Goal: Task Accomplishment & Management: Manage account settings

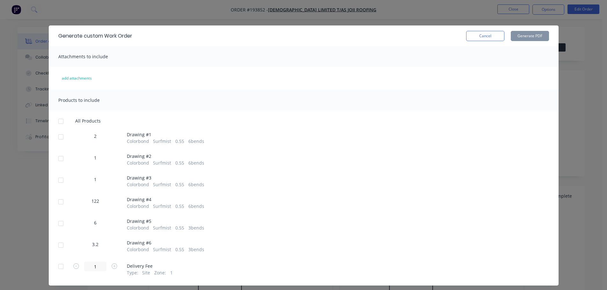
scroll to position [191, 0]
click at [490, 40] on button "Cancel" at bounding box center [485, 36] width 38 height 10
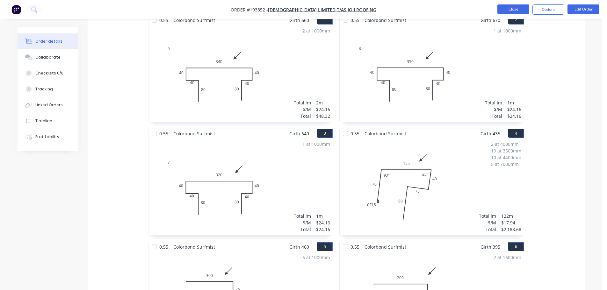
click at [512, 11] on button "Close" at bounding box center [513, 9] width 32 height 10
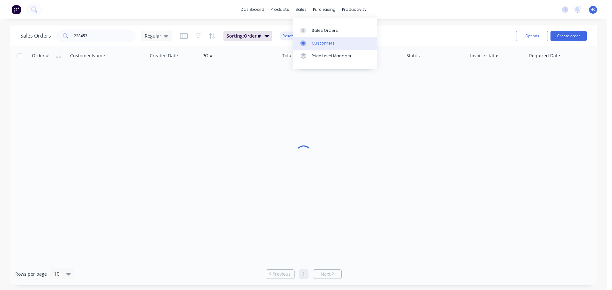
click at [320, 44] on div "Customers" at bounding box center [323, 43] width 23 height 6
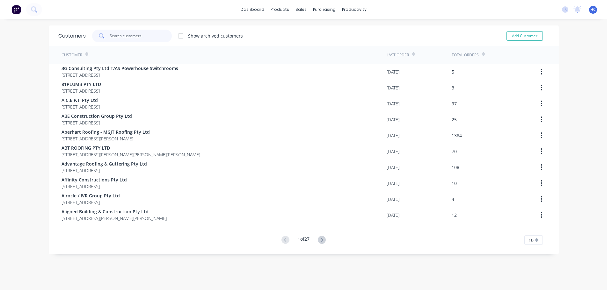
click at [138, 31] on input "text" at bounding box center [141, 36] width 62 height 13
click at [120, 35] on input "text" at bounding box center [141, 36] width 62 height 13
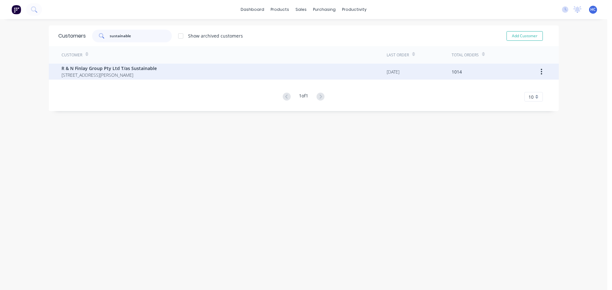
type input "sustainable"
click at [145, 70] on span "R & N Finlay Group Pty Ltd T/as Sustainable" at bounding box center [108, 68] width 95 height 7
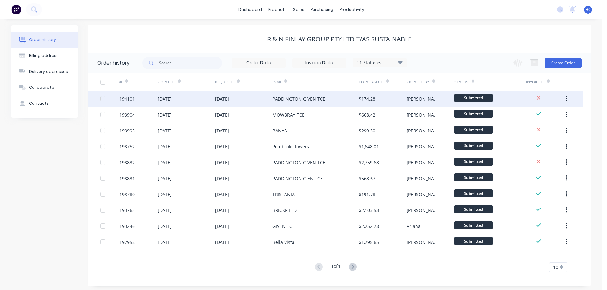
click at [322, 101] on div "PADDINGTON GIVEN TCE" at bounding box center [298, 99] width 53 height 7
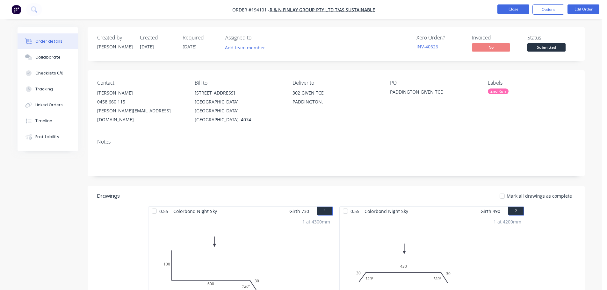
click at [518, 9] on button "Close" at bounding box center [513, 9] width 32 height 10
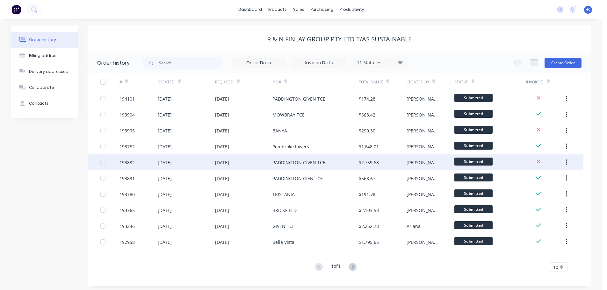
click at [331, 163] on div "PADDINGTON GIVEN TCE" at bounding box center [315, 163] width 86 height 16
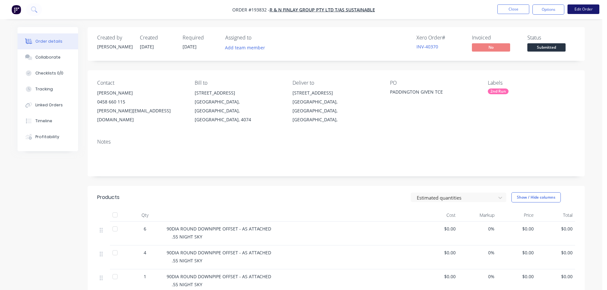
click at [587, 8] on button "Edit Order" at bounding box center [584, 9] width 32 height 10
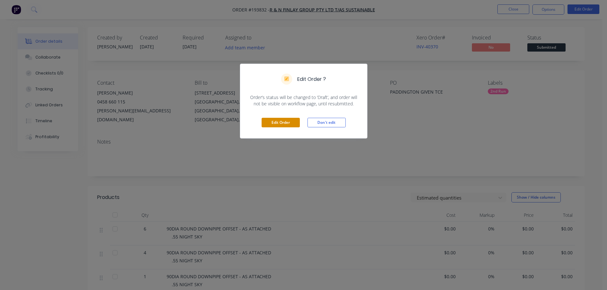
click at [282, 121] on button "Edit Order" at bounding box center [281, 123] width 38 height 10
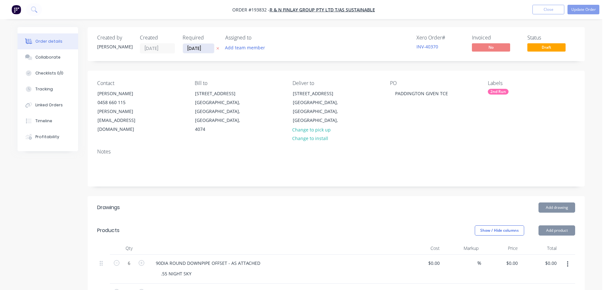
click at [199, 50] on input "[DATE]" at bounding box center [198, 49] width 31 height 10
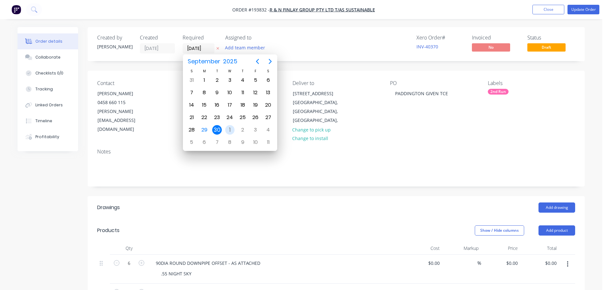
click at [229, 129] on div "1" at bounding box center [230, 130] width 10 height 10
type input "[DATE]"
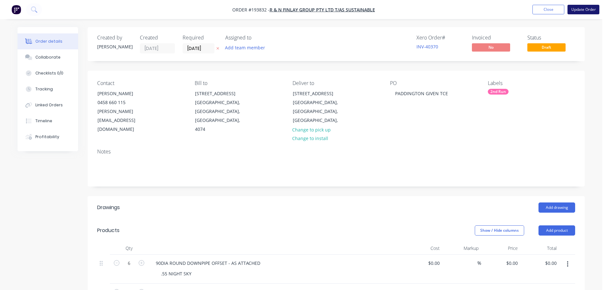
click at [583, 13] on button "Update Order" at bounding box center [584, 10] width 32 height 10
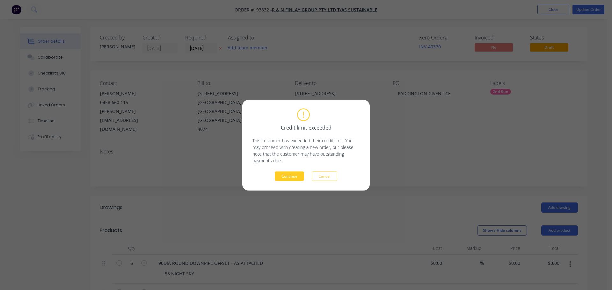
click at [296, 175] on button "Continue" at bounding box center [289, 176] width 29 height 10
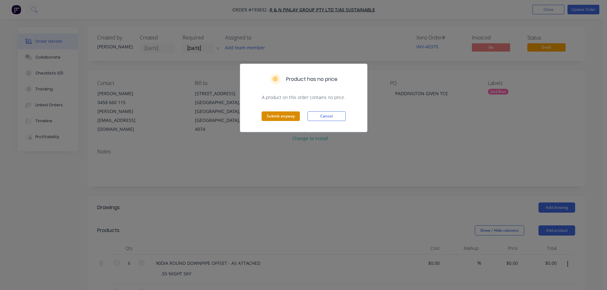
click at [280, 116] on button "Submit anyway" at bounding box center [281, 117] width 38 height 10
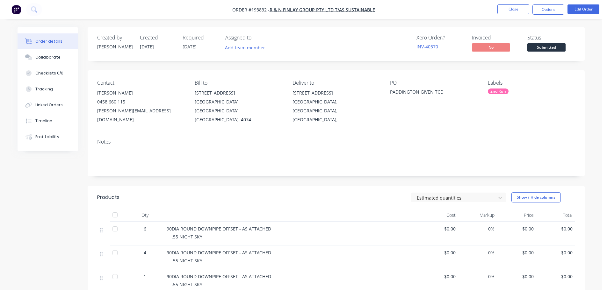
click at [222, 186] on header "Products Estimated quantities Show / Hide columns" at bounding box center [336, 197] width 497 height 23
click at [511, 9] on button "Close" at bounding box center [513, 9] width 32 height 10
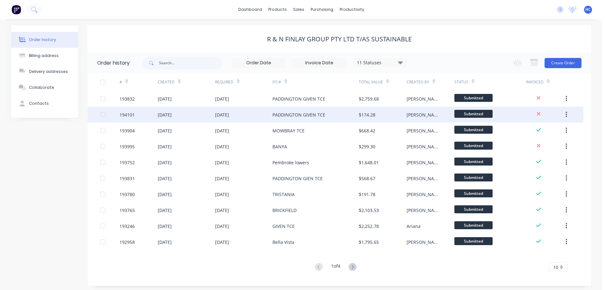
click at [275, 116] on div "PADDINGTON GIVEN TCE" at bounding box center [298, 115] width 53 height 7
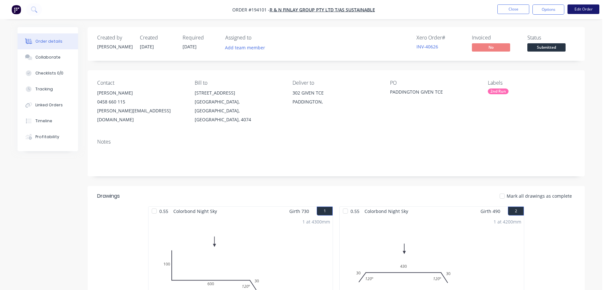
click at [584, 8] on button "Edit Order" at bounding box center [584, 9] width 32 height 10
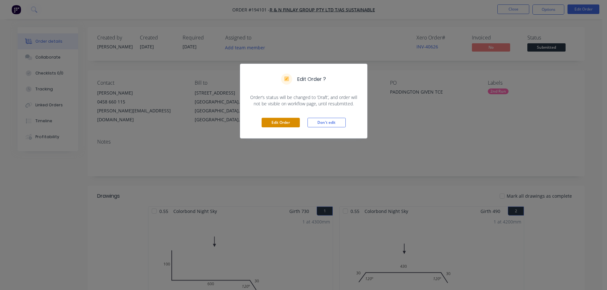
click at [278, 123] on button "Edit Order" at bounding box center [281, 123] width 38 height 10
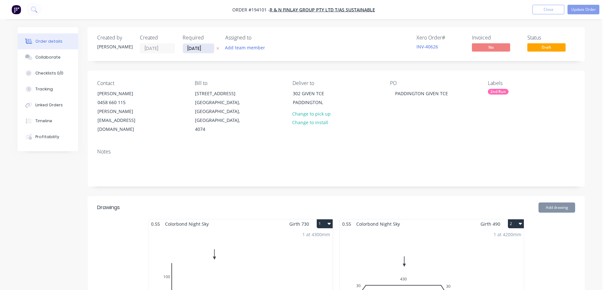
click at [193, 49] on input "[DATE]" at bounding box center [198, 49] width 31 height 10
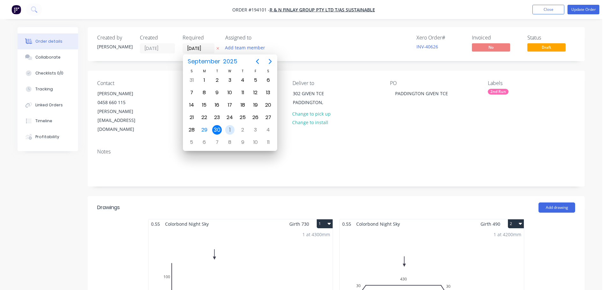
click at [227, 128] on div "1" at bounding box center [230, 130] width 10 height 10
type input "[DATE]"
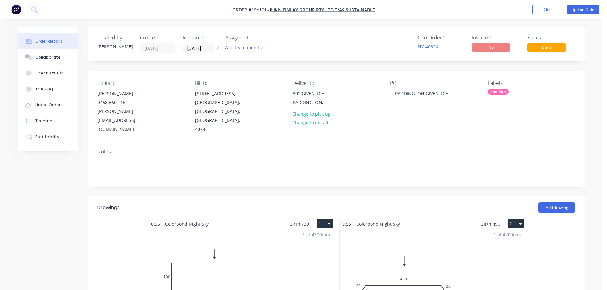
click at [587, 4] on nav "Order #194101 - R & N Finlay Group Pty Ltd T/as Sustainable Add product Close U…" at bounding box center [303, 9] width 607 height 19
click at [578, 10] on button "Update Order" at bounding box center [584, 10] width 32 height 10
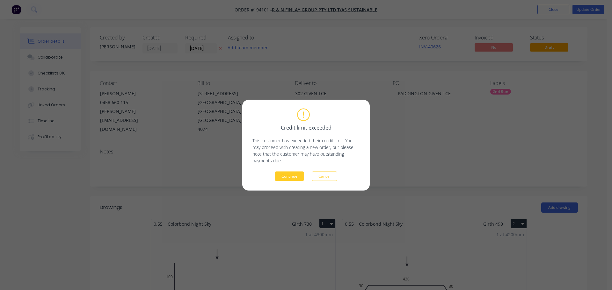
click at [290, 174] on button "Continue" at bounding box center [289, 176] width 29 height 10
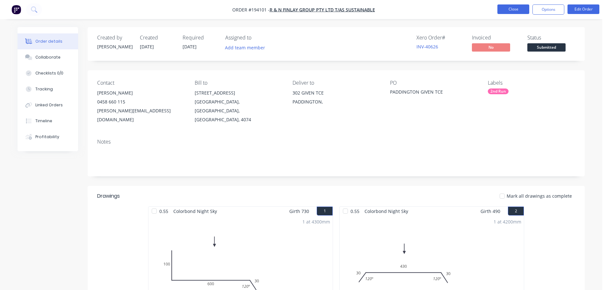
click at [513, 9] on button "Close" at bounding box center [513, 9] width 32 height 10
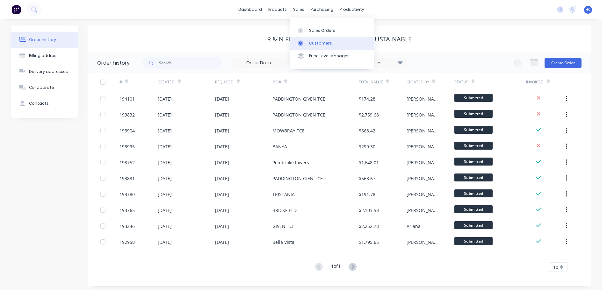
click at [315, 43] on div "Customers" at bounding box center [320, 43] width 23 height 6
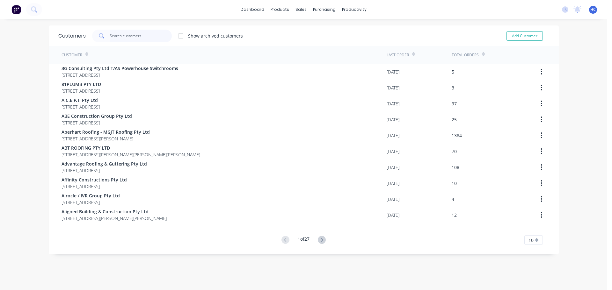
click at [139, 34] on input "text" at bounding box center [141, 36] width 62 height 13
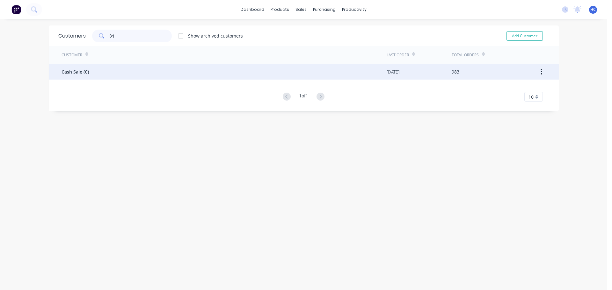
type input "(c)"
click at [111, 76] on div "Cash Sale (C)" at bounding box center [223, 72] width 325 height 16
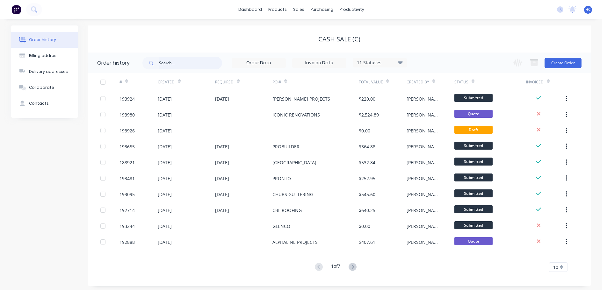
click at [186, 68] on input "text" at bounding box center [190, 63] width 63 height 13
type input "BETTA"
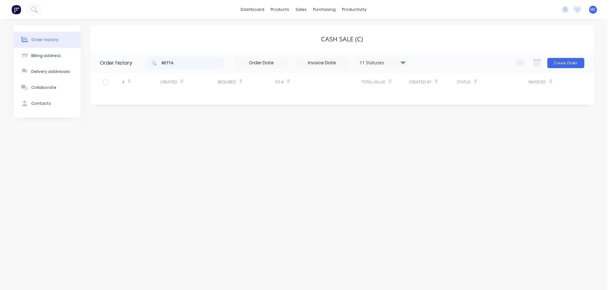
click at [391, 62] on div "11 Statuses" at bounding box center [383, 62] width 54 height 7
click at [429, 155] on div "Archived" at bounding box center [396, 152] width 80 height 13
click at [428, 147] on div "Archived" at bounding box center [396, 152] width 80 height 13
click at [435, 149] on label at bounding box center [435, 149] width 0 height 0
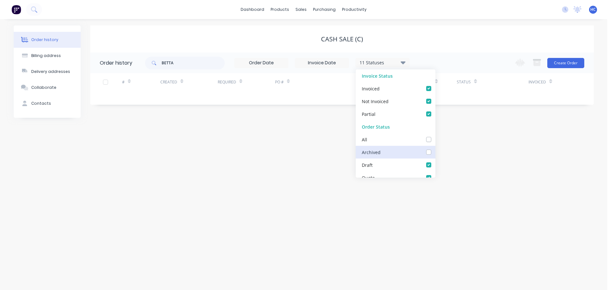
click at [435, 150] on input "checkbox" at bounding box center [437, 152] width 5 height 6
checkbox input "true"
click at [449, 151] on div "Order history Billing address Delivery addresses Collaborate Contacts Cash Sale…" at bounding box center [303, 154] width 607 height 271
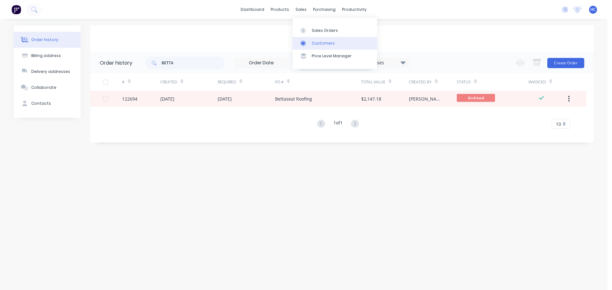
click at [322, 46] on div "Customers" at bounding box center [323, 43] width 23 height 6
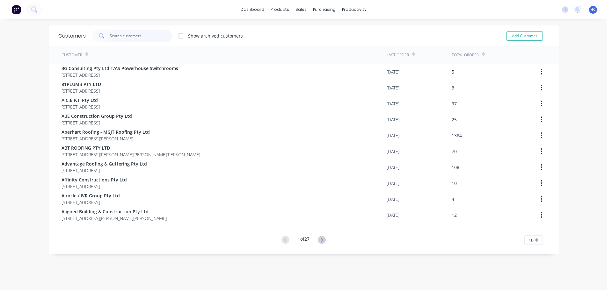
click at [133, 38] on input "text" at bounding box center [141, 36] width 62 height 13
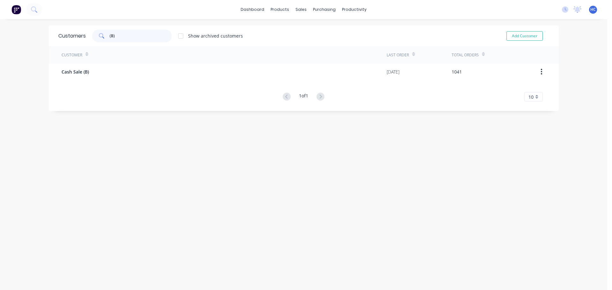
type input "(B)"
click at [146, 82] on div "Customer Last Order Total Orders Cash Sale (B) [DATE] 1041 1 of 1 10 5 10 15 20…" at bounding box center [304, 73] width 510 height 55
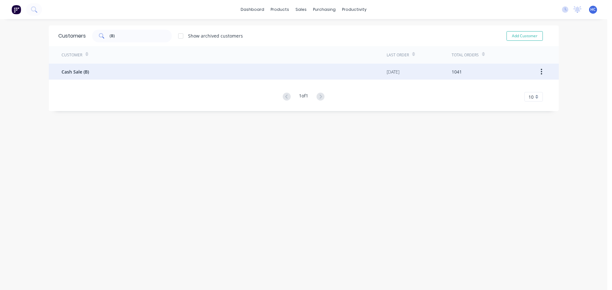
click at [141, 75] on div "Cash Sale (B)" at bounding box center [223, 72] width 325 height 16
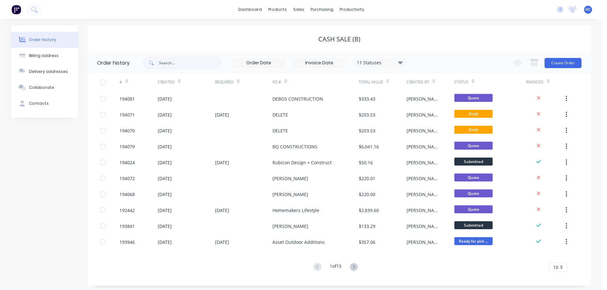
click at [199, 69] on div "11 Statuses Invoice Status Invoiced Not Invoiced Partial Order Status All Archi…" at bounding box center [274, 63] width 264 height 21
click at [176, 65] on input "text" at bounding box center [190, 63] width 63 height 13
type input "BETTA"
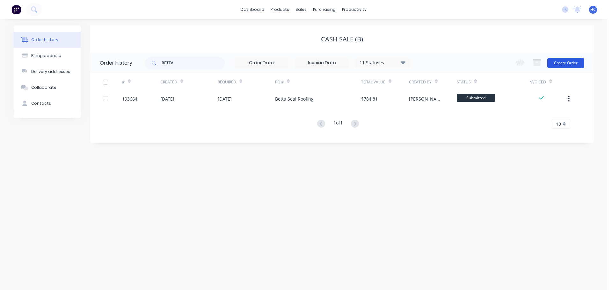
click at [572, 65] on button "Create Order" at bounding box center [565, 63] width 37 height 10
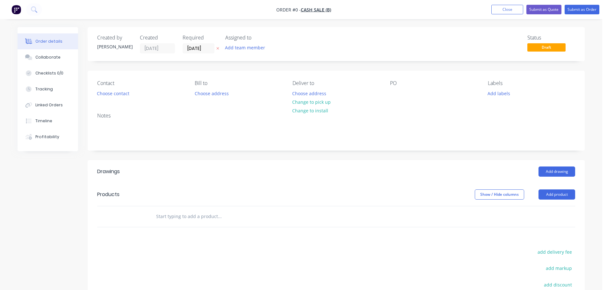
click at [220, 47] on button "button" at bounding box center [217, 48] width 7 height 7
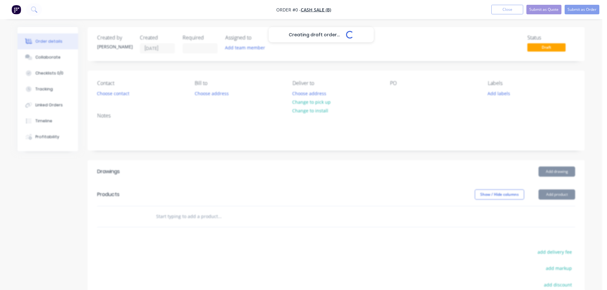
click at [125, 96] on div "Creating draft order... Loading..." at bounding box center [321, 172] width 607 height 290
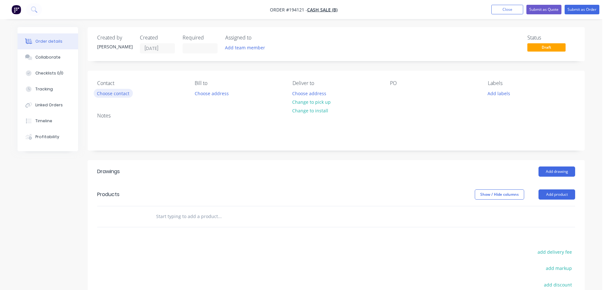
click at [115, 95] on button "Choose contact" at bounding box center [113, 93] width 39 height 9
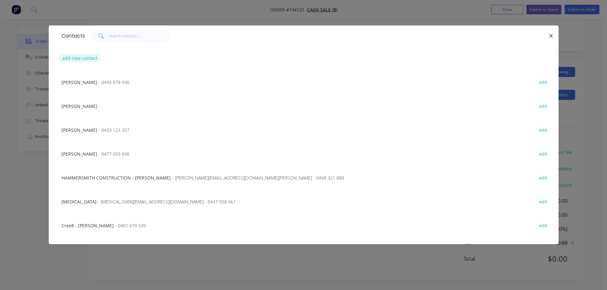
click at [83, 56] on button "add new contact" at bounding box center [80, 58] width 42 height 9
select select "AU"
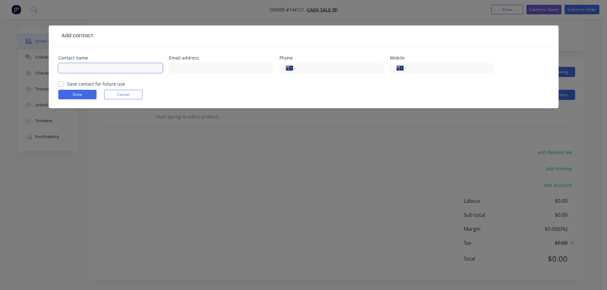
drag, startPoint x: 86, startPoint y: 70, endPoint x: 96, endPoint y: 56, distance: 16.9
click at [86, 70] on input "text" at bounding box center [110, 68] width 104 height 10
type input "[PERSON_NAME]"
click at [440, 69] on input "tel" at bounding box center [449, 68] width 76 height 7
click at [436, 67] on input "tel" at bounding box center [449, 68] width 76 height 7
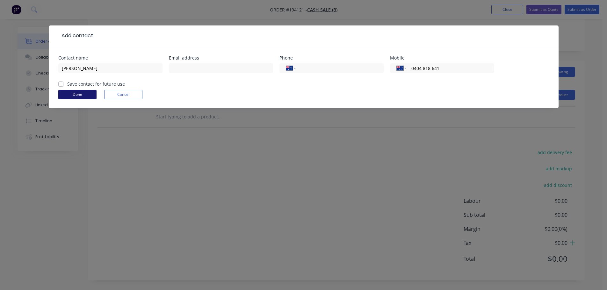
type input "0404 818 641"
click at [83, 92] on button "Done" at bounding box center [77, 95] width 38 height 10
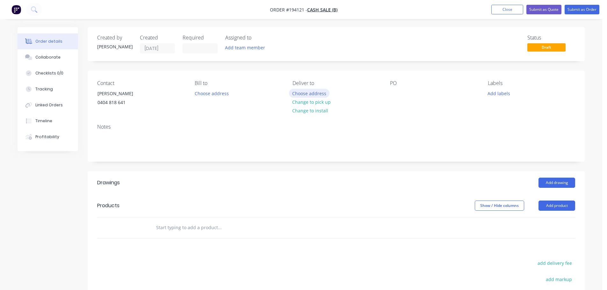
click at [315, 92] on button "Choose address" at bounding box center [309, 93] width 41 height 9
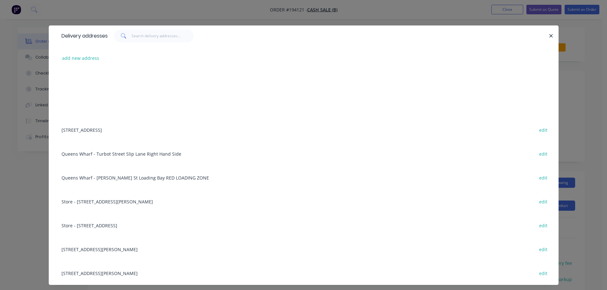
click at [580, 82] on div "Delivery addresses add new address [STREET_ADDRESS] - [GEOGRAPHIC_DATA] Slip La…" at bounding box center [303, 145] width 607 height 290
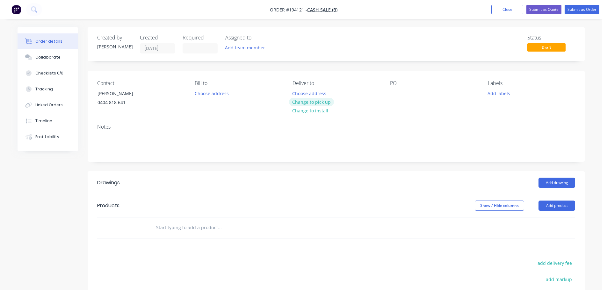
click at [322, 100] on button "Change to pick up" at bounding box center [311, 102] width 45 height 9
click at [393, 90] on div at bounding box center [395, 93] width 10 height 9
click at [557, 183] on button "Add drawing" at bounding box center [557, 183] width 37 height 10
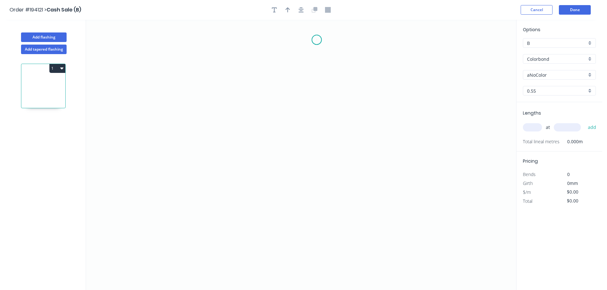
click at [317, 40] on icon "0" at bounding box center [301, 155] width 430 height 271
click at [299, 39] on icon "0" at bounding box center [301, 155] width 430 height 271
click at [300, 94] on icon "0 ?" at bounding box center [301, 155] width 430 height 271
click at [318, 112] on icon at bounding box center [308, 103] width 19 height 19
click at [319, 172] on icon "0 ? ? ?" at bounding box center [301, 155] width 430 height 271
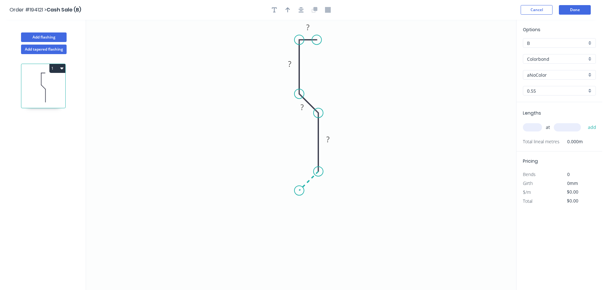
click at [299, 192] on icon "0 ? ? ? ?" at bounding box center [301, 155] width 430 height 271
click at [319, 189] on rect at bounding box center [315, 185] width 13 height 9
type input "$13.46"
click at [287, 11] on icon "button" at bounding box center [288, 9] width 4 height 5
click at [485, 51] on icon at bounding box center [484, 44] width 6 height 20
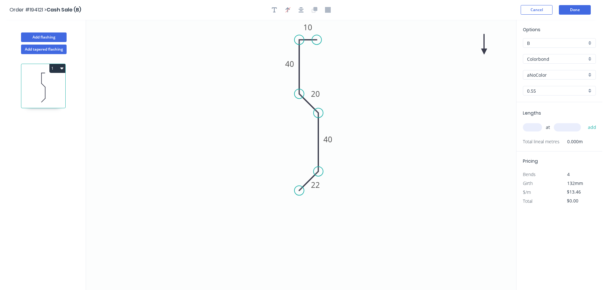
click at [484, 51] on icon at bounding box center [484, 44] width 6 height 20
drag, startPoint x: 484, startPoint y: 51, endPoint x: 421, endPoint y: 92, distance: 75.3
click at [333, 76] on icon at bounding box center [339, 77] width 20 height 6
click at [544, 70] on div "aNoColor" at bounding box center [559, 75] width 73 height 10
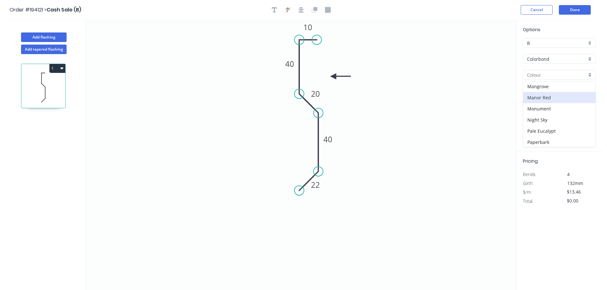
scroll to position [119, 0]
click at [549, 124] on div "Monument" at bounding box center [559, 124] width 72 height 11
type input "Monument"
click at [538, 127] on input "text" at bounding box center [532, 127] width 19 height 8
type input "4"
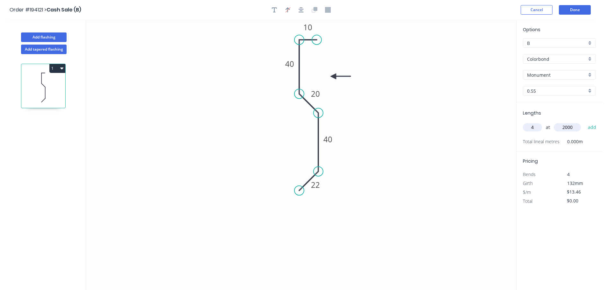
type input "2000"
click at [585, 122] on button "add" at bounding box center [592, 127] width 15 height 11
type input "$107.68"
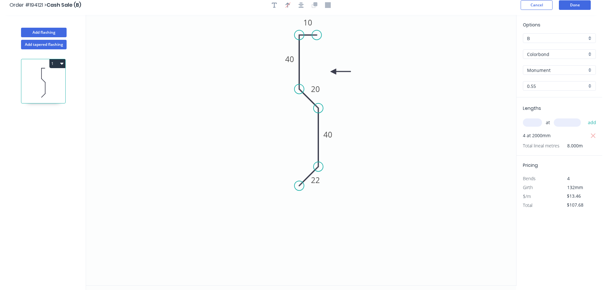
scroll to position [12, 0]
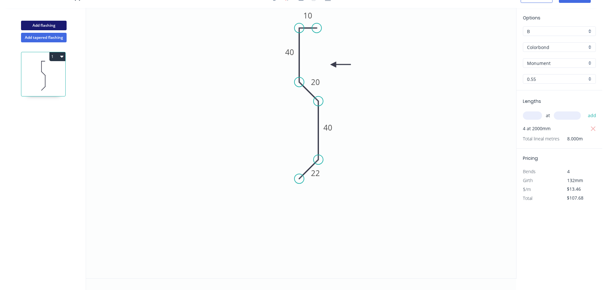
click at [47, 24] on button "Add flashing" at bounding box center [44, 26] width 46 height 10
type input "$0.00"
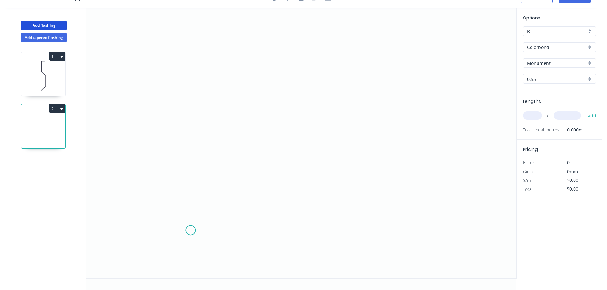
click at [192, 230] on icon "0" at bounding box center [301, 143] width 430 height 271
click at [180, 219] on icon "0" at bounding box center [301, 143] width 430 height 271
click at [191, 207] on icon at bounding box center [185, 212] width 11 height 11
click at [188, 96] on icon "0 ? ?" at bounding box center [301, 143] width 430 height 271
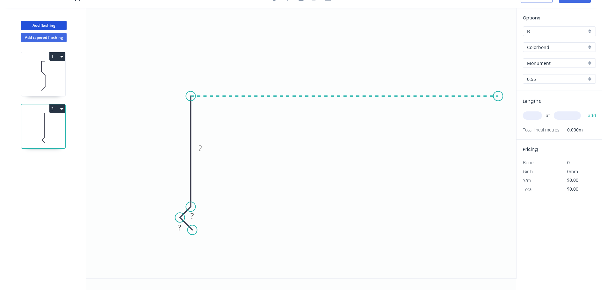
click at [498, 99] on icon "0 ? ? ?" at bounding box center [301, 143] width 430 height 271
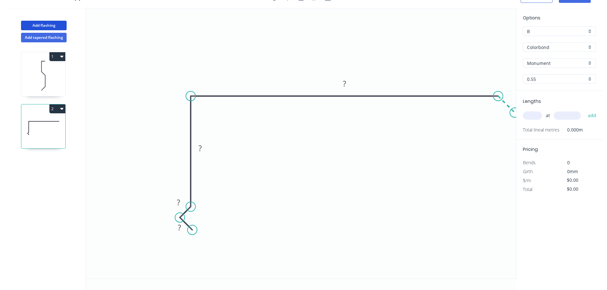
click at [515, 115] on icon "0 ? ? ? ?" at bounding box center [301, 143] width 430 height 271
click at [515, 98] on rect at bounding box center [513, 94] width 13 height 9
type input "$24.52"
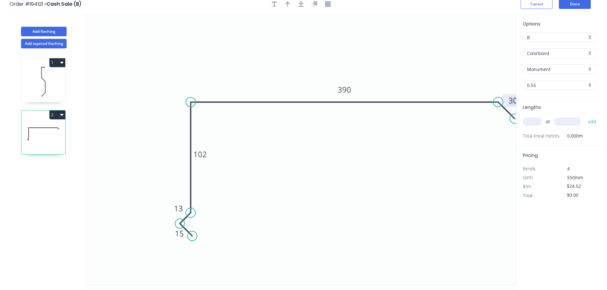
scroll to position [0, 0]
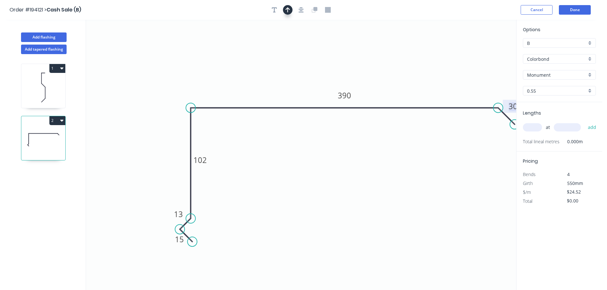
click at [286, 10] on icon "button" at bounding box center [288, 10] width 4 height 6
drag, startPoint x: 483, startPoint y: 50, endPoint x: 541, endPoint y: 126, distance: 95.5
click at [451, 91] on icon at bounding box center [452, 84] width 6 height 20
click at [533, 128] on input "text" at bounding box center [532, 127] width 19 height 8
type input "1"
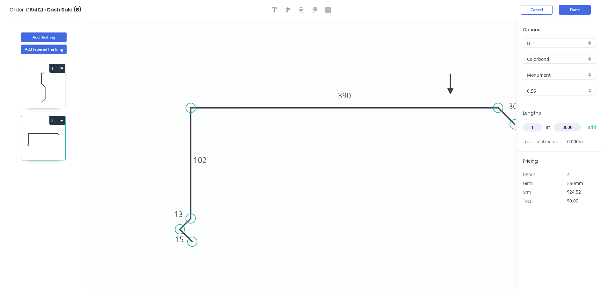
type input "3000"
click at [585, 122] on button "add" at bounding box center [592, 127] width 15 height 11
click at [57, 118] on button "2" at bounding box center [57, 120] width 16 height 9
click at [49, 133] on div "Duplicate" at bounding box center [35, 136] width 49 height 9
type input "$0.00"
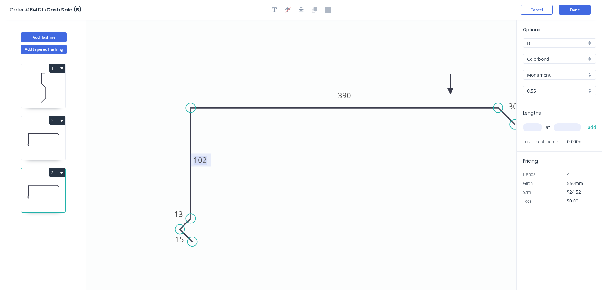
click at [199, 161] on tspan "102" at bounding box center [199, 160] width 13 height 11
click at [539, 123] on div "at add" at bounding box center [560, 127] width 74 height 11
click at [537, 126] on input "text" at bounding box center [532, 127] width 19 height 8
type input "1"
type input "1400"
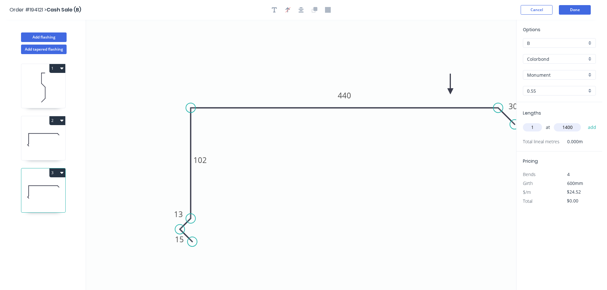
click at [585, 122] on button "add" at bounding box center [592, 127] width 15 height 11
type input "$34.33"
click at [577, 12] on button "Done" at bounding box center [575, 10] width 32 height 10
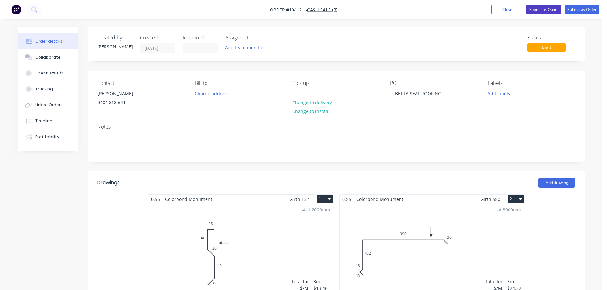
click at [546, 9] on button "Submit as Quote" at bounding box center [543, 10] width 35 height 10
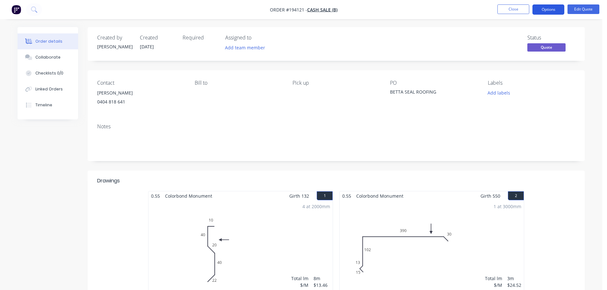
click at [548, 11] on button "Options" at bounding box center [548, 9] width 32 height 10
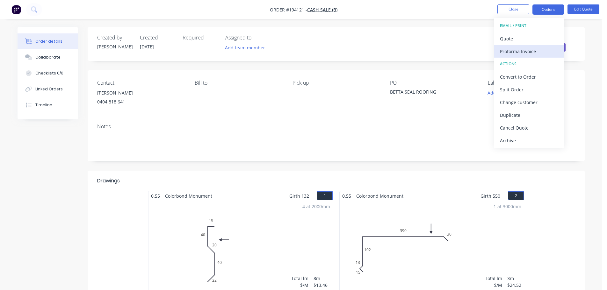
click at [517, 52] on div "Proforma Invoice" at bounding box center [529, 51] width 59 height 9
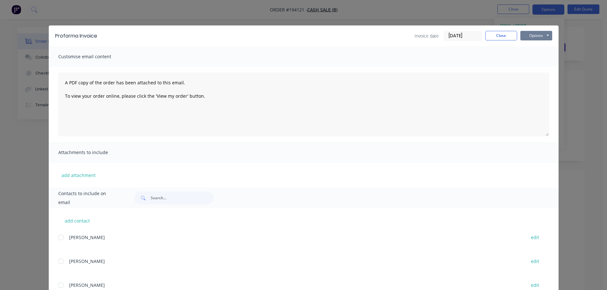
click at [532, 39] on button "Options" at bounding box center [536, 36] width 32 height 10
click at [545, 63] on button "Email" at bounding box center [540, 68] width 41 height 11
click at [541, 38] on button "Options" at bounding box center [536, 36] width 32 height 10
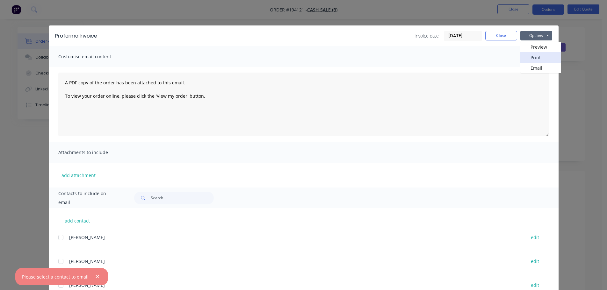
click at [540, 55] on button "Print" at bounding box center [540, 57] width 41 height 11
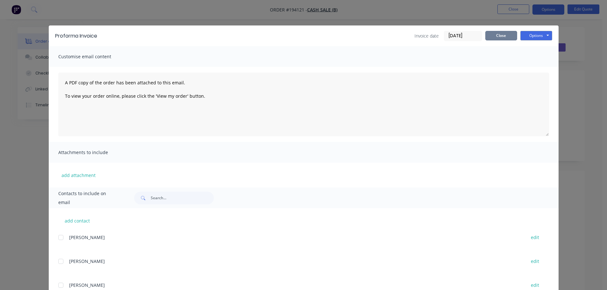
click at [497, 35] on button "Close" at bounding box center [501, 36] width 32 height 10
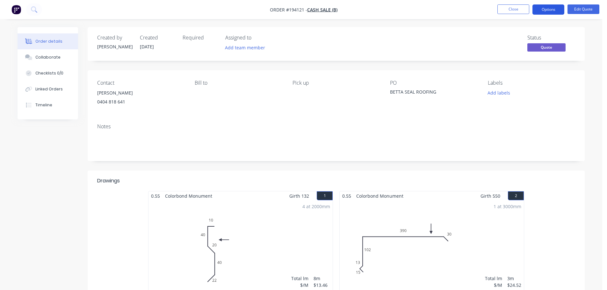
click at [542, 11] on button "Options" at bounding box center [548, 9] width 32 height 10
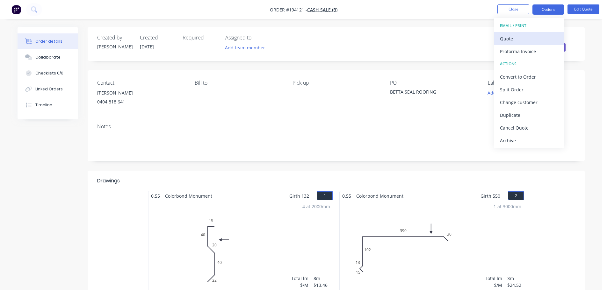
click at [518, 43] on div "Quote" at bounding box center [529, 38] width 59 height 9
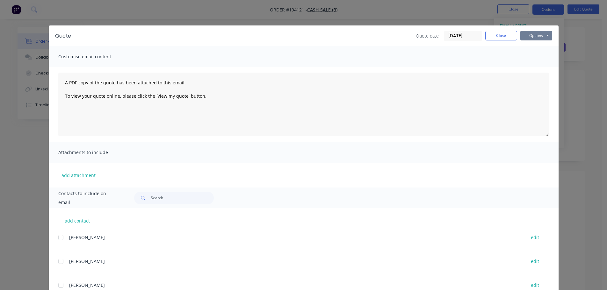
click at [527, 37] on button "Options" at bounding box center [536, 36] width 32 height 10
click at [528, 54] on button "Print" at bounding box center [540, 57] width 41 height 11
click at [487, 32] on button "Close" at bounding box center [501, 36] width 32 height 10
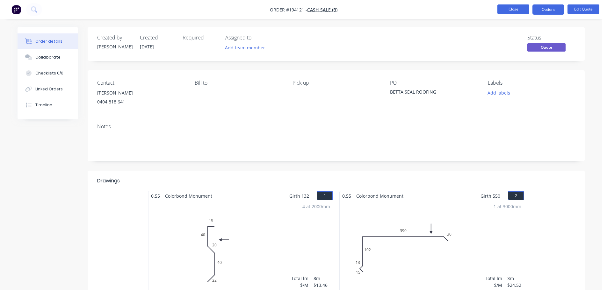
click at [515, 9] on button "Close" at bounding box center [513, 9] width 32 height 10
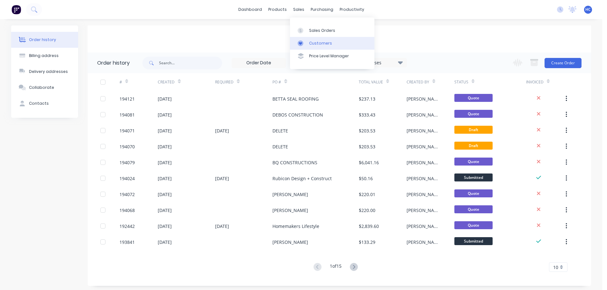
click at [320, 43] on div "Customers" at bounding box center [320, 43] width 23 height 6
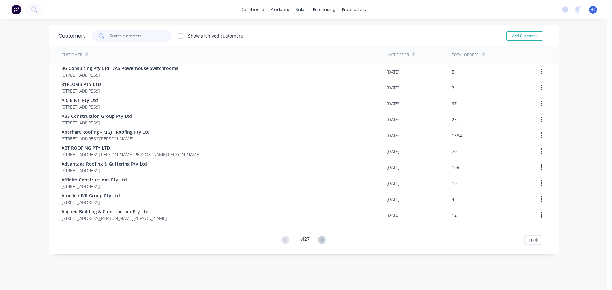
click at [145, 39] on input "text" at bounding box center [141, 36] width 62 height 13
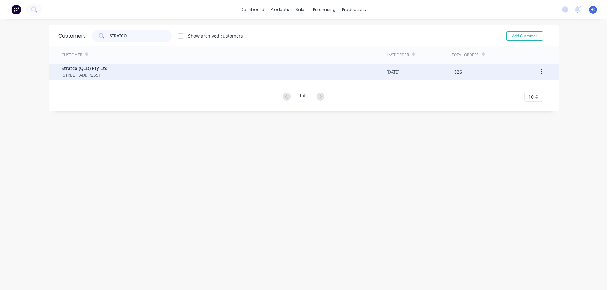
type input "STRATCO"
click at [108, 67] on span "Stratco (QLD) Pty Ltd" at bounding box center [84, 68] width 46 height 7
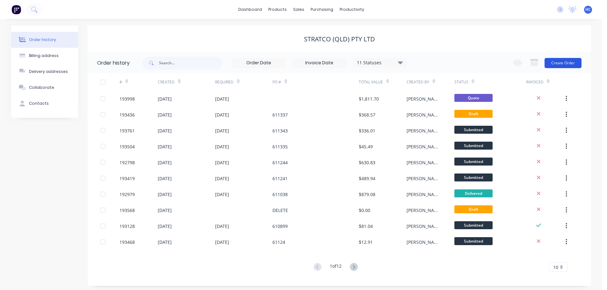
click at [566, 63] on button "Create Order" at bounding box center [563, 63] width 37 height 10
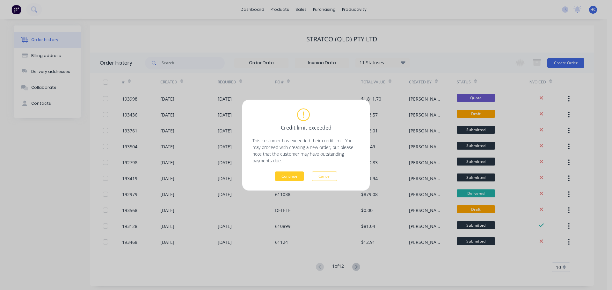
click at [298, 173] on button "Continue" at bounding box center [289, 176] width 29 height 10
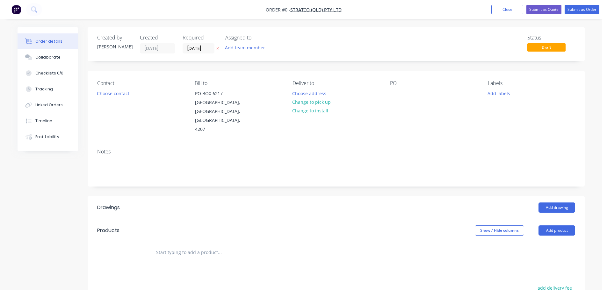
click at [221, 48] on button "button" at bounding box center [217, 48] width 7 height 7
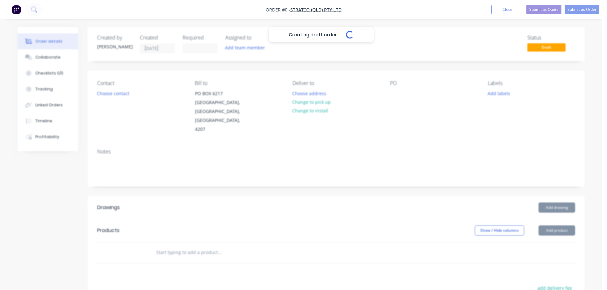
click at [391, 95] on div "Creating draft order... Loading..." at bounding box center [321, 172] width 607 height 290
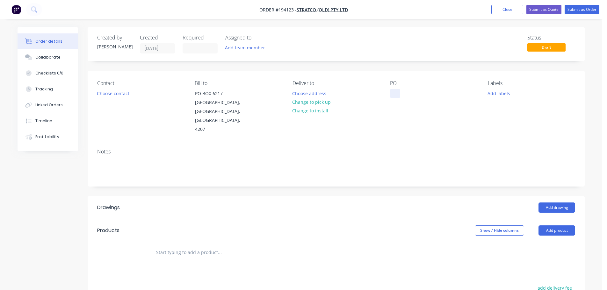
click at [393, 97] on div at bounding box center [395, 93] width 10 height 9
click at [558, 203] on button "Add drawing" at bounding box center [557, 208] width 37 height 10
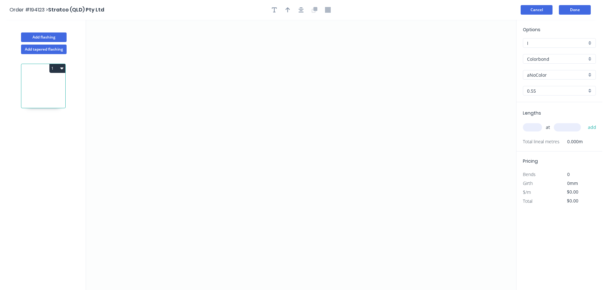
click at [544, 12] on button "Cancel" at bounding box center [537, 10] width 32 height 10
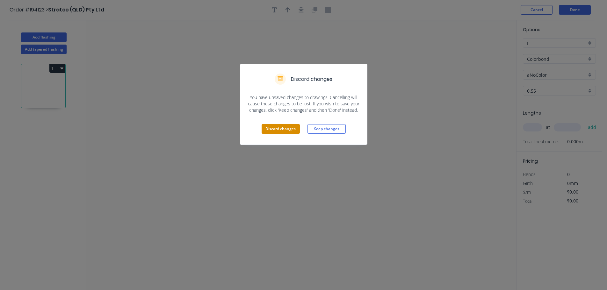
click at [294, 132] on button "Discard changes" at bounding box center [281, 129] width 38 height 10
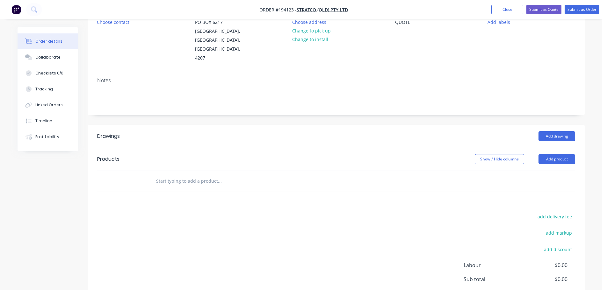
scroll to position [118, 0]
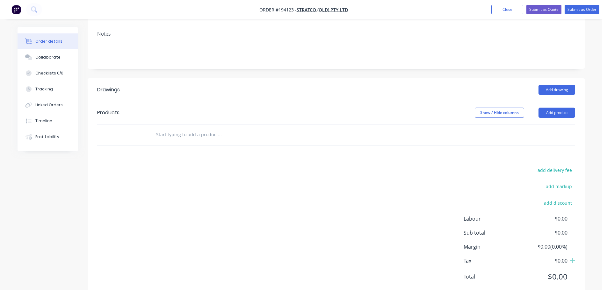
click at [314, 101] on header "Products Show / Hide columns Add product" at bounding box center [336, 112] width 497 height 23
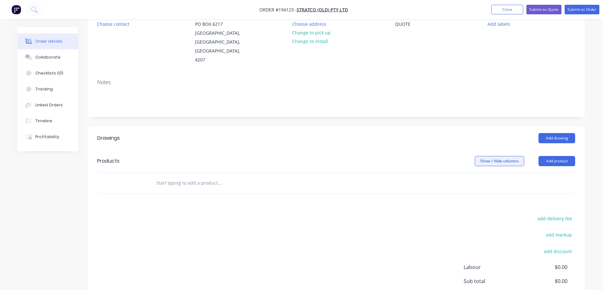
scroll to position [54, 0]
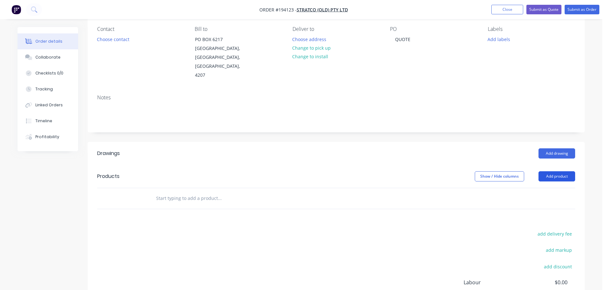
click at [549, 171] on button "Add product" at bounding box center [557, 176] width 37 height 10
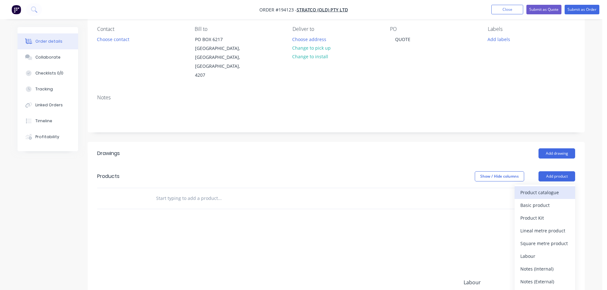
click at [536, 188] on div "Product catalogue" at bounding box center [544, 192] width 49 height 9
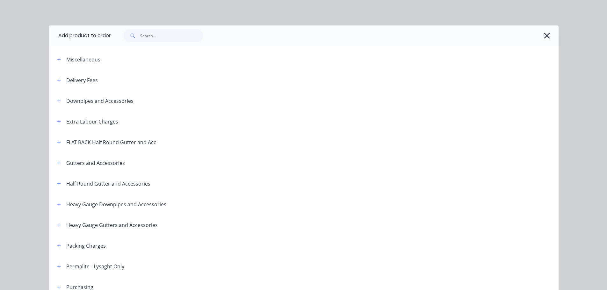
click at [64, 75] on header "Delivery Fees" at bounding box center [304, 80] width 510 height 21
click at [60, 77] on span at bounding box center [59, 80] width 8 height 8
click at [58, 79] on icon "button" at bounding box center [59, 80] width 4 height 4
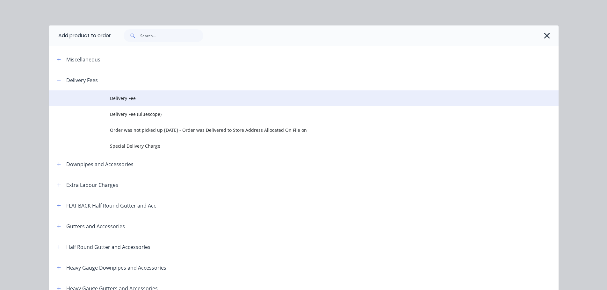
click at [128, 102] on td "Delivery Fee" at bounding box center [334, 98] width 449 height 16
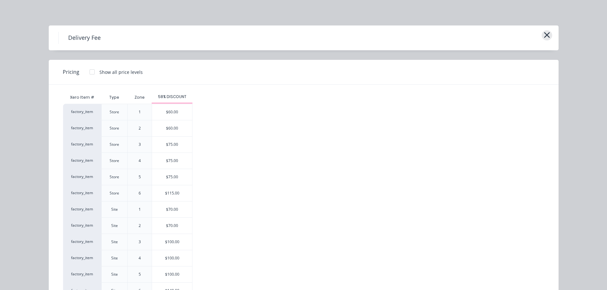
click at [542, 37] on button "button" at bounding box center [547, 35] width 11 height 10
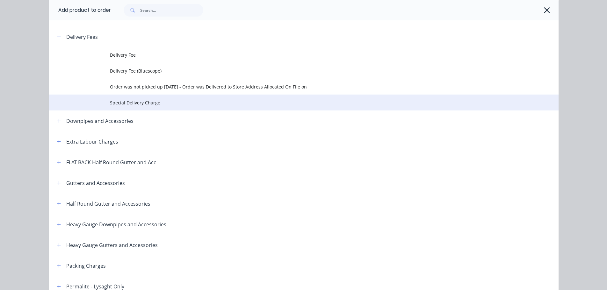
scroll to position [64, 0]
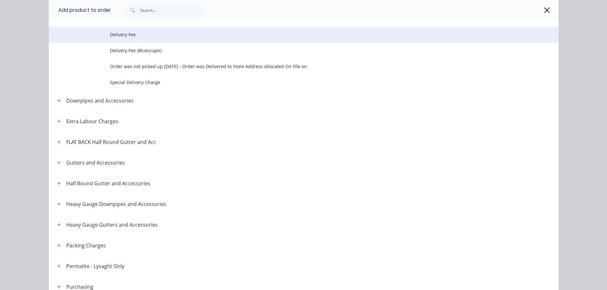
click at [177, 36] on span "Delivery Fee" at bounding box center [289, 34] width 359 height 7
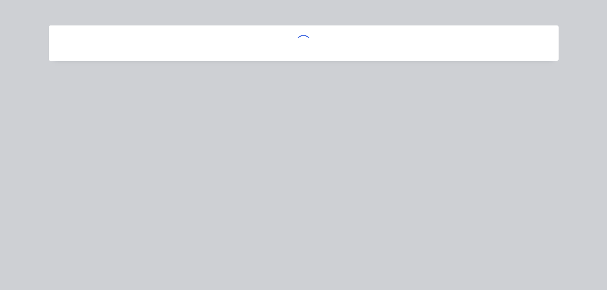
scroll to position [0, 0]
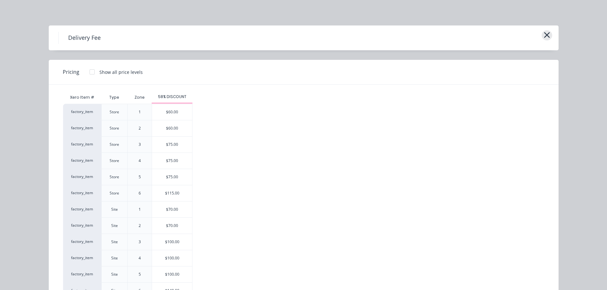
click at [546, 38] on icon "button" at bounding box center [547, 35] width 7 height 9
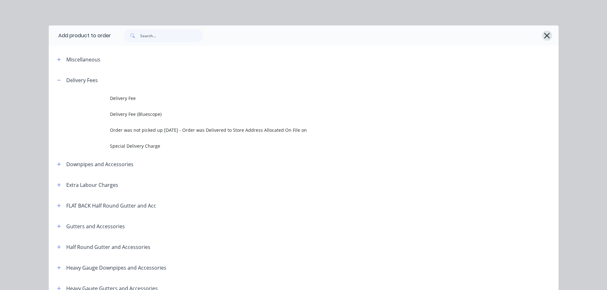
click at [546, 36] on icon "button" at bounding box center [547, 35] width 7 height 9
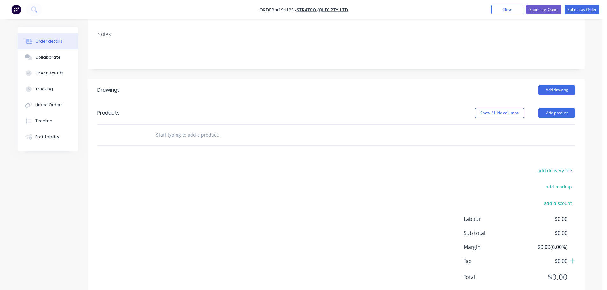
scroll to position [118, 0]
drag, startPoint x: 563, startPoint y: 93, endPoint x: 568, endPoint y: 102, distance: 9.8
click at [563, 108] on button "Add product" at bounding box center [557, 113] width 37 height 10
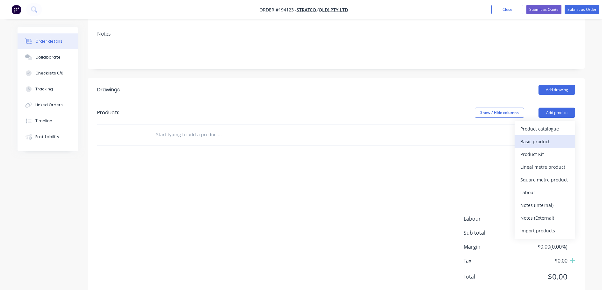
click at [557, 137] on div "Basic product" at bounding box center [544, 141] width 49 height 9
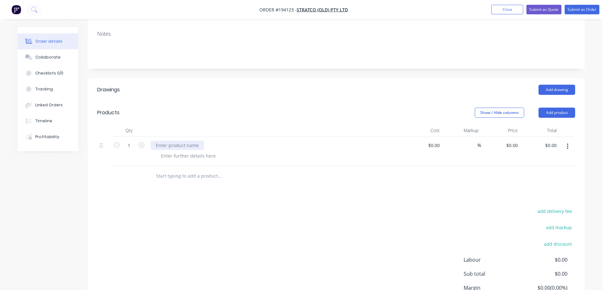
click at [176, 141] on div at bounding box center [177, 145] width 53 height 9
click at [190, 151] on div at bounding box center [188, 155] width 65 height 9
click at [338, 78] on header "Drawings Add drawing" at bounding box center [336, 89] width 497 height 23
click at [513, 141] on div "0 $0.00" at bounding box center [513, 145] width 15 height 9
type input "$23.71"
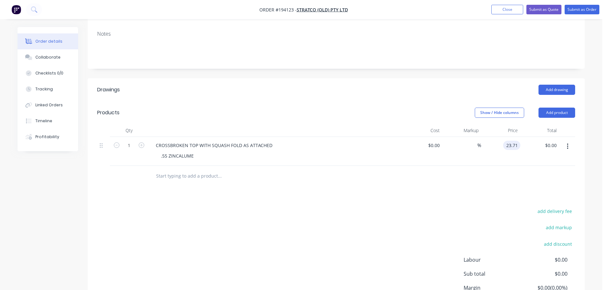
type input "$23.71"
click at [506, 85] on div "Add drawing" at bounding box center [387, 90] width 376 height 10
click at [52, 57] on div "Collaborate" at bounding box center [47, 57] width 25 height 6
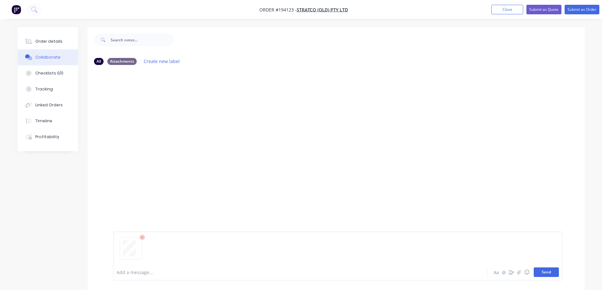
click at [553, 275] on button "Send" at bounding box center [546, 273] width 25 height 10
click at [52, 39] on div "Order details" at bounding box center [48, 42] width 27 height 6
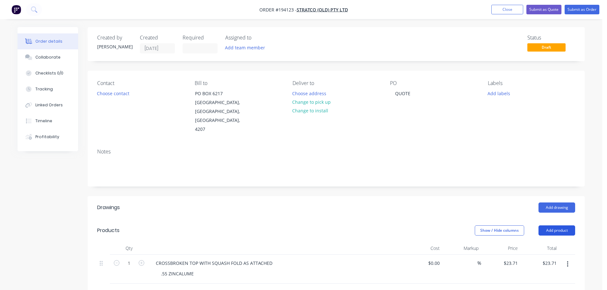
click at [554, 226] on button "Add product" at bounding box center [557, 231] width 37 height 10
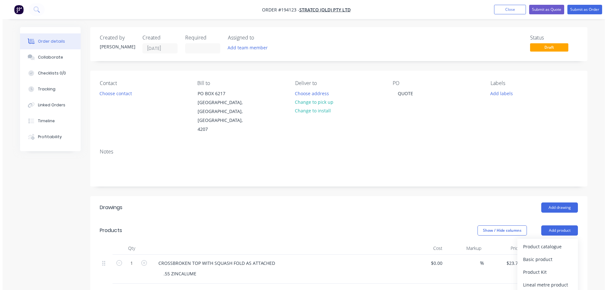
scroll to position [64, 0]
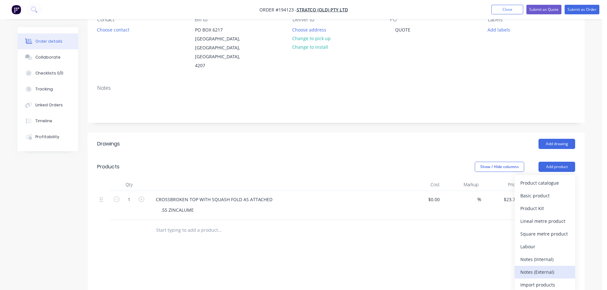
click at [542, 268] on div "Notes (External)" at bounding box center [544, 272] width 49 height 9
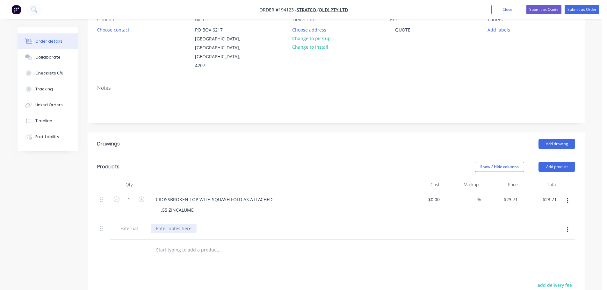
click at [181, 224] on div at bounding box center [174, 228] width 46 height 9
click at [547, 12] on button "Submit as Quote" at bounding box center [543, 10] width 35 height 10
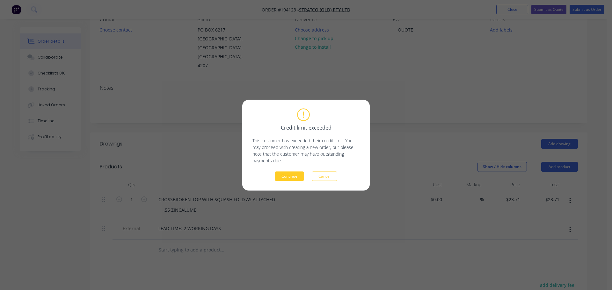
click at [295, 174] on button "Continue" at bounding box center [289, 176] width 29 height 10
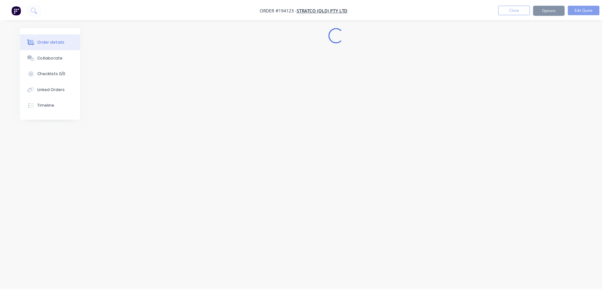
scroll to position [0, 0]
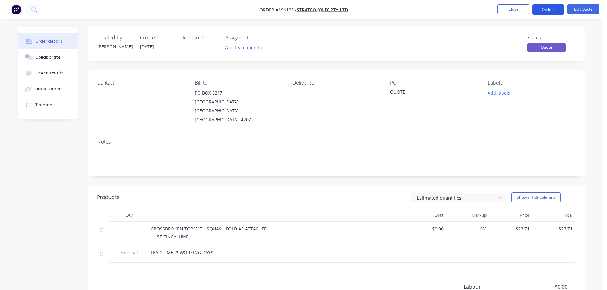
click at [551, 9] on button "Options" at bounding box center [548, 9] width 32 height 10
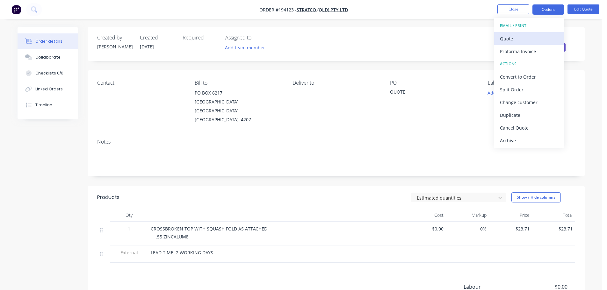
click at [528, 35] on div "Quote" at bounding box center [529, 38] width 59 height 9
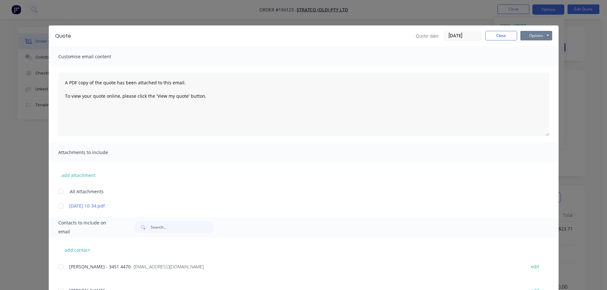
click at [539, 34] on button "Options" at bounding box center [536, 36] width 32 height 10
click at [539, 61] on button "Print" at bounding box center [540, 57] width 41 height 11
click at [505, 36] on button "Close" at bounding box center [501, 36] width 32 height 10
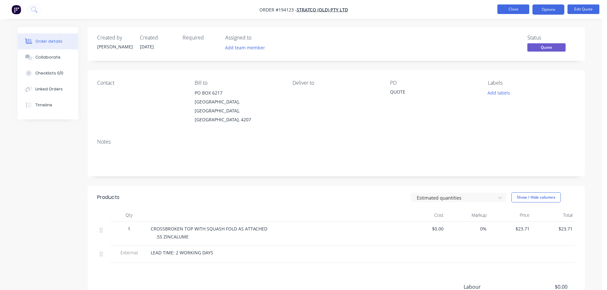
click at [521, 8] on button "Close" at bounding box center [513, 9] width 32 height 10
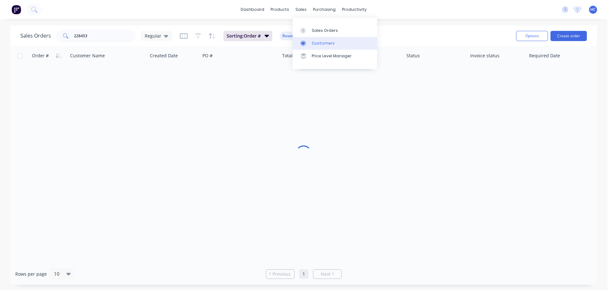
click at [314, 39] on link "Customers" at bounding box center [335, 43] width 84 height 13
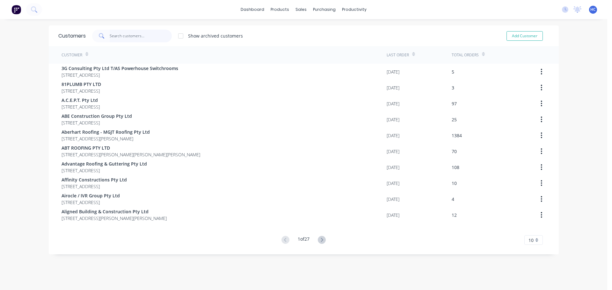
click at [141, 37] on input "text" at bounding box center [141, 36] width 62 height 13
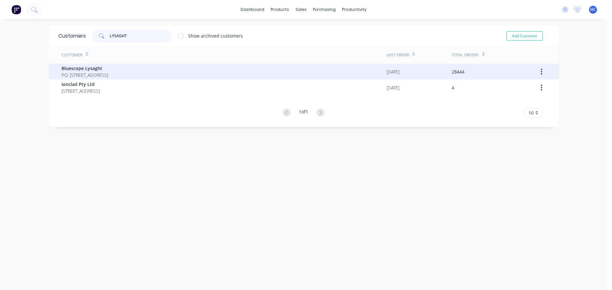
type input "LYSAGHT"
click at [94, 70] on span "Bluescope Lysaght" at bounding box center [84, 68] width 47 height 7
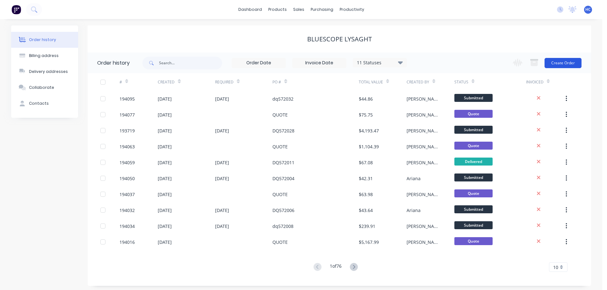
click at [561, 60] on button "Create Order" at bounding box center [563, 63] width 37 height 10
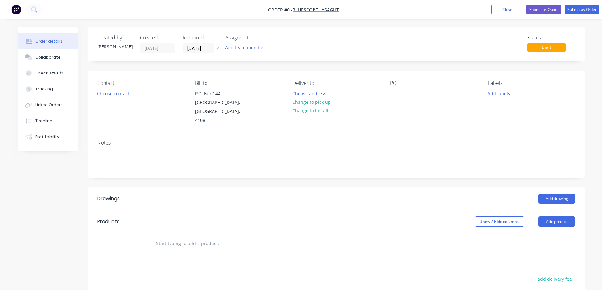
click at [215, 48] on button "button" at bounding box center [217, 48] width 7 height 7
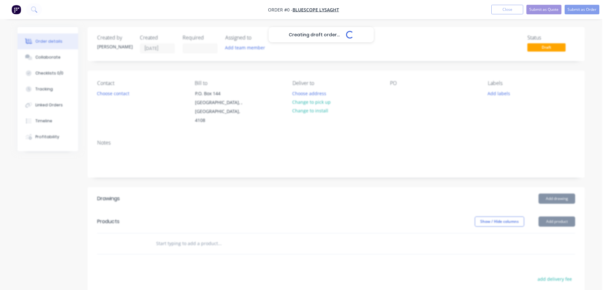
click at [402, 104] on div "Creating draft order... Loading..." at bounding box center [321, 172] width 607 height 290
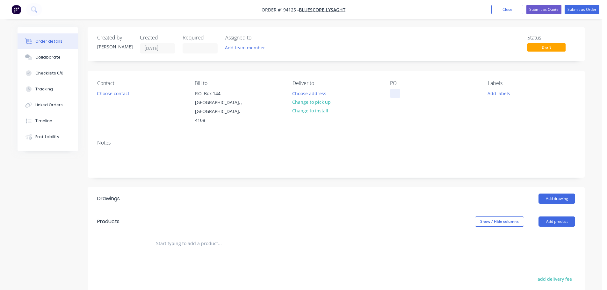
click at [399, 93] on div at bounding box center [395, 93] width 10 height 9
click at [402, 199] on header "Drawings Add drawing" at bounding box center [336, 198] width 497 height 23
click at [571, 217] on button "Add product" at bounding box center [557, 222] width 37 height 10
click at [554, 233] on div "Product catalogue" at bounding box center [544, 237] width 49 height 9
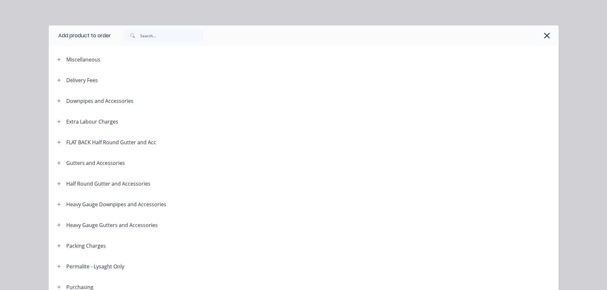
scroll to position [222, 0]
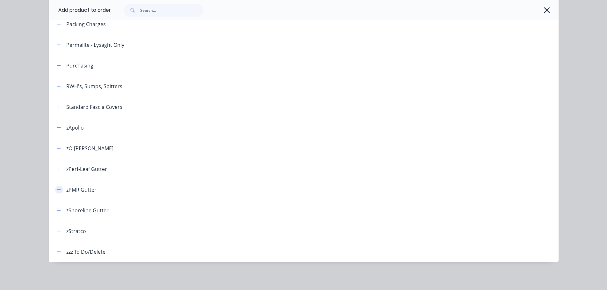
click at [57, 191] on icon "button" at bounding box center [59, 190] width 4 height 4
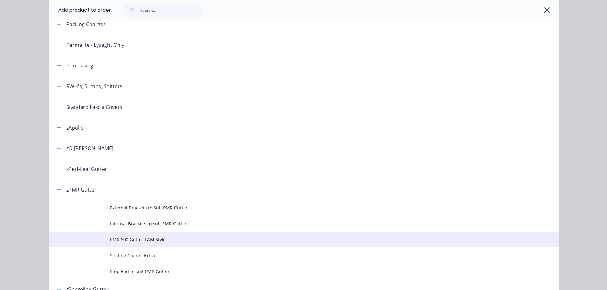
click at [153, 239] on span "PMR 600 Gutter F&M Style" at bounding box center [289, 239] width 359 height 7
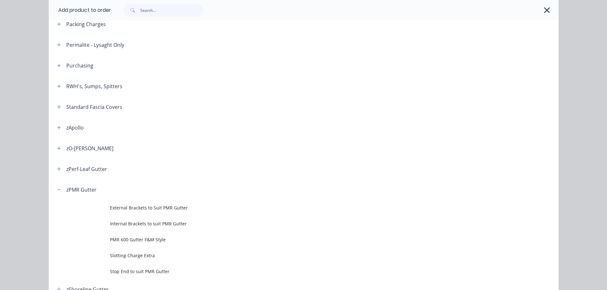
scroll to position [0, 0]
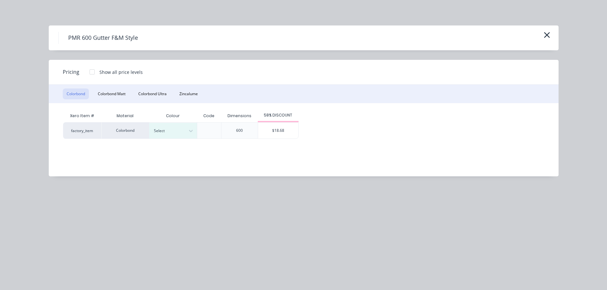
click at [173, 139] on div "Xero Item # Material Colour Code Dimensions 58% DISCOUNT factory_item Colorbond…" at bounding box center [299, 135] width 500 height 64
click at [179, 131] on div at bounding box center [168, 130] width 29 height 7
click at [289, 126] on div "$18.68" at bounding box center [278, 131] width 40 height 16
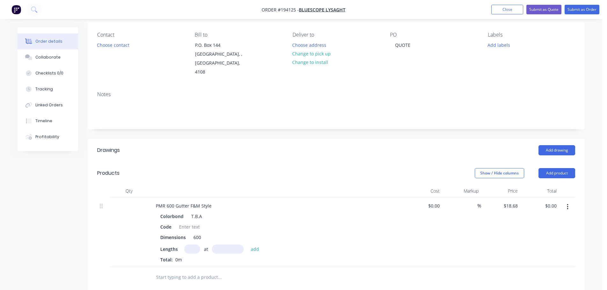
scroll to position [64, 0]
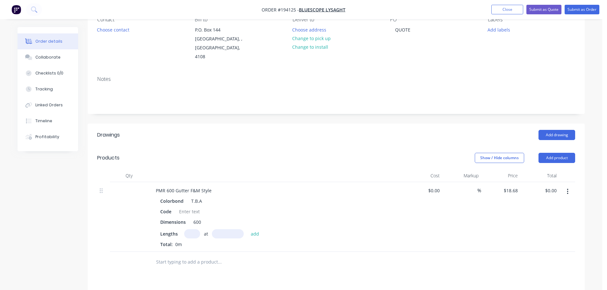
click at [238, 147] on header "Products Show / Hide columns Add product" at bounding box center [336, 158] width 497 height 23
click at [192, 229] on input "text" at bounding box center [192, 233] width 16 height 9
type input "1"
type input "1000"
click at [248, 229] on button "add" at bounding box center [255, 233] width 15 height 9
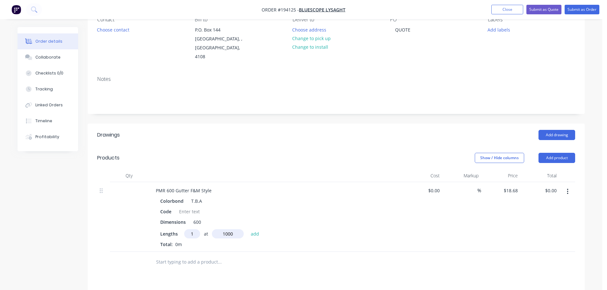
type input "$18.68"
click at [553, 147] on header "Products Show / Hide columns Add product" at bounding box center [336, 158] width 497 height 23
click at [551, 155] on header "Products Show / Hide columns Add product" at bounding box center [336, 158] width 497 height 23
click at [556, 153] on button "Add product" at bounding box center [557, 158] width 37 height 10
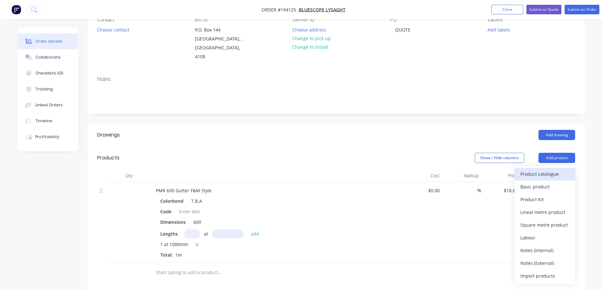
click at [549, 170] on div "Product catalogue" at bounding box center [544, 174] width 49 height 9
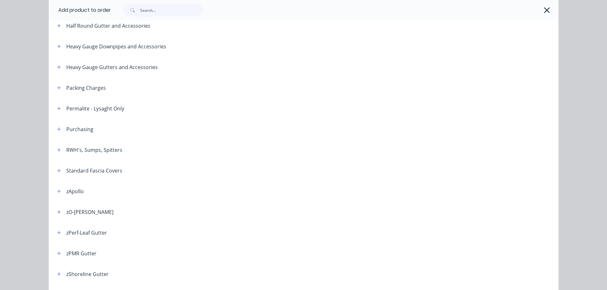
scroll to position [222, 0]
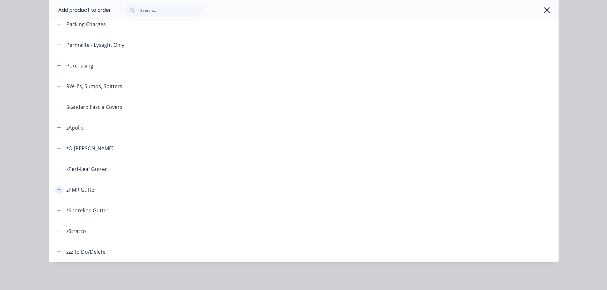
click at [57, 191] on icon "button" at bounding box center [59, 190] width 4 height 4
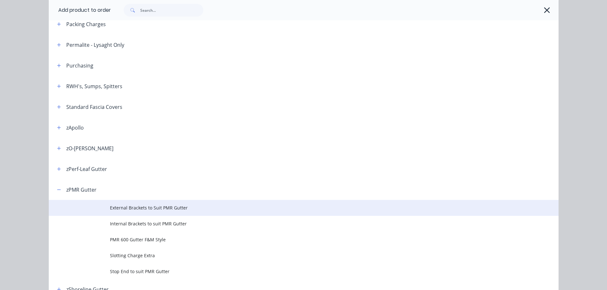
click at [148, 207] on span "External Brackets to Suit PMR Gutter" at bounding box center [289, 208] width 359 height 7
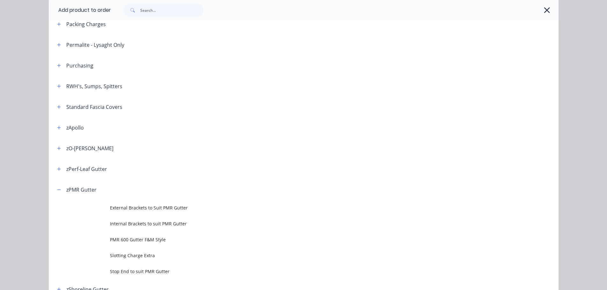
scroll to position [0, 0]
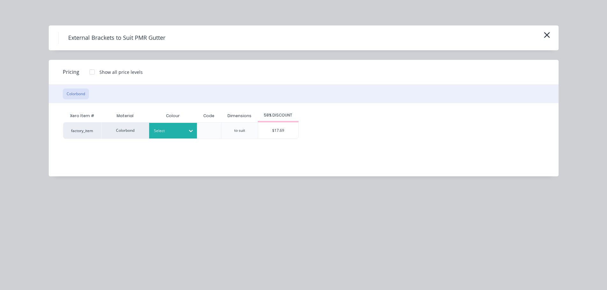
click at [179, 130] on div at bounding box center [168, 130] width 29 height 7
click at [80, 264] on div "T.B.A" at bounding box center [40, 270] width 80 height 12
click at [272, 127] on div "$17.69" at bounding box center [278, 131] width 40 height 16
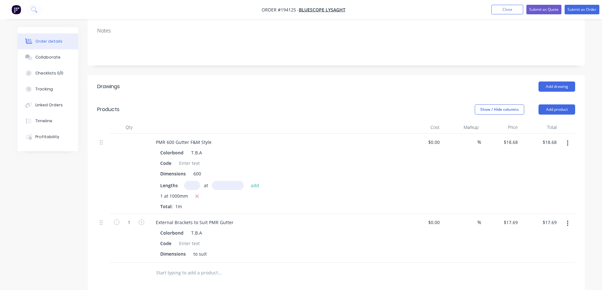
scroll to position [127, 0]
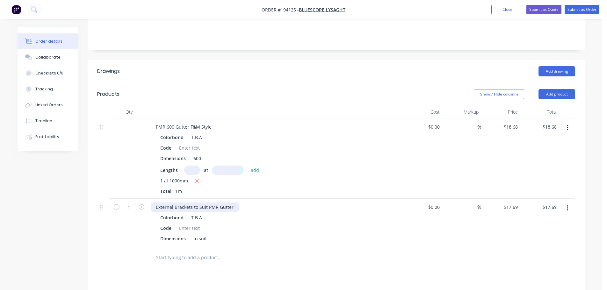
click at [173, 203] on div "External Brackets to Suit PMR Gutter" at bounding box center [195, 207] width 88 height 9
click at [292, 90] on header "Products Show / Hide columns Add product" at bounding box center [336, 94] width 497 height 23
click at [558, 89] on button "Add product" at bounding box center [557, 94] width 37 height 10
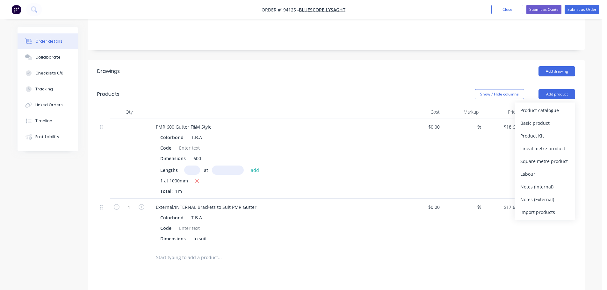
click at [549, 103] on div "Product catalogue Basic product Product Kit Lineal metre product Square metre p…" at bounding box center [545, 162] width 61 height 118
click at [538, 106] on div "Product catalogue" at bounding box center [544, 110] width 49 height 9
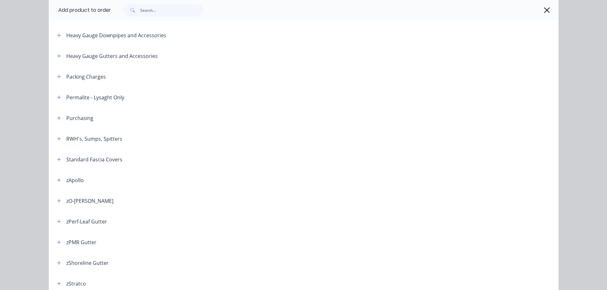
scroll to position [191, 0]
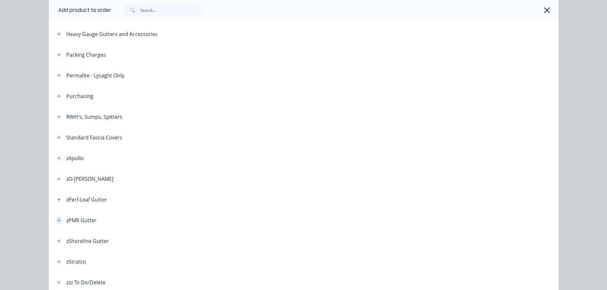
click at [58, 220] on icon "button" at bounding box center [59, 220] width 4 height 4
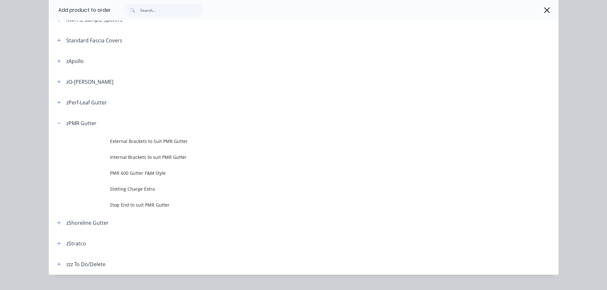
scroll to position [301, 0]
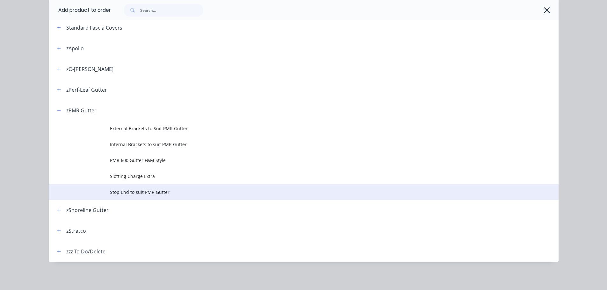
click at [150, 190] on span "Stop End to suit PMR Gutter" at bounding box center [289, 192] width 359 height 7
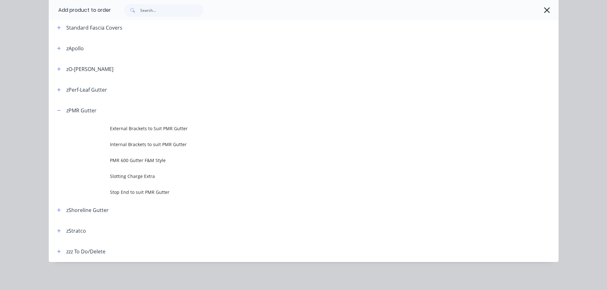
scroll to position [0, 0]
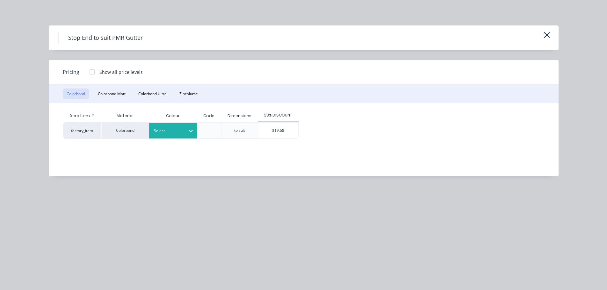
click at [171, 131] on div at bounding box center [168, 130] width 29 height 7
click at [80, 223] on div "T.B.A" at bounding box center [40, 229] width 80 height 12
click at [271, 133] on div "$19.68" at bounding box center [278, 131] width 40 height 16
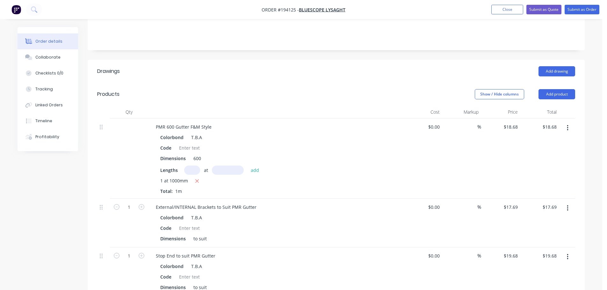
click at [349, 71] on header "Drawings Add drawing" at bounding box center [336, 71] width 497 height 23
drag, startPoint x: 53, startPoint y: 59, endPoint x: 117, endPoint y: 59, distance: 64.0
click at [53, 59] on div "Collaborate" at bounding box center [47, 57] width 25 height 6
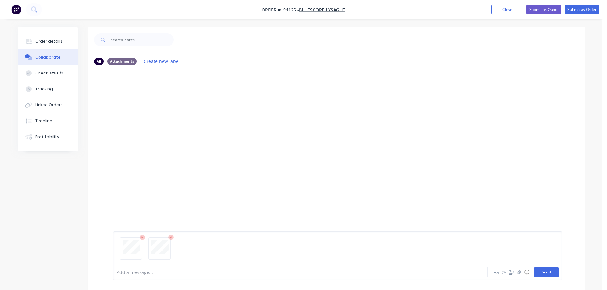
click at [543, 274] on button "Send" at bounding box center [546, 273] width 25 height 10
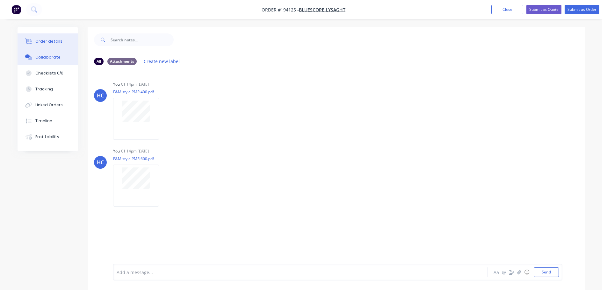
click at [51, 39] on div "Order details" at bounding box center [48, 42] width 27 height 6
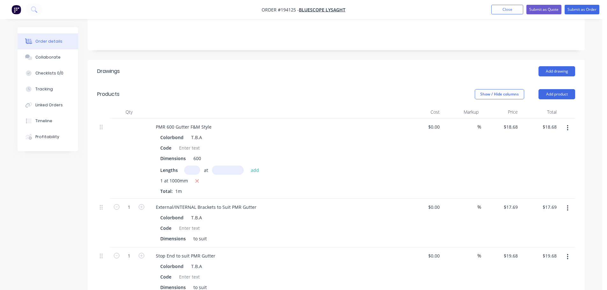
scroll to position [191, 0]
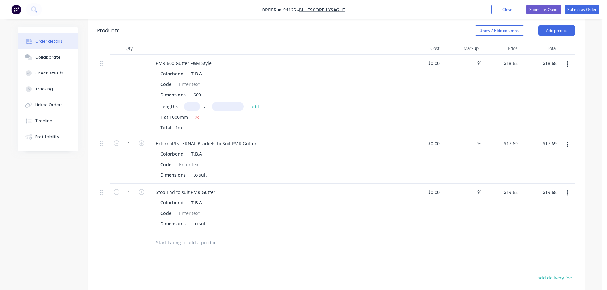
drag, startPoint x: 567, startPoint y: 56, endPoint x: 564, endPoint y: 62, distance: 6.7
click at [567, 61] on icon "button" at bounding box center [568, 64] width 2 height 7
drag, startPoint x: 536, startPoint y: 83, endPoint x: 402, endPoint y: 129, distance: 141.6
click at [536, 89] on div "Duplicate" at bounding box center [544, 93] width 49 height 9
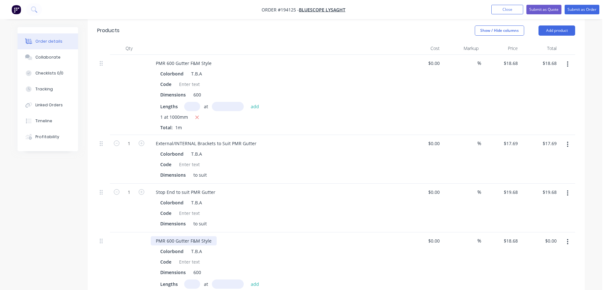
click at [170, 236] on div "PMR 600 Gutter F&M Style" at bounding box center [184, 240] width 66 height 9
click at [197, 268] on div "600" at bounding box center [197, 272] width 13 height 9
click at [184, 280] on div "at add" at bounding box center [223, 284] width 78 height 9
click at [193, 280] on input "text" at bounding box center [192, 284] width 16 height 9
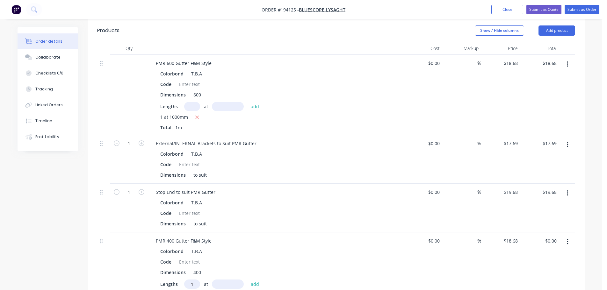
type input "1"
type input "1000"
click at [248, 280] on button "add" at bounding box center [255, 284] width 15 height 9
type input "$18.68"
click at [514, 236] on input "18.68" at bounding box center [513, 240] width 15 height 9
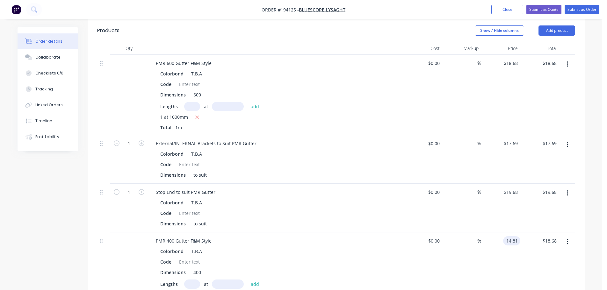
type input "$14.81"
click at [494, 233] on div "$14.81 14.81" at bounding box center [500, 273] width 39 height 80
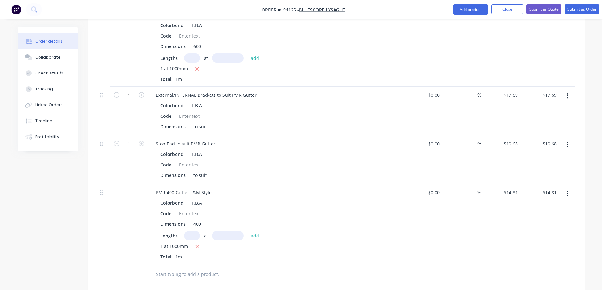
scroll to position [255, 0]
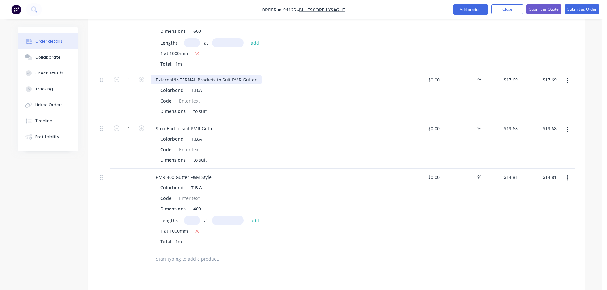
click at [243, 75] on div "External/INTERNAL Brackets to Suit PMR Gutter" at bounding box center [206, 79] width 111 height 9
click at [242, 75] on div "External/INTERNAL Brackets to Suit PMR Gutter" at bounding box center [206, 79] width 111 height 9
click at [242, 75] on div "External/INTERNAL Brackets to Suit PMR 400 Gutter" at bounding box center [211, 79] width 120 height 9
click at [561, 75] on button "button" at bounding box center [567, 80] width 15 height 11
click at [571, 75] on button "button" at bounding box center [567, 80] width 15 height 11
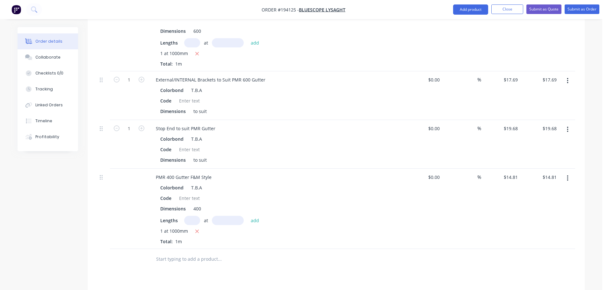
click at [570, 75] on button "button" at bounding box center [567, 80] width 15 height 11
click at [543, 106] on div "Duplicate" at bounding box center [544, 110] width 49 height 9
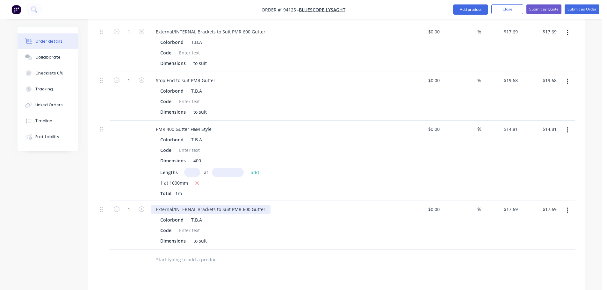
scroll to position [319, 0]
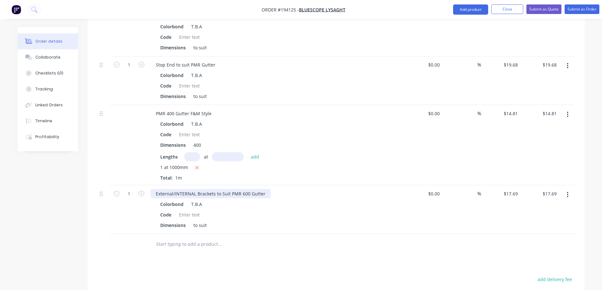
click at [245, 189] on div "External/INTERNAL Brackets to Suit PMR 600 Gutter" at bounding box center [211, 193] width 120 height 9
drag, startPoint x: 566, startPoint y: 60, endPoint x: 569, endPoint y: 60, distance: 3.5
click at [566, 60] on button "button" at bounding box center [567, 65] width 15 height 11
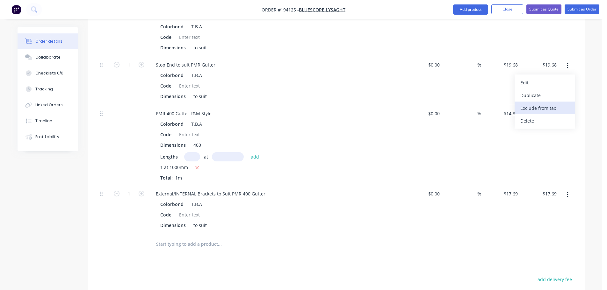
drag, startPoint x: 534, startPoint y: 87, endPoint x: 522, endPoint y: 96, distance: 15.0
click at [534, 91] on div "Duplicate" at bounding box center [544, 95] width 49 height 9
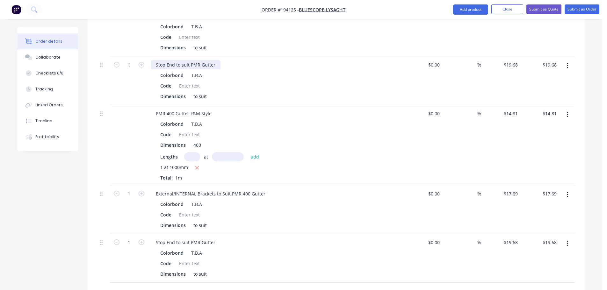
click at [201, 60] on div "Stop End to suit PMR Gutter" at bounding box center [186, 64] width 70 height 9
click at [200, 238] on div "Stop End to suit PMR Gutter" at bounding box center [186, 242] width 70 height 9
click at [516, 238] on input "19.68" at bounding box center [511, 242] width 17 height 9
type input "$15.22"
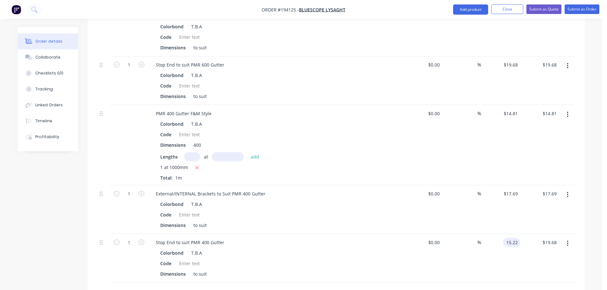
type input "$15.22"
click at [493, 200] on div "$17.69 $17.69" at bounding box center [500, 209] width 39 height 49
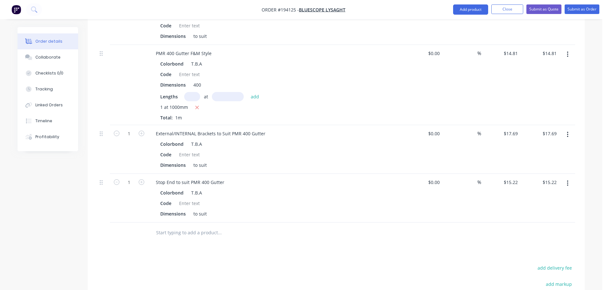
scroll to position [446, 0]
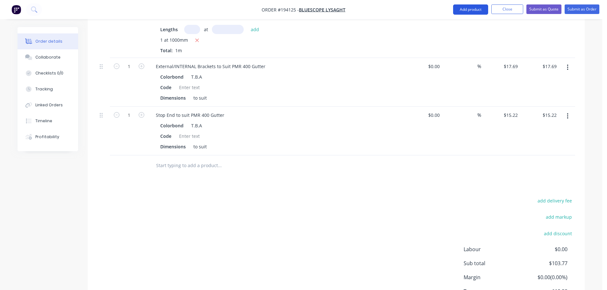
click at [466, 10] on button "Add product" at bounding box center [470, 9] width 35 height 10
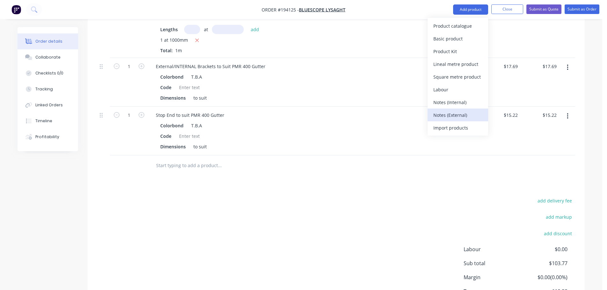
click at [446, 111] on div "Notes (External)" at bounding box center [457, 115] width 49 height 9
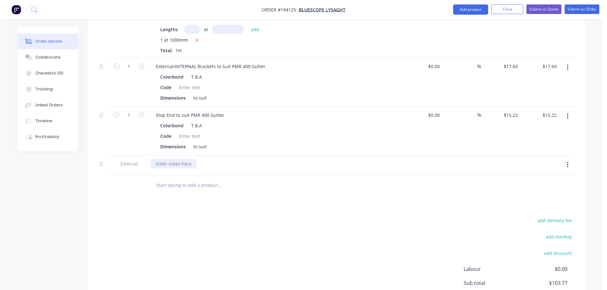
click at [157, 159] on div at bounding box center [174, 163] width 46 height 9
click at [178, 159] on div "LEAD TIME" at bounding box center [167, 163] width 33 height 9
click at [342, 132] on div "Code" at bounding box center [274, 136] width 233 height 9
click at [310, 234] on div "add delivery fee add markup add discount Labour $0.00 Sub total $103.77 Margin …" at bounding box center [336, 277] width 478 height 123
click at [283, 159] on div "LEAD TIME: 3+ WORKING DAYS DEPENDING ON QUANTITIES" at bounding box center [219, 163] width 137 height 9
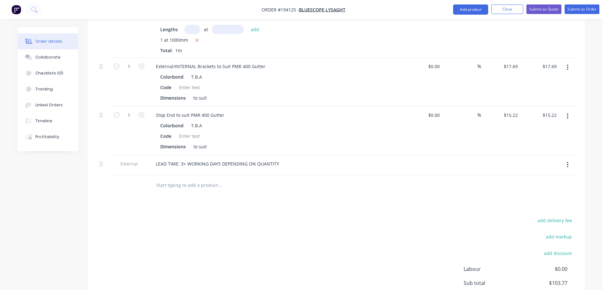
click at [309, 184] on div at bounding box center [262, 185] width 229 height 21
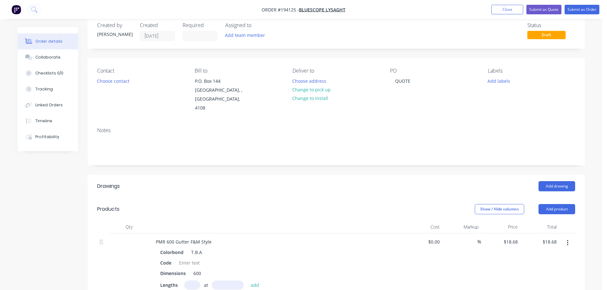
scroll to position [0, 0]
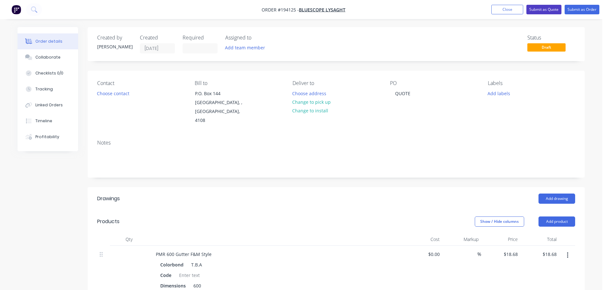
click at [532, 11] on button "Submit as Quote" at bounding box center [543, 10] width 35 height 10
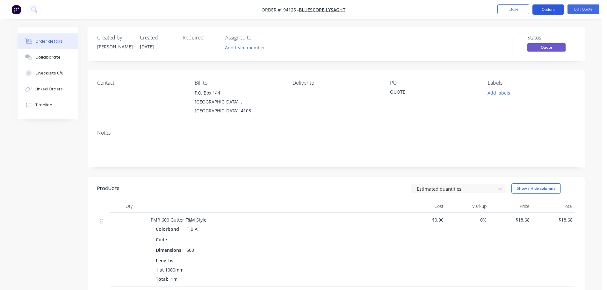
click at [548, 7] on button "Options" at bounding box center [548, 9] width 32 height 10
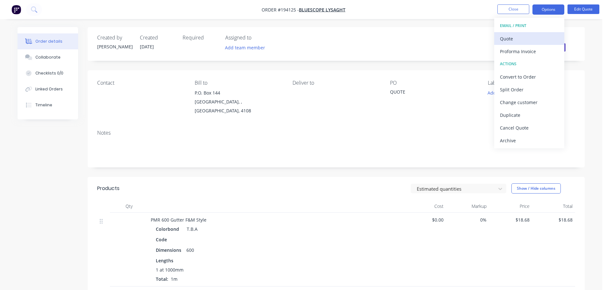
click at [520, 39] on div "Quote" at bounding box center [529, 38] width 59 height 9
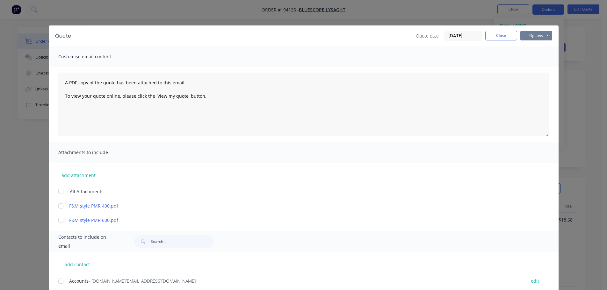
click at [540, 35] on button "Options" at bounding box center [536, 36] width 32 height 10
click at [543, 56] on button "Print" at bounding box center [540, 57] width 41 height 11
click at [501, 32] on button "Close" at bounding box center [501, 36] width 32 height 10
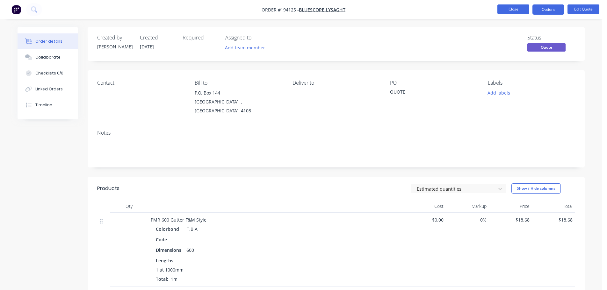
click at [518, 11] on button "Close" at bounding box center [513, 9] width 32 height 10
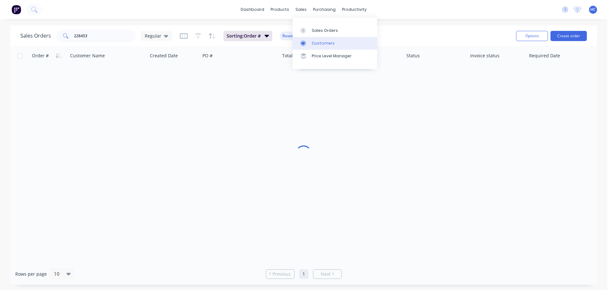
click at [317, 47] on link "Customers" at bounding box center [335, 43] width 84 height 13
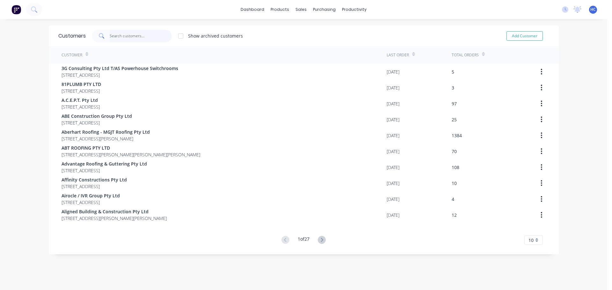
click at [138, 39] on input "text" at bounding box center [141, 36] width 62 height 13
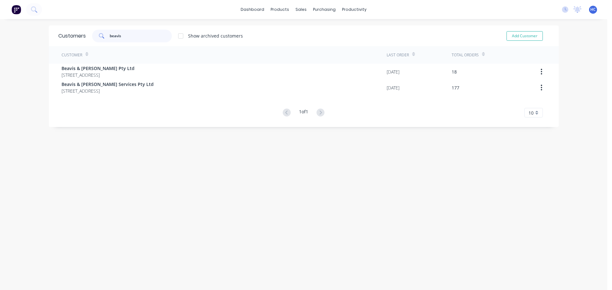
type input "beavis"
drag, startPoint x: 117, startPoint y: 62, endPoint x: 122, endPoint y: 60, distance: 5.0
click at [117, 62] on div "Customer" at bounding box center [223, 55] width 325 height 18
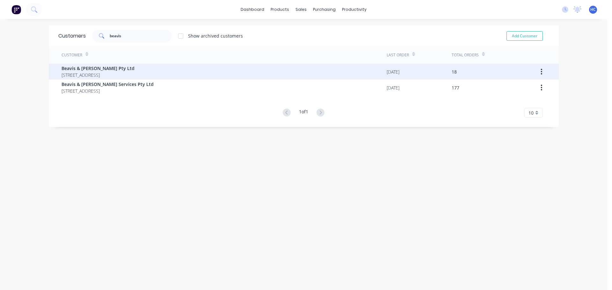
click at [94, 65] on div "Beavis & [PERSON_NAME] Pty Ltd [STREET_ADDRESS]" at bounding box center [223, 72] width 325 height 16
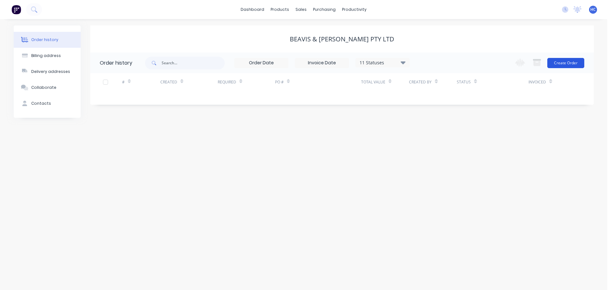
click at [561, 62] on button "Create Order" at bounding box center [565, 63] width 37 height 10
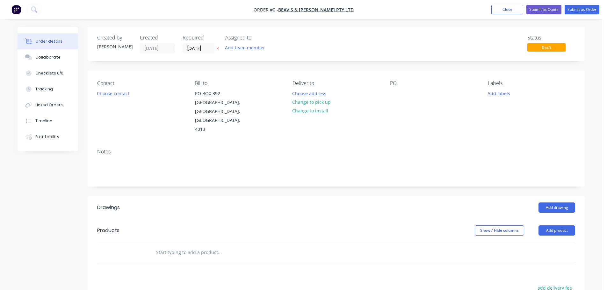
click at [218, 48] on icon "button" at bounding box center [217, 49] width 3 height 4
click at [388, 91] on div "Contact Choose contact [PERSON_NAME] to [STREET_ADDRESS] Deliver to Choose addr…" at bounding box center [336, 107] width 497 height 73
click at [391, 92] on div at bounding box center [395, 93] width 10 height 9
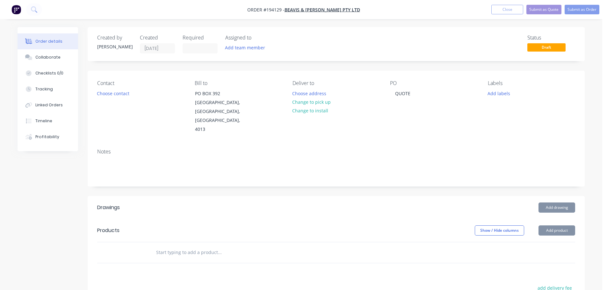
click at [380, 196] on header "Drawings Add drawing" at bounding box center [336, 207] width 497 height 23
click at [560, 226] on button "Add product" at bounding box center [557, 231] width 37 height 10
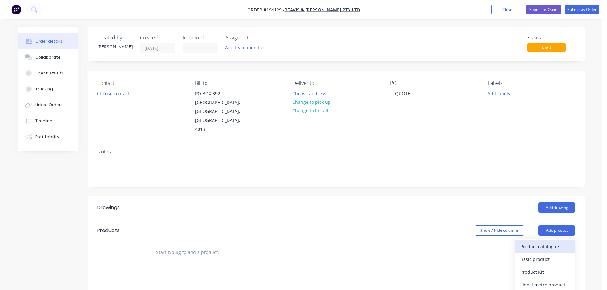
click at [545, 242] on div "Product catalogue" at bounding box center [544, 246] width 49 height 9
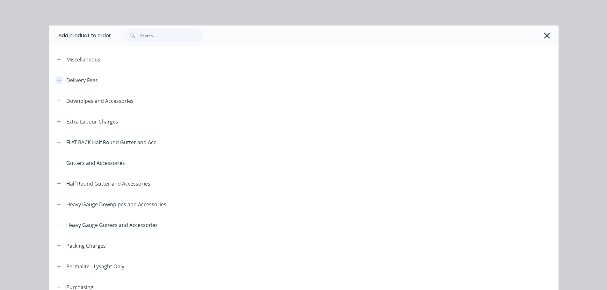
click at [57, 82] on icon "button" at bounding box center [59, 80] width 4 height 4
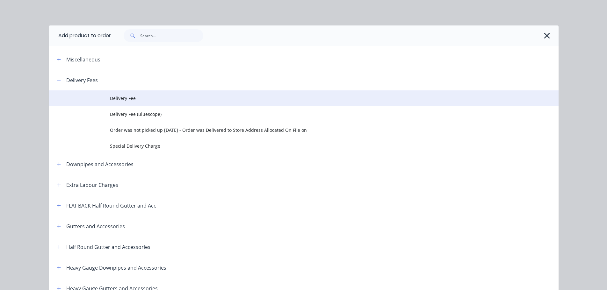
click at [113, 97] on span "Delivery Fee" at bounding box center [289, 98] width 359 height 7
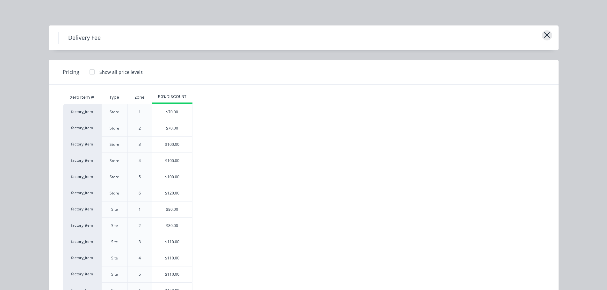
click at [545, 34] on icon "button" at bounding box center [547, 35] width 6 height 6
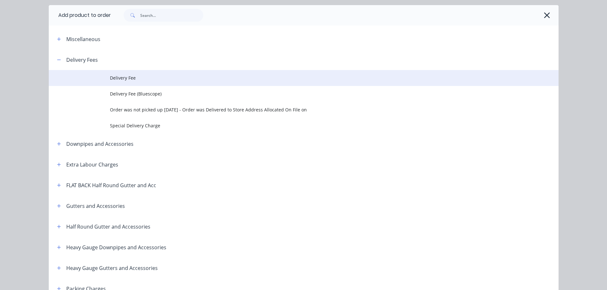
scroll to position [6, 0]
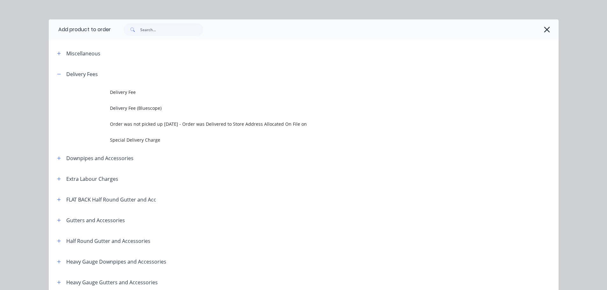
click at [544, 33] on icon "button" at bounding box center [547, 29] width 7 height 9
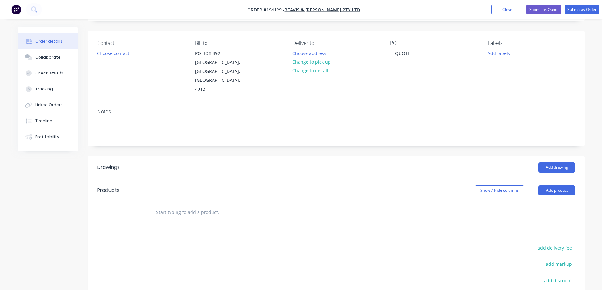
scroll to position [64, 0]
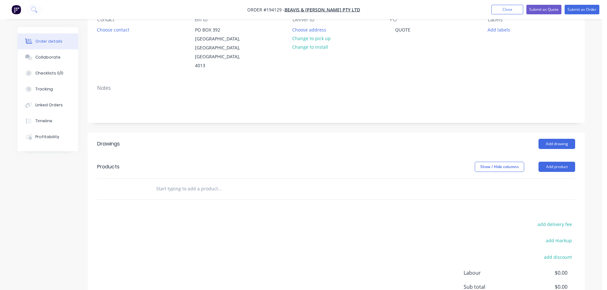
click at [348, 133] on header "Drawings Add drawing" at bounding box center [336, 144] width 497 height 23
click at [561, 162] on button "Add product" at bounding box center [557, 167] width 37 height 10
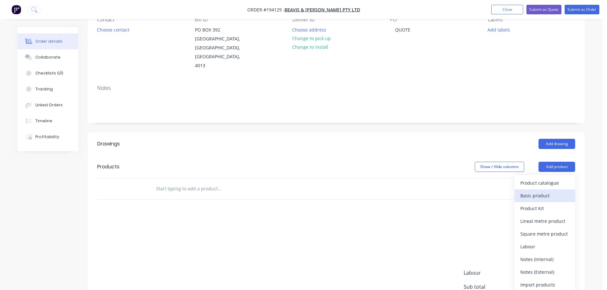
click at [547, 191] on div "Basic product" at bounding box center [544, 195] width 49 height 9
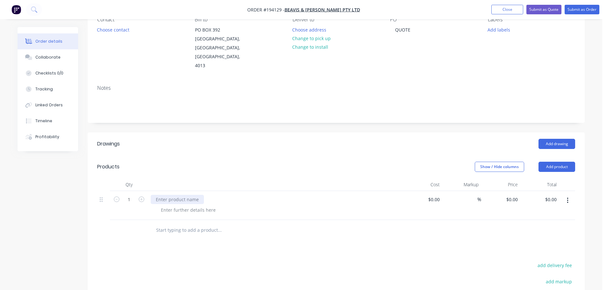
click at [181, 195] on div at bounding box center [177, 199] width 53 height 9
click at [516, 195] on input "0" at bounding box center [513, 199] width 15 height 9
type input "$26.06"
click at [227, 163] on div "Show / Hide columns Add product" at bounding box center [387, 167] width 376 height 10
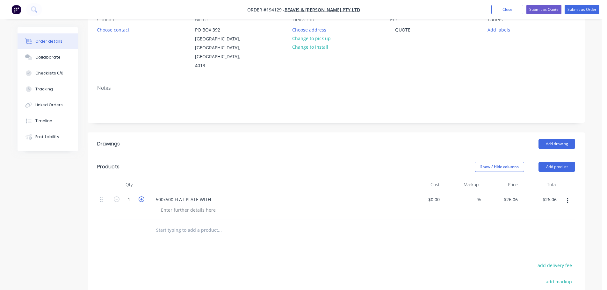
click at [141, 197] on icon "button" at bounding box center [142, 200] width 6 height 6
type input "2"
type input "$52.12"
click at [134, 195] on input "2" at bounding box center [129, 200] width 17 height 10
type input "20"
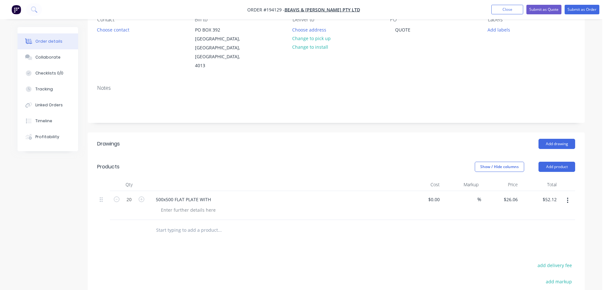
type input "$521.20"
click at [193, 164] on header "Products Show / Hide columns Add product" at bounding box center [336, 166] width 497 height 23
click at [220, 195] on div "500x500 FLAT PLATE WITH" at bounding box center [276, 199] width 250 height 9
click at [211, 195] on div "500x500 FLAT PLATE WITH" at bounding box center [183, 199] width 65 height 9
click at [181, 195] on div "500x500 FLAT PLATE WITH 5mm HOLES IN CORNERS" at bounding box center [211, 199] width 121 height 9
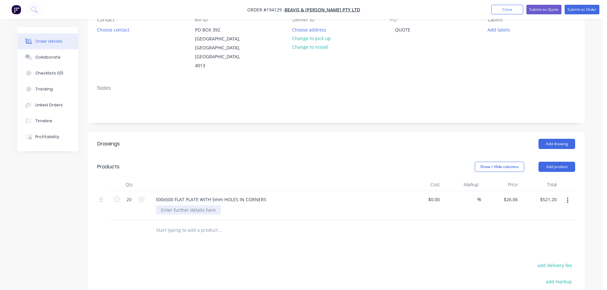
click at [180, 206] on div at bounding box center [188, 210] width 65 height 9
click at [181, 206] on div at bounding box center [188, 210] width 65 height 9
click at [338, 155] on header "Products Show / Hide columns Add product" at bounding box center [336, 166] width 497 height 23
click at [559, 162] on button "Add product" at bounding box center [557, 167] width 37 height 10
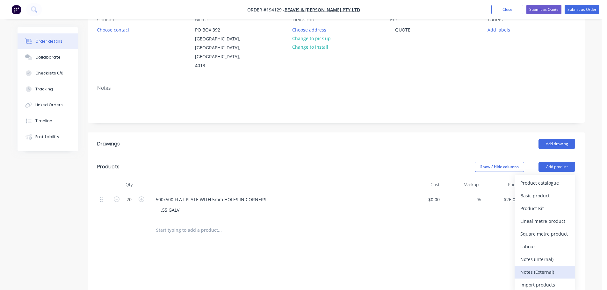
click at [546, 268] on div "Notes (External)" at bounding box center [544, 272] width 49 height 9
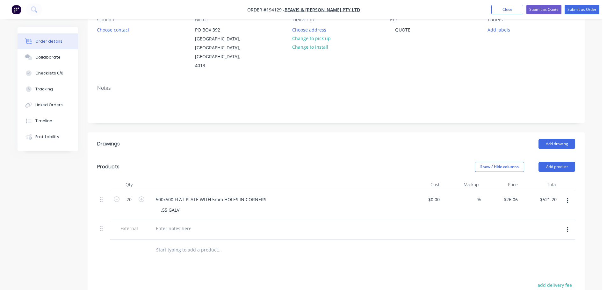
click at [183, 220] on div at bounding box center [275, 230] width 255 height 20
click at [179, 224] on div at bounding box center [174, 228] width 46 height 9
drag, startPoint x: 244, startPoint y: 133, endPoint x: 250, endPoint y: 132, distance: 6.6
click at [245, 139] on div "Add drawing" at bounding box center [387, 144] width 376 height 10
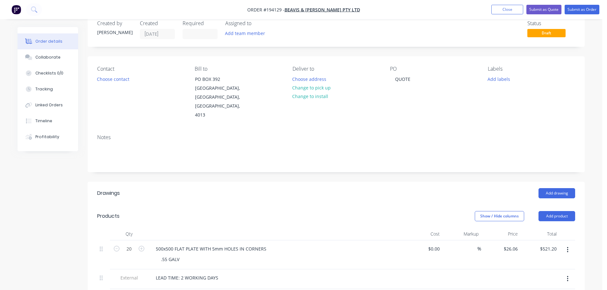
scroll to position [0, 0]
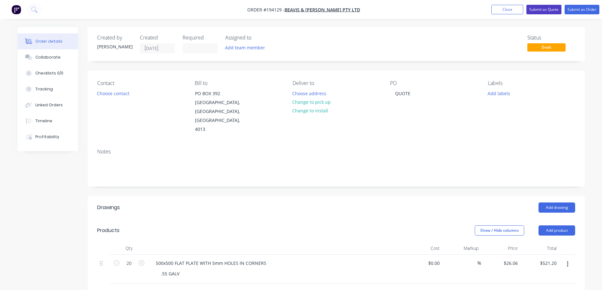
click at [553, 11] on button "Submit as Quote" at bounding box center [543, 10] width 35 height 10
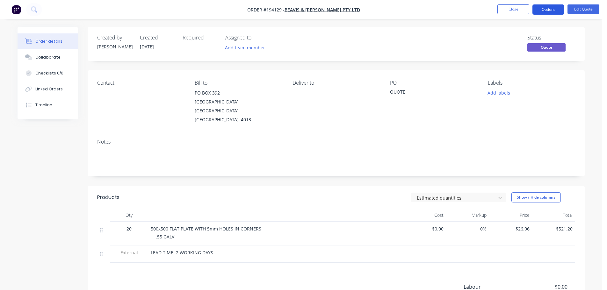
click at [549, 11] on button "Options" at bounding box center [548, 9] width 32 height 10
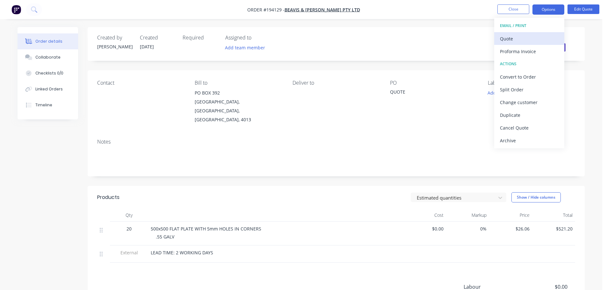
click at [527, 40] on div "Quote" at bounding box center [529, 38] width 59 height 9
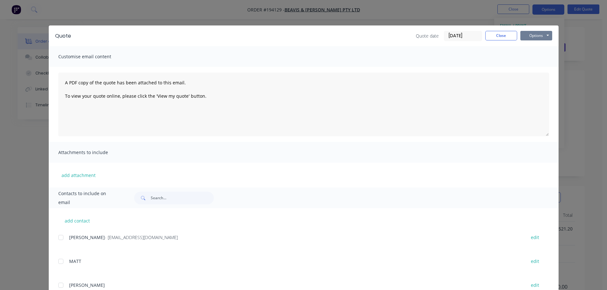
click at [534, 40] on button "Options" at bounding box center [536, 36] width 32 height 10
click at [535, 60] on button "Print" at bounding box center [540, 57] width 41 height 11
drag, startPoint x: 503, startPoint y: 31, endPoint x: 503, endPoint y: 25, distance: 5.7
click at [503, 32] on button "Close" at bounding box center [501, 36] width 32 height 10
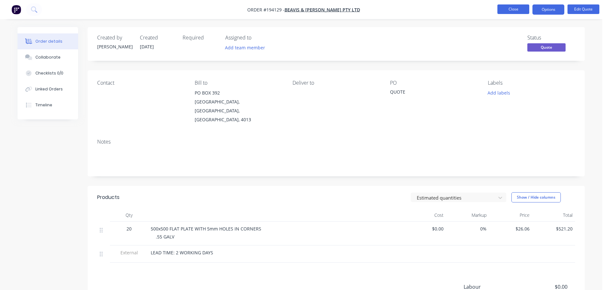
click at [513, 10] on button "Close" at bounding box center [513, 9] width 32 height 10
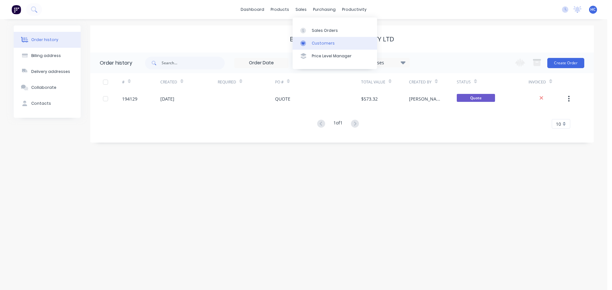
click at [330, 47] on link "Customers" at bounding box center [335, 43] width 84 height 13
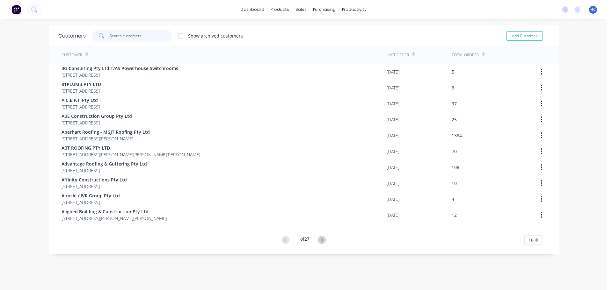
click at [120, 32] on input "text" at bounding box center [141, 36] width 62 height 13
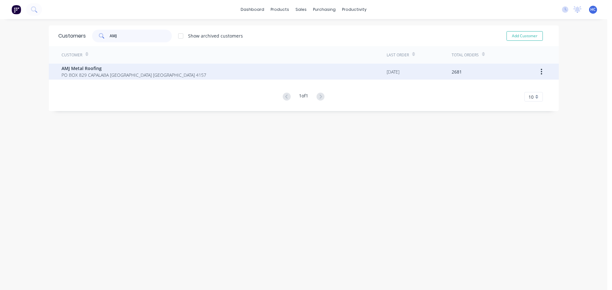
type input "AMJ"
click at [107, 70] on span "AMJ Metal Roofing" at bounding box center [133, 68] width 145 height 7
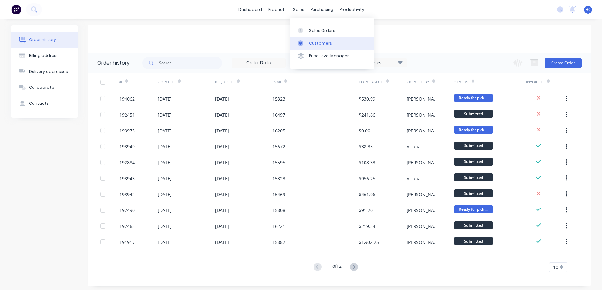
click at [311, 38] on link "Customers" at bounding box center [332, 43] width 84 height 13
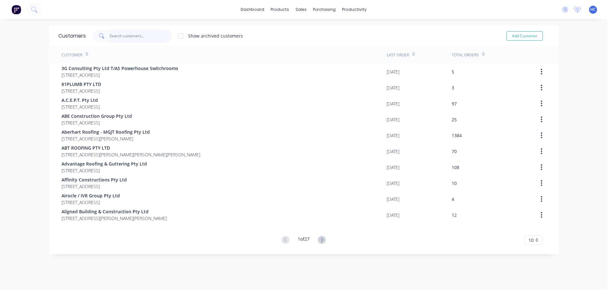
click at [157, 39] on input "text" at bounding box center [141, 36] width 62 height 13
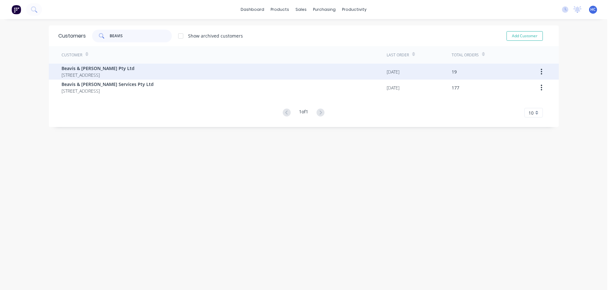
type input "BEAVIS"
click at [94, 71] on span "Beavis & [PERSON_NAME] Pty Ltd" at bounding box center [97, 68] width 73 height 7
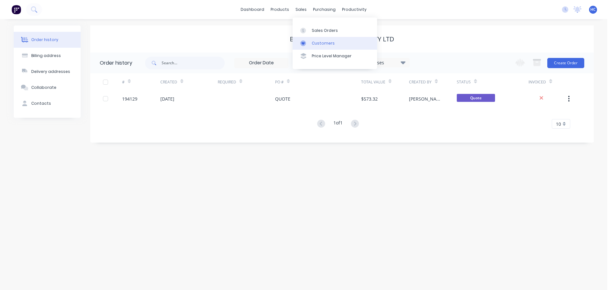
click at [328, 41] on div "Customers" at bounding box center [323, 43] width 23 height 6
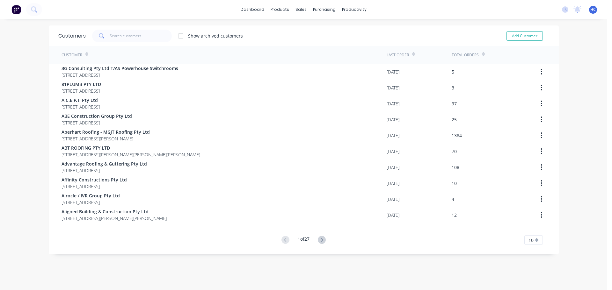
click at [135, 27] on div "Customers Show archived customers Add Customer" at bounding box center [304, 35] width 510 height 21
click at [140, 34] on input "text" at bounding box center [141, 36] width 62 height 13
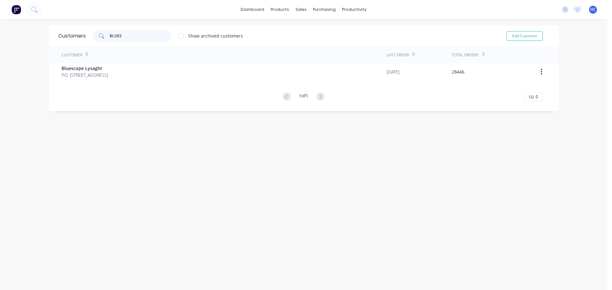
type input "BLUES"
click at [110, 59] on div "Customer" at bounding box center [223, 55] width 325 height 18
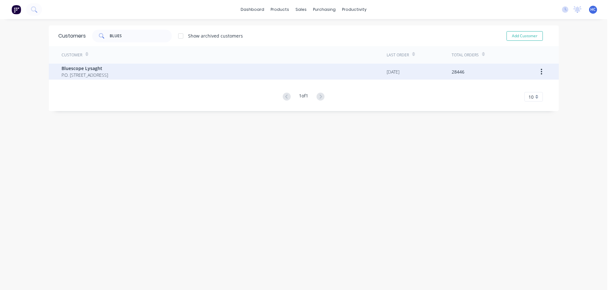
click at [108, 69] on span "Bluescope Lysaght" at bounding box center [84, 68] width 47 height 7
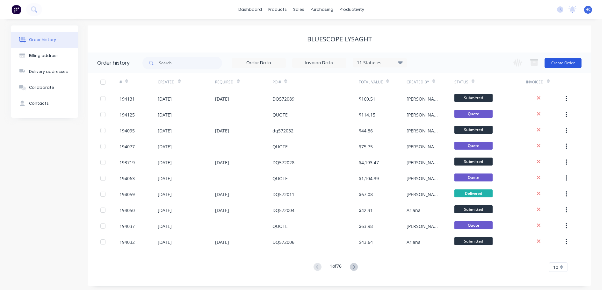
click at [573, 66] on button "Create Order" at bounding box center [563, 63] width 37 height 10
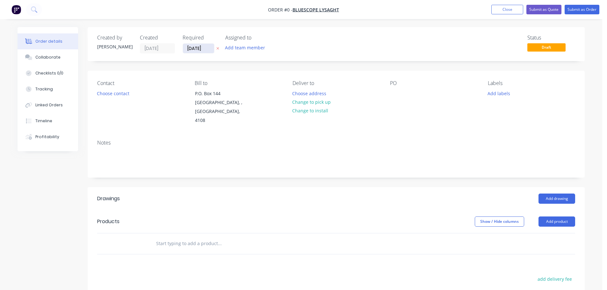
click at [205, 47] on input "[DATE]" at bounding box center [198, 49] width 31 height 10
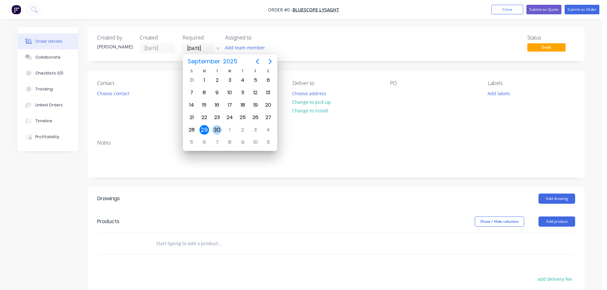
click at [217, 131] on div "30" at bounding box center [217, 130] width 10 height 10
type input "[DATE]"
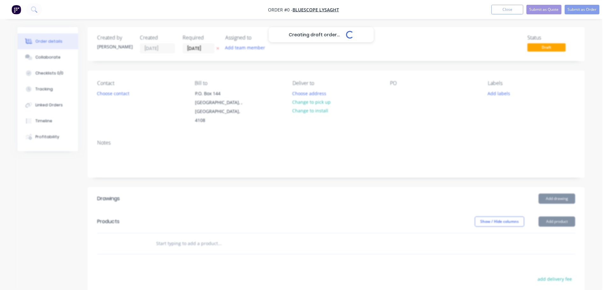
click at [124, 96] on div "Creating draft order... Loading..." at bounding box center [321, 172] width 607 height 290
click at [121, 96] on button "Choose contact" at bounding box center [113, 93] width 39 height 9
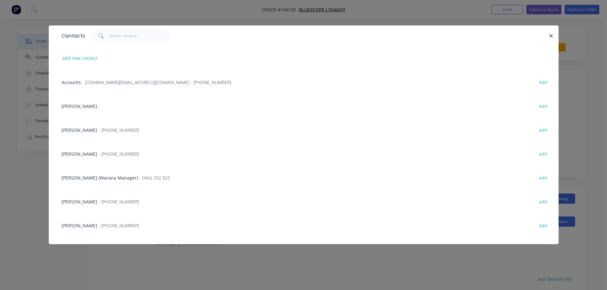
click at [107, 158] on div "[PERSON_NAME] - [PHONE_NUMBER] edit" at bounding box center [303, 154] width 491 height 24
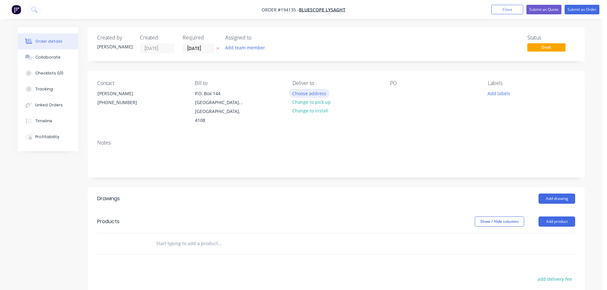
click at [320, 90] on button "Choose address" at bounding box center [309, 93] width 41 height 9
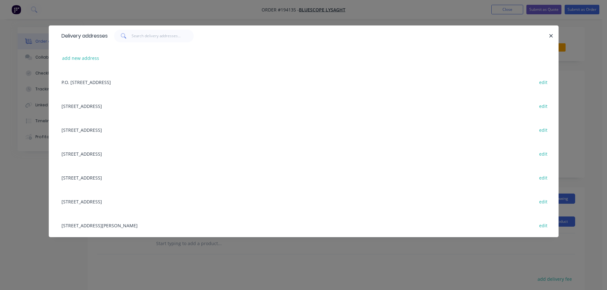
click at [99, 130] on div "[STREET_ADDRESS] edit" at bounding box center [303, 130] width 491 height 24
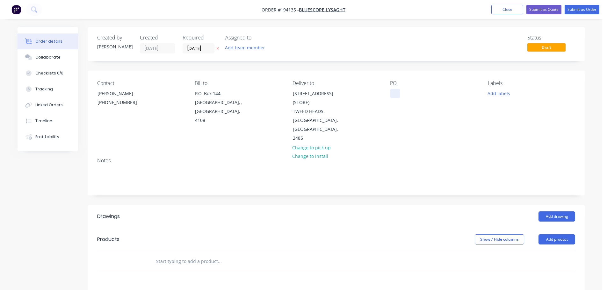
click at [397, 93] on div at bounding box center [395, 93] width 10 height 9
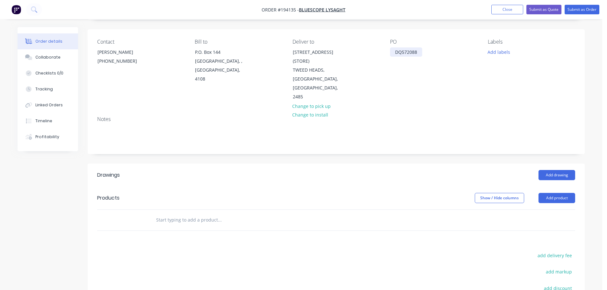
scroll to position [64, 0]
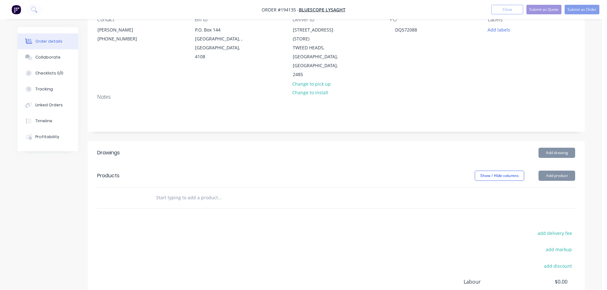
click at [550, 141] on header "Drawings Add drawing" at bounding box center [336, 152] width 497 height 23
click at [561, 149] on button "Add drawing" at bounding box center [557, 153] width 37 height 10
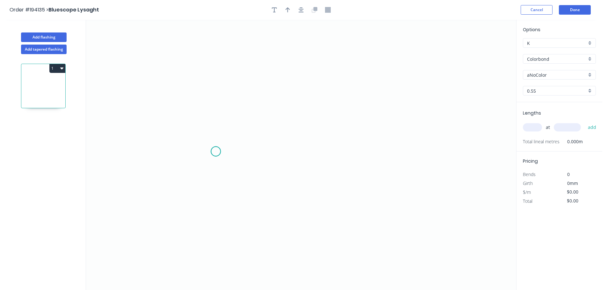
click at [216, 152] on circle at bounding box center [216, 152] width 10 height 10
click at [241, 171] on div "Crush & Fold" at bounding box center [248, 173] width 64 height 13
click at [216, 155] on circle at bounding box center [216, 152] width 10 height 10
click at [254, 107] on icon at bounding box center [235, 129] width 38 height 45
click at [287, 107] on icon at bounding box center [270, 107] width 33 height 0
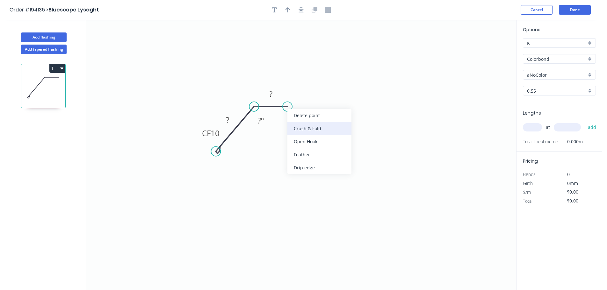
click at [303, 130] on div "Crush & Fold" at bounding box center [319, 128] width 64 height 13
click at [304, 123] on div "Flip bend" at bounding box center [321, 126] width 64 height 13
drag, startPoint x: 291, startPoint y: 91, endPoint x: 330, endPoint y: 89, distance: 39.3
click at [330, 88] on rect at bounding box center [320, 88] width 25 height 13
click at [325, 85] on tspan "10" at bounding box center [322, 87] width 9 height 11
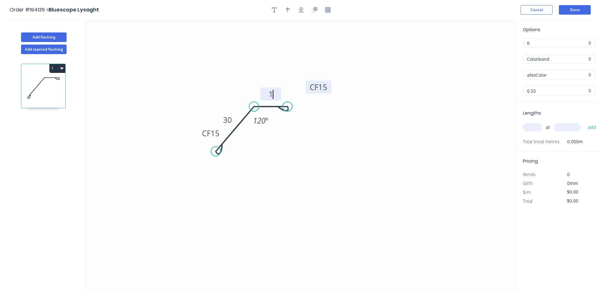
type input "$7.85"
click at [314, 65] on icon "0 CF 15 30 CF 15 15 120 º" at bounding box center [301, 155] width 430 height 271
click at [291, 7] on button "button" at bounding box center [288, 10] width 10 height 10
drag, startPoint x: 483, startPoint y: 52, endPoint x: 235, endPoint y: 84, distance: 250.6
click at [235, 84] on icon at bounding box center [236, 79] width 18 height 18
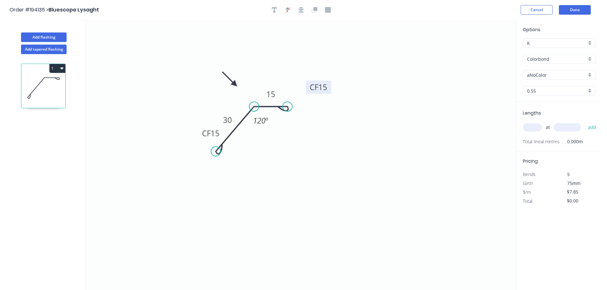
click at [544, 74] on input "aNoColor" at bounding box center [557, 75] width 60 height 7
click at [549, 127] on div "Night Sky" at bounding box center [559, 126] width 72 height 11
type input "Night Sky"
click at [533, 131] on input "text" at bounding box center [532, 127] width 19 height 8
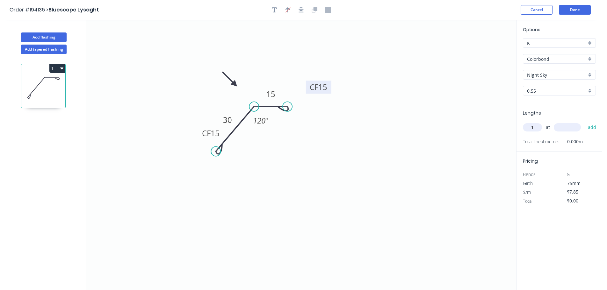
type input "1"
type input "1300"
click at [585, 122] on button "add" at bounding box center [592, 127] width 15 height 11
type input "$10.21"
click at [52, 33] on button "Add flashing" at bounding box center [44, 38] width 46 height 10
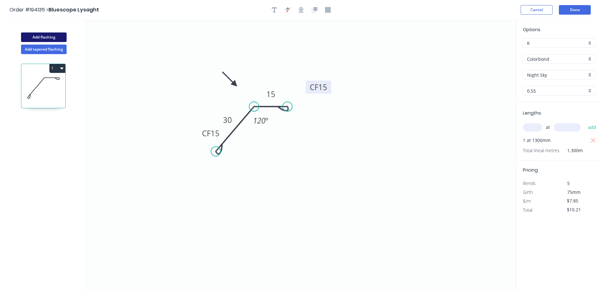
type input "$0.00"
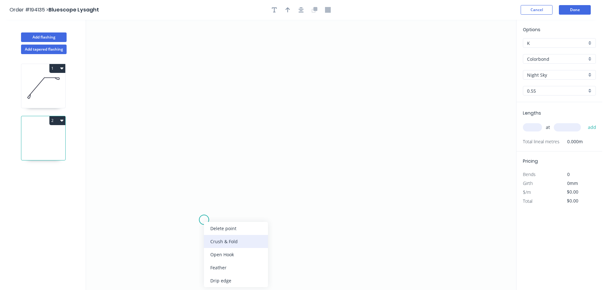
click at [224, 242] on div "Crush & Fold" at bounding box center [236, 241] width 64 height 13
click at [206, 220] on circle at bounding box center [204, 220] width 10 height 10
click at [275, 219] on icon "0" at bounding box center [301, 155] width 430 height 271
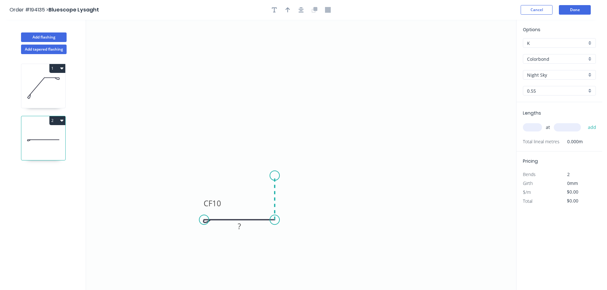
click at [275, 176] on icon "0 CF 10 ?" at bounding box center [301, 155] width 430 height 271
click at [325, 174] on icon "0 CF 10 ? ?" at bounding box center [301, 155] width 430 height 271
click at [337, 195] on div "Crush & Fold" at bounding box center [357, 195] width 64 height 13
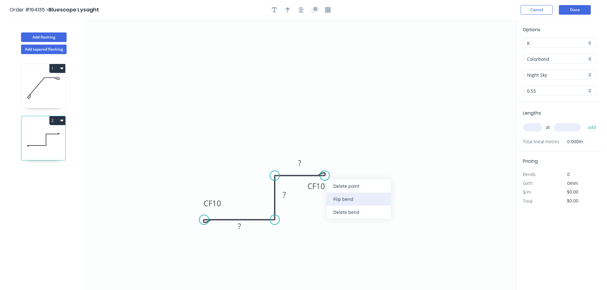
click at [335, 195] on div "Flip bend" at bounding box center [359, 199] width 64 height 13
drag, startPoint x: 328, startPoint y: 159, endPoint x: 350, endPoint y: 159, distance: 22.0
click at [350, 159] on rect at bounding box center [338, 158] width 25 height 13
click at [348, 158] on rect at bounding box center [338, 158] width 25 height 13
click at [344, 161] on tspan "10" at bounding box center [342, 159] width 9 height 11
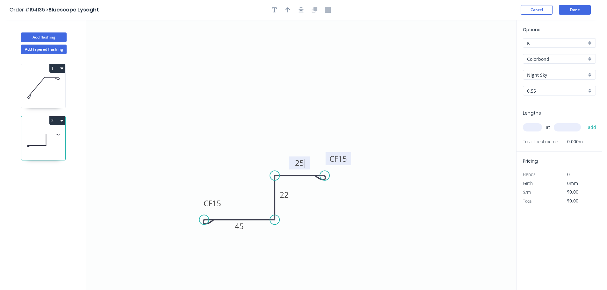
type input "$10.41"
click at [310, 38] on icon "0 CF 15 45 22 CF 15 25" at bounding box center [301, 155] width 430 height 271
click at [288, 13] on button "button" at bounding box center [288, 10] width 10 height 10
drag, startPoint x: 484, startPoint y: 51, endPoint x: 257, endPoint y: 154, distance: 249.1
click at [257, 154] on icon at bounding box center [257, 147] width 6 height 20
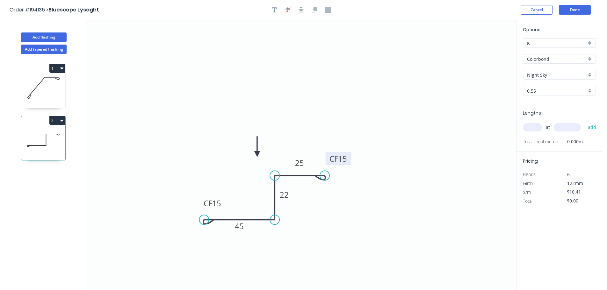
click at [457, 139] on icon "0 CF 15 45 22 CF 15 25" at bounding box center [301, 155] width 430 height 271
click at [531, 129] on input "text" at bounding box center [532, 127] width 19 height 8
type input "1"
type input "1300"
click at [585, 122] on button "add" at bounding box center [592, 127] width 15 height 11
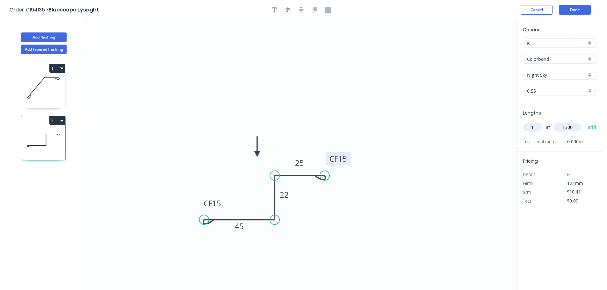
type input "$13.53"
click at [403, 149] on icon "0 CF 15 45 22 CF 15 25" at bounding box center [301, 155] width 430 height 271
click at [576, 8] on button "Done" at bounding box center [575, 10] width 32 height 10
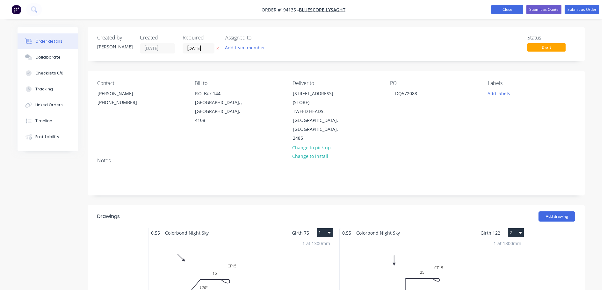
click at [504, 7] on button "Close" at bounding box center [507, 10] width 32 height 10
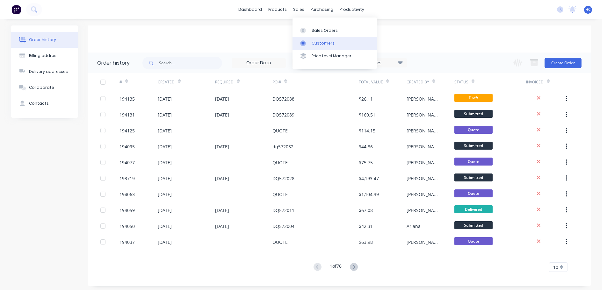
click at [316, 38] on link "Customers" at bounding box center [335, 43] width 84 height 13
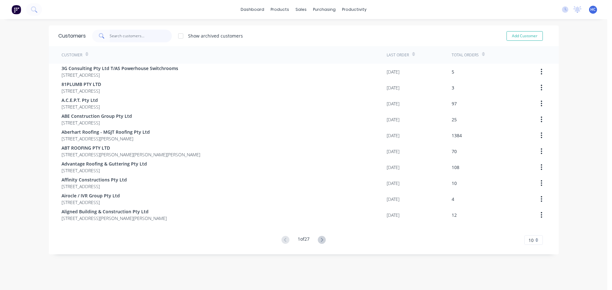
click at [150, 37] on input "text" at bounding box center [141, 36] width 62 height 13
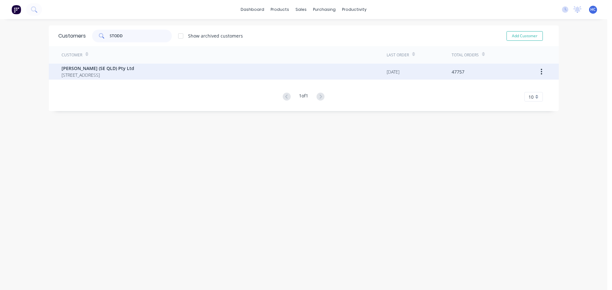
type input "STODD"
click at [100, 69] on span "[PERSON_NAME] (SE QLD) Pty Ltd" at bounding box center [97, 68] width 73 height 7
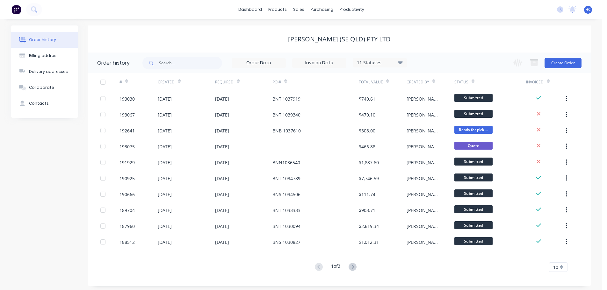
click at [358, 268] on button at bounding box center [353, 267] width 12 height 9
click at [189, 63] on input "text" at bounding box center [190, 63] width 63 height 13
type input "10365"
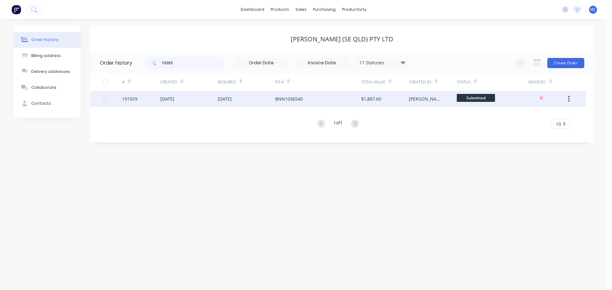
click at [310, 99] on div "BNN1036540" at bounding box center [318, 99] width 86 height 16
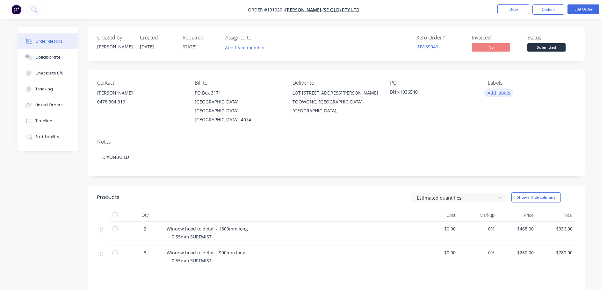
click at [502, 96] on button "Add labels" at bounding box center [498, 93] width 29 height 9
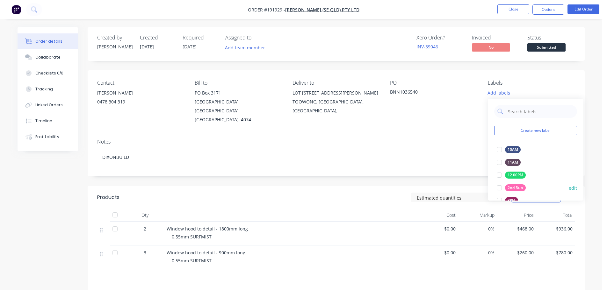
click at [506, 186] on div "2nd Run" at bounding box center [515, 187] width 21 height 7
click at [409, 161] on div "Notes DIXONBUILD" at bounding box center [336, 155] width 497 height 43
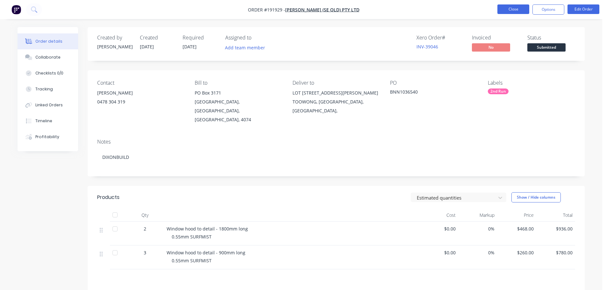
click at [505, 11] on button "Close" at bounding box center [513, 9] width 32 height 10
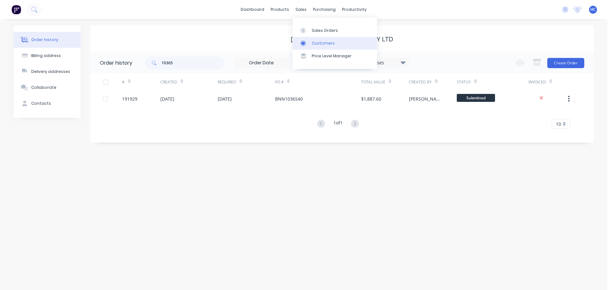
click at [317, 40] on link "Customers" at bounding box center [335, 43] width 84 height 13
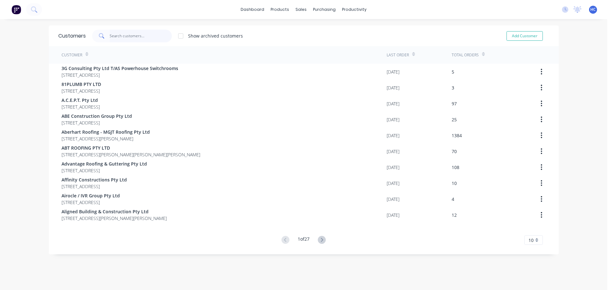
click at [129, 35] on input "text" at bounding box center [141, 36] width 62 height 13
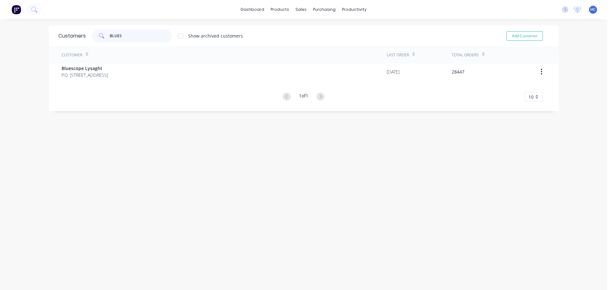
type input "BLUES"
click at [115, 81] on div "Customer Last Order Total Orders Bluescope Lysaght P.O. [GEOGRAPHIC_DATA] 4108 …" at bounding box center [304, 73] width 510 height 55
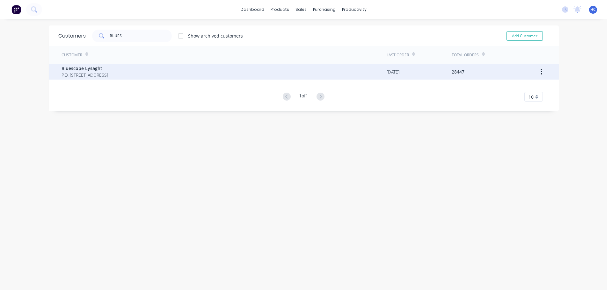
click at [108, 71] on span "Bluescope Lysaght" at bounding box center [84, 68] width 47 height 7
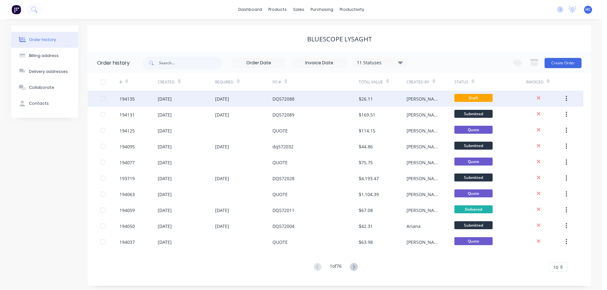
click at [316, 105] on div "DQ572088" at bounding box center [315, 99] width 86 height 16
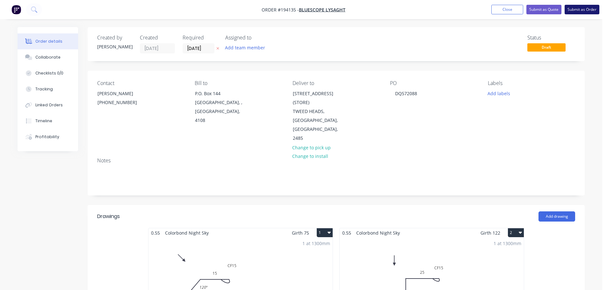
click at [587, 10] on button "Submit as Order" at bounding box center [582, 10] width 35 height 10
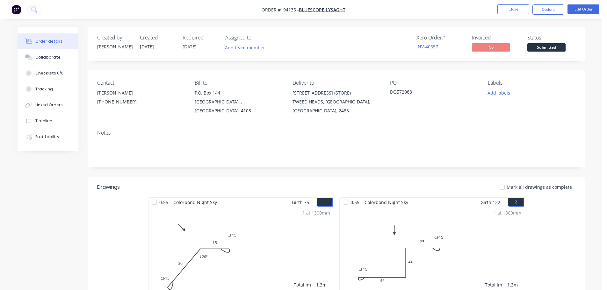
click at [548, 4] on nav "Order #194135 - Bluescope Lysaght Close Options Edit Order" at bounding box center [303, 9] width 607 height 19
click at [549, 9] on button "Options" at bounding box center [548, 9] width 32 height 10
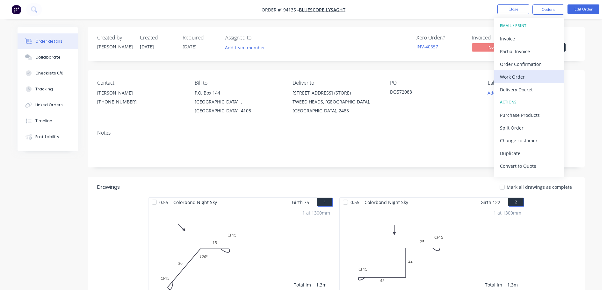
click at [525, 76] on div "Work Order" at bounding box center [529, 76] width 59 height 9
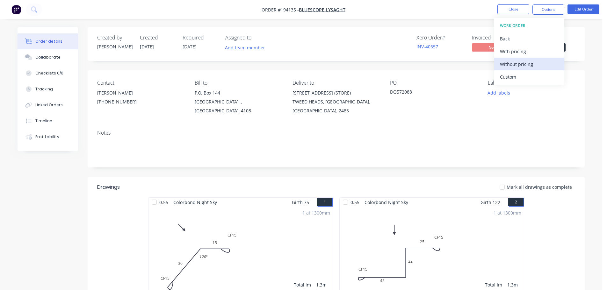
click at [531, 65] on div "Without pricing" at bounding box center [529, 64] width 59 height 9
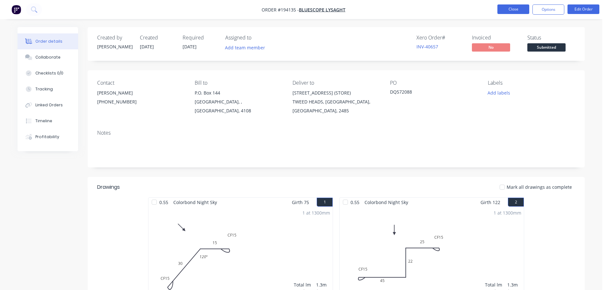
click at [515, 11] on button "Close" at bounding box center [513, 9] width 32 height 10
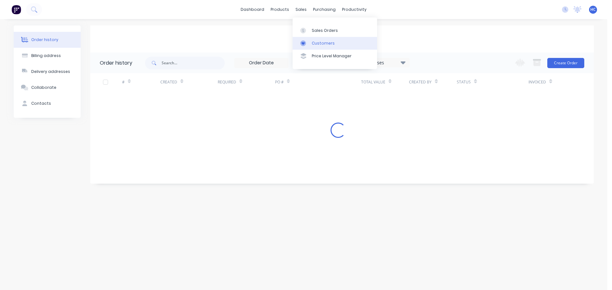
click at [317, 44] on div "Customers" at bounding box center [323, 43] width 23 height 6
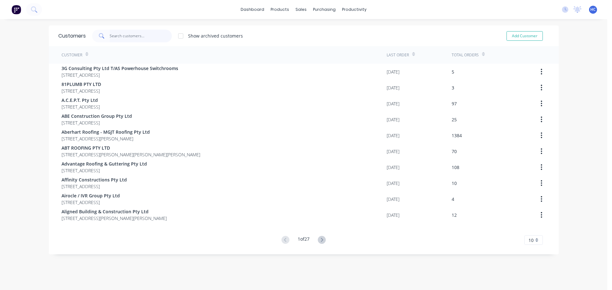
click at [126, 36] on input "text" at bounding box center [141, 36] width 62 height 13
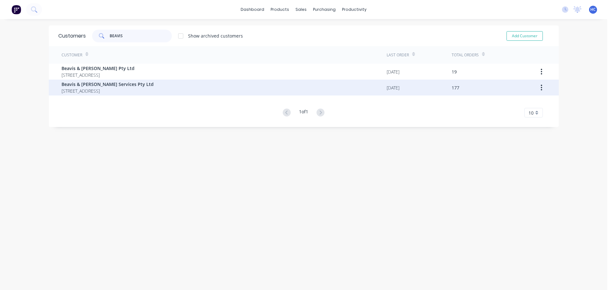
type input "BEAVIS"
click at [101, 82] on span "Beavis & [PERSON_NAME] Services Pty Ltd" at bounding box center [107, 84] width 92 height 7
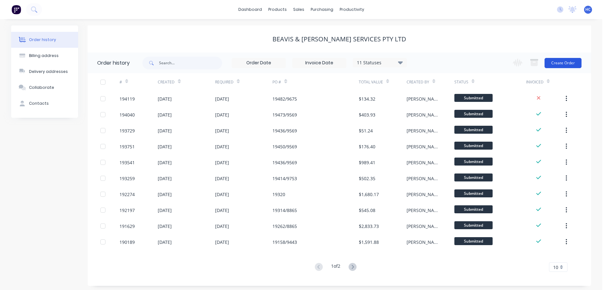
click at [564, 61] on button "Create Order" at bounding box center [563, 63] width 37 height 10
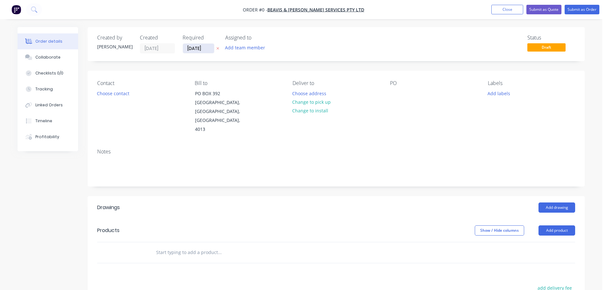
click at [205, 52] on input "[DATE]" at bounding box center [198, 49] width 31 height 10
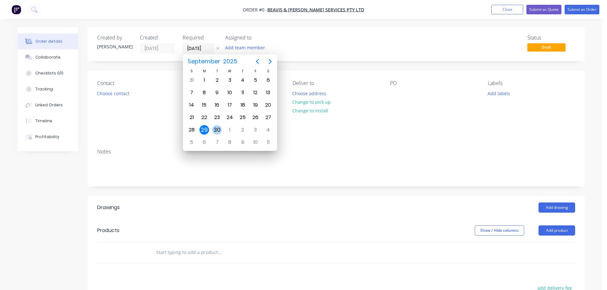
click at [218, 129] on div "30" at bounding box center [217, 130] width 10 height 10
type input "[DATE]"
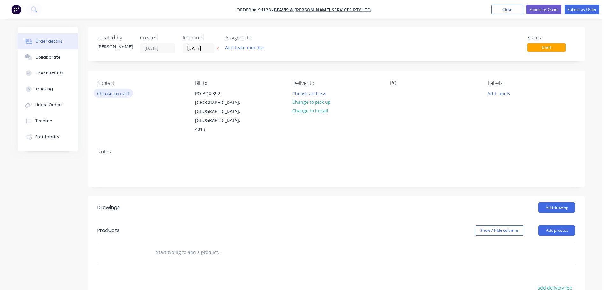
click at [110, 91] on button "Choose contact" at bounding box center [113, 93] width 39 height 9
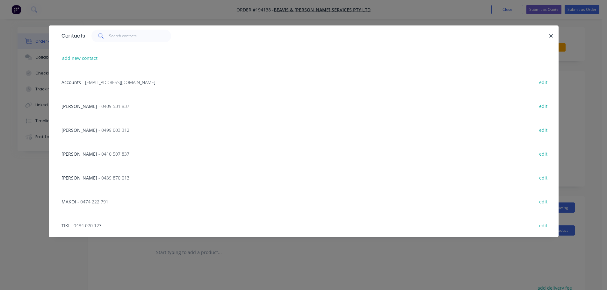
click at [94, 203] on span "- 0474 222 791" at bounding box center [92, 202] width 31 height 6
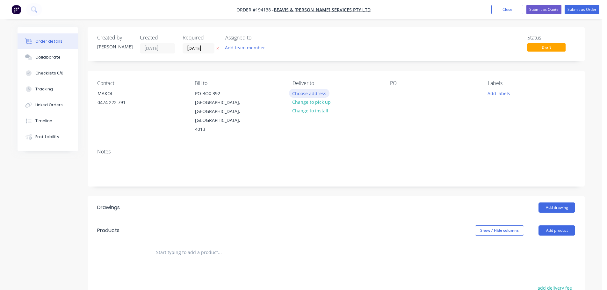
click at [309, 91] on button "Choose address" at bounding box center [309, 93] width 41 height 9
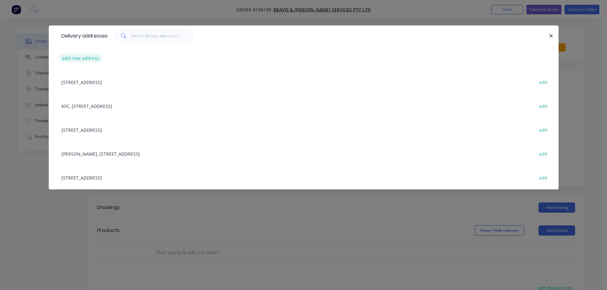
click at [83, 56] on button "add new address" at bounding box center [81, 58] width 44 height 9
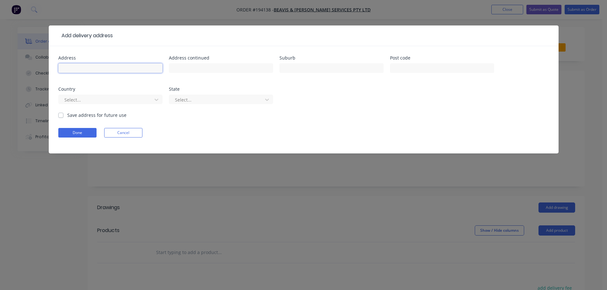
drag, startPoint x: 83, startPoint y: 56, endPoint x: 75, endPoint y: 65, distance: 12.2
click at [74, 64] on input "text" at bounding box center [110, 68] width 104 height 10
type input "[STREET_ADDRESS][PERSON_NAME]"
type input "[PERSON_NAME]"
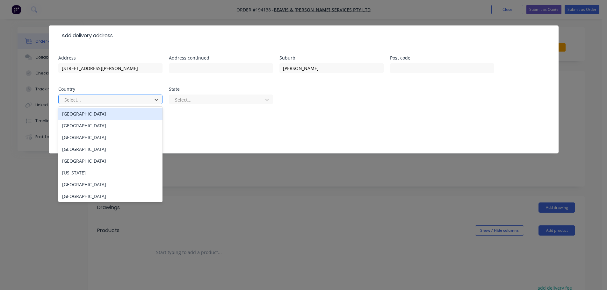
click at [123, 97] on div at bounding box center [106, 100] width 85 height 8
click at [111, 118] on div "[GEOGRAPHIC_DATA]" at bounding box center [110, 114] width 104 height 12
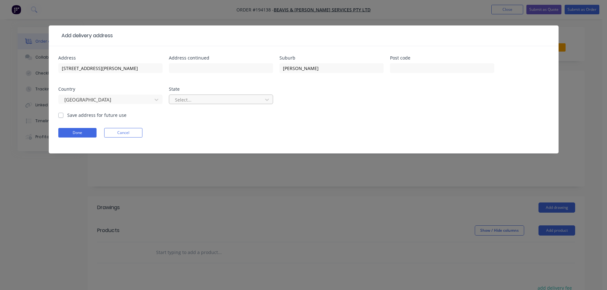
click at [184, 104] on div "Select..." at bounding box center [216, 100] width 89 height 10
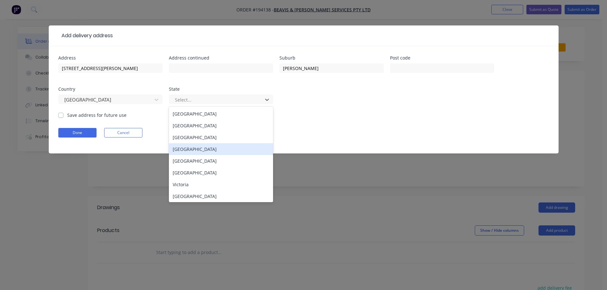
click at [190, 148] on div "[GEOGRAPHIC_DATA]" at bounding box center [221, 149] width 104 height 12
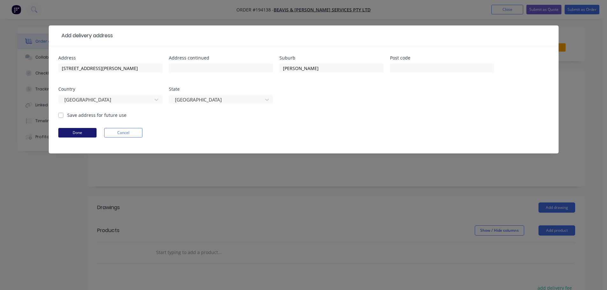
click at [90, 129] on button "Done" at bounding box center [77, 133] width 38 height 10
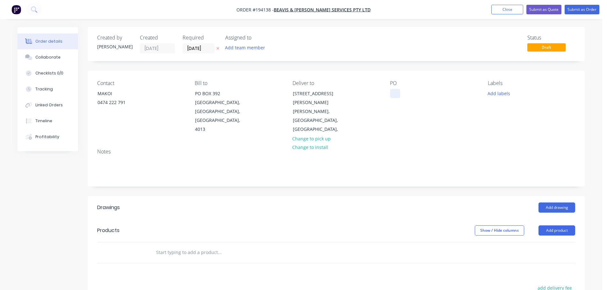
click at [399, 91] on div at bounding box center [395, 93] width 10 height 9
click at [498, 93] on button "Add labels" at bounding box center [498, 93] width 29 height 9
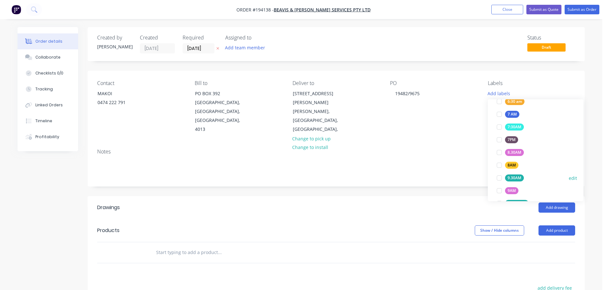
scroll to position [191, 0]
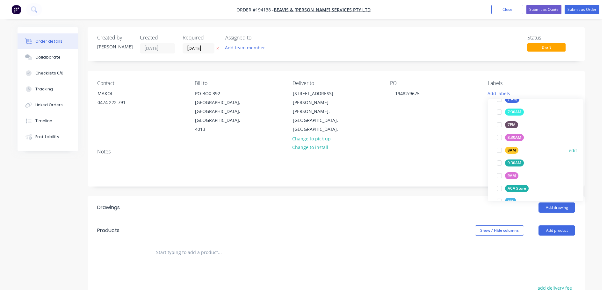
drag, startPoint x: 516, startPoint y: 146, endPoint x: 518, endPoint y: 152, distance: 6.3
click at [516, 147] on div "8AM edit" at bounding box center [535, 150] width 83 height 13
click at [516, 152] on div "8AM" at bounding box center [511, 150] width 13 height 7
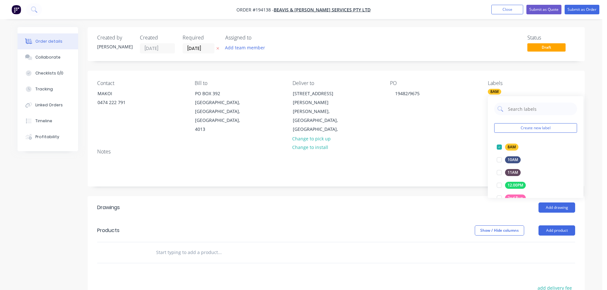
click at [467, 184] on div "Created by [PERSON_NAME] Created [DATE] Required [DATE] Assigned to Add team me…" at bounding box center [336, 221] width 497 height 389
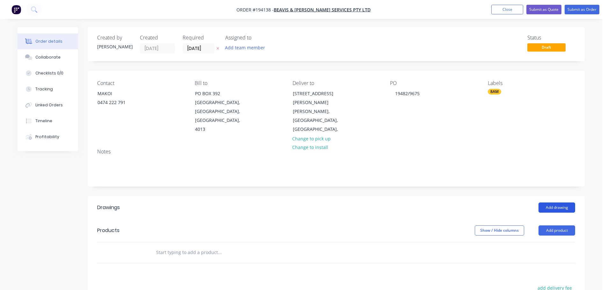
click at [556, 204] on button "Add drawing" at bounding box center [557, 208] width 37 height 10
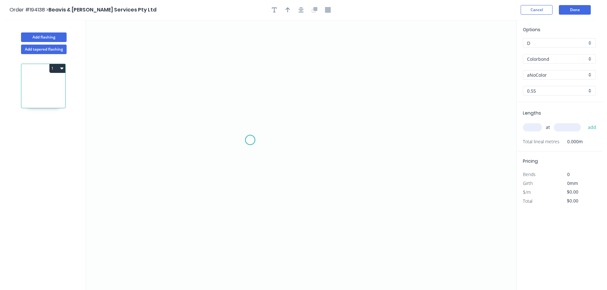
click at [250, 138] on icon "0" at bounding box center [301, 155] width 430 height 271
click at [252, 194] on icon "0" at bounding box center [301, 155] width 430 height 271
click at [456, 194] on icon "0 ?" at bounding box center [301, 155] width 430 height 271
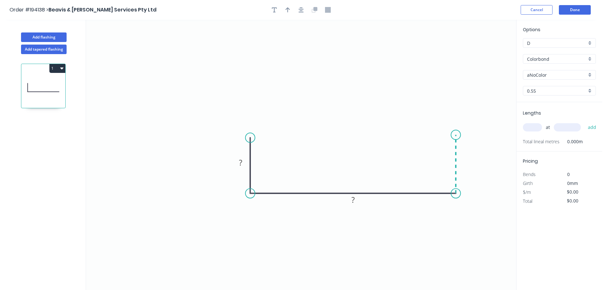
click at [457, 135] on icon "0 ? ?" at bounding box center [301, 155] width 430 height 271
click at [466, 164] on tspan "?" at bounding box center [465, 161] width 3 height 11
type input "$32.46"
click at [556, 60] on input "Colorbond" at bounding box center [557, 59] width 60 height 7
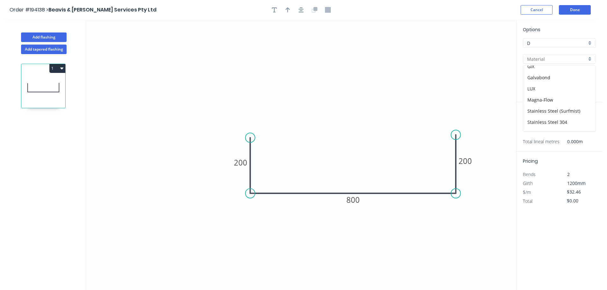
scroll to position [135, 0]
click at [553, 113] on div "Zincalume" at bounding box center [559, 114] width 72 height 11
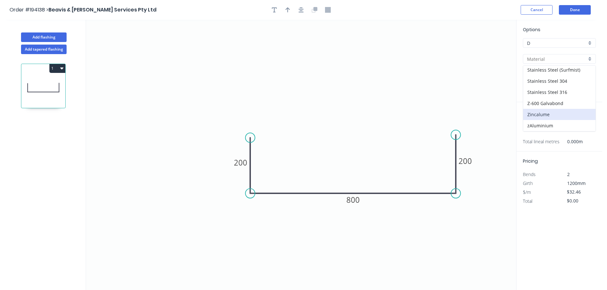
type input "Zincalume"
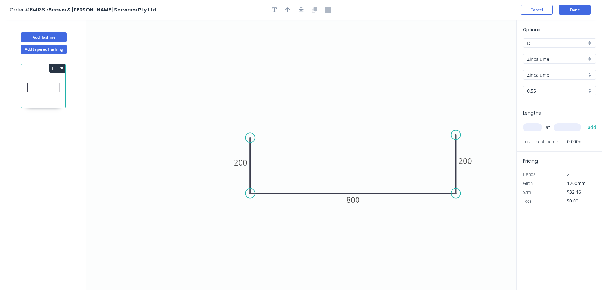
type input "$29.13"
click at [535, 124] on input "text" at bounding box center [532, 127] width 19 height 8
type input "2"
type input "3000"
click at [585, 122] on button "add" at bounding box center [592, 127] width 15 height 11
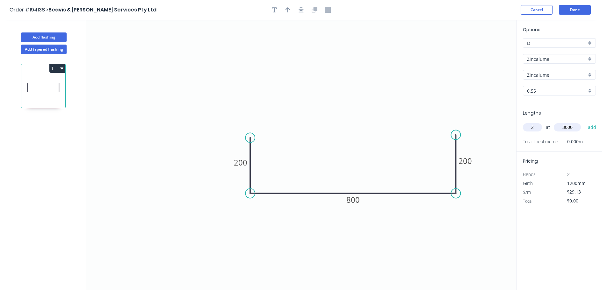
type input "$174.78"
click at [571, 12] on button "Done" at bounding box center [575, 10] width 32 height 10
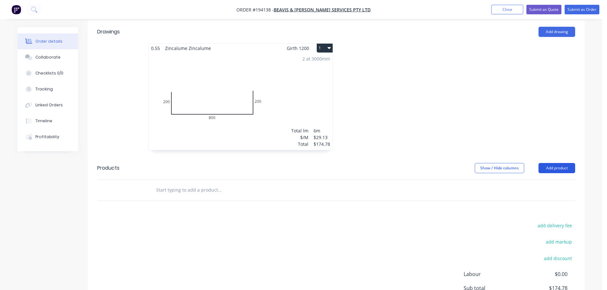
scroll to position [191, 0]
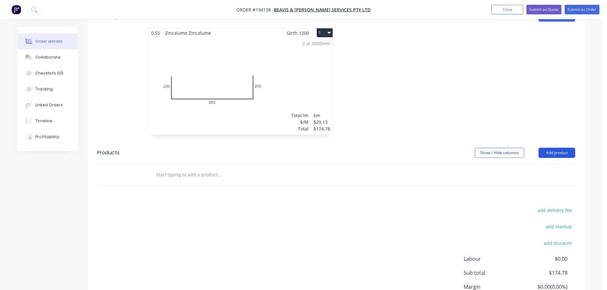
click at [542, 148] on button "Add product" at bounding box center [557, 153] width 37 height 10
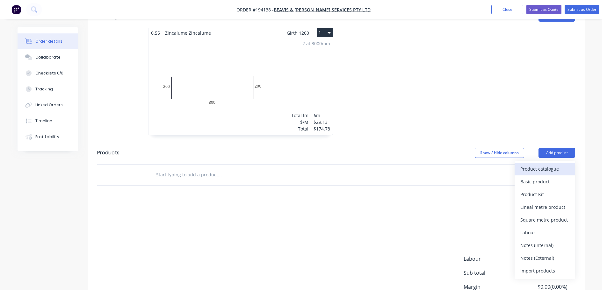
click at [539, 164] on div "Product catalogue" at bounding box center [544, 168] width 49 height 9
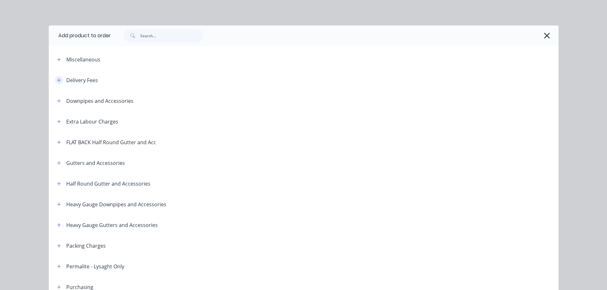
click at [57, 78] on icon "button" at bounding box center [59, 80] width 4 height 4
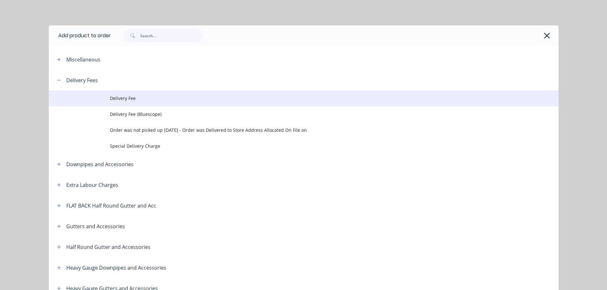
click at [103, 94] on td at bounding box center [79, 98] width 61 height 16
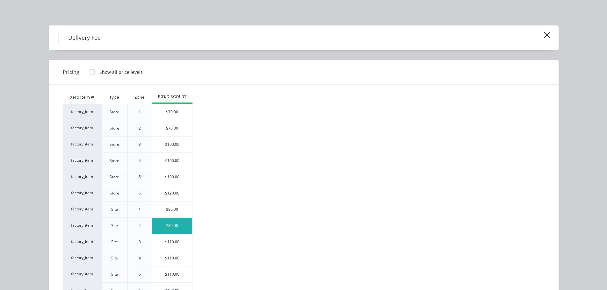
click at [160, 223] on div "$80.00" at bounding box center [172, 226] width 40 height 16
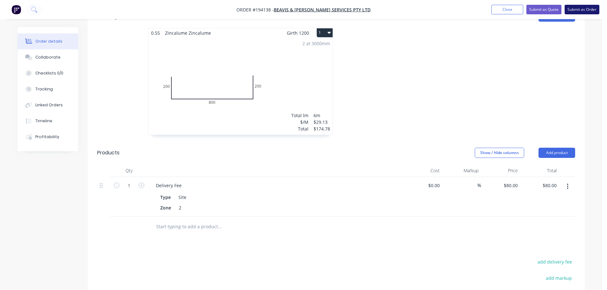
click at [574, 11] on button "Submit as Order" at bounding box center [582, 10] width 35 height 10
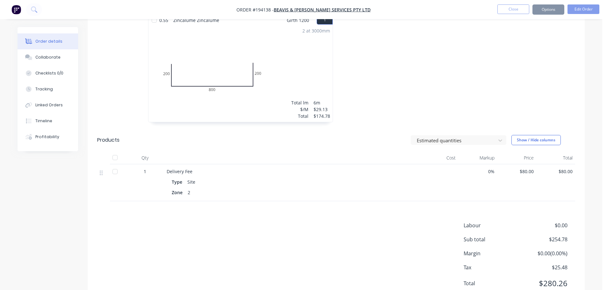
scroll to position [0, 0]
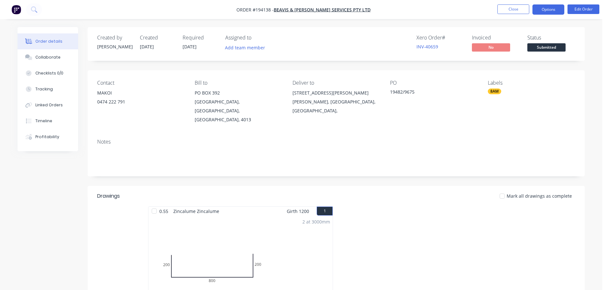
click at [551, 12] on button "Options" at bounding box center [548, 9] width 32 height 10
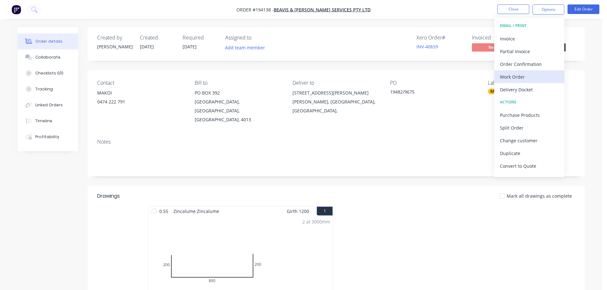
click at [518, 78] on div "Work Order" at bounding box center [529, 76] width 59 height 9
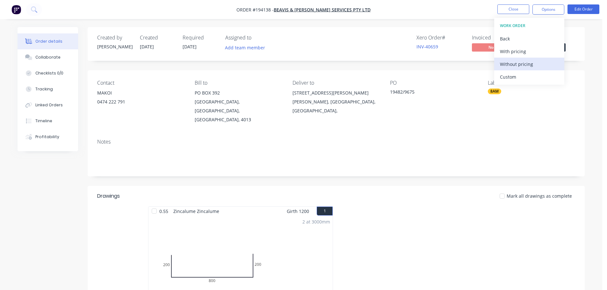
click at [523, 67] on div "Without pricing" at bounding box center [529, 64] width 59 height 9
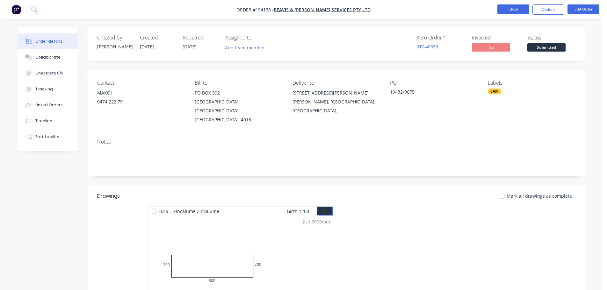
click at [521, 6] on button "Close" at bounding box center [513, 9] width 32 height 10
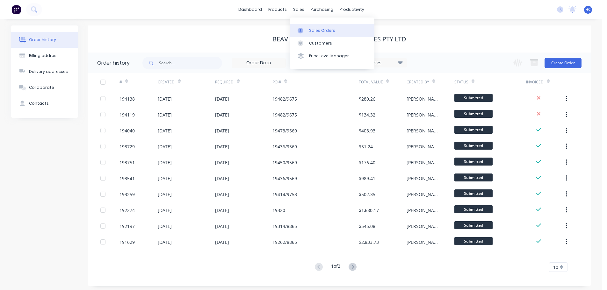
click at [298, 10] on div "sales" at bounding box center [299, 10] width 18 height 10
click at [318, 44] on div "Customers" at bounding box center [320, 43] width 23 height 6
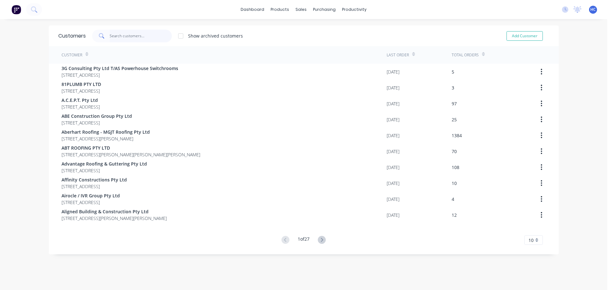
drag, startPoint x: 135, startPoint y: 38, endPoint x: 139, endPoint y: 36, distance: 4.7
click at [134, 37] on input "text" at bounding box center [141, 36] width 62 height 13
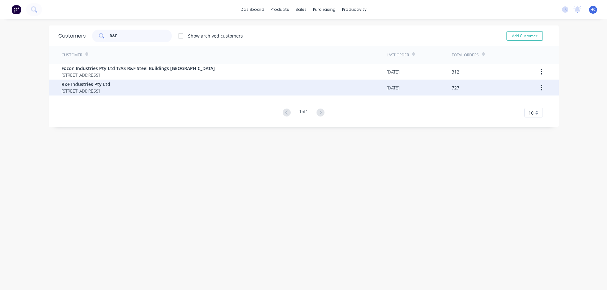
type input "R&F"
click at [110, 84] on span "R&F Industries Pty Ltd" at bounding box center [85, 84] width 49 height 7
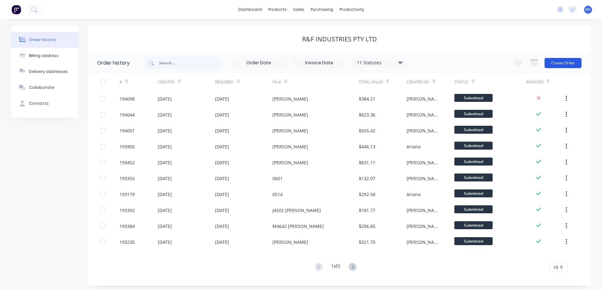
click at [567, 61] on button "Create Order" at bounding box center [563, 63] width 37 height 10
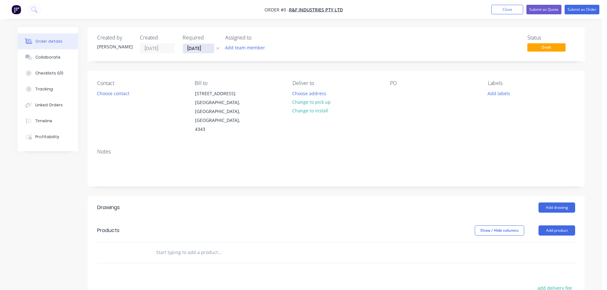
click at [199, 49] on input "[DATE]" at bounding box center [198, 49] width 31 height 10
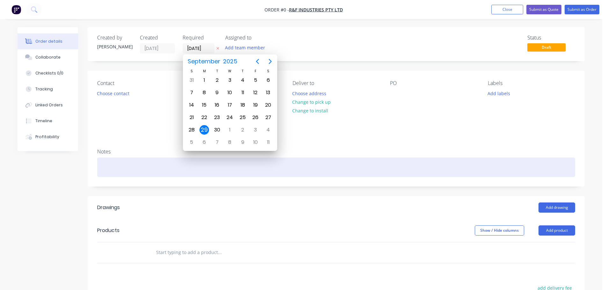
click at [375, 148] on div "Order details Collaborate Checklists 0/0 Tracking Linked Orders Timeline Profit…" at bounding box center [301, 226] width 580 height 399
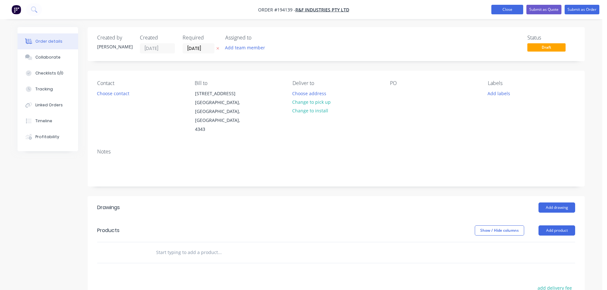
click at [514, 5] on button "Close" at bounding box center [507, 10] width 32 height 10
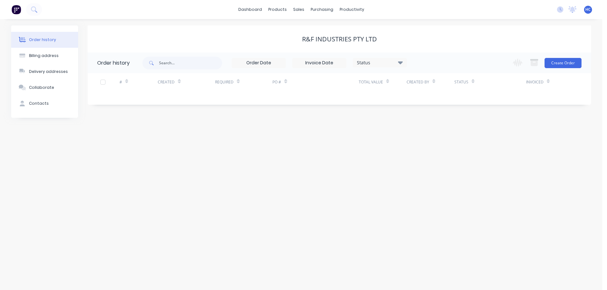
click at [515, 10] on div "dashboard products sales purchasing productivity dashboard products Product Cat…" at bounding box center [301, 9] width 602 height 19
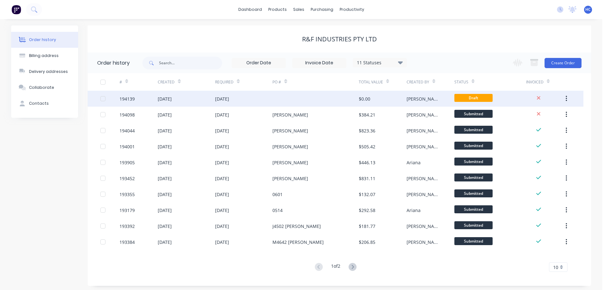
click at [407, 98] on div "[PERSON_NAME]" at bounding box center [424, 99] width 35 height 7
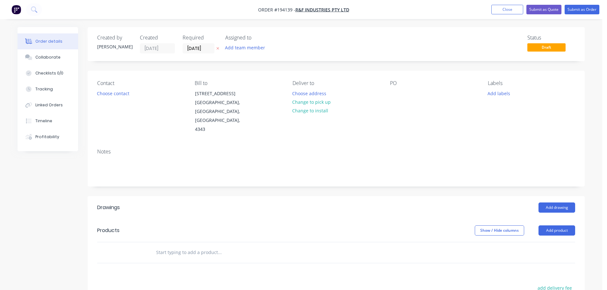
click at [197, 50] on input "[DATE]" at bounding box center [198, 49] width 31 height 10
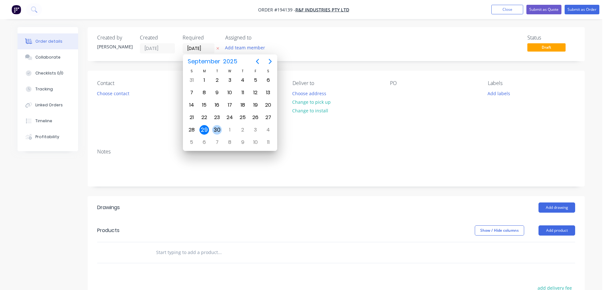
click at [219, 130] on div "30" at bounding box center [217, 130] width 10 height 10
type input "[DATE]"
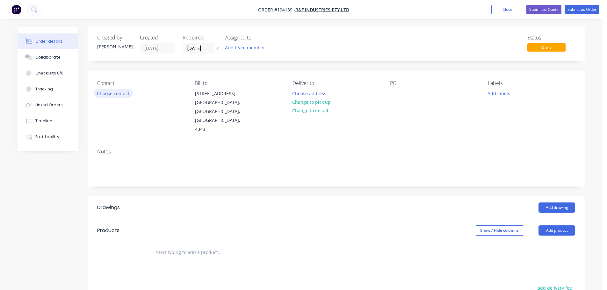
click at [121, 92] on button "Choose contact" at bounding box center [113, 93] width 39 height 9
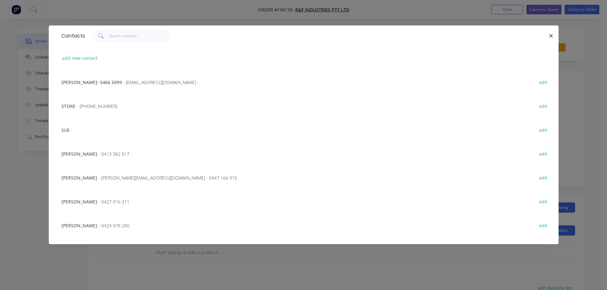
click at [100, 172] on div "[PERSON_NAME] - [PERSON_NAME][EMAIL_ADDRESS][DOMAIN_NAME] - 0447 166 910 edit" at bounding box center [303, 178] width 491 height 24
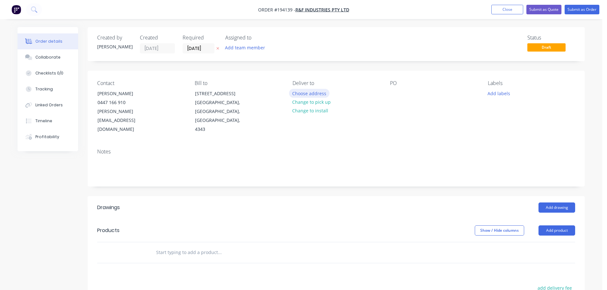
click at [309, 94] on button "Choose address" at bounding box center [309, 93] width 41 height 9
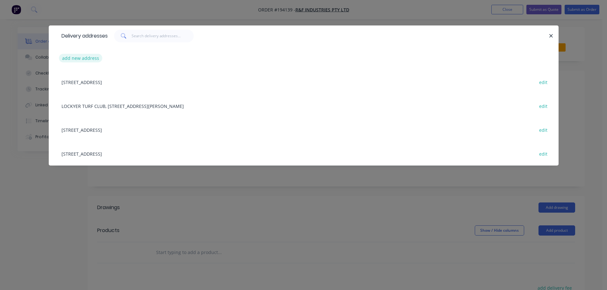
click at [87, 59] on button "add new address" at bounding box center [81, 58] width 44 height 9
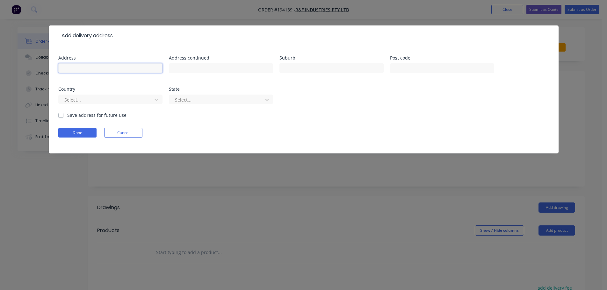
click at [108, 63] on input "text" at bounding box center [110, 68] width 104 height 10
type input "[DATE][STREET_ADDRESS][DATE]"
type input "MOUNT MEE"
click at [89, 103] on div at bounding box center [106, 100] width 85 height 8
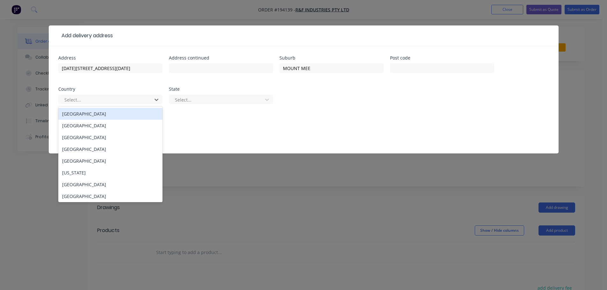
click at [89, 115] on div "[GEOGRAPHIC_DATA]" at bounding box center [110, 114] width 104 height 12
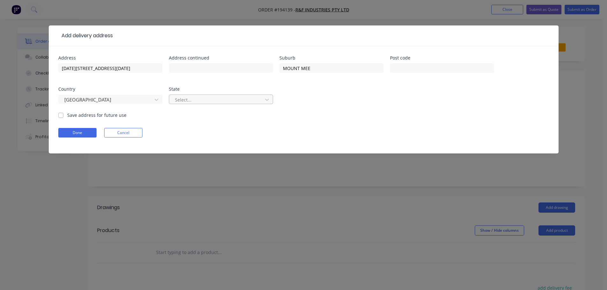
click at [177, 98] on div at bounding box center [216, 100] width 85 height 8
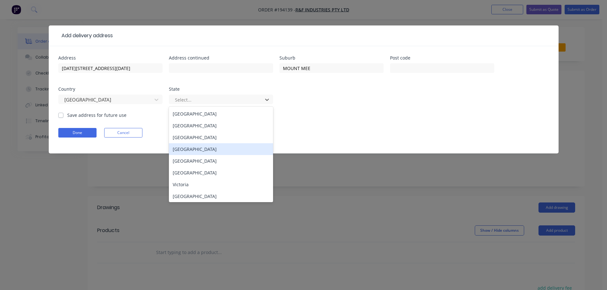
click at [187, 149] on div "[GEOGRAPHIC_DATA]" at bounding box center [221, 149] width 104 height 12
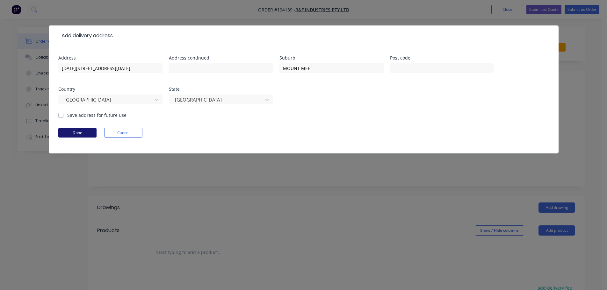
click at [90, 132] on button "Done" at bounding box center [77, 133] width 38 height 10
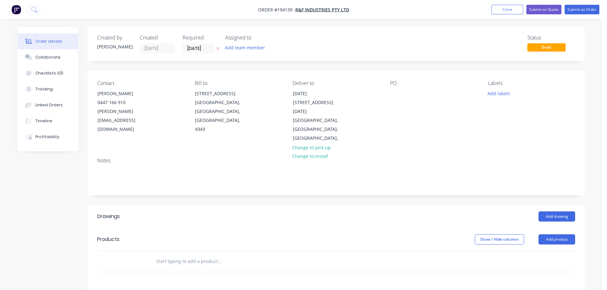
click at [389, 98] on div "Contact [PERSON_NAME] [PHONE_NUMBER] [PERSON_NAME][EMAIL_ADDRESS][DOMAIN_NAME] …" at bounding box center [336, 112] width 497 height 82
click at [392, 97] on div at bounding box center [395, 93] width 10 height 9
click at [365, 235] on div "Show / Hide columns Add product" at bounding box center [387, 240] width 376 height 10
click at [545, 212] on button "Add drawing" at bounding box center [557, 217] width 37 height 10
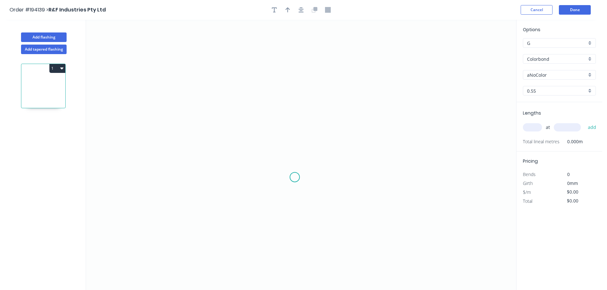
click at [271, 191] on icon "0" at bounding box center [301, 155] width 430 height 271
click at [272, 136] on icon "0" at bounding box center [301, 155] width 430 height 271
click at [386, 138] on icon "0 ?" at bounding box center [301, 155] width 430 height 271
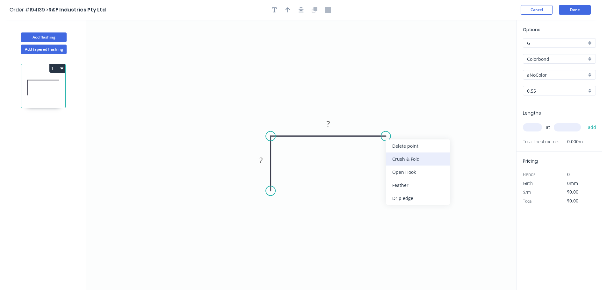
click at [398, 157] on div "Crush & Fold" at bounding box center [418, 159] width 64 height 13
click at [400, 163] on div "Flip bend" at bounding box center [418, 162] width 64 height 13
click at [378, 114] on rect at bounding box center [377, 119] width 25 height 13
click at [382, 118] on tspan "10" at bounding box center [381, 119] width 9 height 11
type input "$7.05"
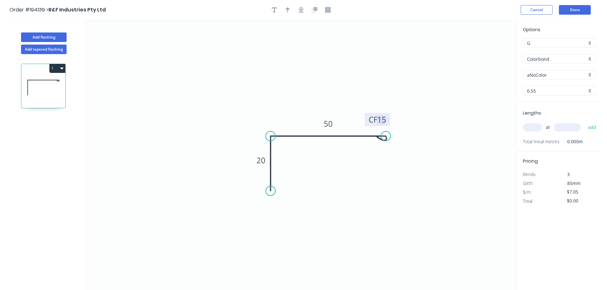
click at [291, 70] on icon "0 20 CF 15 50" at bounding box center [301, 155] width 430 height 271
click at [293, 7] on div at bounding box center [301, 10] width 67 height 10
click at [290, 7] on button "button" at bounding box center [288, 10] width 10 height 10
drag, startPoint x: 365, startPoint y: 121, endPoint x: 297, endPoint y: 114, distance: 68.5
click at [314, 114] on icon at bounding box center [317, 115] width 6 height 20
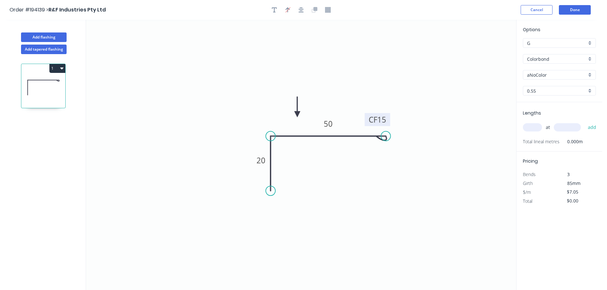
click at [555, 70] on div "aNoColor" at bounding box center [559, 75] width 73 height 10
click at [557, 88] on div "Paperbark" at bounding box center [559, 85] width 72 height 11
type input "Paperbark"
click at [539, 128] on input "text" at bounding box center [532, 127] width 19 height 8
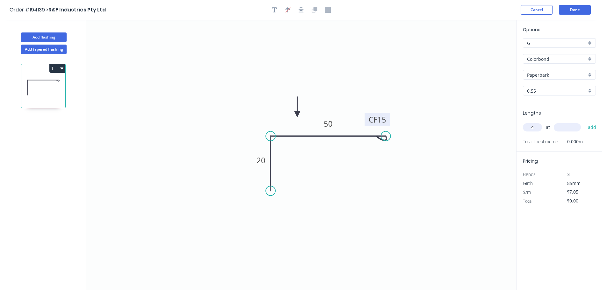
type input "4"
type input "4200"
click at [585, 122] on button "add" at bounding box center [592, 127] width 15 height 11
type input "$118.44"
click at [573, 201] on input "$7.05" at bounding box center [578, 201] width 22 height 9
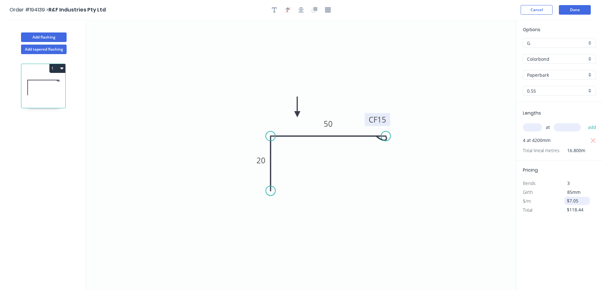
click at [573, 201] on input "$7.05" at bounding box center [578, 201] width 22 height 9
type input "$0.00"
click at [597, 177] on div "Pricing Bends 3 Girth 85mm $/m $0.00 Total $0.00" at bounding box center [560, 188] width 86 height 54
click at [575, 9] on button "Done" at bounding box center [575, 10] width 32 height 10
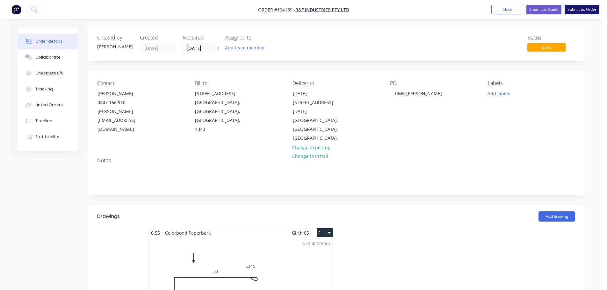
click at [584, 10] on button "Submit as Order" at bounding box center [582, 10] width 35 height 10
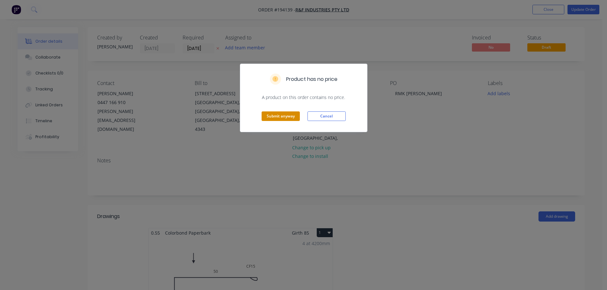
click at [288, 120] on button "Submit anyway" at bounding box center [281, 117] width 38 height 10
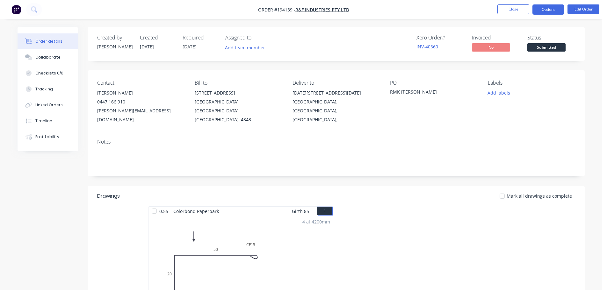
click at [550, 7] on button "Options" at bounding box center [548, 9] width 32 height 10
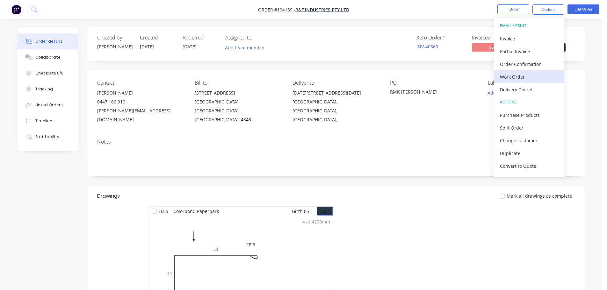
click at [519, 74] on div "Work Order" at bounding box center [529, 76] width 59 height 9
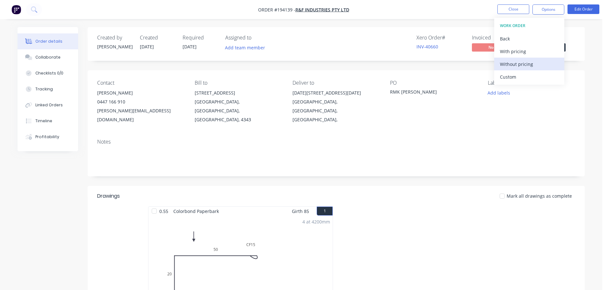
click at [524, 65] on div "Without pricing" at bounding box center [529, 64] width 59 height 9
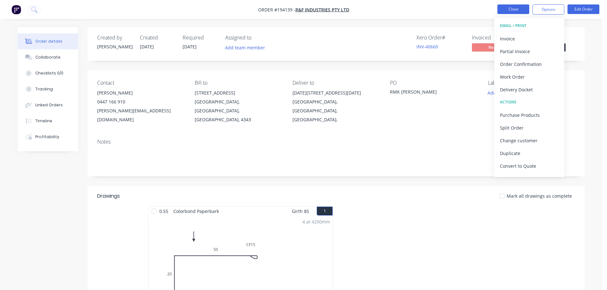
click at [521, 10] on button "Close" at bounding box center [513, 9] width 32 height 10
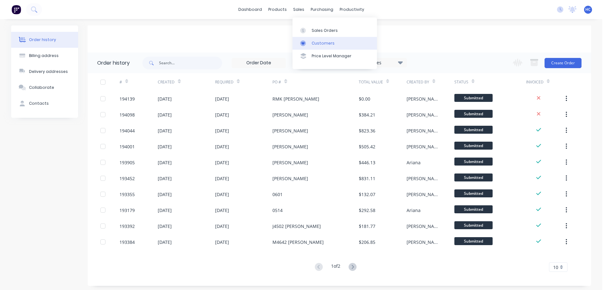
click at [318, 42] on div "Customers" at bounding box center [323, 43] width 23 height 6
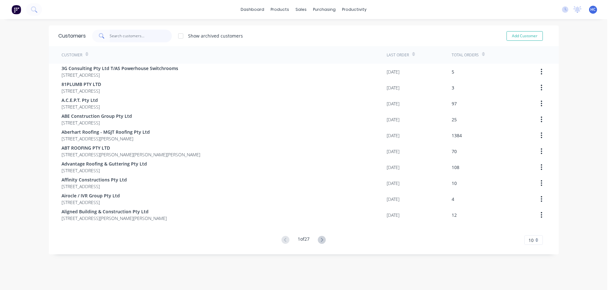
click at [137, 34] on input "text" at bounding box center [141, 36] width 62 height 13
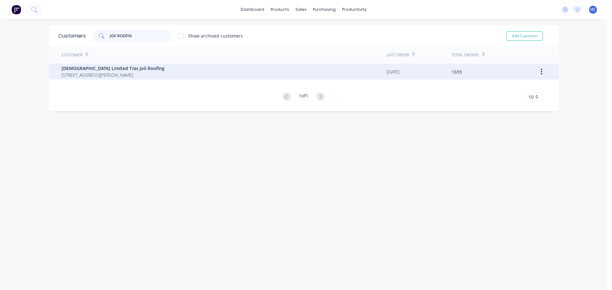
type input "JOII ROOFIN"
click at [94, 73] on span "[STREET_ADDRESS][PERSON_NAME]" at bounding box center [112, 75] width 103 height 7
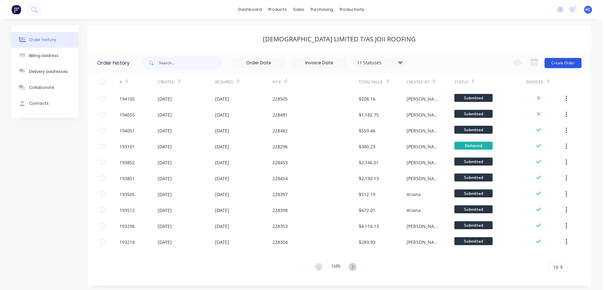
click at [560, 66] on button "Create Order" at bounding box center [563, 63] width 37 height 10
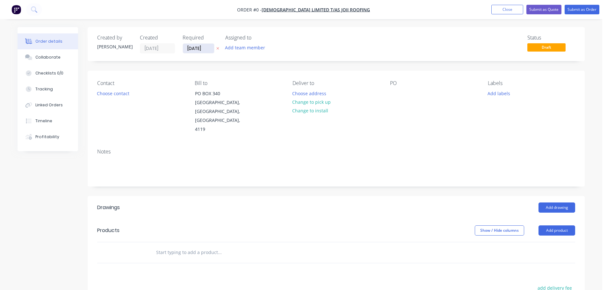
click at [192, 50] on input "[DATE]" at bounding box center [198, 49] width 31 height 10
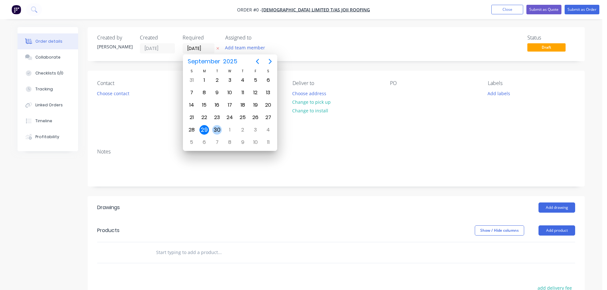
click at [216, 127] on div "30" at bounding box center [217, 130] width 10 height 10
type input "[DATE]"
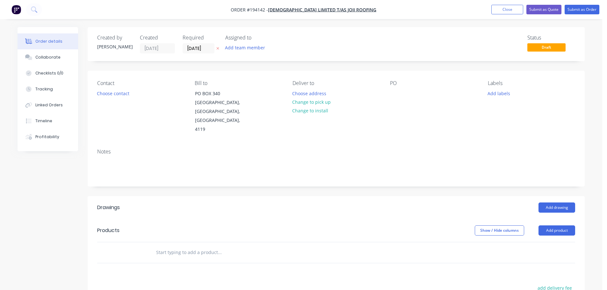
click at [126, 94] on button "Choose contact" at bounding box center [113, 93] width 39 height 9
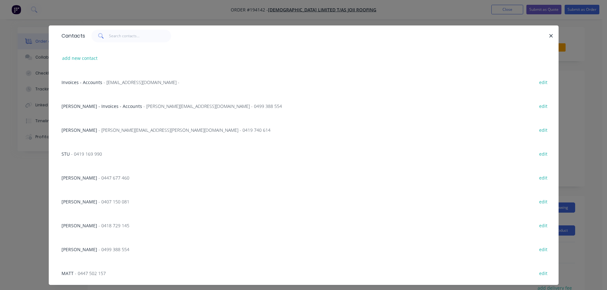
click at [98, 136] on div "TERRY NORKETT - [EMAIL_ADDRESS][PERSON_NAME][DOMAIN_NAME] - 0419 740 614 edit" at bounding box center [303, 130] width 491 height 24
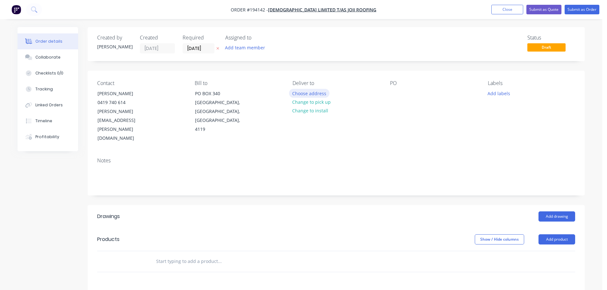
click at [307, 91] on button "Choose address" at bounding box center [309, 93] width 41 height 9
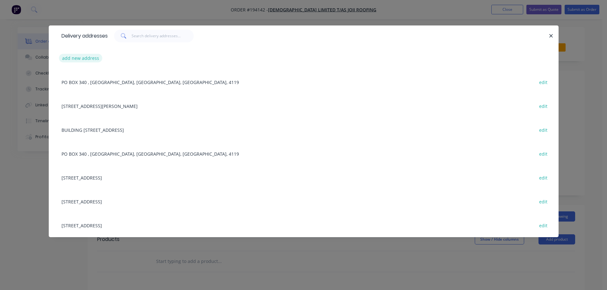
click at [81, 62] on button "add new address" at bounding box center [81, 58] width 44 height 9
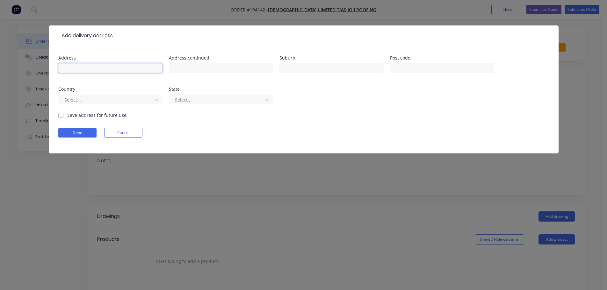
click at [87, 66] on input "text" at bounding box center [110, 68] width 104 height 10
type input "BUILDING [STREET_ADDRESS]"
type input "FLINDERS VIEW"
type input "`"
click at [93, 101] on div "Select..." at bounding box center [110, 100] width 104 height 10
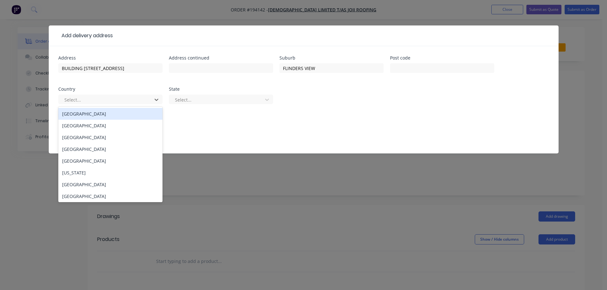
click at [86, 117] on div "[GEOGRAPHIC_DATA]" at bounding box center [110, 114] width 104 height 12
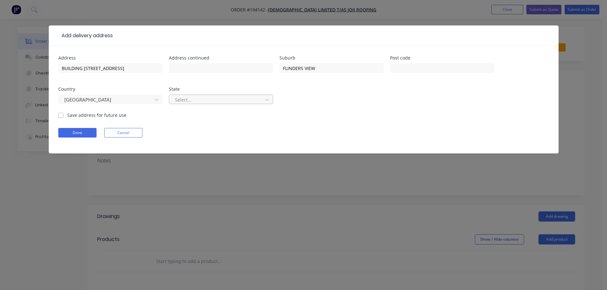
click at [187, 103] on div at bounding box center [216, 100] width 85 height 8
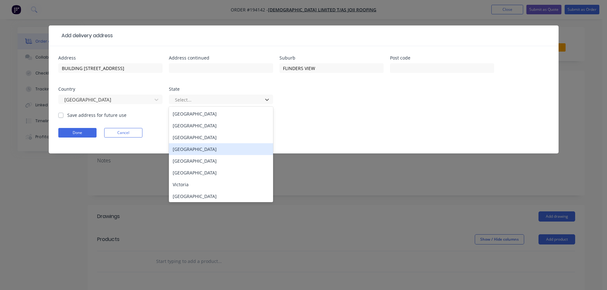
click at [194, 151] on div "[GEOGRAPHIC_DATA]" at bounding box center [221, 149] width 104 height 12
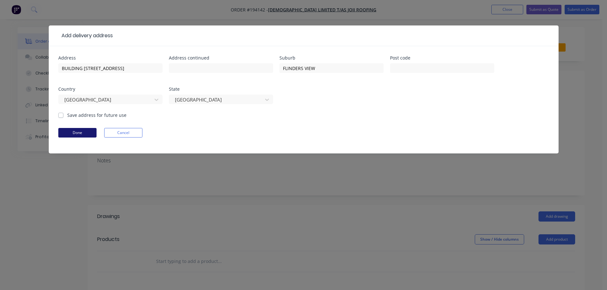
click at [81, 132] on button "Done" at bounding box center [77, 133] width 38 height 10
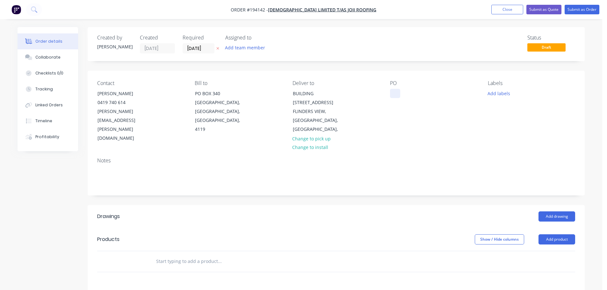
click at [395, 92] on div at bounding box center [395, 93] width 10 height 9
click at [554, 212] on button "Add drawing" at bounding box center [557, 217] width 37 height 10
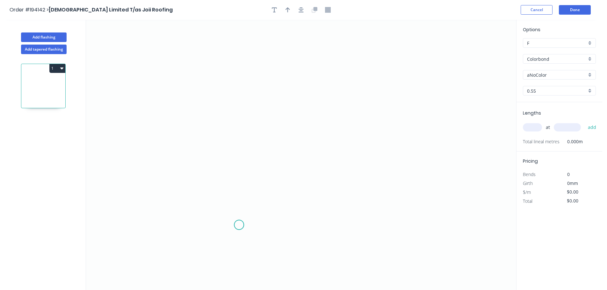
click at [240, 231] on icon "0" at bounding box center [301, 155] width 430 height 271
click at [238, 174] on icon "0" at bounding box center [301, 155] width 430 height 271
click at [206, 172] on icon "0 ?" at bounding box center [301, 155] width 430 height 271
click at [206, 135] on icon at bounding box center [206, 154] width 0 height 39
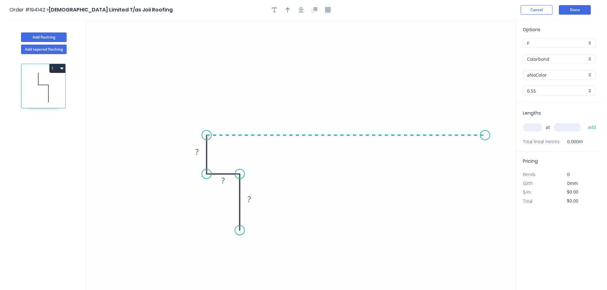
click at [493, 139] on icon "0 ? ? ?" at bounding box center [301, 155] width 430 height 271
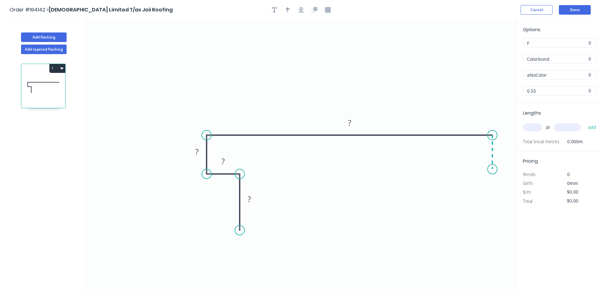
drag, startPoint x: 494, startPoint y: 170, endPoint x: 481, endPoint y: 169, distance: 12.7
click at [494, 170] on icon "0 ? ? ? ?" at bounding box center [301, 155] width 430 height 271
click at [462, 170] on icon "0 ? ? ? ? ?" at bounding box center [301, 155] width 430 height 271
click at [465, 229] on icon "0 ? ? ? ? ? ?" at bounding box center [301, 155] width 430 height 271
click at [452, 196] on tspan "?" at bounding box center [452, 196] width 3 height 11
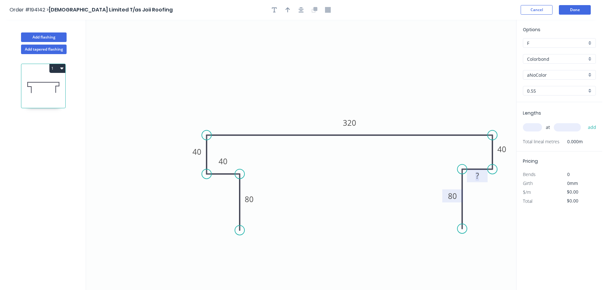
type input "$24.16"
drag, startPoint x: 230, startPoint y: 163, endPoint x: 217, endPoint y: 204, distance: 42.9
click at [217, 204] on rect at bounding box center [210, 202] width 21 height 13
click at [261, 99] on icon "0 80 40 40 320 40 40 80" at bounding box center [301, 155] width 430 height 271
click at [286, 7] on icon "button" at bounding box center [288, 10] width 4 height 6
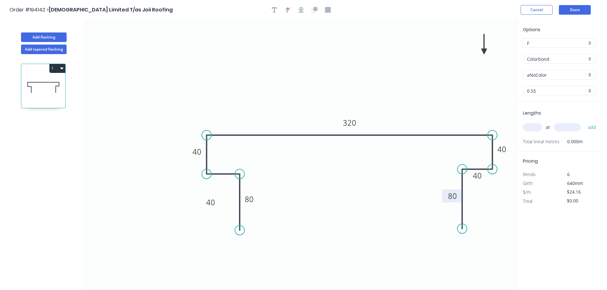
drag, startPoint x: 483, startPoint y: 48, endPoint x: 453, endPoint y: 77, distance: 41.9
click at [426, 107] on icon "0 80 40 40 320 40 40 80" at bounding box center [301, 155] width 430 height 271
drag, startPoint x: 484, startPoint y: 51, endPoint x: 470, endPoint y: 99, distance: 50.0
click at [445, 112] on icon at bounding box center [448, 122] width 6 height 20
click at [546, 72] on input "aNoColor" at bounding box center [557, 75] width 60 height 7
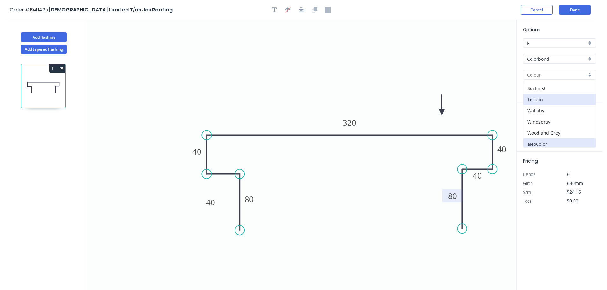
scroll to position [247, 0]
click at [546, 86] on div "Surfmist" at bounding box center [559, 85] width 72 height 11
type input "Surfmist"
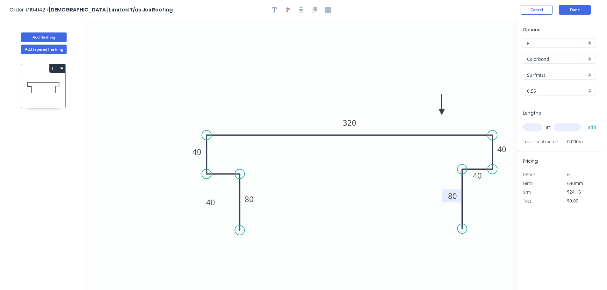
click at [534, 127] on input "text" at bounding box center [532, 127] width 19 height 8
type input "1"
type input "1000"
click at [585, 122] on button "add" at bounding box center [592, 127] width 15 height 11
type input "$24.16"
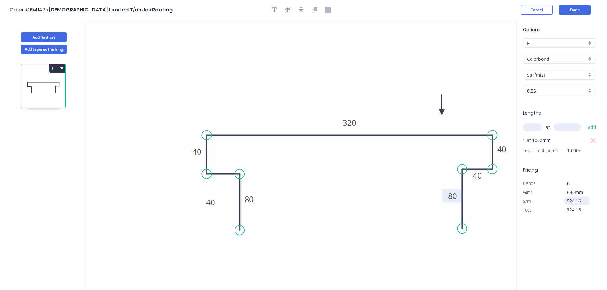
click at [573, 199] on input "$24.16" at bounding box center [578, 201] width 22 height 9
type input "$0.00"
click at [543, 238] on div "Options F F Colorbond Colorbond Colorbond (Premium) Colorbond Coolmax Colorbond…" at bounding box center [559, 155] width 86 height 271
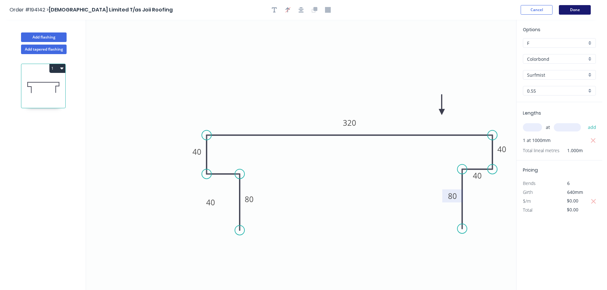
click at [580, 10] on button "Done" at bounding box center [575, 10] width 32 height 10
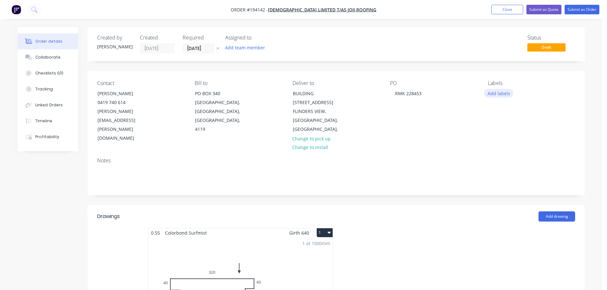
click at [496, 95] on button "Add labels" at bounding box center [498, 93] width 29 height 9
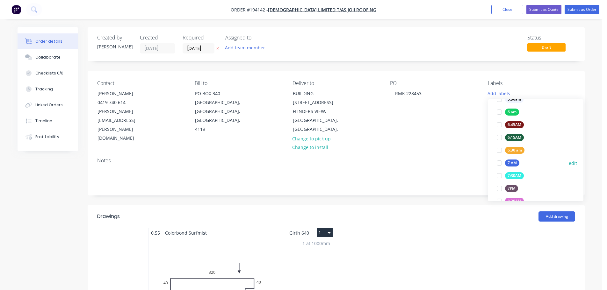
click at [512, 162] on div "7 AM" at bounding box center [512, 163] width 14 height 7
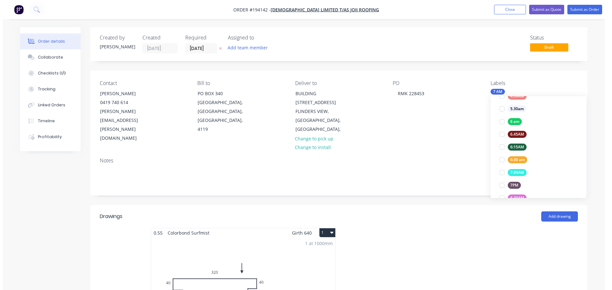
scroll to position [0, 0]
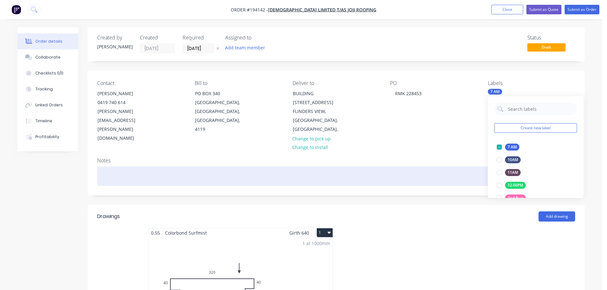
click at [424, 205] on header "Drawings Add drawing" at bounding box center [336, 216] width 497 height 23
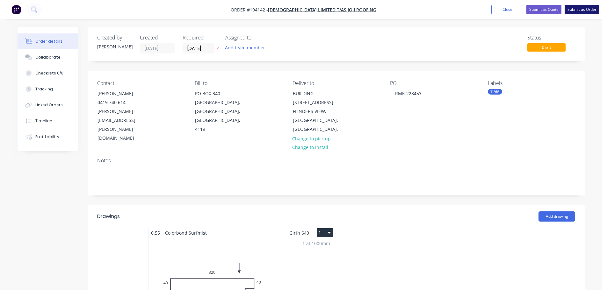
click at [587, 10] on button "Submit as Order" at bounding box center [582, 10] width 35 height 10
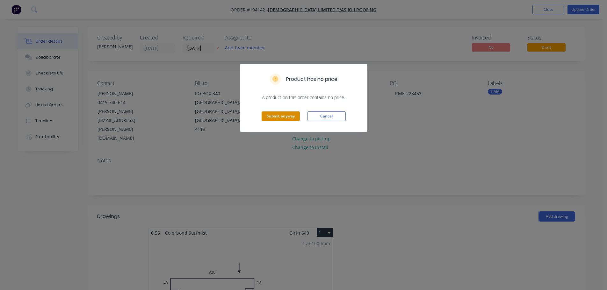
click at [292, 113] on button "Submit anyway" at bounding box center [281, 117] width 38 height 10
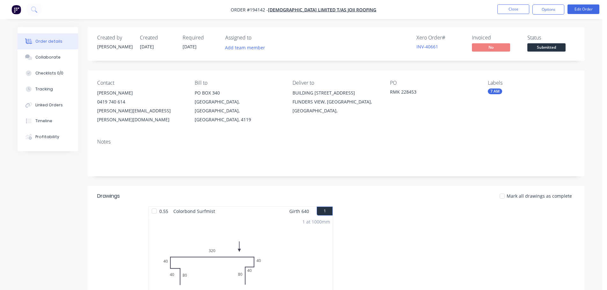
drag, startPoint x: 554, startPoint y: 15, endPoint x: 550, endPoint y: 19, distance: 5.4
click at [553, 15] on nav "Order #194142 - Joii Limited T/as Joii Roofing Close Options Edit Order" at bounding box center [303, 9] width 607 height 19
click at [550, 10] on button "Options" at bounding box center [548, 9] width 32 height 10
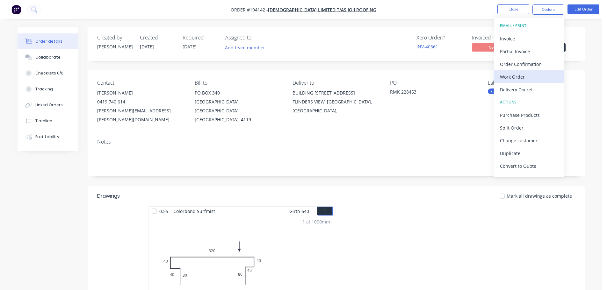
click at [520, 73] on div "Work Order" at bounding box center [529, 76] width 59 height 9
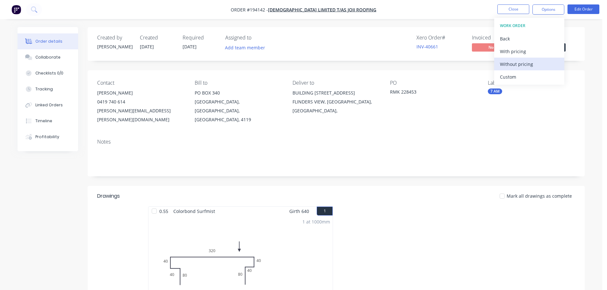
click at [519, 65] on div "Without pricing" at bounding box center [529, 64] width 59 height 9
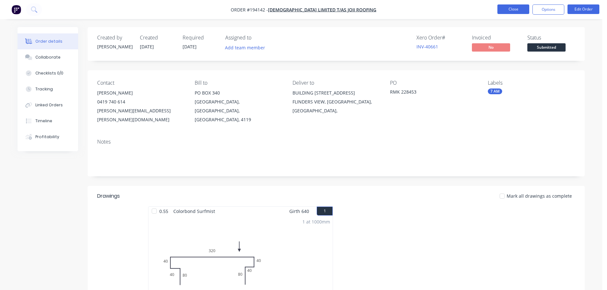
click at [524, 12] on button "Close" at bounding box center [513, 9] width 32 height 10
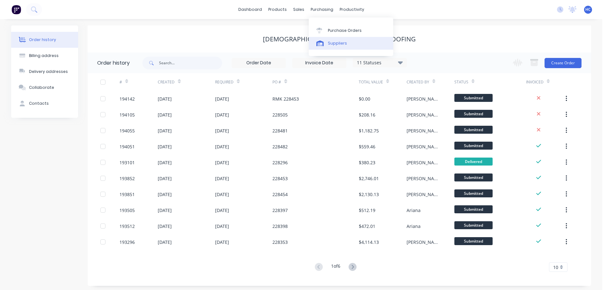
click at [335, 40] on div "Suppliers" at bounding box center [337, 43] width 19 height 6
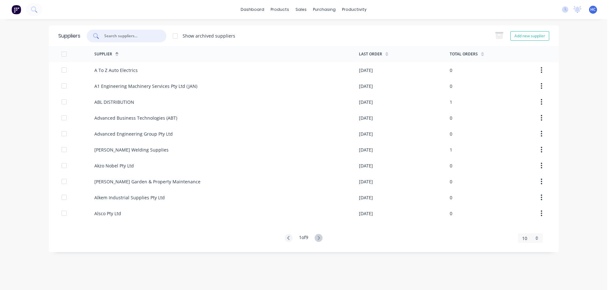
click at [127, 33] on input "text" at bounding box center [130, 36] width 53 height 6
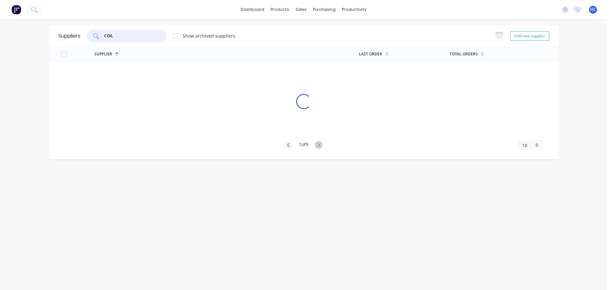
type input "COIL"
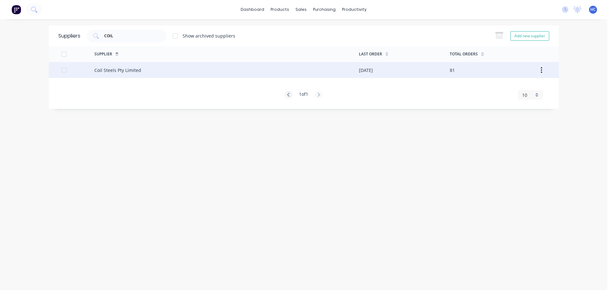
click at [123, 70] on div "Coil Steels Pty Limited" at bounding box center [117, 70] width 47 height 7
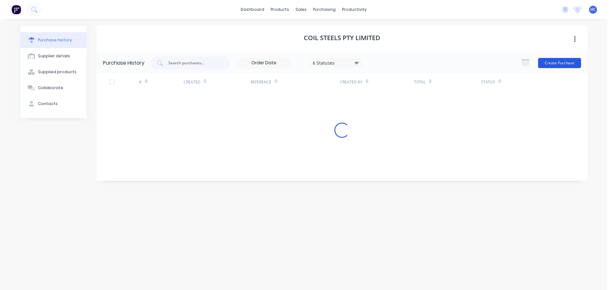
click at [560, 61] on button "Create Purchase" at bounding box center [559, 63] width 43 height 10
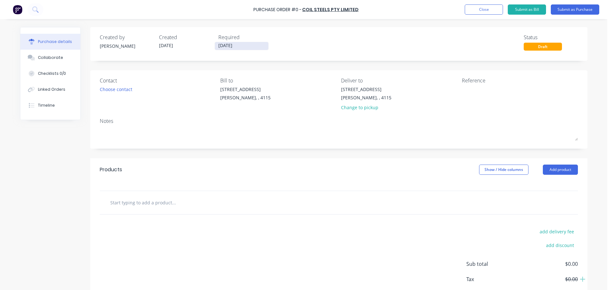
click at [231, 49] on input "[DATE]" at bounding box center [242, 46] width 54 height 8
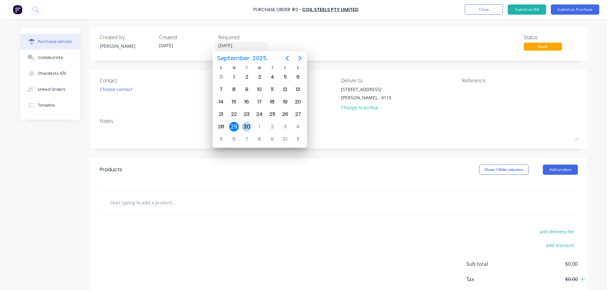
click at [249, 121] on div "30" at bounding box center [246, 127] width 13 height 12
type input "[DATE]"
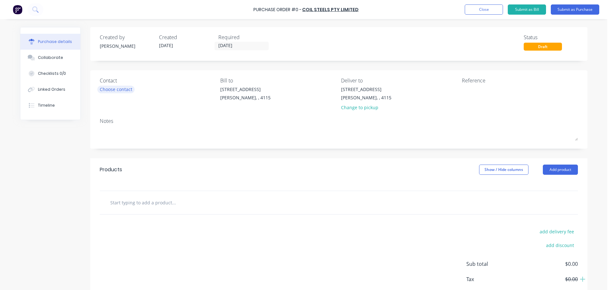
click at [121, 87] on div "Choose contact" at bounding box center [116, 89] width 33 height 7
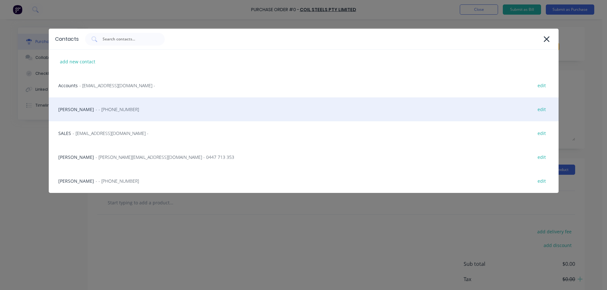
drag, startPoint x: 99, startPoint y: 102, endPoint x: 113, endPoint y: 104, distance: 14.5
click at [100, 102] on div "HAYDEN - - [PHONE_NUMBER] edit" at bounding box center [304, 110] width 510 height 24
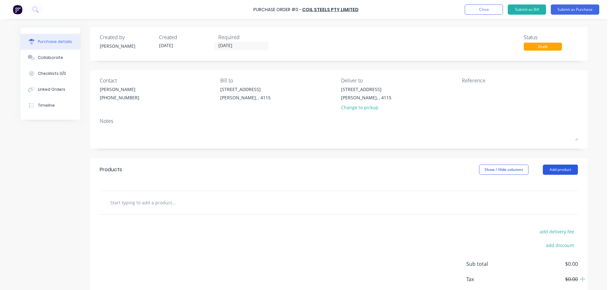
click at [558, 167] on button "Add product" at bounding box center [560, 170] width 35 height 10
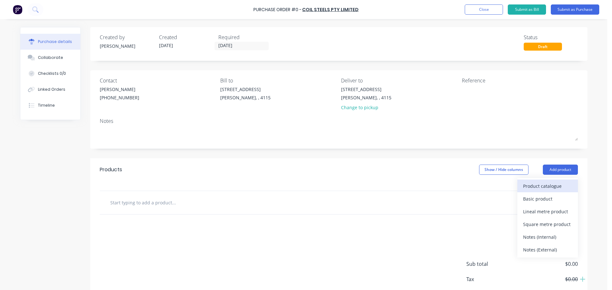
click at [538, 187] on div "Product catalogue" at bounding box center [547, 186] width 49 height 9
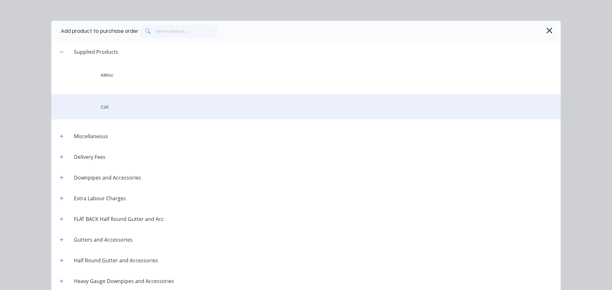
click at [90, 101] on div "Coil" at bounding box center [305, 106] width 509 height 25
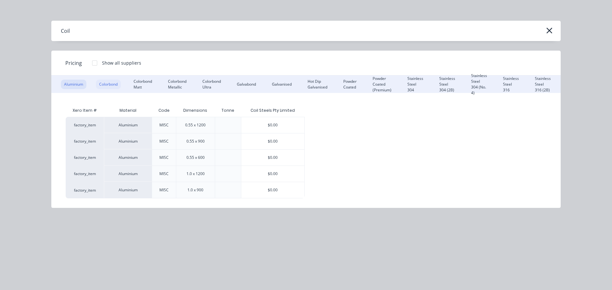
click at [113, 83] on div "Colorbond" at bounding box center [108, 85] width 25 height 10
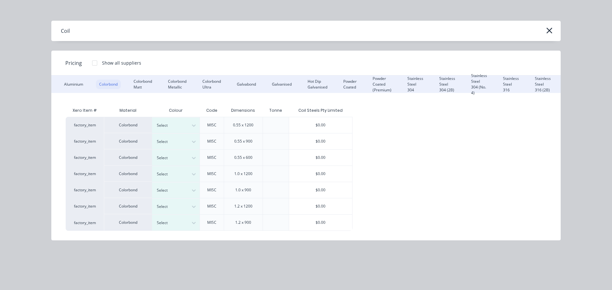
click at [113, 83] on div "Colorbond" at bounding box center [108, 85] width 25 height 10
click at [188, 125] on div "Select" at bounding box center [170, 125] width 36 height 8
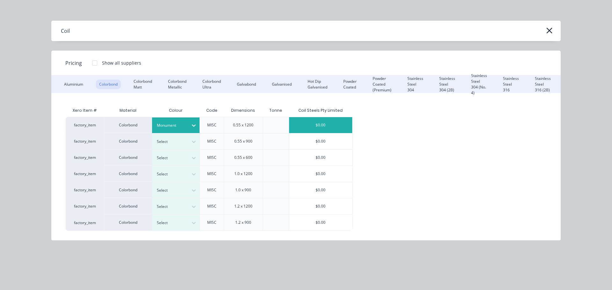
click at [306, 125] on div "$0.00" at bounding box center [320, 125] width 63 height 16
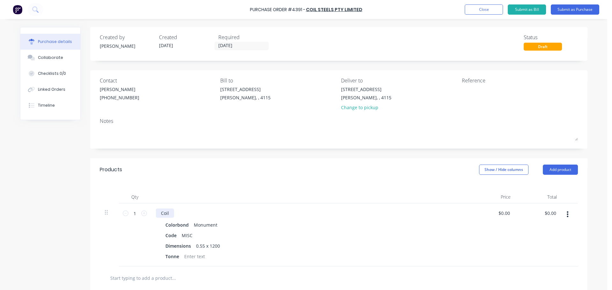
click at [170, 210] on div "Coil" at bounding box center [165, 213] width 18 height 9
click at [244, 179] on div "Products Show / Hide columns Add product" at bounding box center [338, 169] width 497 height 23
click at [177, 213] on div "Coil - 4 tonne" at bounding box center [175, 213] width 39 height 9
click at [206, 166] on div "Products Show / Hide columns Add product" at bounding box center [338, 169] width 497 height 23
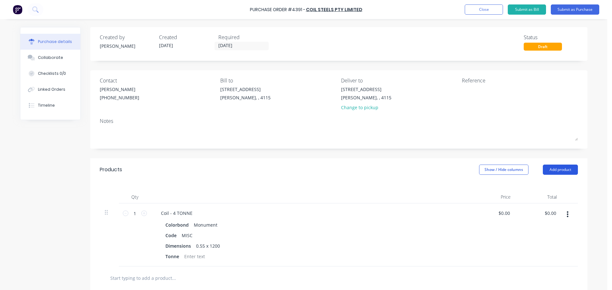
click at [560, 167] on button "Add product" at bounding box center [560, 170] width 35 height 10
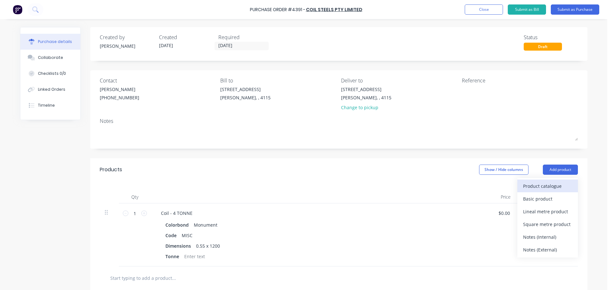
click at [545, 184] on div "Product catalogue" at bounding box center [547, 186] width 49 height 9
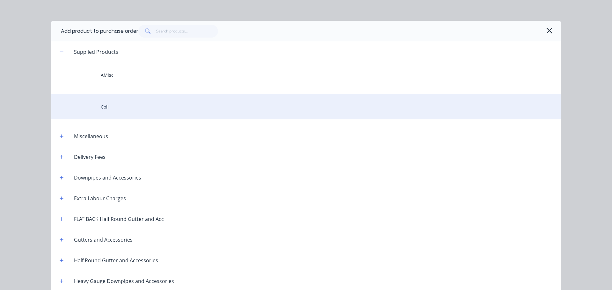
click at [142, 111] on div "Coil" at bounding box center [305, 106] width 509 height 25
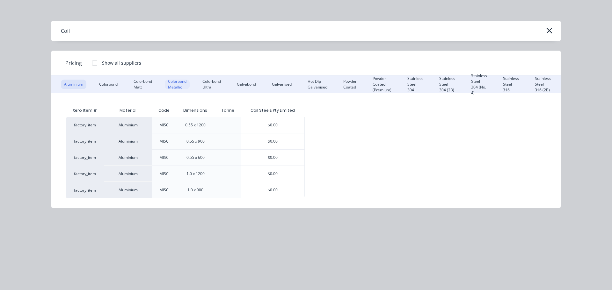
drag, startPoint x: 182, startPoint y: 85, endPoint x: 180, endPoint y: 82, distance: 3.6
click at [181, 85] on div "Colorbond Metallic" at bounding box center [177, 85] width 25 height 10
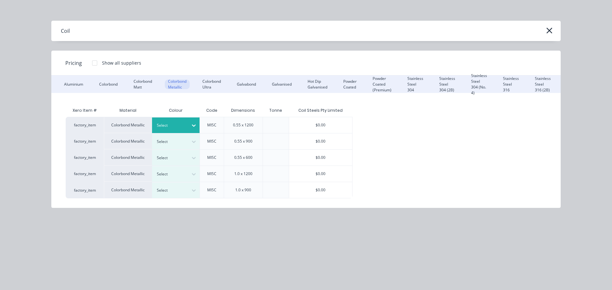
click at [191, 124] on icon at bounding box center [194, 125] width 6 height 6
click at [186, 231] on div "Coil Pricing Show all suppliers Aluminium Colorbond Colorbond Matt Colorbond Me…" at bounding box center [306, 145] width 612 height 290
click at [189, 120] on div at bounding box center [193, 126] width 11 height 16
click at [326, 127] on div "$0.00" at bounding box center [320, 125] width 63 height 16
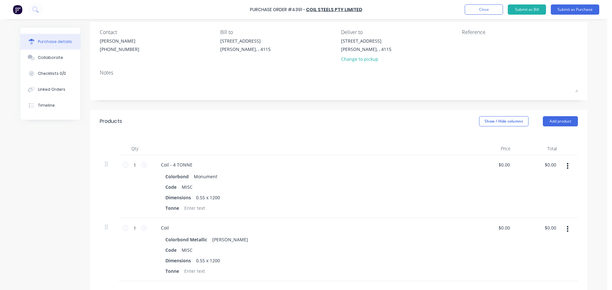
scroll to position [64, 0]
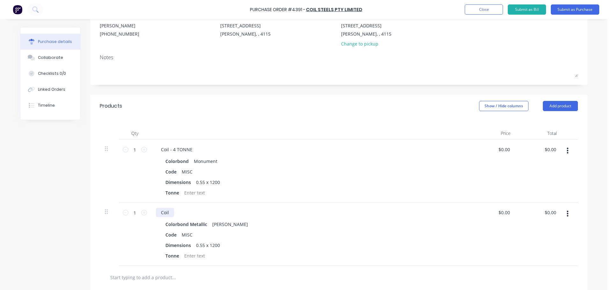
click at [169, 209] on div "Coil" at bounding box center [165, 212] width 18 height 9
click at [566, 7] on button "Submit as Purchase" at bounding box center [575, 9] width 48 height 10
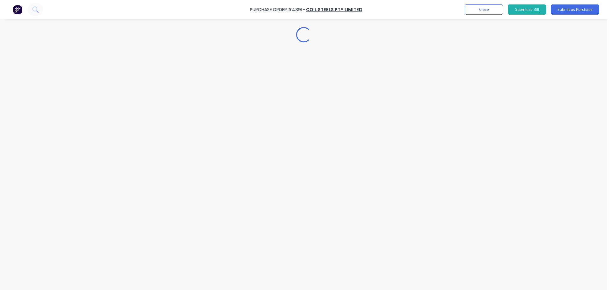
scroll to position [0, 0]
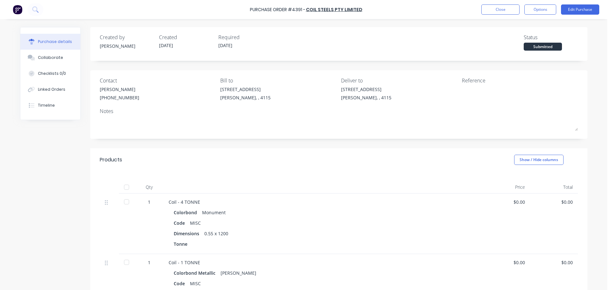
click at [553, 15] on div "Purchase Order #4391 - Coil Steels Pty Limited Close Options Edit Purchase" at bounding box center [306, 9] width 612 height 19
click at [544, 12] on button "Options" at bounding box center [540, 9] width 32 height 10
click at [522, 30] on div "Print / Email" at bounding box center [525, 25] width 49 height 9
click at [519, 49] on div "Without pricing" at bounding box center [525, 51] width 49 height 9
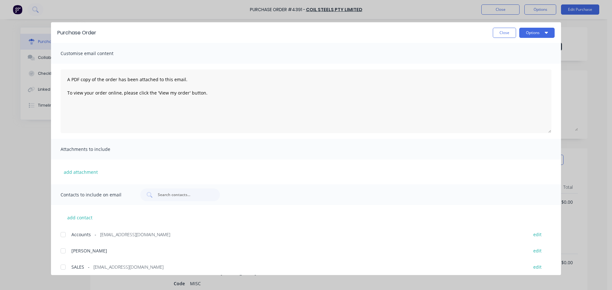
click at [531, 34] on button "Options" at bounding box center [536, 33] width 35 height 10
click at [516, 60] on div "Print" at bounding box center [524, 61] width 49 height 9
click at [508, 34] on button "Close" at bounding box center [504, 33] width 23 height 10
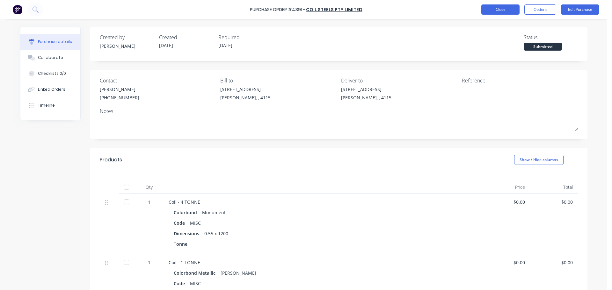
click at [498, 10] on button "Close" at bounding box center [500, 9] width 38 height 10
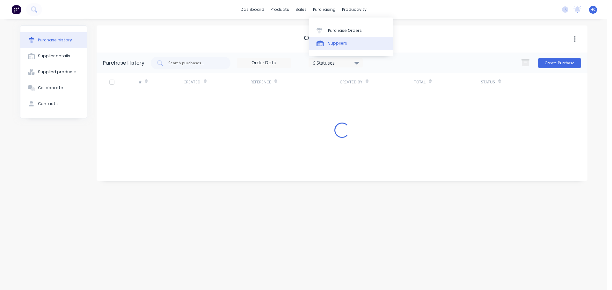
click at [343, 47] on link "Suppliers" at bounding box center [351, 43] width 84 height 13
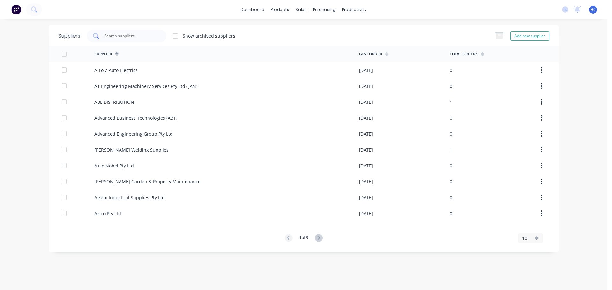
click at [159, 37] on div at bounding box center [127, 36] width 80 height 13
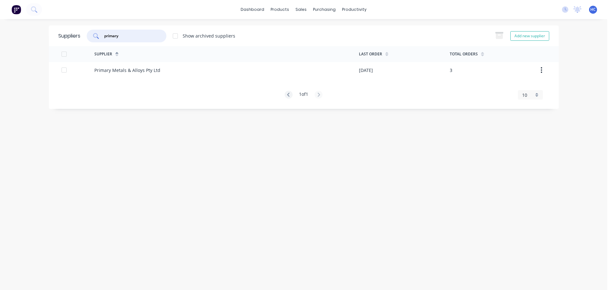
type input "primary"
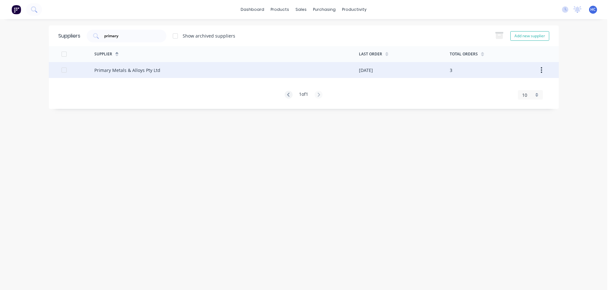
click at [187, 72] on div "Primary Metals & Alloys Pty Ltd" at bounding box center [226, 70] width 264 height 16
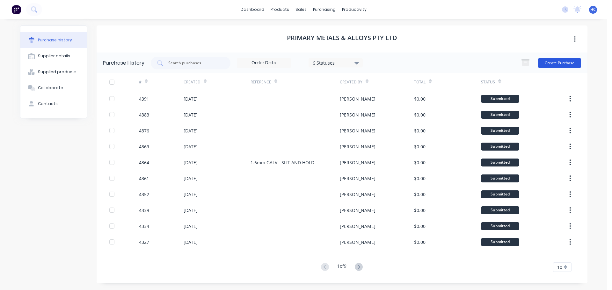
click at [560, 68] on button "Create Purchase" at bounding box center [559, 63] width 43 height 10
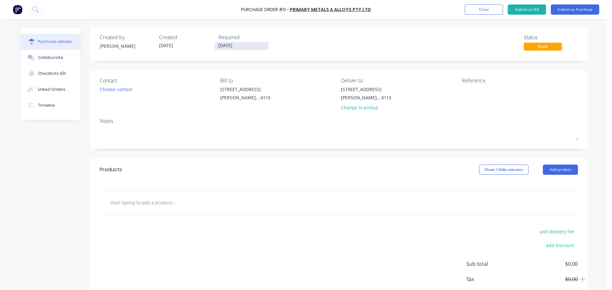
click at [228, 44] on input "[DATE]" at bounding box center [242, 46] width 54 height 8
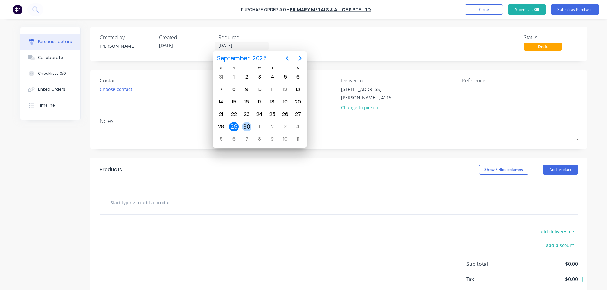
click at [250, 129] on div "30" at bounding box center [247, 127] width 10 height 10
type input "[DATE]"
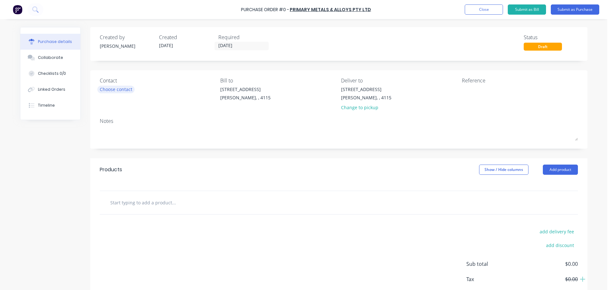
click at [116, 93] on div "Choose contact" at bounding box center [116, 89] width 33 height 7
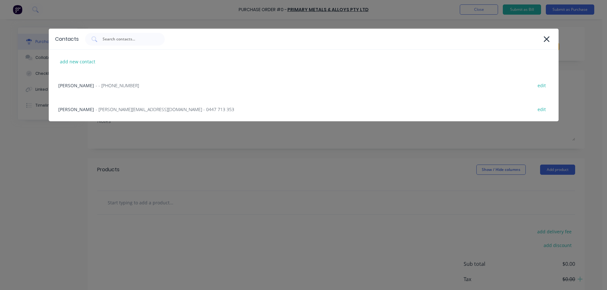
drag, startPoint x: 123, startPoint y: 88, endPoint x: 318, endPoint y: 105, distance: 195.7
click at [123, 88] on div "HAYDEN - - [PHONE_NUMBER] edit" at bounding box center [304, 86] width 510 height 24
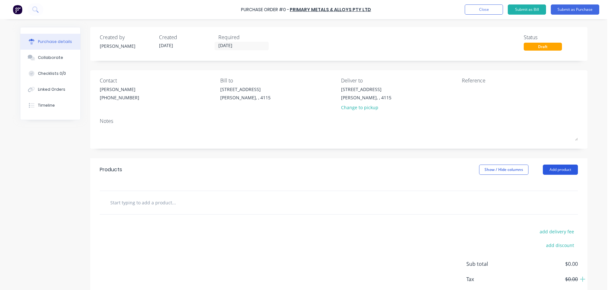
click at [554, 171] on button "Add product" at bounding box center [560, 170] width 35 height 10
click at [305, 180] on div "Products Show / Hide columns Add product Product catalogue Basic product Lineal…" at bounding box center [338, 169] width 497 height 23
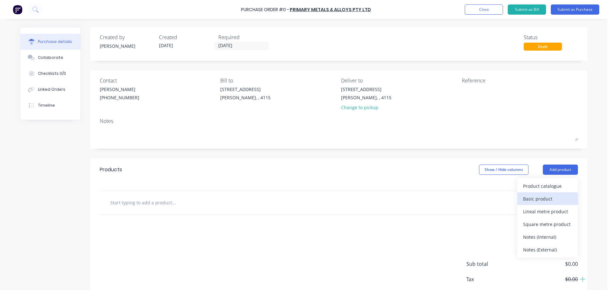
click at [535, 200] on div "Basic product" at bounding box center [547, 198] width 49 height 9
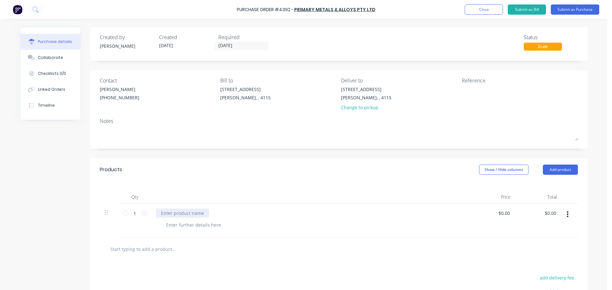
click at [196, 210] on div at bounding box center [182, 213] width 53 height 9
click at [294, 186] on div "Qty Price Total 1 1 2400x1200 FLAT SHEET 1.6 316 2B $0.00 $0.00 $0.00 $0.00" at bounding box center [338, 209] width 497 height 56
click at [354, 105] on div "Change to pickup" at bounding box center [366, 107] width 50 height 7
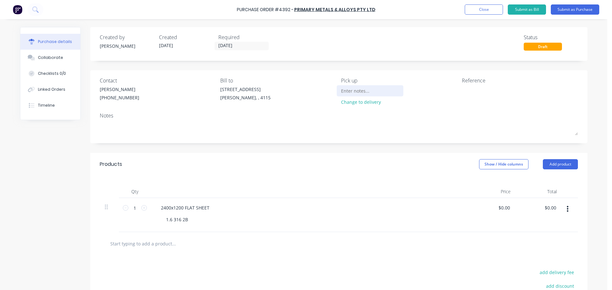
drag, startPoint x: 342, startPoint y: 94, endPoint x: 363, endPoint y: 87, distance: 22.2
click at [343, 94] on input at bounding box center [370, 91] width 58 height 10
click at [367, 85] on div "Pick up Change to delivery" at bounding box center [399, 93] width 116 height 32
click at [354, 91] on input at bounding box center [370, 91] width 58 height 10
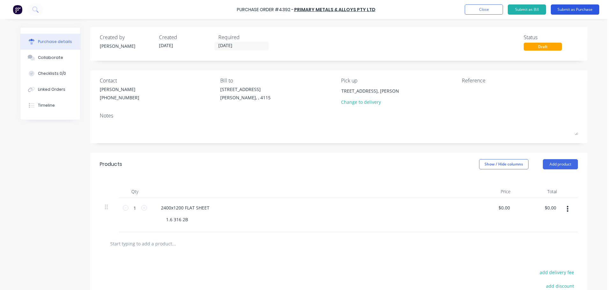
type input "[STREET_ADDRESS], [PERSON_NAME]"
click at [573, 13] on button "Submit as Purchase" at bounding box center [575, 9] width 48 height 10
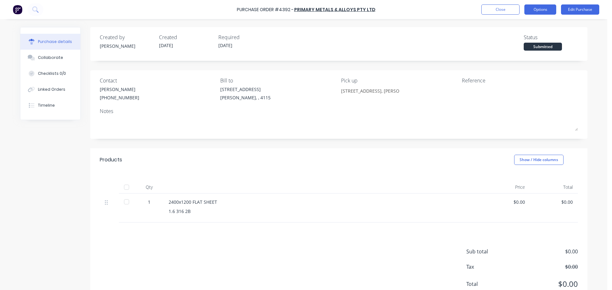
click at [538, 4] on button "Options" at bounding box center [540, 9] width 32 height 10
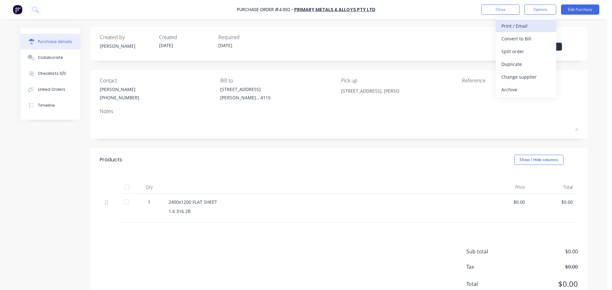
click at [520, 28] on div "Print / Email" at bounding box center [525, 25] width 49 height 9
click at [518, 54] on div "Without pricing" at bounding box center [525, 51] width 49 height 9
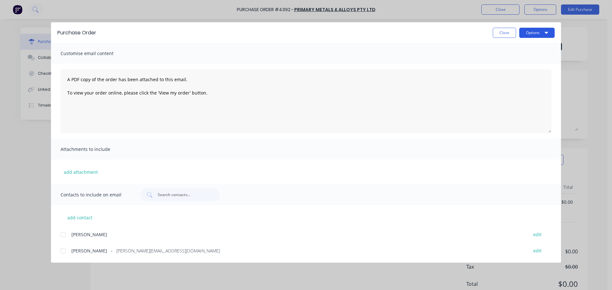
click at [534, 35] on button "Options" at bounding box center [536, 33] width 35 height 10
click at [513, 58] on div "Print" at bounding box center [524, 61] width 49 height 9
click at [505, 34] on button "Close" at bounding box center [504, 33] width 23 height 10
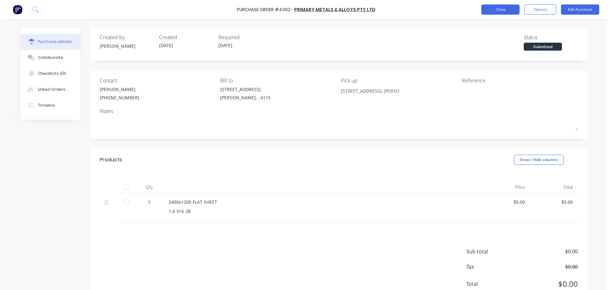
click at [506, 10] on button "Close" at bounding box center [500, 9] width 38 height 10
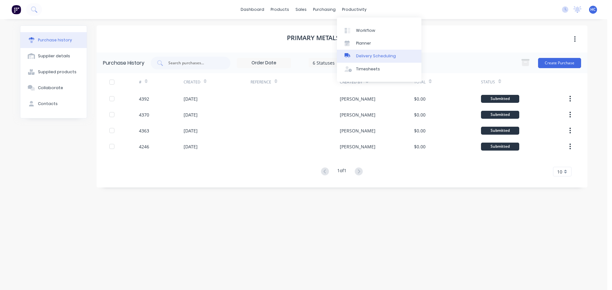
click at [370, 58] on div "Delivery Scheduling" at bounding box center [376, 56] width 40 height 6
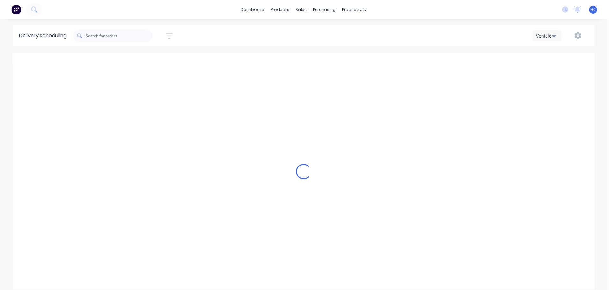
scroll to position [0, 0]
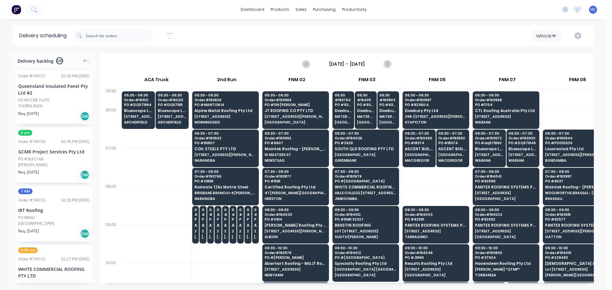
click at [414, 194] on div at bounding box center [437, 206] width 70 height 38
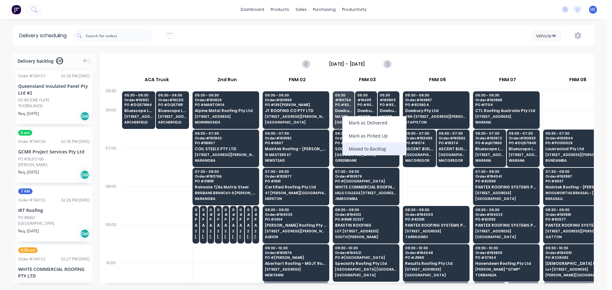
click at [383, 147] on div "Moved to Backlog" at bounding box center [374, 148] width 64 height 13
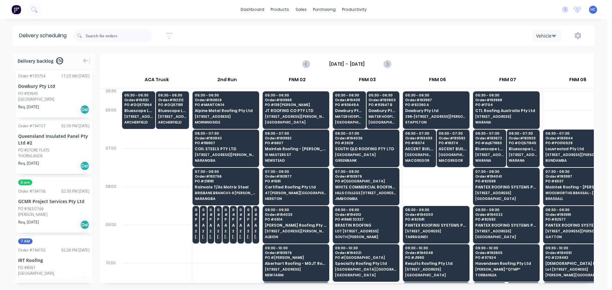
click at [56, 106] on div "Req. [DATE] Del" at bounding box center [53, 109] width 71 height 11
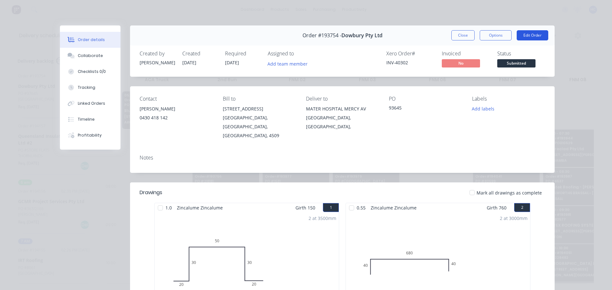
click at [531, 34] on button "Edit Order" at bounding box center [533, 35] width 32 height 10
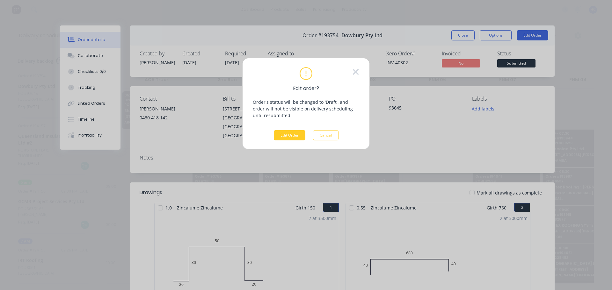
click at [300, 135] on button "Edit Order" at bounding box center [290, 135] width 32 height 10
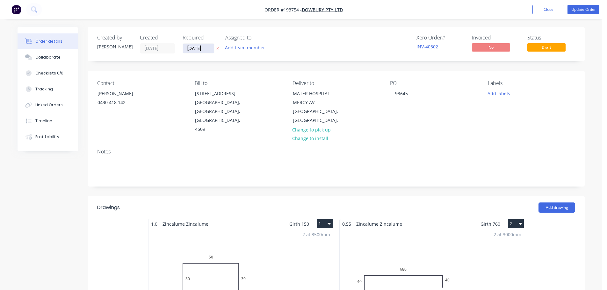
click at [197, 47] on input "[DATE]" at bounding box center [198, 49] width 31 height 10
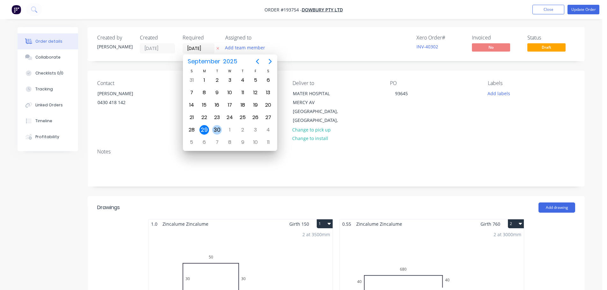
click at [216, 128] on div "30" at bounding box center [217, 130] width 10 height 10
type input "[DATE]"
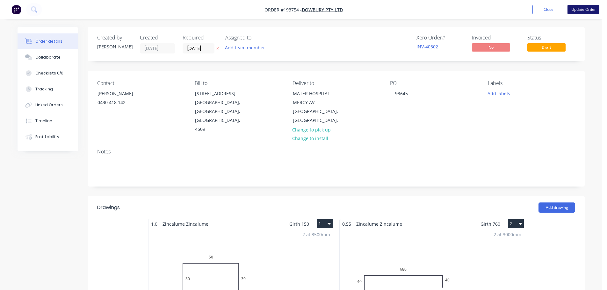
click at [578, 11] on button "Update Order" at bounding box center [584, 10] width 32 height 10
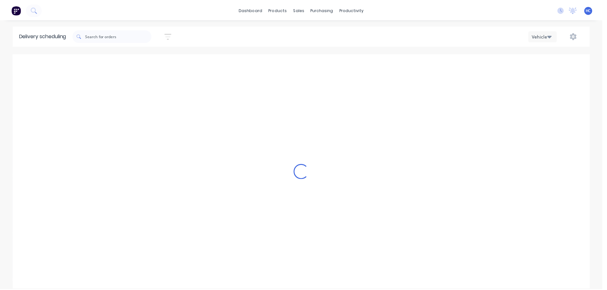
scroll to position [0, 0]
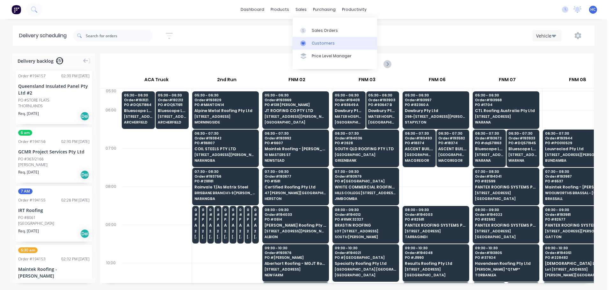
click at [316, 44] on div "Customers" at bounding box center [323, 43] width 23 height 6
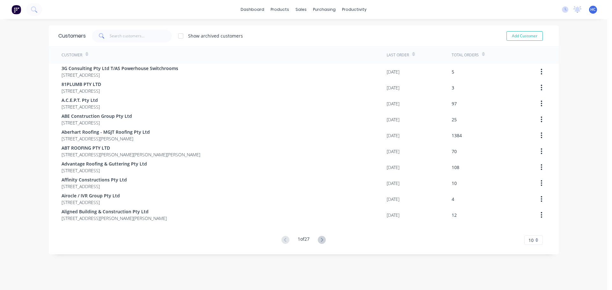
drag, startPoint x: 101, startPoint y: 30, endPoint x: 135, endPoint y: 28, distance: 34.2
click at [101, 30] on span at bounding box center [101, 36] width 18 height 13
click at [133, 42] on input "text" at bounding box center [141, 36] width 62 height 13
click at [127, 41] on input "text" at bounding box center [141, 36] width 62 height 13
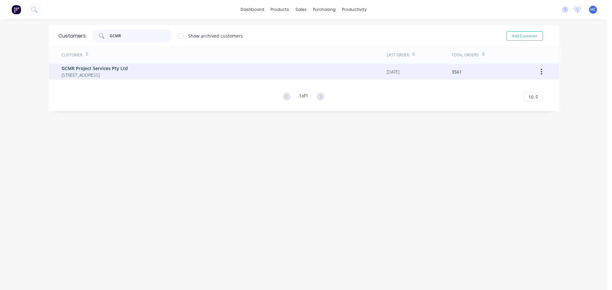
type input "GCMR"
click at [128, 75] on span "[STREET_ADDRESS]" at bounding box center [94, 75] width 66 height 7
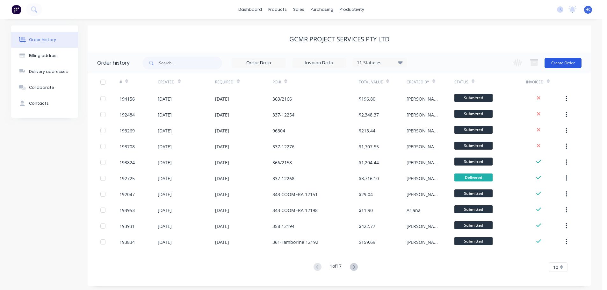
click at [565, 66] on button "Create Order" at bounding box center [563, 63] width 37 height 10
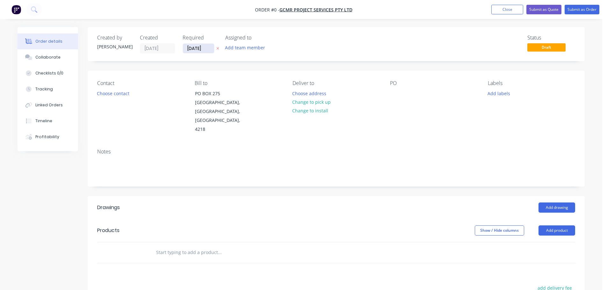
click at [193, 51] on input "[DATE]" at bounding box center [198, 49] width 31 height 10
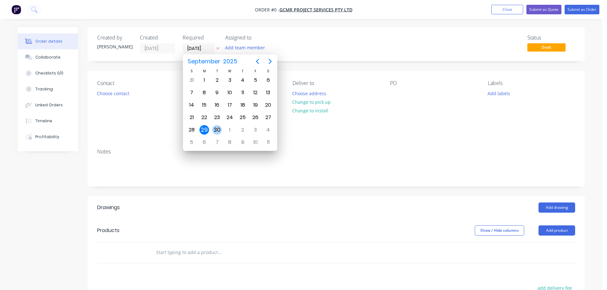
click at [215, 130] on div "30" at bounding box center [217, 130] width 10 height 10
type input "[DATE]"
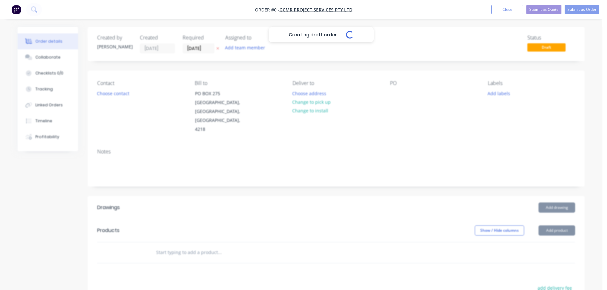
click at [117, 92] on div "Creating draft order... Loading..." at bounding box center [321, 172] width 607 height 290
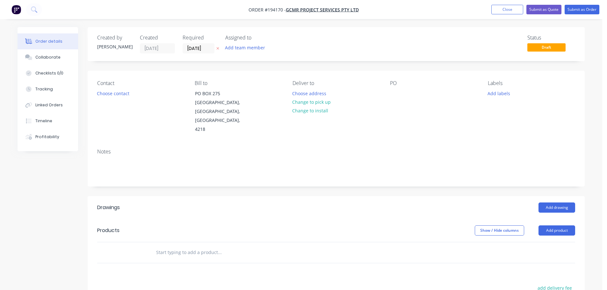
click at [123, 97] on button "Choose contact" at bounding box center [113, 93] width 39 height 9
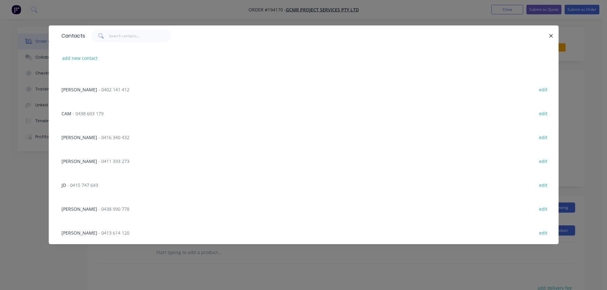
scroll to position [328, 0]
click at [87, 57] on button "add new contact" at bounding box center [80, 58] width 42 height 9
select select "AU"
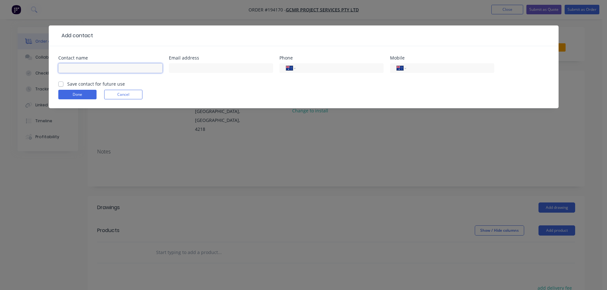
click at [77, 68] on input "text" at bounding box center [110, 68] width 104 height 10
click at [67, 68] on input "SNNOR" at bounding box center [110, 68] width 104 height 10
type input "[PERSON_NAME]"
click at [443, 67] on input "tel" at bounding box center [449, 68] width 76 height 7
type input "0460 730 764"
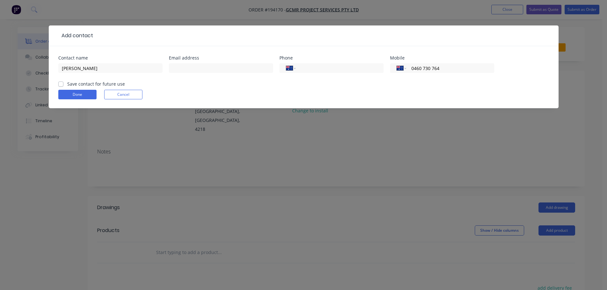
click at [86, 87] on label "Save contact for future use" at bounding box center [96, 84] width 58 height 7
click at [63, 87] on input "Save contact for future use" at bounding box center [60, 84] width 5 height 6
checkbox input "true"
click at [83, 94] on button "Done" at bounding box center [77, 95] width 38 height 10
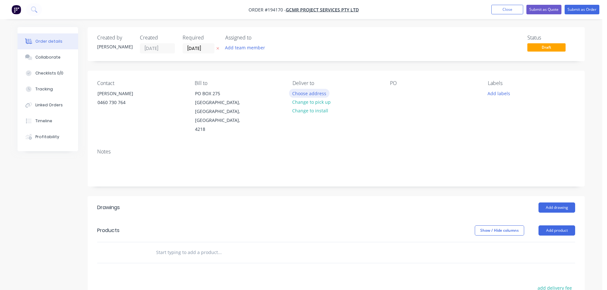
click at [326, 93] on button "Choose address" at bounding box center [309, 93] width 41 height 9
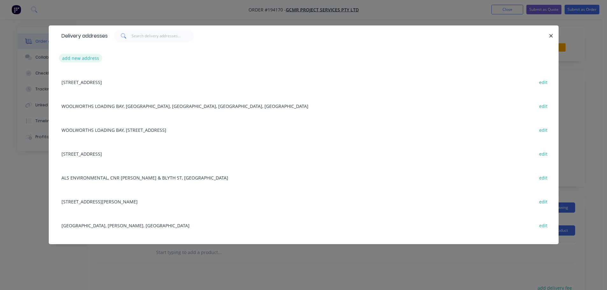
click at [83, 62] on button "add new address" at bounding box center [81, 58] width 44 height 9
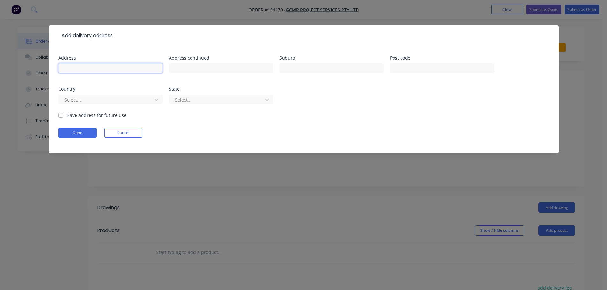
click at [89, 70] on input "text" at bounding box center [110, 68] width 104 height 10
type input "[STREET_ADDRESS]"
type input "TMABORINE MOUNTAIN"
click at [103, 92] on div "Country Select..." at bounding box center [110, 99] width 104 height 25
click at [107, 99] on div at bounding box center [106, 100] width 85 height 8
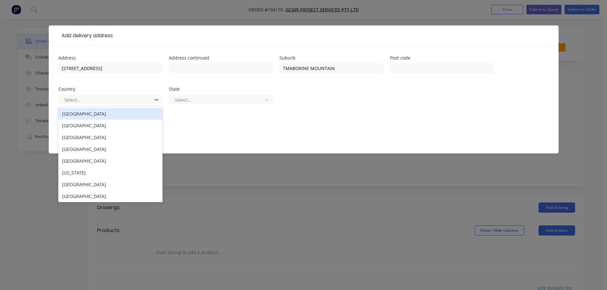
click at [94, 112] on div "[GEOGRAPHIC_DATA]" at bounding box center [110, 114] width 104 height 12
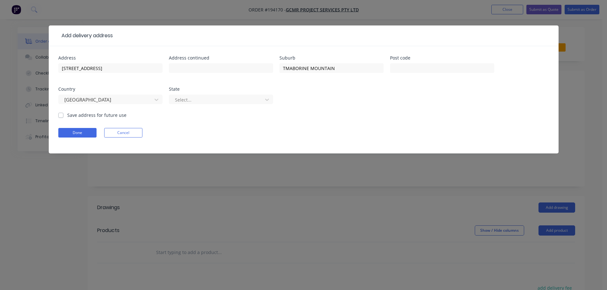
click at [173, 107] on div "Select..." at bounding box center [221, 102] width 104 height 19
click at [190, 100] on div at bounding box center [216, 100] width 85 height 8
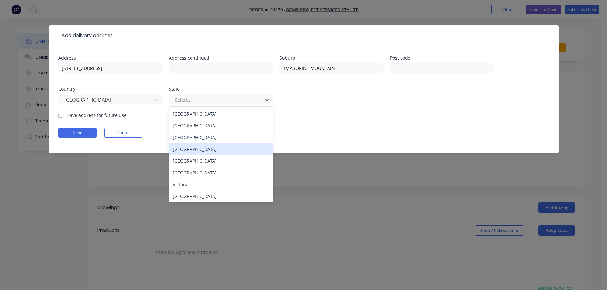
click at [194, 152] on div "[GEOGRAPHIC_DATA]" at bounding box center [221, 149] width 104 height 12
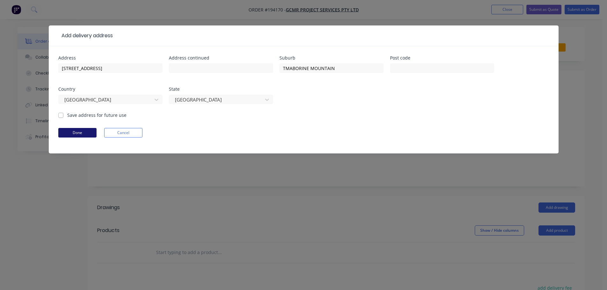
click at [72, 131] on button "Done" at bounding box center [77, 133] width 38 height 10
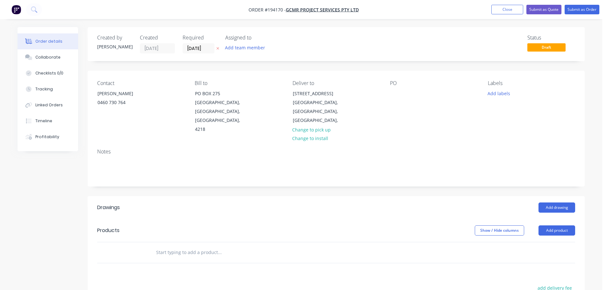
click at [391, 98] on div "PO" at bounding box center [433, 107] width 87 height 54
click at [397, 93] on div at bounding box center [395, 93] width 10 height 9
click at [564, 203] on button "Add drawing" at bounding box center [557, 208] width 37 height 10
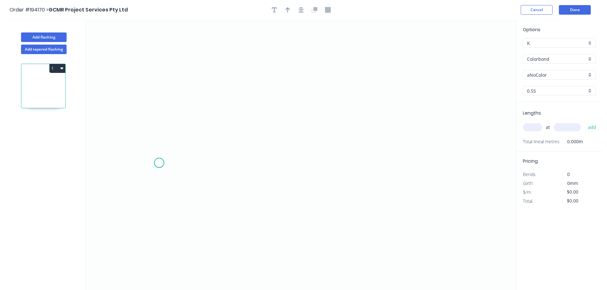
click at [168, 163] on icon "0" at bounding box center [301, 155] width 430 height 271
click at [184, 149] on icon "0" at bounding box center [301, 155] width 430 height 271
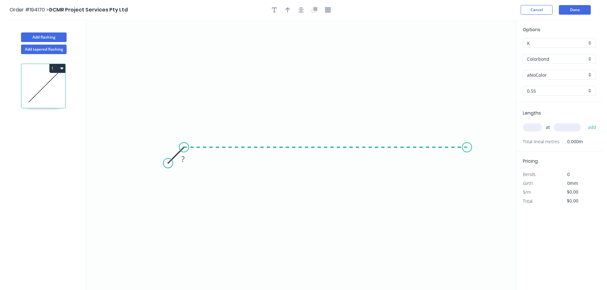
drag, startPoint x: 467, startPoint y: 144, endPoint x: 485, endPoint y: 156, distance: 21.6
click at [467, 144] on icon "0 ?" at bounding box center [301, 155] width 430 height 271
click at [484, 168] on icon "0 ? ?" at bounding box center [301, 155] width 430 height 271
click at [486, 166] on circle at bounding box center [486, 166] width 10 height 10
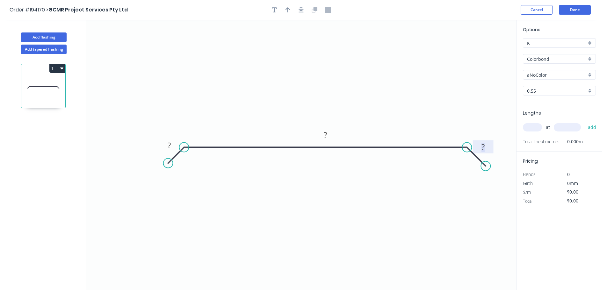
click at [485, 150] on tspan "?" at bounding box center [482, 147] width 3 height 11
type input "$18.59"
drag, startPoint x: 287, startPoint y: 5, endPoint x: 290, endPoint y: 9, distance: 4.8
click at [287, 4] on header "Order #194170 > GCMR Project Services Pty Ltd Cancel Done" at bounding box center [301, 10] width 602 height 20
click at [290, 9] on button "button" at bounding box center [288, 10] width 10 height 10
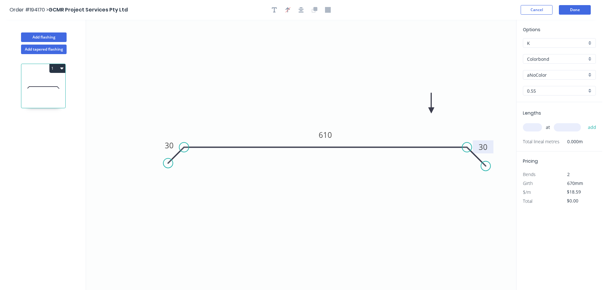
drag, startPoint x: 484, startPoint y: 50, endPoint x: 424, endPoint y: 125, distance: 95.2
click at [429, 113] on icon at bounding box center [432, 103] width 6 height 20
click at [538, 77] on input "aNoColor" at bounding box center [557, 75] width 60 height 7
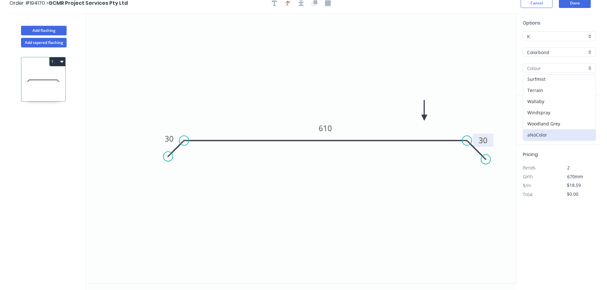
scroll to position [12, 0]
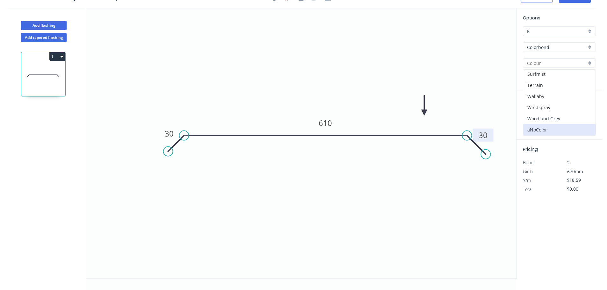
click at [543, 117] on div "Woodland Grey" at bounding box center [559, 118] width 72 height 11
type input "Woodland Grey"
click at [535, 112] on input "text" at bounding box center [532, 116] width 19 height 8
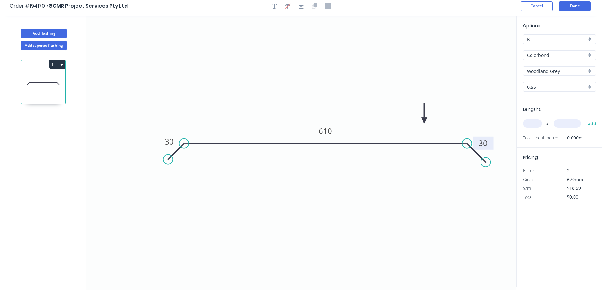
scroll to position [0, 0]
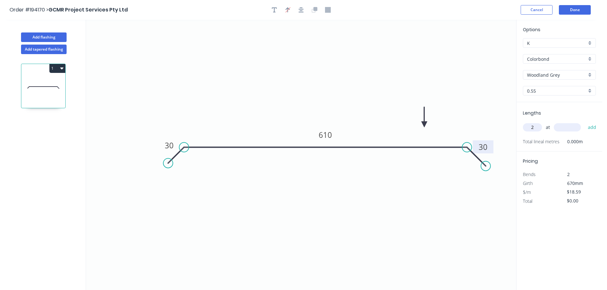
type input "2"
type input "3000"
click at [585, 122] on button "add" at bounding box center [592, 127] width 15 height 11
click at [50, 68] on button "1" at bounding box center [57, 68] width 16 height 9
click at [40, 77] on div "Duplicate Delete" at bounding box center [35, 90] width 61 height 29
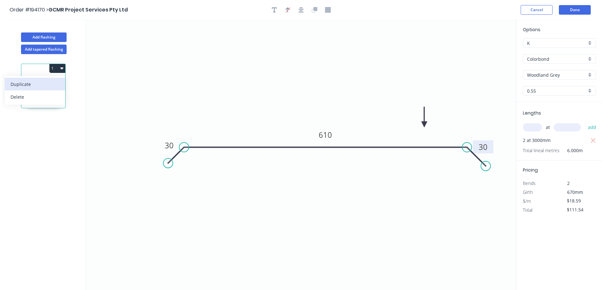
click at [54, 82] on div "Duplicate" at bounding box center [35, 84] width 49 height 9
type input "$0.00"
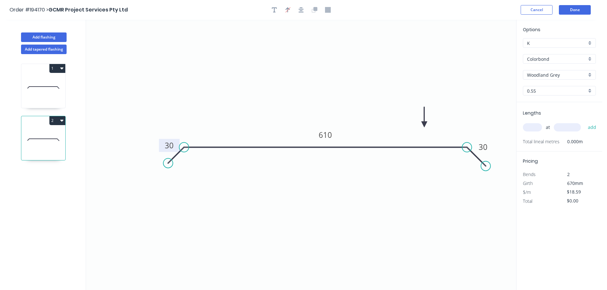
drag, startPoint x: 162, startPoint y: 141, endPoint x: 167, endPoint y: 134, distance: 8.0
click at [162, 141] on rect at bounding box center [169, 145] width 21 height 13
click at [166, 146] on tspan "30" at bounding box center [168, 145] width 9 height 11
type input "$22.28"
click at [533, 128] on input "text" at bounding box center [532, 127] width 19 height 8
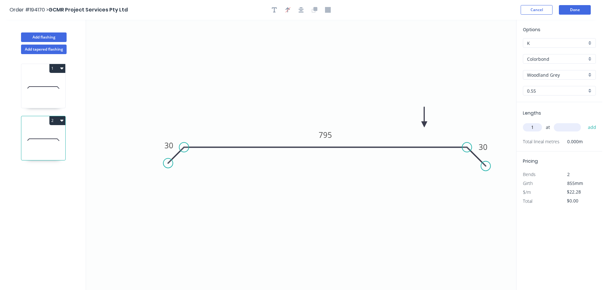
type input "1"
type input "1200"
click at [585, 122] on button "add" at bounding box center [592, 127] width 15 height 11
type input "$26.74"
drag, startPoint x: 50, startPoint y: 40, endPoint x: 74, endPoint y: 32, distance: 25.0
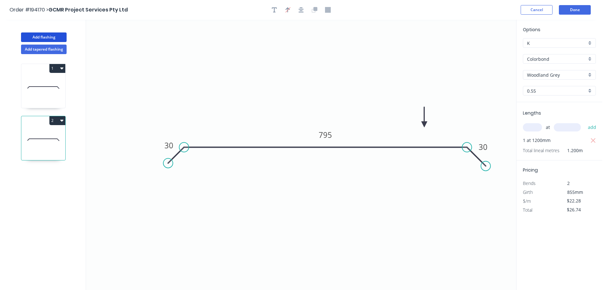
click at [50, 39] on button "Add flashing" at bounding box center [44, 38] width 46 height 10
type input "$0.00"
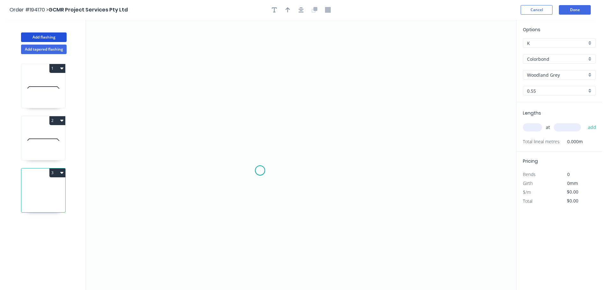
drag, startPoint x: 260, startPoint y: 171, endPoint x: 307, endPoint y: 142, distance: 55.1
click at [260, 170] on icon "0" at bounding box center [301, 155] width 430 height 271
click at [337, 142] on icon "0" at bounding box center [301, 155] width 430 height 271
click at [399, 176] on icon "0 ?" at bounding box center [301, 155] width 430 height 271
click at [400, 176] on circle at bounding box center [399, 176] width 10 height 10
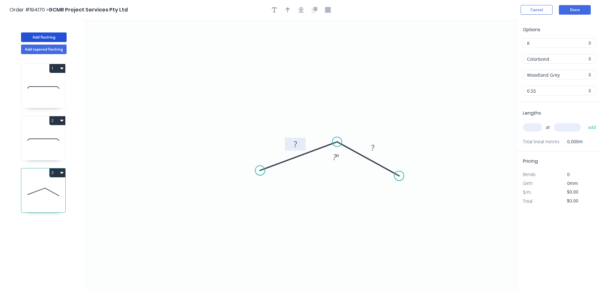
click at [302, 143] on rect at bounding box center [295, 144] width 21 height 13
click at [273, 138] on icon "0 ? ? ? º" at bounding box center [301, 155] width 430 height 271
click at [298, 141] on rect at bounding box center [295, 144] width 13 height 9
type input "$8.65"
click at [286, 12] on icon "button" at bounding box center [288, 10] width 4 height 6
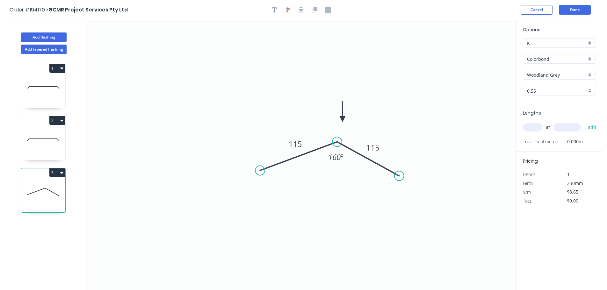
drag, startPoint x: 482, startPoint y: 49, endPoint x: 354, endPoint y: 122, distance: 147.5
click at [340, 122] on icon at bounding box center [343, 112] width 6 height 20
click at [531, 127] on input "text" at bounding box center [532, 127] width 19 height 8
type input "2"
type input "3500"
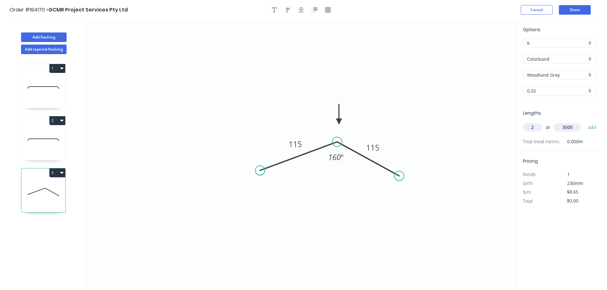
click at [585, 122] on button "add" at bounding box center [592, 127] width 15 height 11
type input "$60.55"
click at [41, 42] on button "Add flashing" at bounding box center [44, 38] width 46 height 10
type input "$0.00"
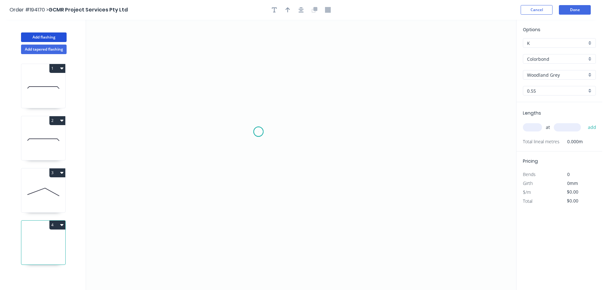
click at [257, 132] on icon "0" at bounding box center [301, 155] width 430 height 271
click at [275, 118] on icon "0" at bounding box center [301, 155] width 430 height 271
click at [483, 124] on icon "0 ?" at bounding box center [301, 155] width 430 height 271
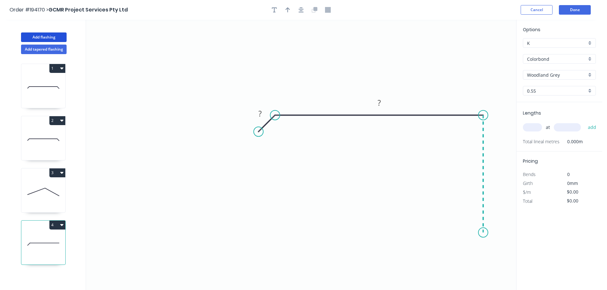
click at [486, 233] on icon "0 ? ?" at bounding box center [301, 155] width 430 height 271
click at [495, 246] on icon "0 ? ? ?" at bounding box center [301, 155] width 430 height 271
click at [482, 257] on icon "0 ? ? ? ?" at bounding box center [301, 155] width 430 height 271
click at [482, 257] on circle at bounding box center [482, 257] width 10 height 10
click at [495, 252] on tspan "?" at bounding box center [494, 254] width 3 height 11
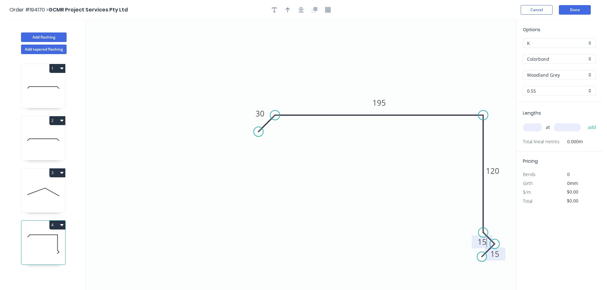
type input "$12.66"
click at [372, 220] on icon "0 30 195 120 15 15" at bounding box center [301, 155] width 430 height 271
click at [290, 12] on button "button" at bounding box center [288, 10] width 10 height 10
drag, startPoint x: 483, startPoint y: 48, endPoint x: 474, endPoint y: 64, distance: 18.9
click at [469, 76] on icon "0 30 195 120 15 15" at bounding box center [301, 155] width 430 height 271
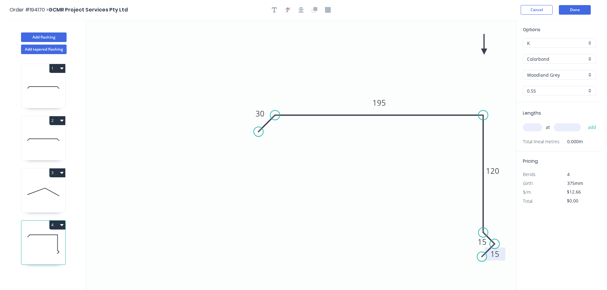
drag, startPoint x: 483, startPoint y: 48, endPoint x: 444, endPoint y: 87, distance: 55.0
click at [436, 90] on icon "0 30 195 120 15 15" at bounding box center [301, 155] width 430 height 271
drag, startPoint x: 485, startPoint y: 51, endPoint x: 510, endPoint y: 115, distance: 68.8
click at [444, 92] on icon at bounding box center [444, 85] width 6 height 20
click at [528, 131] on input "text" at bounding box center [532, 127] width 19 height 8
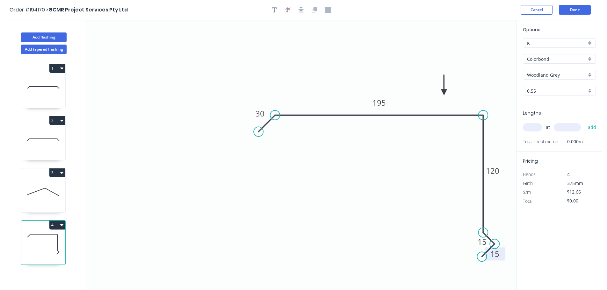
click at [536, 127] on input "text" at bounding box center [532, 127] width 19 height 8
type input "1"
type input "4800"
click at [585, 122] on button "add" at bounding box center [592, 127] width 15 height 11
click at [56, 228] on button "4" at bounding box center [57, 225] width 16 height 9
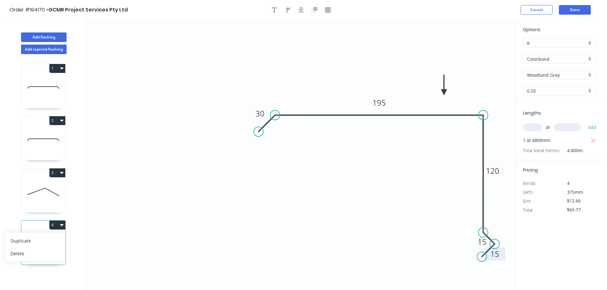
click at [47, 241] on div "Duplicate" at bounding box center [35, 240] width 49 height 9
type input "$0.00"
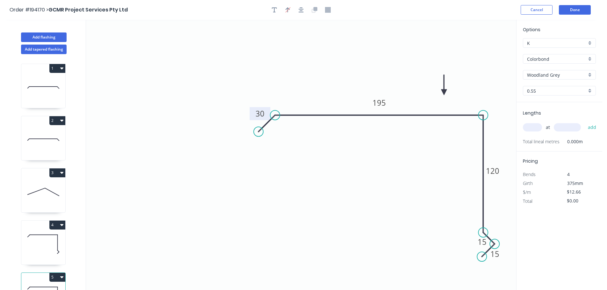
click at [262, 115] on tspan "30" at bounding box center [260, 113] width 9 height 11
type input "$14.50"
click at [534, 124] on input "text" at bounding box center [532, 127] width 19 height 8
type input "1"
type input "5600"
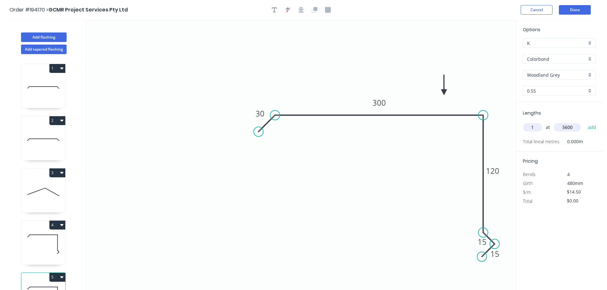
click at [585, 122] on button "add" at bounding box center [592, 127] width 15 height 11
click at [40, 51] on button "Add tapered flashing" at bounding box center [44, 50] width 46 height 10
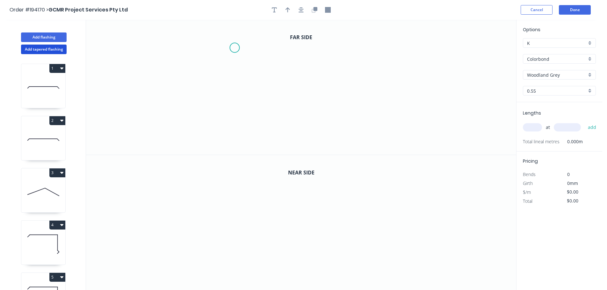
click at [235, 47] on icon "0" at bounding box center [301, 87] width 430 height 135
click at [252, 32] on icon "0" at bounding box center [301, 87] width 430 height 135
click at [420, 36] on icon "0 ?" at bounding box center [301, 87] width 430 height 135
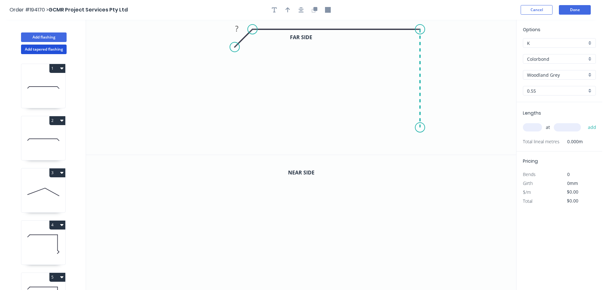
click at [423, 128] on icon "0 ? ?" at bounding box center [301, 87] width 430 height 135
click at [431, 140] on icon "0 ? ? ?" at bounding box center [301, 87] width 430 height 135
click at [420, 150] on icon "0 ? ? ? ?" at bounding box center [301, 87] width 430 height 135
click at [416, 138] on rect at bounding box center [418, 137] width 13 height 9
click at [382, 105] on icon "0 30 150 120 15 15" at bounding box center [301, 87] width 430 height 135
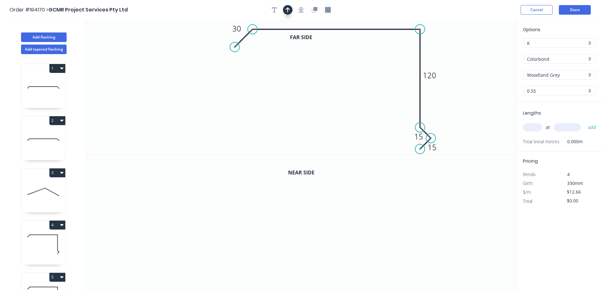
click at [288, 10] on icon "button" at bounding box center [288, 9] width 4 height 5
click at [485, 50] on icon at bounding box center [484, 44] width 6 height 20
click at [485, 50] on icon at bounding box center [489, 46] width 18 height 18
drag, startPoint x: 485, startPoint y: 50, endPoint x: 446, endPoint y: 45, distance: 39.3
click at [446, 45] on icon at bounding box center [453, 45] width 20 height 6
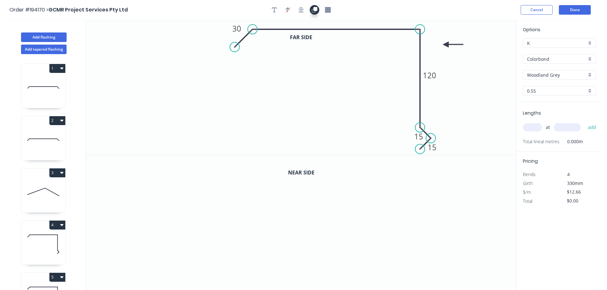
click at [318, 11] on div at bounding box center [301, 10] width 67 height 10
click at [317, 9] on icon "button" at bounding box center [316, 9] width 4 height 4
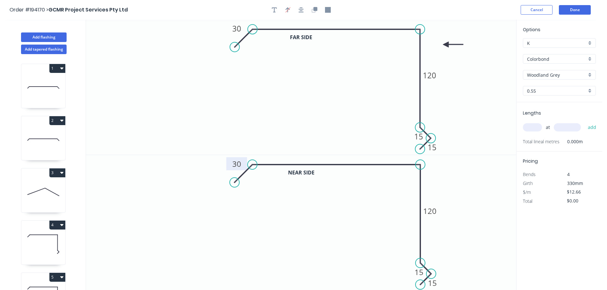
click at [238, 164] on tspan "30" at bounding box center [236, 164] width 9 height 11
click at [534, 127] on input "text" at bounding box center [532, 127] width 19 height 8
click at [585, 122] on button "add" at bounding box center [592, 127] width 15 height 11
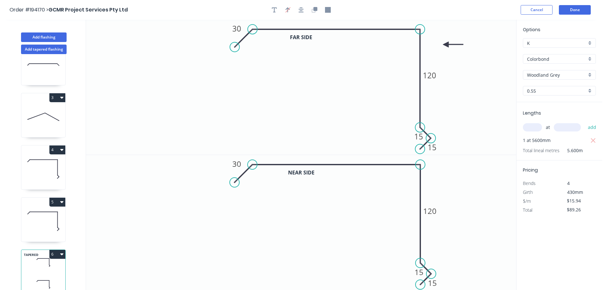
click at [54, 250] on button "6" at bounding box center [57, 254] width 16 height 9
click at [41, 277] on button "Delete" at bounding box center [35, 283] width 61 height 13
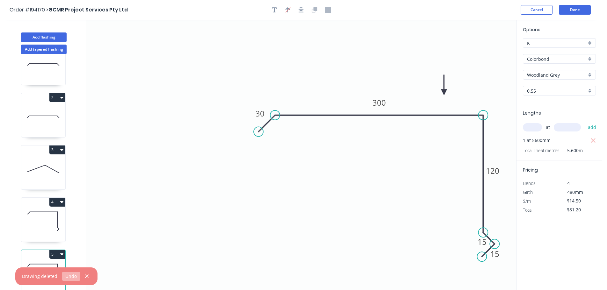
click at [69, 275] on button "Undo" at bounding box center [71, 276] width 18 height 9
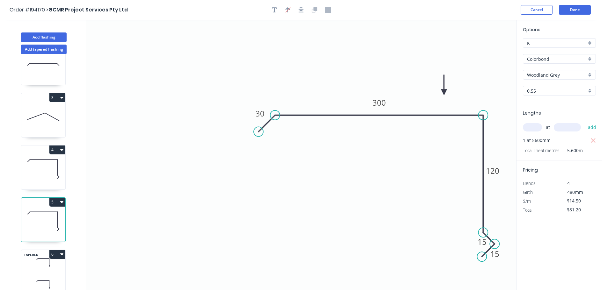
drag, startPoint x: 34, startPoint y: 282, endPoint x: 40, endPoint y: 250, distance: 32.1
click at [33, 280] on icon at bounding box center [43, 284] width 44 height 19
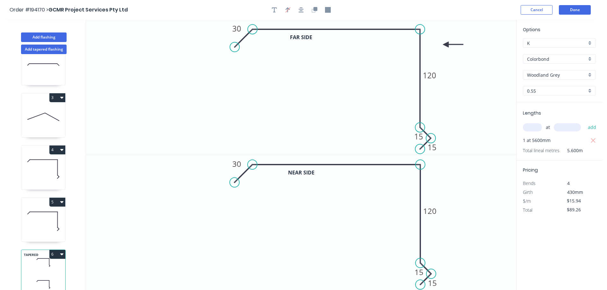
click at [54, 250] on button "6" at bounding box center [57, 254] width 16 height 9
click at [41, 266] on div "Duplicate" at bounding box center [35, 270] width 49 height 9
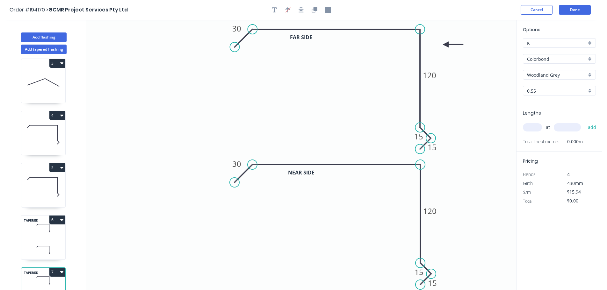
scroll to position [132, 0]
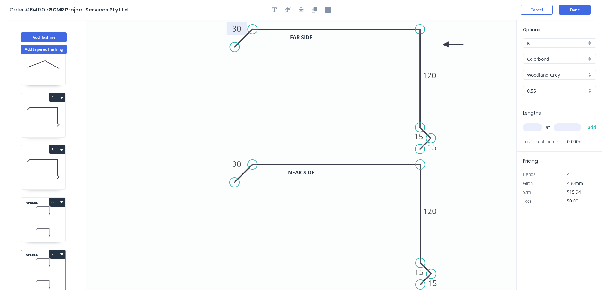
click at [236, 32] on tspan "30" at bounding box center [236, 28] width 9 height 11
click at [233, 163] on tspan "30" at bounding box center [236, 164] width 9 height 11
click at [531, 129] on input "text" at bounding box center [532, 127] width 19 height 8
click at [585, 122] on button "add" at bounding box center [592, 127] width 15 height 11
click at [567, 6] on button "Done" at bounding box center [575, 10] width 32 height 10
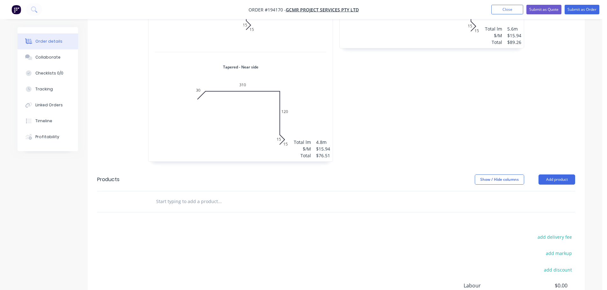
scroll to position [693, 0]
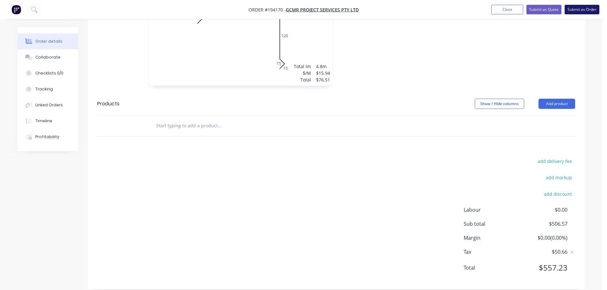
click at [588, 11] on button "Submit as Order" at bounding box center [582, 10] width 35 height 10
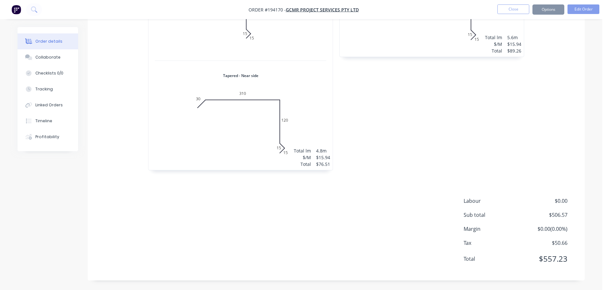
scroll to position [0, 0]
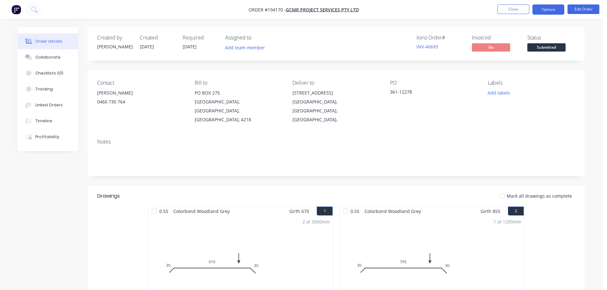
click at [544, 10] on button "Options" at bounding box center [548, 9] width 32 height 10
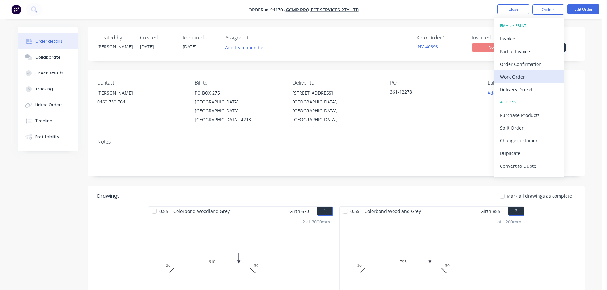
click at [510, 78] on div "Work Order" at bounding box center [529, 76] width 59 height 9
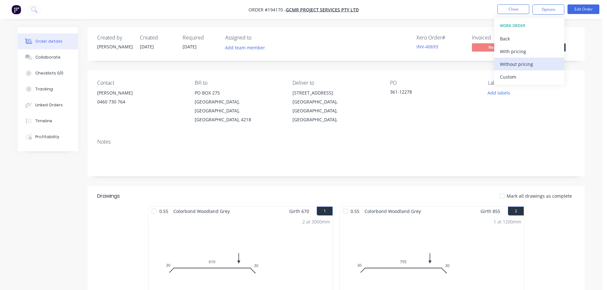
click at [518, 68] on div "Without pricing" at bounding box center [529, 64] width 59 height 9
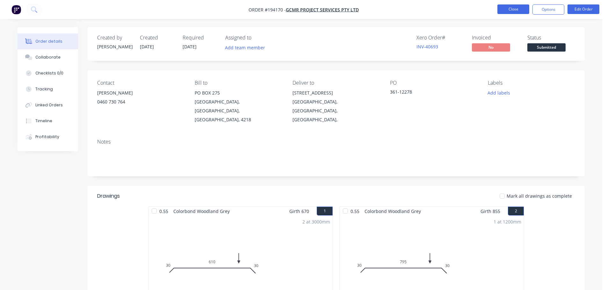
click at [514, 11] on button "Close" at bounding box center [513, 9] width 32 height 10
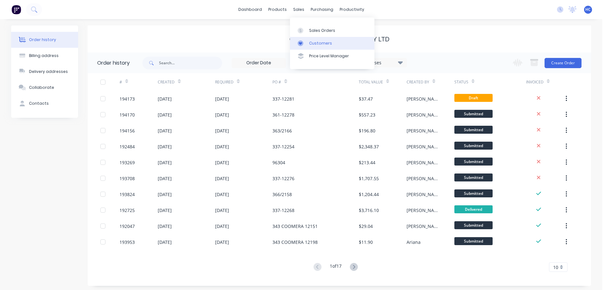
click at [323, 45] on div "Customers" at bounding box center [320, 43] width 23 height 6
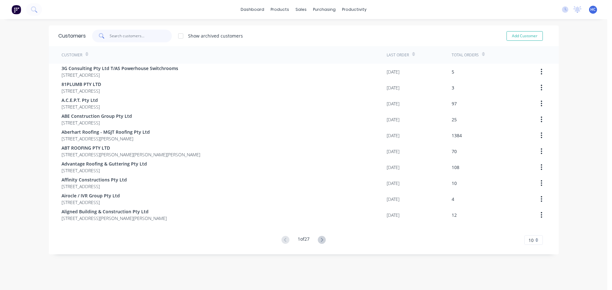
click at [120, 38] on input "text" at bounding box center [141, 36] width 62 height 13
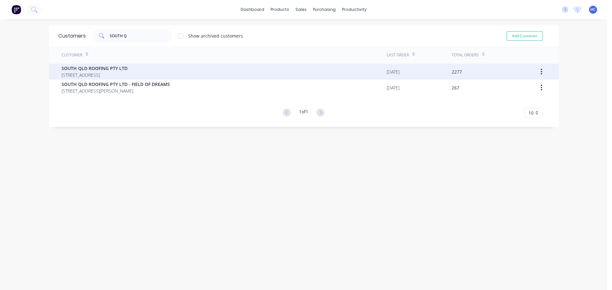
click at [127, 68] on span "SOUTH QLD ROOFING PTY LTD" at bounding box center [94, 68] width 66 height 7
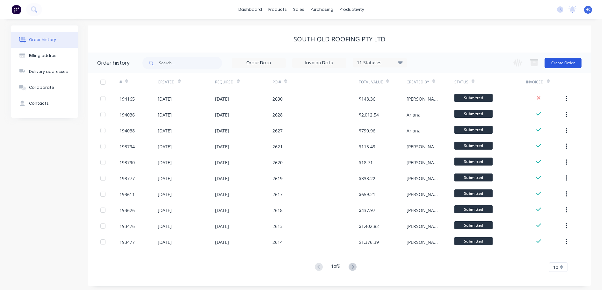
click at [565, 67] on button "Create Order" at bounding box center [563, 63] width 37 height 10
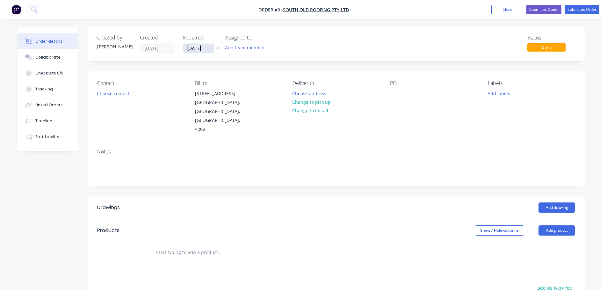
click at [203, 48] on input "[DATE]" at bounding box center [198, 49] width 31 height 10
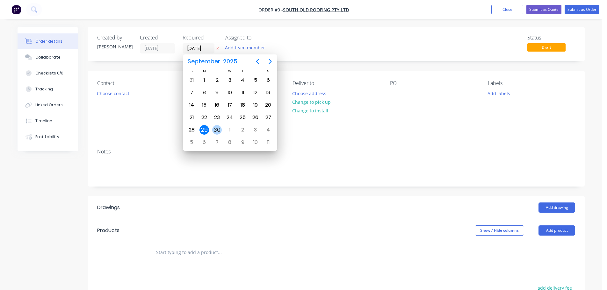
click at [219, 129] on div "30" at bounding box center [217, 130] width 10 height 10
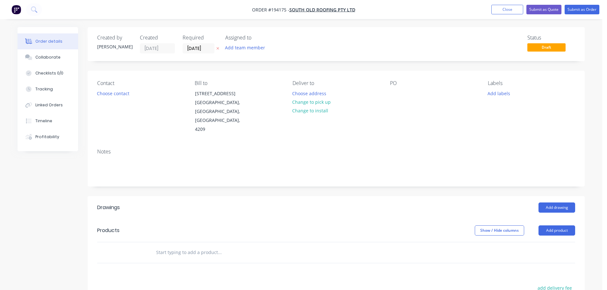
click at [120, 99] on div "Contact Choose contact" at bounding box center [140, 107] width 87 height 54
click at [119, 96] on button "Choose contact" at bounding box center [113, 93] width 39 height 9
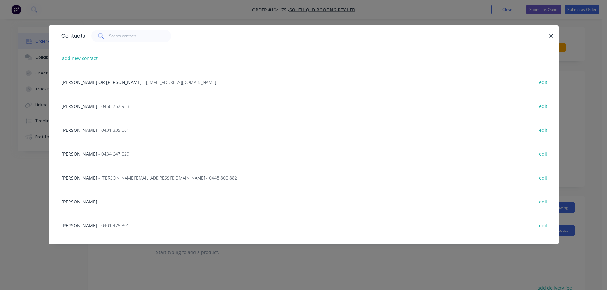
click at [98, 176] on span "- [PERSON_NAME][EMAIL_ADDRESS][DOMAIN_NAME] - 0448 800 882" at bounding box center [167, 178] width 139 height 6
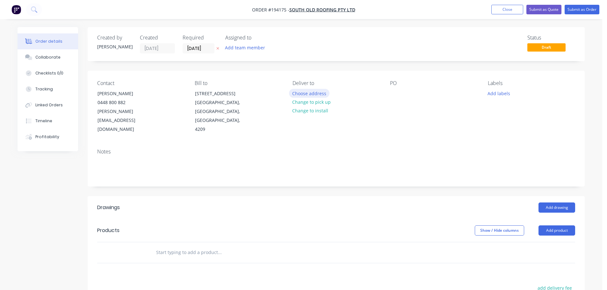
click at [312, 92] on button "Choose address" at bounding box center [309, 93] width 41 height 9
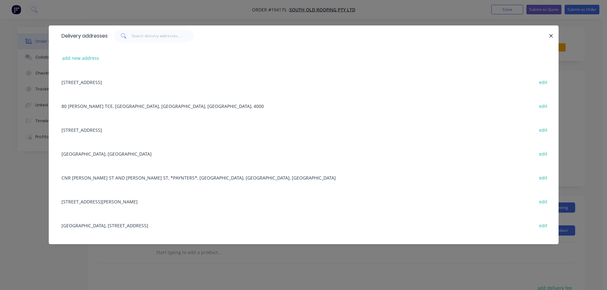
click at [80, 64] on div "add new address" at bounding box center [303, 58] width 491 height 24
click at [91, 58] on button "add new address" at bounding box center [81, 58] width 44 height 9
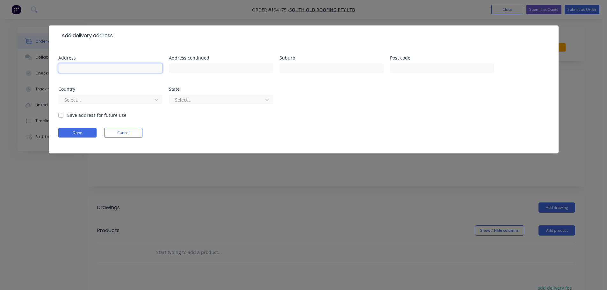
click at [77, 64] on input "text" at bounding box center [110, 68] width 104 height 10
click at [188, 68] on input "LILLYB ROOK SHOPPING CENTRE" at bounding box center [221, 68] width 104 height 10
click at [306, 61] on div "Suburb" at bounding box center [331, 68] width 104 height 25
click at [325, 69] on input "text" at bounding box center [331, 68] width 104 height 10
click at [88, 100] on div at bounding box center [106, 100] width 85 height 8
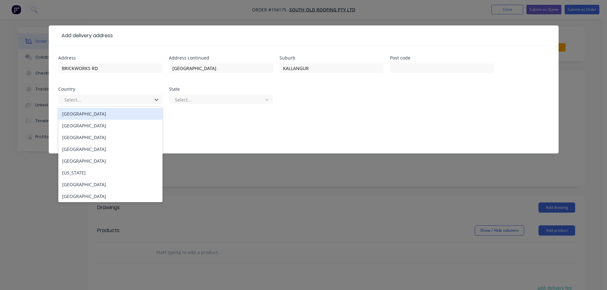
click at [90, 111] on div "[GEOGRAPHIC_DATA]" at bounding box center [110, 114] width 104 height 12
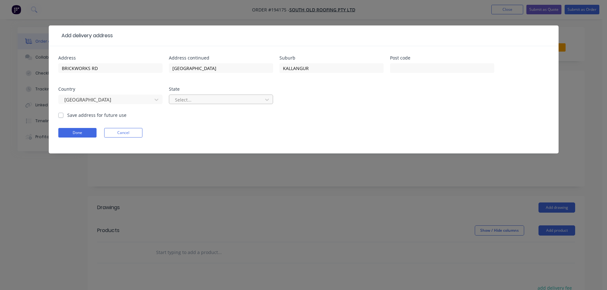
click at [194, 97] on div at bounding box center [216, 100] width 85 height 8
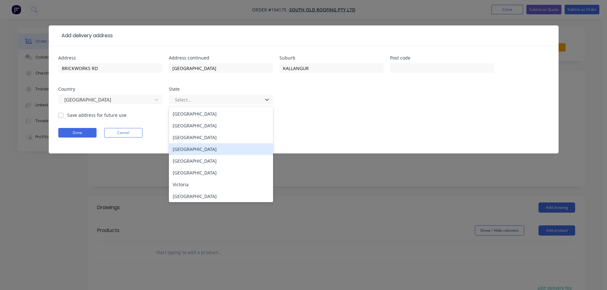
click at [188, 147] on div "[GEOGRAPHIC_DATA]" at bounding box center [221, 149] width 104 height 12
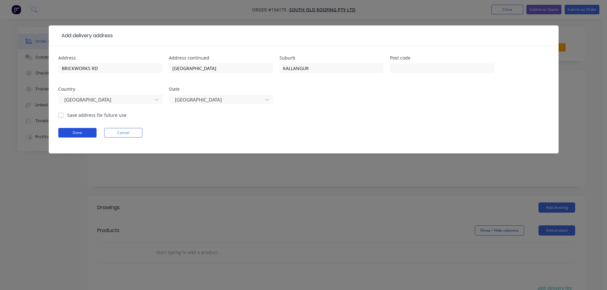
drag, startPoint x: 70, startPoint y: 135, endPoint x: 138, endPoint y: 119, distance: 69.7
click at [71, 135] on button "Done" at bounding box center [77, 133] width 38 height 10
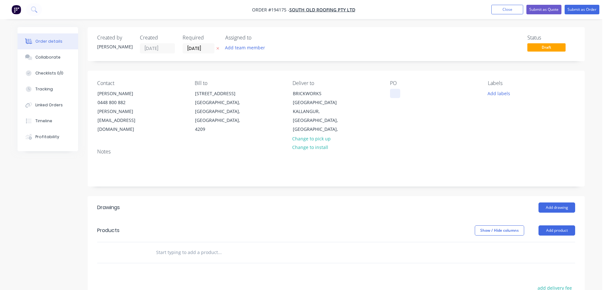
click at [392, 91] on div at bounding box center [395, 93] width 10 height 9
click at [494, 95] on button "Add labels" at bounding box center [498, 93] width 29 height 9
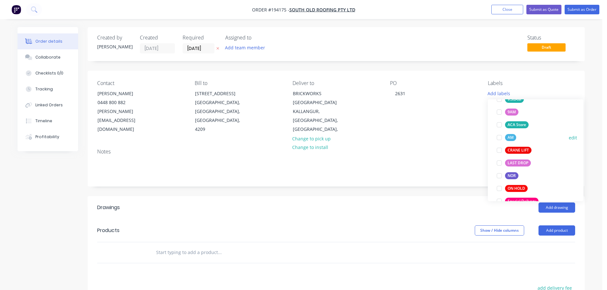
click at [513, 140] on div "AM" at bounding box center [510, 137] width 11 height 7
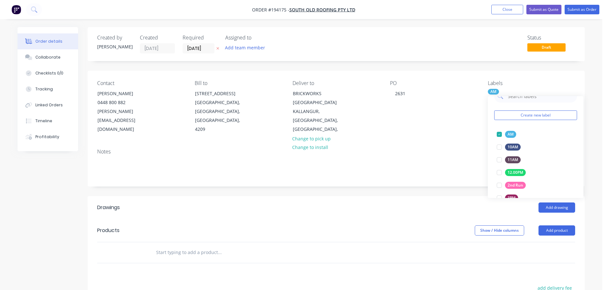
click at [459, 195] on div "Created by [PERSON_NAME] Created [DATE] Required [DATE] Assigned to Add team me…" at bounding box center [336, 221] width 497 height 389
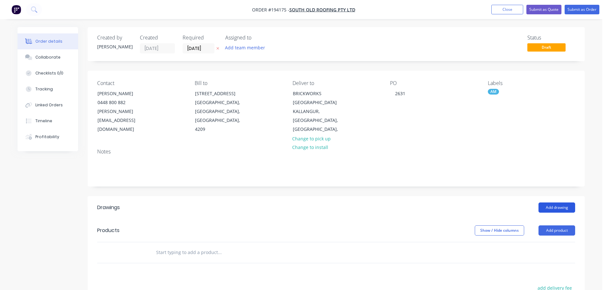
click at [563, 206] on button "Add drawing" at bounding box center [557, 208] width 37 height 10
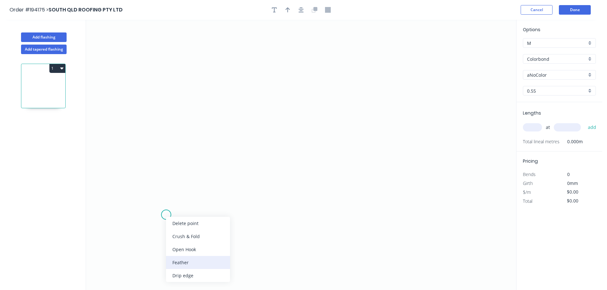
click at [181, 263] on div "Feather" at bounding box center [198, 262] width 64 height 13
click at [169, 216] on circle at bounding box center [167, 215] width 10 height 10
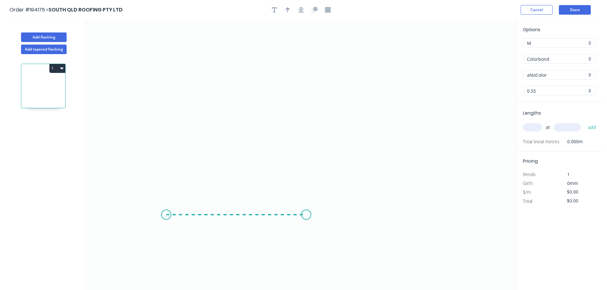
click at [306, 217] on icon "0" at bounding box center [301, 155] width 430 height 271
click at [307, 187] on icon "0 FE 15 ?" at bounding box center [301, 155] width 430 height 271
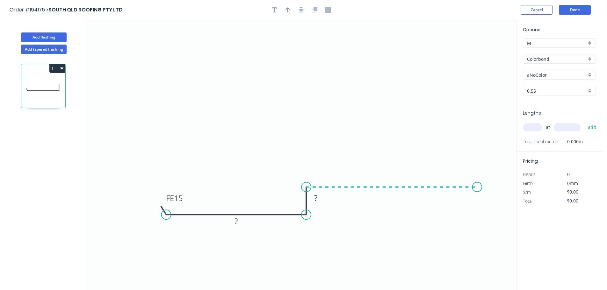
drag, startPoint x: 480, startPoint y: 185, endPoint x: 487, endPoint y: 188, distance: 7.6
click at [481, 185] on icon "0 FE 15 ? ?" at bounding box center [301, 155] width 430 height 271
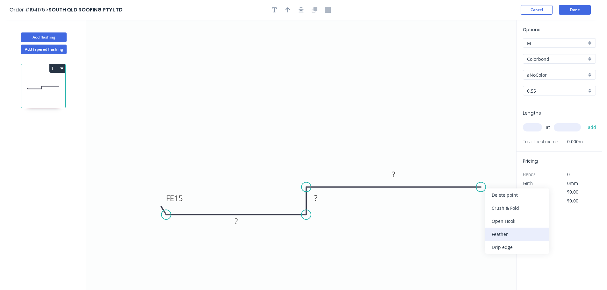
click at [500, 230] on div "Feather" at bounding box center [517, 234] width 64 height 13
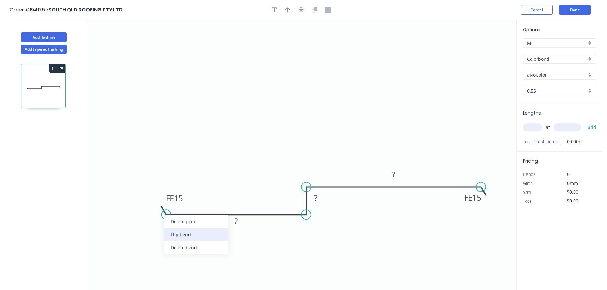
click at [185, 230] on div "Flip bend" at bounding box center [196, 234] width 64 height 13
click at [181, 214] on icon "0 FE 15 ? ? FE 15 ?" at bounding box center [301, 155] width 430 height 271
click at [180, 220] on tspan "15" at bounding box center [178, 225] width 9 height 11
click at [179, 176] on icon "0 FE 10 190 10 FE 10 240" at bounding box center [301, 155] width 430 height 271
click at [288, 9] on icon "button" at bounding box center [288, 9] width 4 height 5
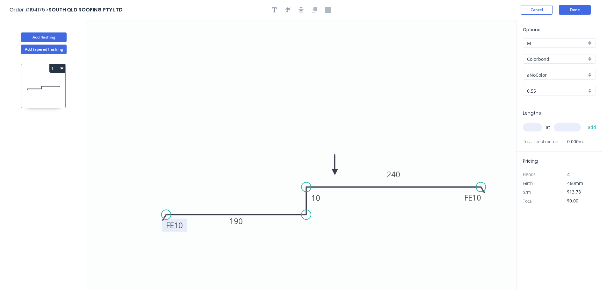
drag, startPoint x: 485, startPoint y: 50, endPoint x: 352, endPoint y: 160, distance: 172.2
click at [332, 161] on icon at bounding box center [335, 165] width 6 height 20
click at [547, 71] on div "aNoColor" at bounding box center [559, 75] width 73 height 10
click at [549, 58] on input "Colorbond" at bounding box center [557, 59] width 60 height 7
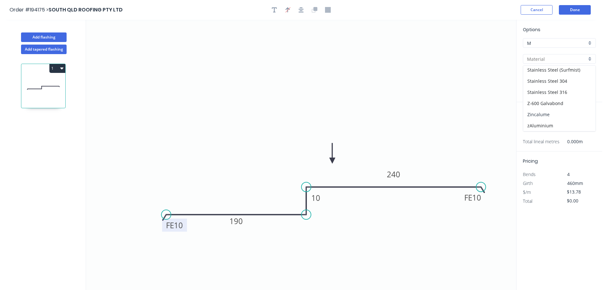
click at [549, 115] on div "Zincalume" at bounding box center [559, 114] width 72 height 11
click at [539, 90] on input "0.55" at bounding box center [557, 91] width 60 height 7
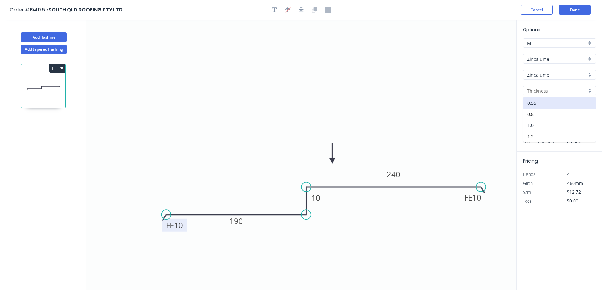
click at [536, 123] on div "1.0" at bounding box center [559, 125] width 72 height 11
click at [532, 127] on input "text" at bounding box center [532, 127] width 19 height 8
click at [585, 122] on button "add" at bounding box center [592, 127] width 15 height 11
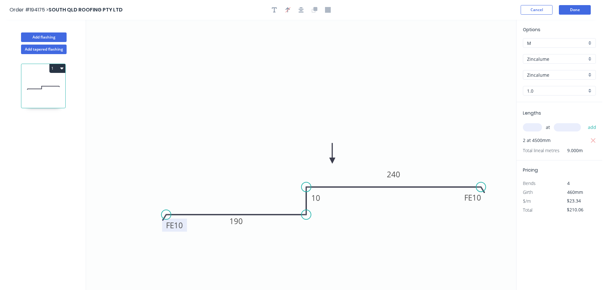
click at [60, 72] on button "1" at bounding box center [57, 68] width 16 height 9
click at [49, 80] on div "Duplicate" at bounding box center [35, 84] width 49 height 9
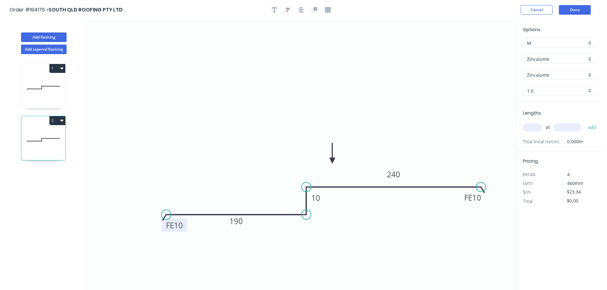
click at [182, 225] on tspan "10" at bounding box center [178, 225] width 9 height 11
click at [476, 184] on icon "0 FE 10 190 30 FE 10 270" at bounding box center [301, 155] width 430 height 271
click at [480, 185] on circle at bounding box center [481, 187] width 10 height 10
click at [495, 204] on icon "0 FE 10 190 30 FE 10 270" at bounding box center [301, 155] width 430 height 271
click at [495, 204] on circle at bounding box center [495, 202] width 10 height 10
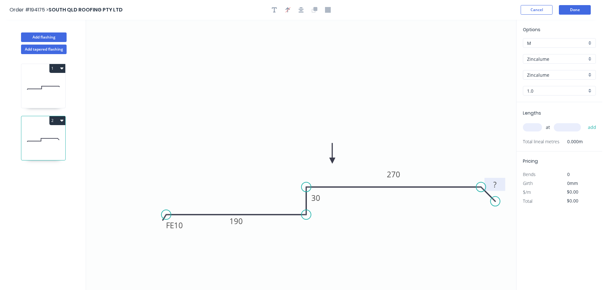
click at [496, 187] on tspan "?" at bounding box center [494, 184] width 3 height 11
click at [427, 133] on icon "0 FE 10 190 30 270 30" at bounding box center [301, 155] width 430 height 271
click at [558, 65] on div "Options M M Zincalume Zincalume Zincalume Zincalume 1.0 1.0" at bounding box center [560, 64] width 86 height 76
click at [556, 60] on input "Zincalume" at bounding box center [557, 59] width 60 height 7
click at [552, 72] on div "Colorbond" at bounding box center [559, 71] width 72 height 11
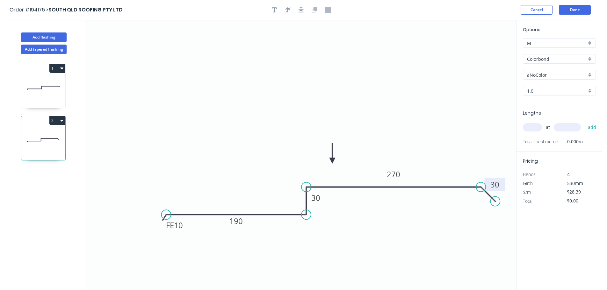
click at [545, 72] on input "aNoColor" at bounding box center [557, 75] width 60 height 7
click at [541, 103] on div "Dune" at bounding box center [559, 101] width 72 height 11
click at [539, 94] on div "1.0" at bounding box center [559, 91] width 73 height 10
click at [544, 107] on div "0.55" at bounding box center [559, 103] width 72 height 11
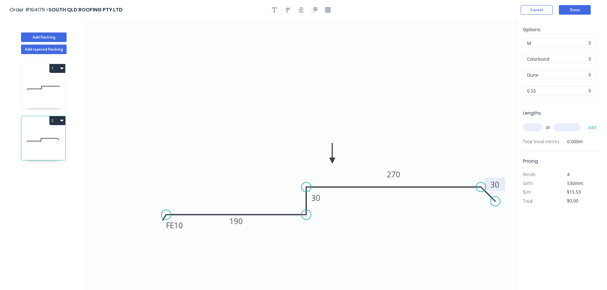
click at [539, 125] on input "text" at bounding box center [532, 127] width 19 height 8
click at [585, 122] on button "add" at bounding box center [592, 127] width 15 height 11
click at [580, 6] on button "Done" at bounding box center [575, 10] width 32 height 10
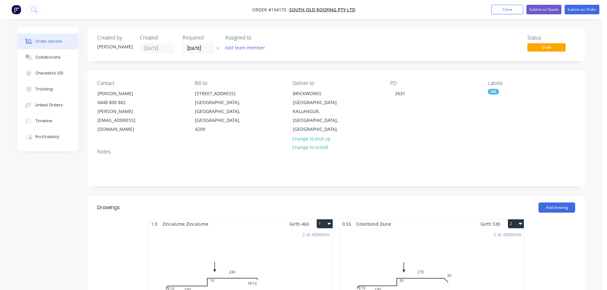
scroll to position [191, 0]
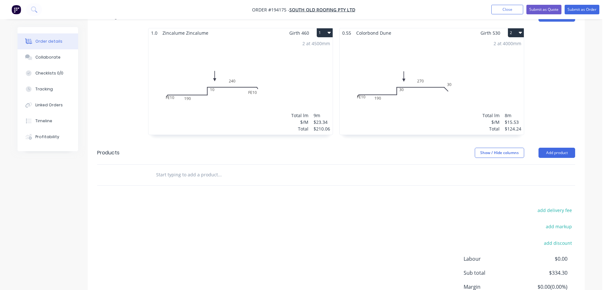
click at [245, 111] on div "2 at 4500mm Total lm $/M Total 9m $23.34 $210.06" at bounding box center [240, 86] width 184 height 97
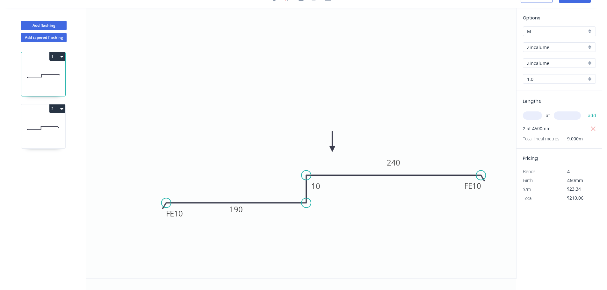
scroll to position [12, 0]
drag, startPoint x: 184, startPoint y: 213, endPoint x: 184, endPoint y: 232, distance: 18.8
click at [184, 232] on rect at bounding box center [175, 232] width 25 height 13
drag, startPoint x: 325, startPoint y: 189, endPoint x: 337, endPoint y: 205, distance: 20.5
click at [337, 205] on rect at bounding box center [328, 202] width 21 height 13
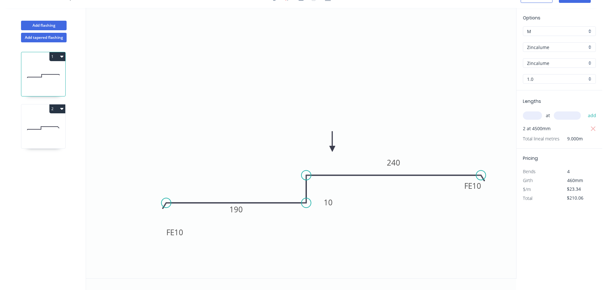
drag, startPoint x: 31, startPoint y: 134, endPoint x: 56, endPoint y: 145, distance: 27.5
click at [34, 137] on icon at bounding box center [43, 128] width 44 height 41
drag, startPoint x: 186, startPoint y: 216, endPoint x: 181, endPoint y: 235, distance: 20.0
click at [181, 235] on rect at bounding box center [169, 233] width 25 height 13
drag, startPoint x: 325, startPoint y: 188, endPoint x: 370, endPoint y: 165, distance: 50.7
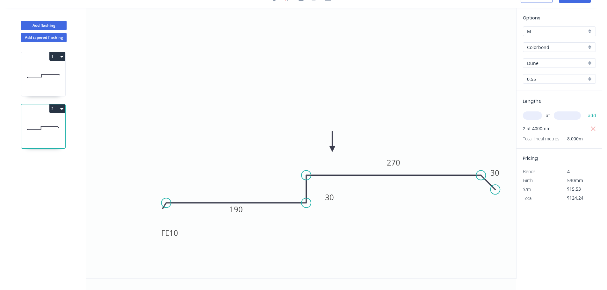
click at [338, 199] on rect at bounding box center [329, 197] width 21 height 13
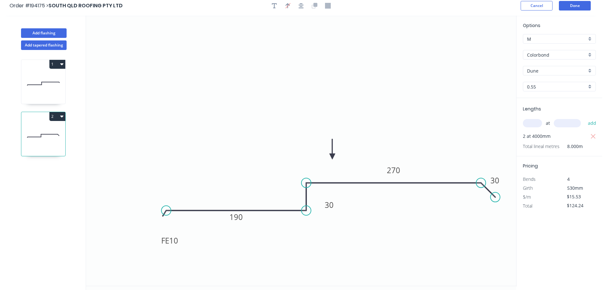
scroll to position [0, 0]
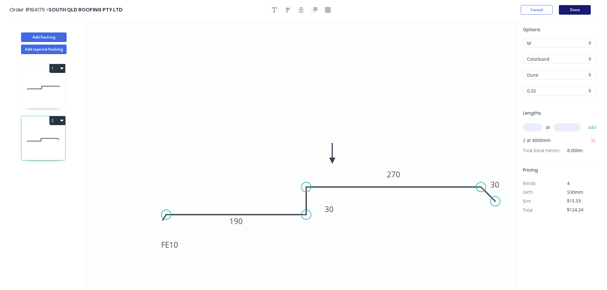
click at [573, 14] on button "Done" at bounding box center [575, 10] width 32 height 10
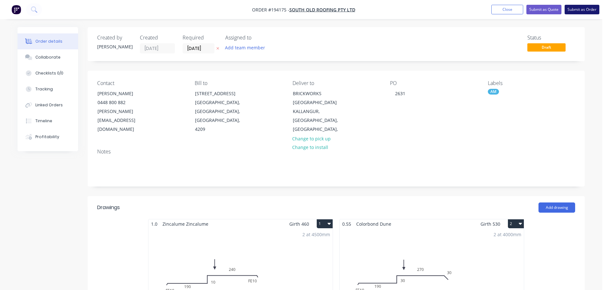
click at [571, 9] on button "Submit as Order" at bounding box center [582, 10] width 35 height 10
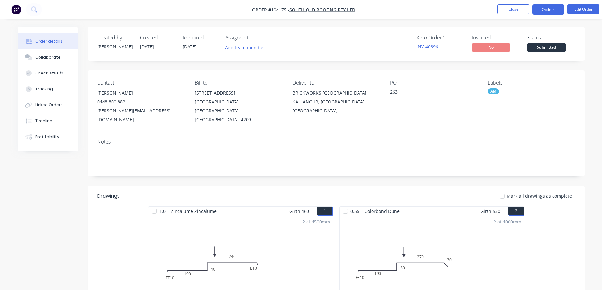
click at [554, 10] on button "Options" at bounding box center [548, 9] width 32 height 10
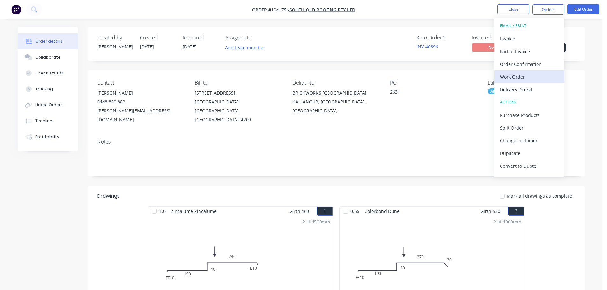
click at [524, 82] on button "Work Order" at bounding box center [529, 76] width 70 height 13
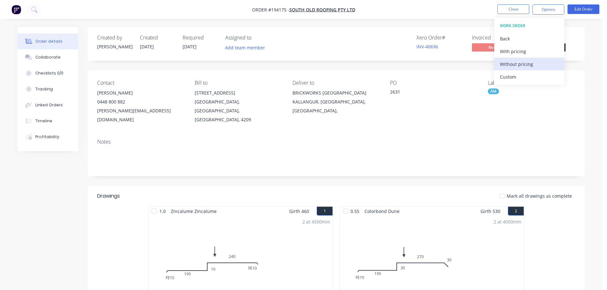
click at [521, 64] on div "Without pricing" at bounding box center [529, 64] width 59 height 9
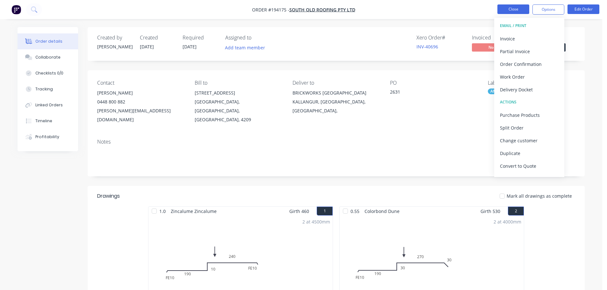
click at [519, 12] on button "Close" at bounding box center [513, 9] width 32 height 10
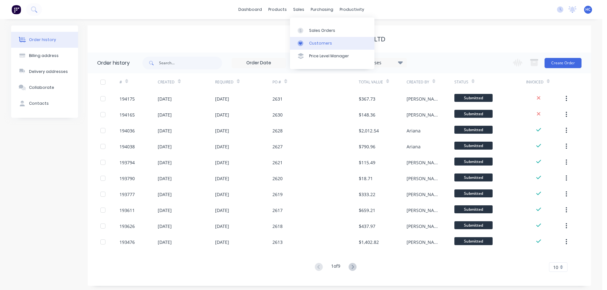
click at [322, 42] on div "Customers" at bounding box center [320, 43] width 23 height 6
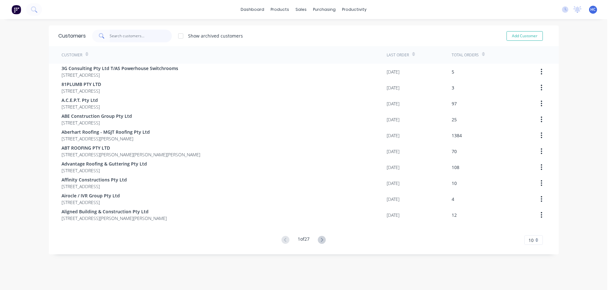
click at [150, 35] on input "text" at bounding box center [141, 36] width 62 height 13
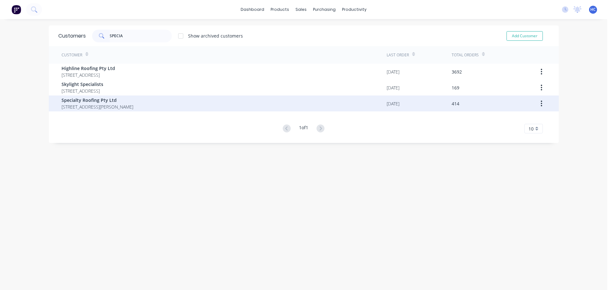
click at [107, 106] on span "[STREET_ADDRESS][PERSON_NAME]" at bounding box center [97, 107] width 72 height 7
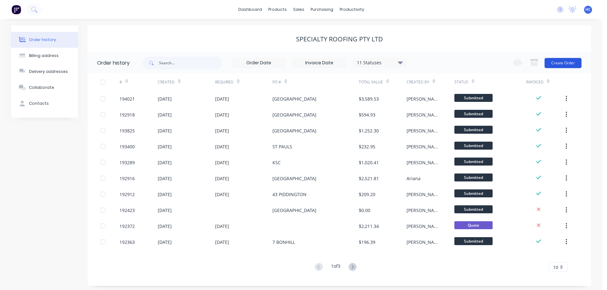
click at [554, 67] on button "Create Order" at bounding box center [563, 63] width 37 height 10
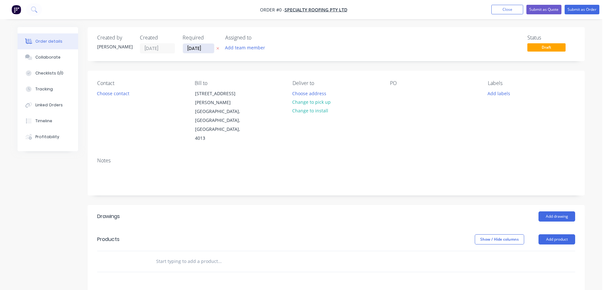
click at [204, 47] on input "[DATE]" at bounding box center [198, 49] width 31 height 10
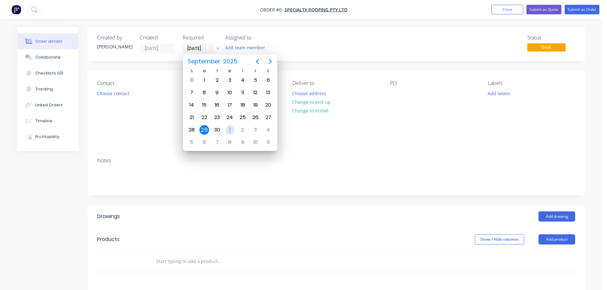
click at [228, 132] on div "1" at bounding box center [230, 130] width 10 height 10
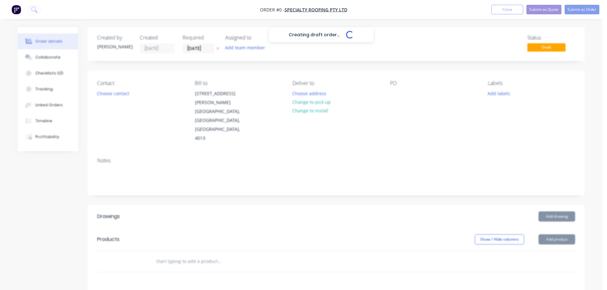
click at [120, 96] on div "Creating draft order... Loading..." at bounding box center [321, 172] width 607 height 290
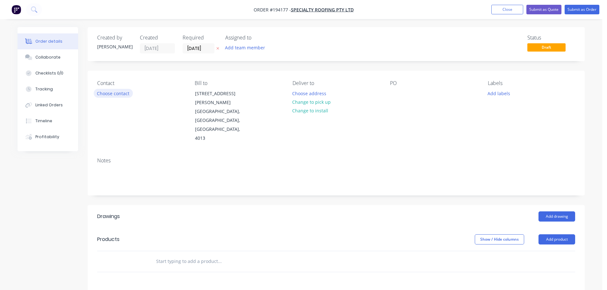
click at [124, 94] on button "Choose contact" at bounding box center [113, 93] width 39 height 9
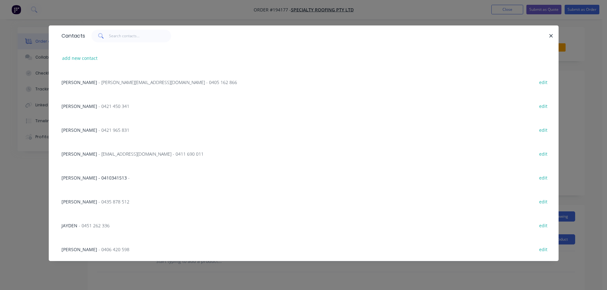
drag, startPoint x: 112, startPoint y: 107, endPoint x: 356, endPoint y: 66, distance: 247.1
click at [114, 106] on div "[PERSON_NAME] - 0421 450 341 edit" at bounding box center [303, 106] width 491 height 24
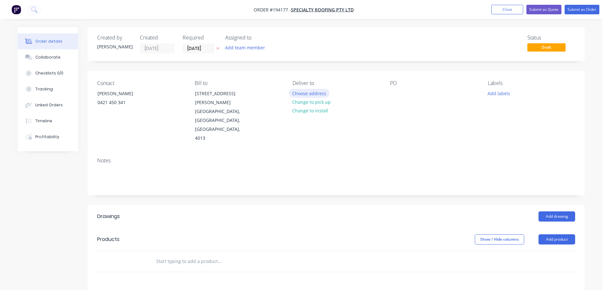
click at [303, 93] on button "Choose address" at bounding box center [309, 93] width 41 height 9
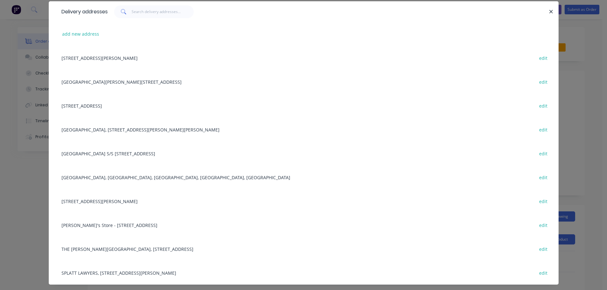
scroll to position [37, 0]
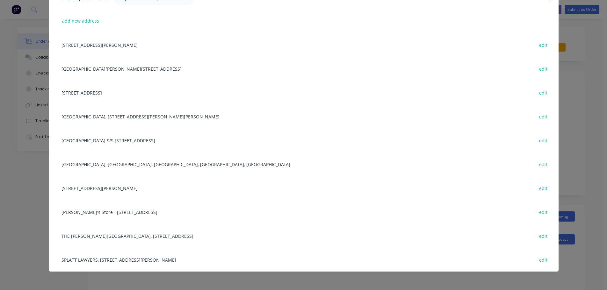
click at [113, 89] on div "[STREET_ADDRESS] edit" at bounding box center [303, 93] width 491 height 24
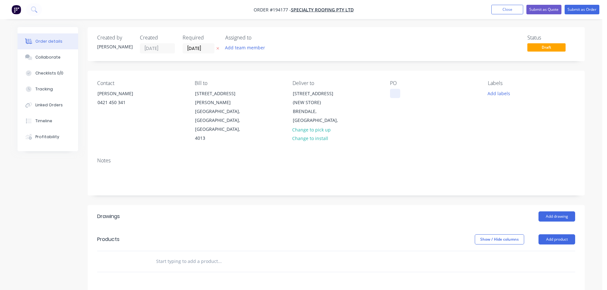
click at [392, 95] on div at bounding box center [395, 93] width 10 height 9
click at [554, 228] on header "Products Show / Hide columns Add product" at bounding box center [336, 239] width 497 height 23
click at [553, 235] on button "Add product" at bounding box center [557, 240] width 37 height 10
click at [542, 251] on div "Product catalogue" at bounding box center [544, 255] width 49 height 9
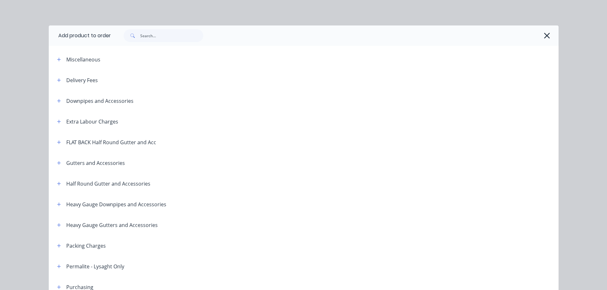
click at [56, 105] on header "Downpipes and Accessories" at bounding box center [304, 100] width 510 height 21
click at [60, 100] on button "button" at bounding box center [59, 101] width 8 height 8
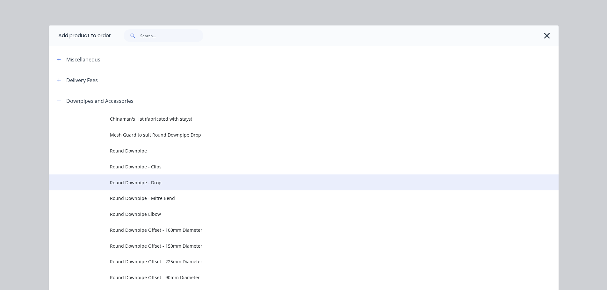
click at [170, 185] on span "Round Downpipe - Drop" at bounding box center [289, 182] width 359 height 7
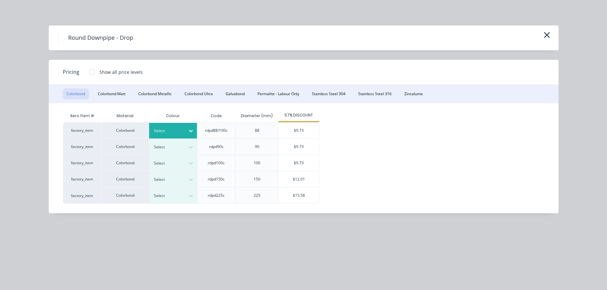
click at [187, 129] on div at bounding box center [190, 131] width 11 height 10
click at [283, 131] on div "$9.73" at bounding box center [299, 131] width 40 height 16
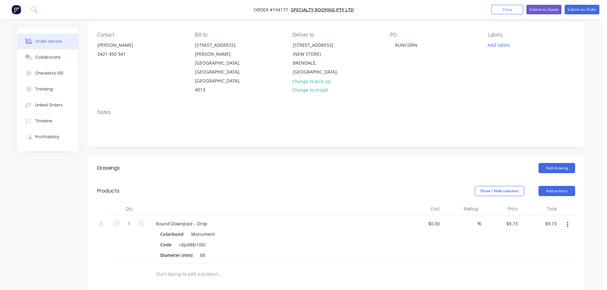
scroll to position [64, 0]
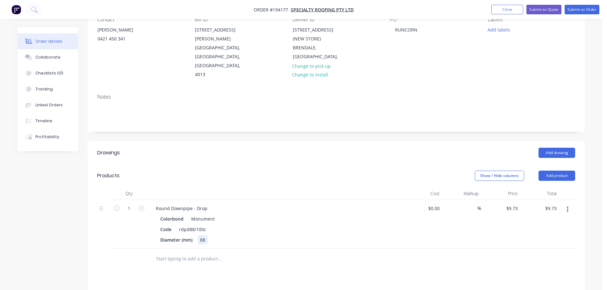
click at [206, 235] on div "88" at bounding box center [203, 239] width 10 height 9
click at [205, 235] on div "88" at bounding box center [203, 239] width 10 height 9
click at [204, 235] on div "88" at bounding box center [203, 239] width 10 height 9
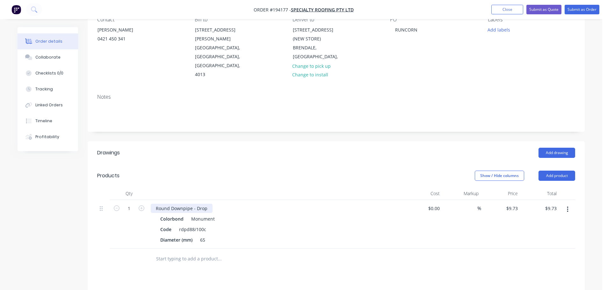
click at [207, 204] on div "Round Downpipe - Drop" at bounding box center [182, 208] width 62 height 9
click at [139, 206] on icon "button" at bounding box center [142, 209] width 6 height 6
click at [137, 204] on input "3" at bounding box center [129, 209] width 17 height 10
drag, startPoint x: 192, startPoint y: 158, endPoint x: 196, endPoint y: 159, distance: 3.9
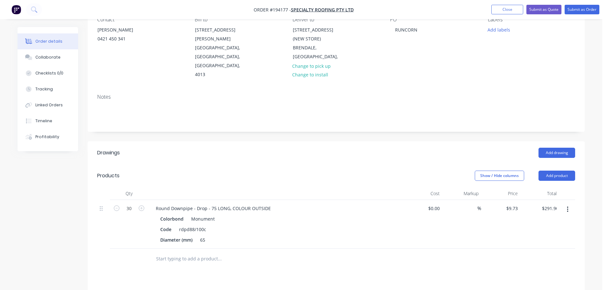
click at [192, 164] on header "Products Show / Hide columns Add product" at bounding box center [336, 175] width 497 height 23
click at [579, 9] on button "Submit as Order" at bounding box center [582, 10] width 35 height 10
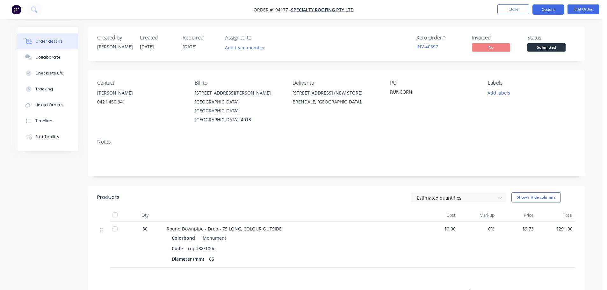
drag, startPoint x: 551, startPoint y: 17, endPoint x: 556, endPoint y: 12, distance: 7.0
click at [551, 17] on nav "Order #194177 - Specialty Roofing Pty Ltd Close Options Edit Order" at bounding box center [303, 9] width 607 height 19
click at [552, 8] on button "Options" at bounding box center [548, 9] width 32 height 10
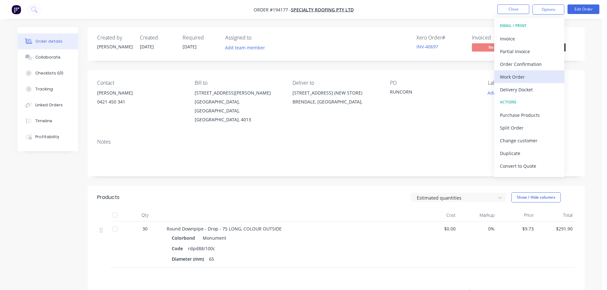
click at [513, 70] on button "Work Order" at bounding box center [529, 76] width 70 height 13
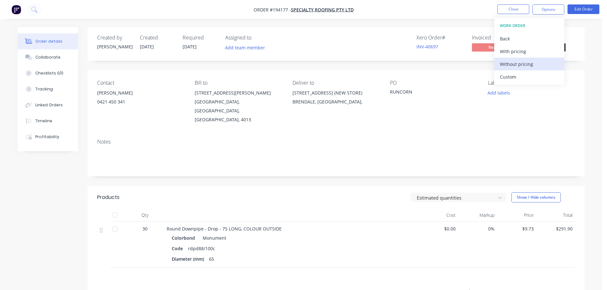
click at [514, 65] on div "Without pricing" at bounding box center [529, 64] width 59 height 9
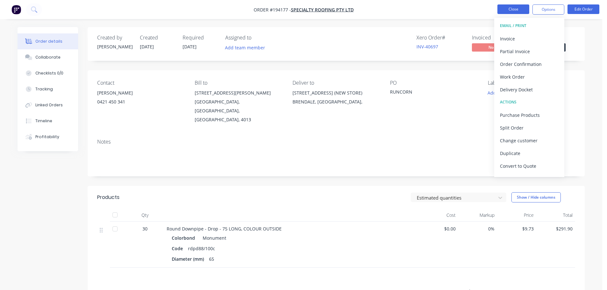
click at [514, 7] on button "Close" at bounding box center [513, 9] width 32 height 10
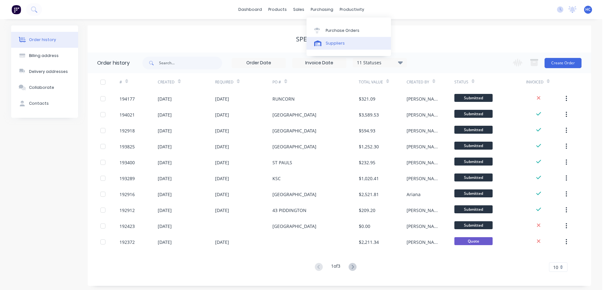
click at [337, 43] on div "Suppliers" at bounding box center [335, 43] width 19 height 6
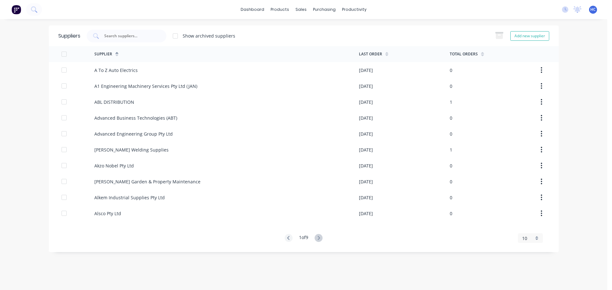
drag, startPoint x: 140, startPoint y: 39, endPoint x: 149, endPoint y: 51, distance: 15.4
click at [140, 39] on div at bounding box center [127, 36] width 80 height 13
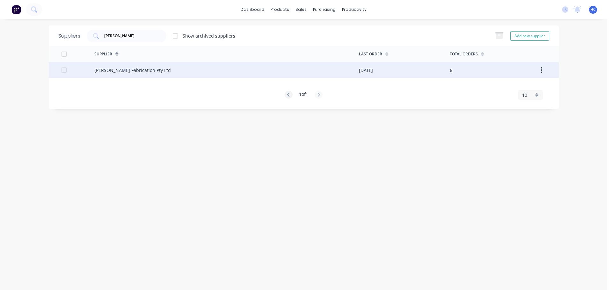
click at [124, 72] on div "[PERSON_NAME] Fabrication Pty Ltd" at bounding box center [132, 70] width 76 height 7
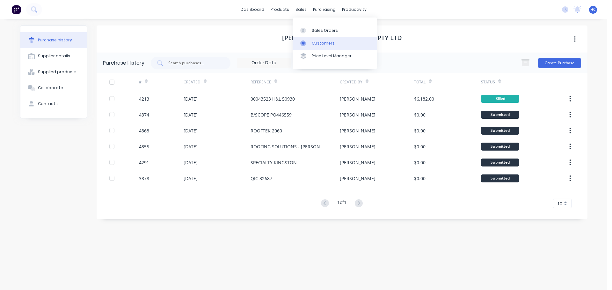
click at [321, 44] on div "Customers" at bounding box center [323, 43] width 23 height 6
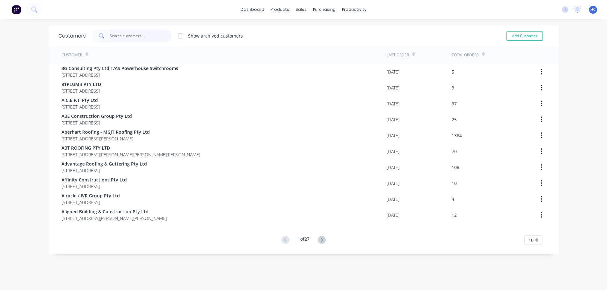
click at [115, 37] on input "text" at bounding box center [141, 36] width 62 height 13
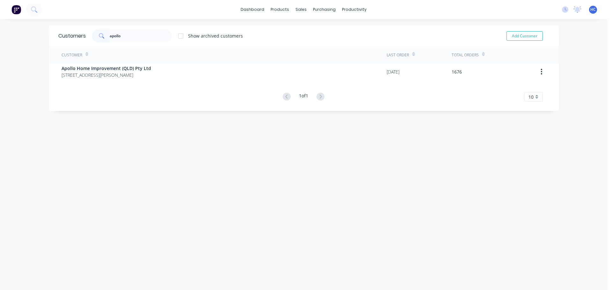
click at [128, 58] on div "Customer" at bounding box center [223, 55] width 325 height 18
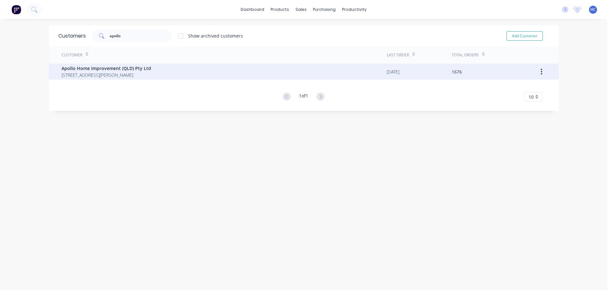
click at [104, 71] on span "Apollo Home Improvement (QLD) Pty Ltd" at bounding box center [106, 68] width 90 height 7
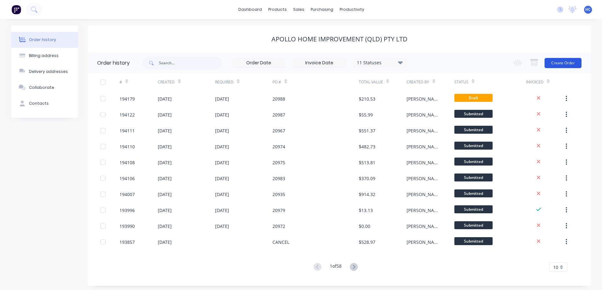
click at [565, 67] on button "Create Order" at bounding box center [563, 63] width 37 height 10
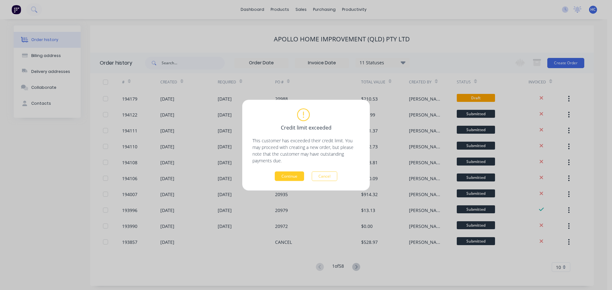
click at [298, 176] on button "Continue" at bounding box center [289, 176] width 29 height 10
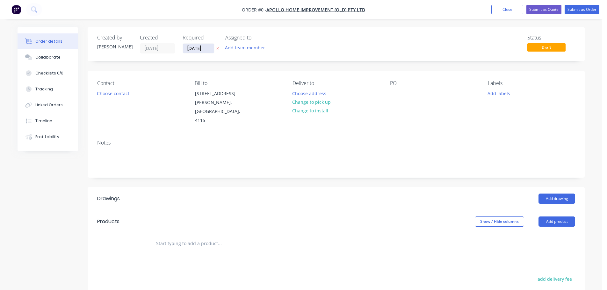
click at [197, 49] on input "[DATE]" at bounding box center [198, 49] width 31 height 10
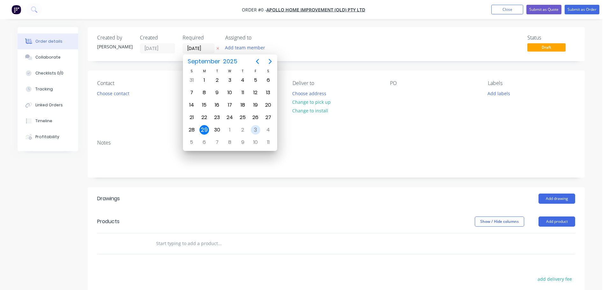
click at [251, 133] on div "3" at bounding box center [255, 130] width 13 height 12
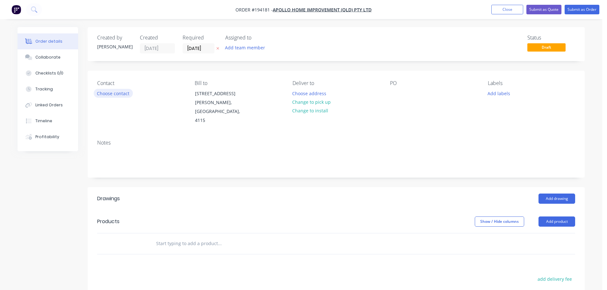
click at [129, 98] on button "Choose contact" at bounding box center [113, 93] width 39 height 9
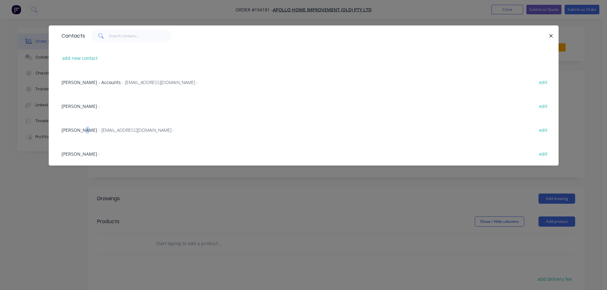
click at [83, 134] on div "[PERSON_NAME] - [EMAIL_ADDRESS][DOMAIN_NAME] - edit" at bounding box center [303, 130] width 491 height 24
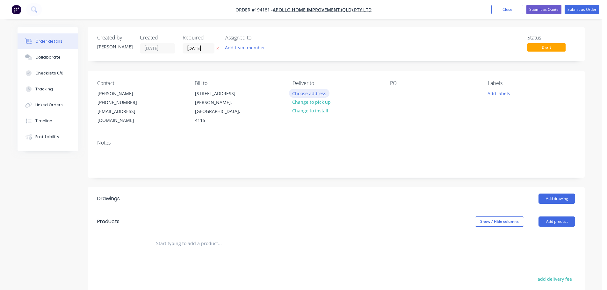
click at [323, 95] on button "Choose address" at bounding box center [309, 93] width 41 height 9
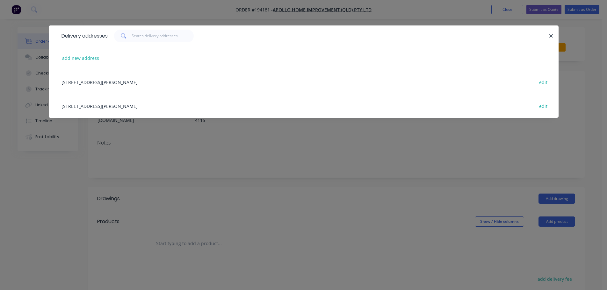
click at [149, 106] on div "[STREET_ADDRESS][PERSON_NAME] edit" at bounding box center [303, 106] width 491 height 24
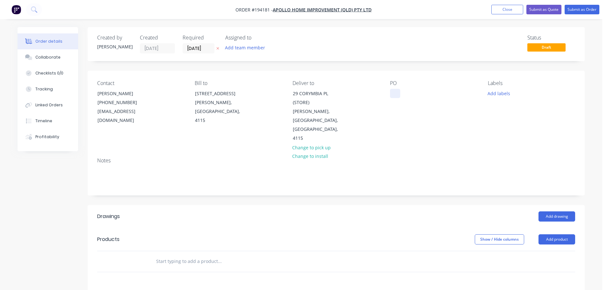
drag, startPoint x: 391, startPoint y: 90, endPoint x: 396, endPoint y: 92, distance: 5.6
click at [390, 91] on div at bounding box center [395, 93] width 10 height 9
click at [499, 89] on div "Labels Add labels" at bounding box center [531, 111] width 87 height 63
click at [499, 90] on button "Add labels" at bounding box center [498, 93] width 29 height 9
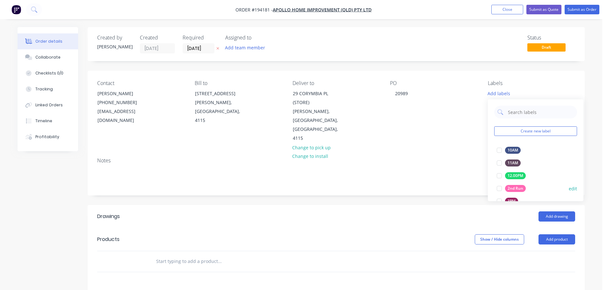
click at [519, 187] on div "2nd Run" at bounding box center [515, 188] width 21 height 7
click at [425, 183] on div "Created by [PERSON_NAME] Created [DATE] Required [DATE] Assigned to Add team me…" at bounding box center [336, 226] width 497 height 398
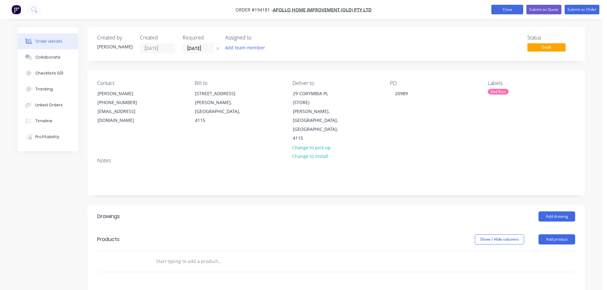
click at [516, 9] on button "Close" at bounding box center [507, 10] width 32 height 10
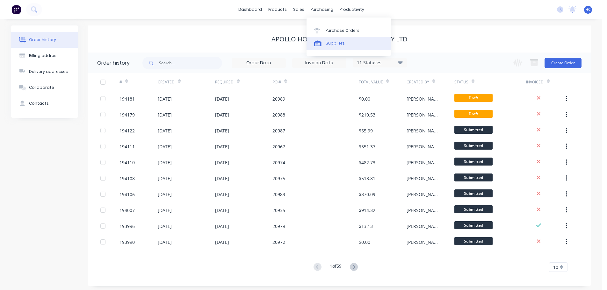
click at [331, 49] on link "Suppliers" at bounding box center [349, 43] width 84 height 13
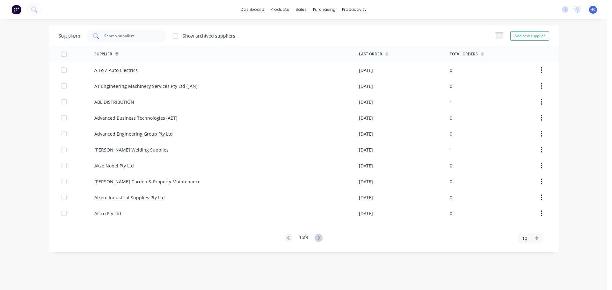
click at [134, 36] on input "text" at bounding box center [130, 36] width 53 height 6
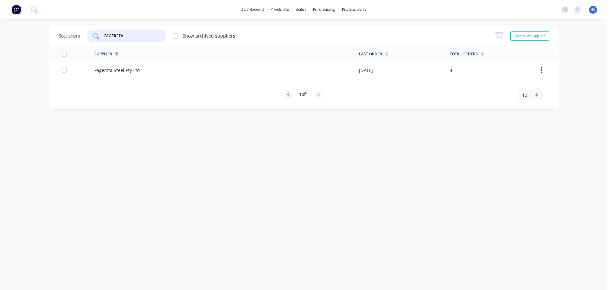
click at [139, 62] on div "Supplier" at bounding box center [226, 54] width 264 height 16
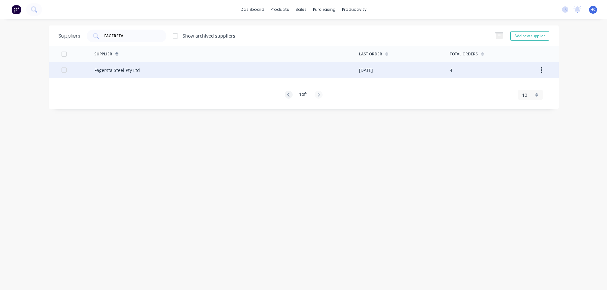
click at [136, 67] on div "Fagersta Steel Pty Ltd" at bounding box center [117, 70] width 46 height 7
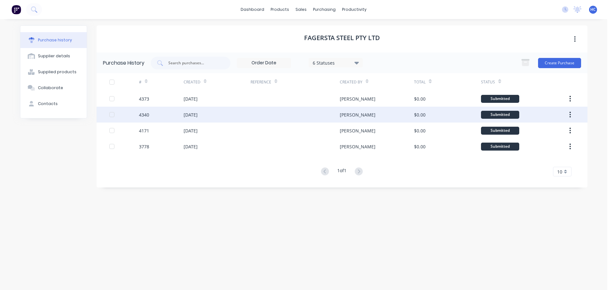
click at [198, 115] on div "[DATE]" at bounding box center [191, 115] width 14 height 7
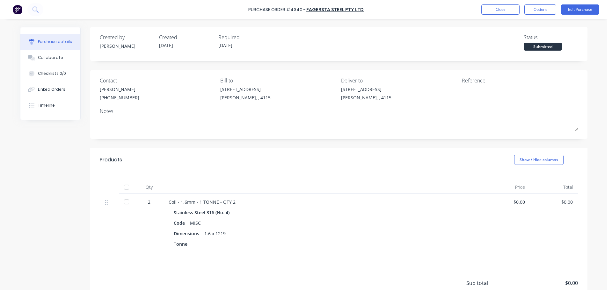
click at [516, 15] on div "Purchase Order #4340 - Fagersta Steel Pty Ltd Close Options Edit Purchase" at bounding box center [306, 9] width 612 height 19
click at [504, 8] on button "Close" at bounding box center [500, 9] width 38 height 10
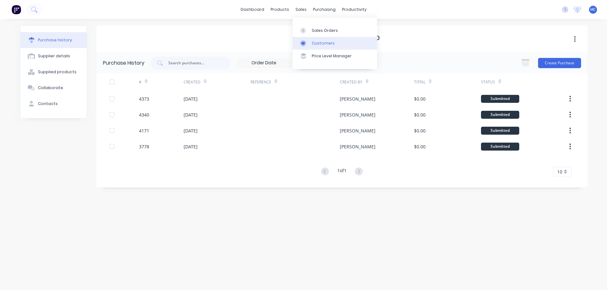
click at [313, 41] on div "Customers" at bounding box center [323, 43] width 23 height 6
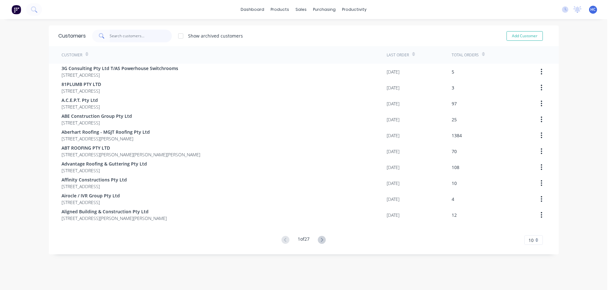
click at [123, 30] on input "text" at bounding box center [141, 36] width 62 height 13
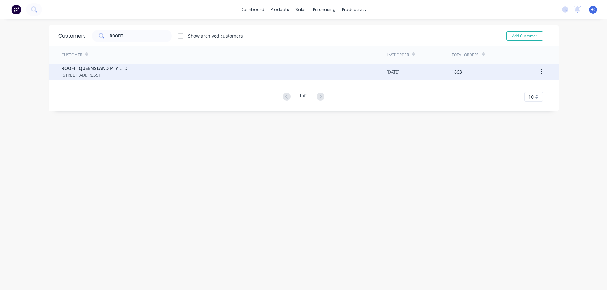
click at [110, 79] on div "ROOFIT QUEENSLAND PTY LTD [STREET_ADDRESS]" at bounding box center [223, 72] width 325 height 16
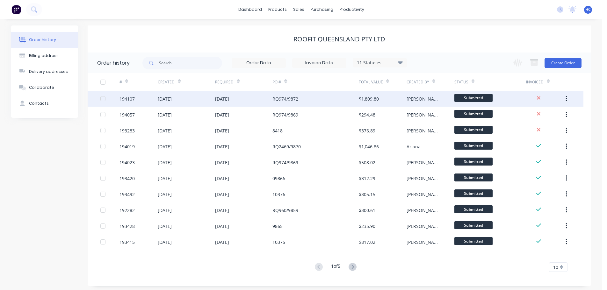
click at [332, 99] on div "RQ974/9872" at bounding box center [315, 99] width 86 height 16
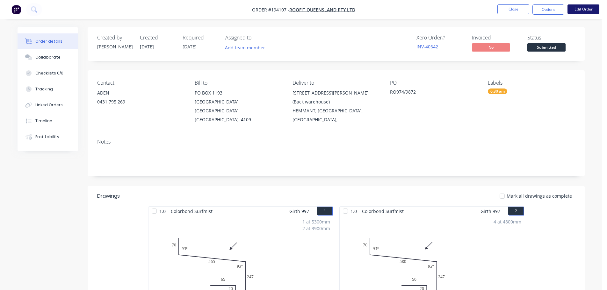
click at [581, 13] on button "Edit Order" at bounding box center [584, 9] width 32 height 10
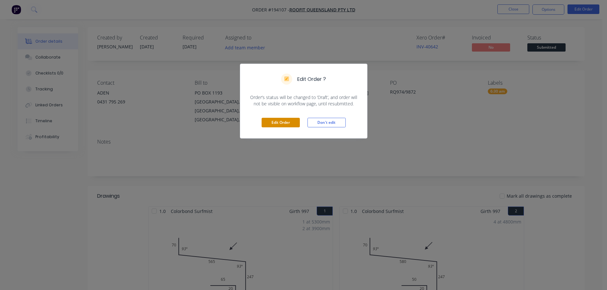
click at [290, 127] on button "Edit Order" at bounding box center [281, 123] width 38 height 10
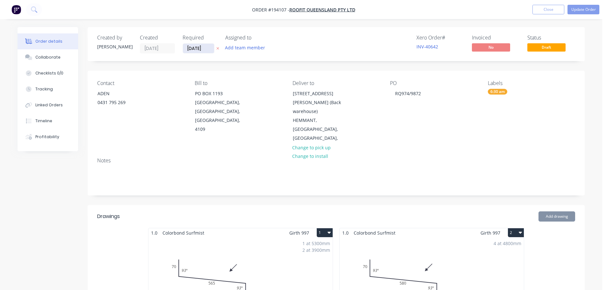
click at [209, 52] on input "[DATE]" at bounding box center [198, 49] width 31 height 10
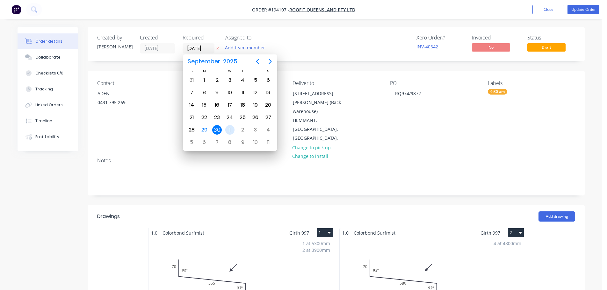
click at [233, 128] on div "1" at bounding box center [230, 130] width 10 height 10
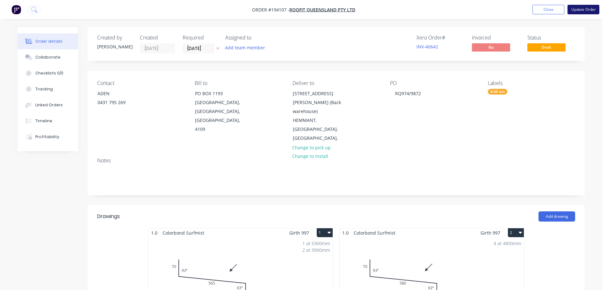
click at [589, 10] on button "Update Order" at bounding box center [584, 10] width 32 height 10
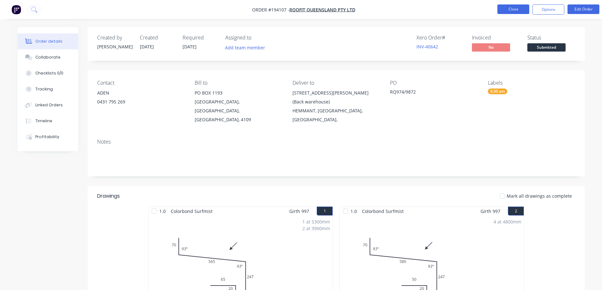
click at [509, 9] on button "Close" at bounding box center [513, 9] width 32 height 10
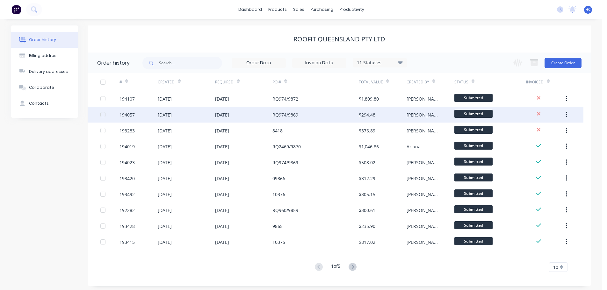
click at [317, 115] on div "RQ974/9869" at bounding box center [315, 115] width 86 height 16
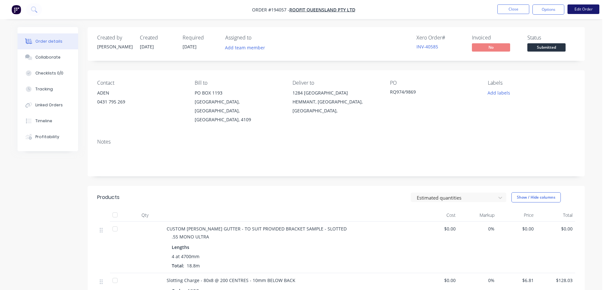
click at [584, 9] on button "Edit Order" at bounding box center [584, 9] width 32 height 10
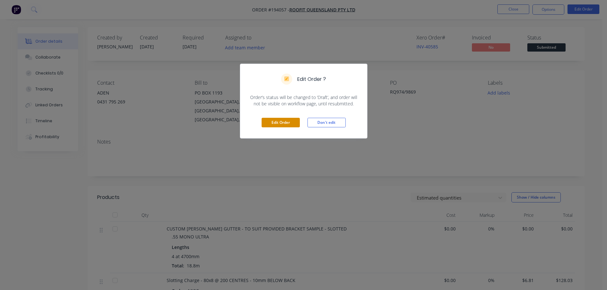
click at [279, 124] on button "Edit Order" at bounding box center [281, 123] width 38 height 10
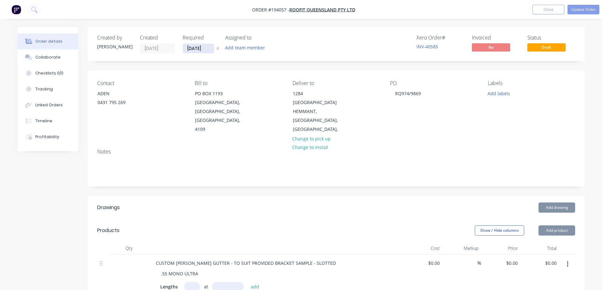
click at [192, 46] on input "[DATE]" at bounding box center [198, 49] width 31 height 10
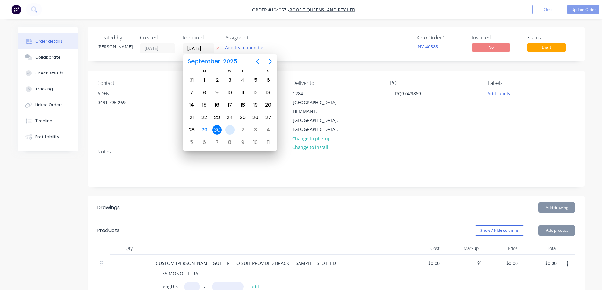
click at [230, 130] on div "1" at bounding box center [230, 130] width 10 height 10
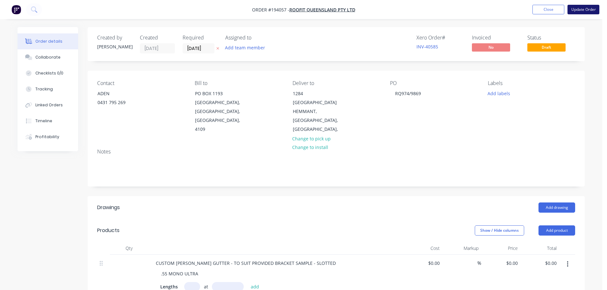
click at [574, 8] on button "Update Order" at bounding box center [584, 10] width 32 height 10
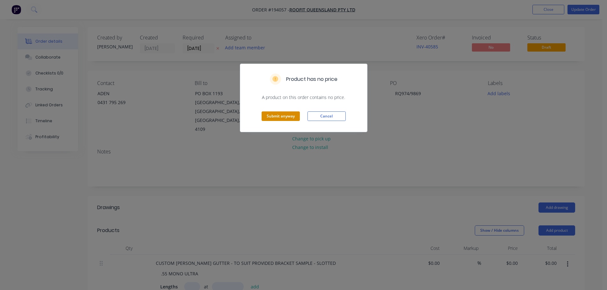
click at [292, 116] on button "Submit anyway" at bounding box center [281, 117] width 38 height 10
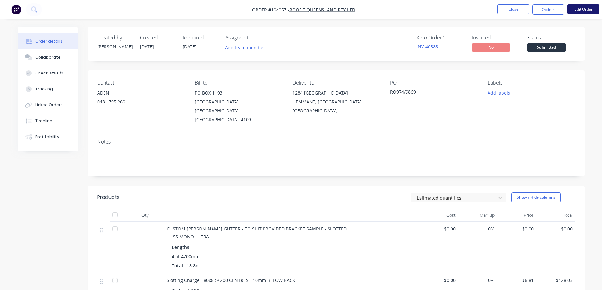
click at [579, 6] on button "Edit Order" at bounding box center [584, 9] width 32 height 10
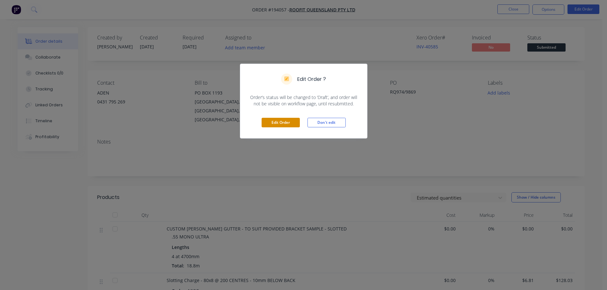
click at [285, 125] on button "Edit Order" at bounding box center [281, 123] width 38 height 10
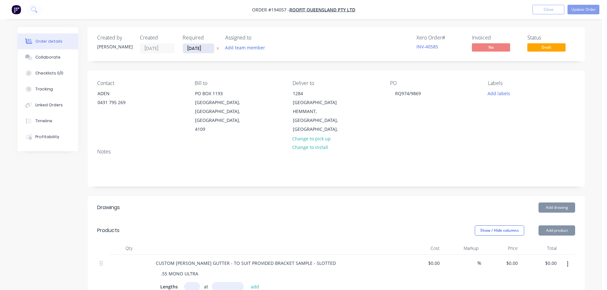
click at [197, 47] on input "[DATE]" at bounding box center [198, 49] width 31 height 10
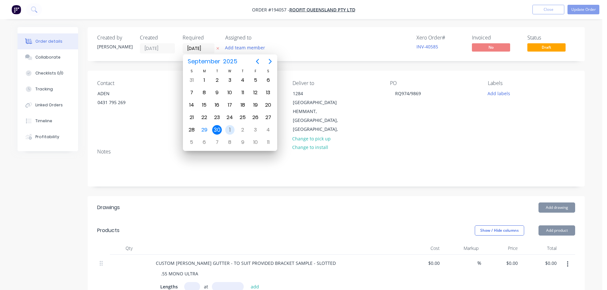
click at [227, 125] on div "[DATE]" at bounding box center [229, 130] width 13 height 12
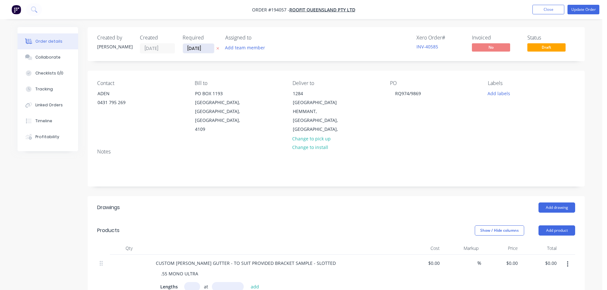
click at [199, 50] on input "[DATE]" at bounding box center [198, 49] width 31 height 10
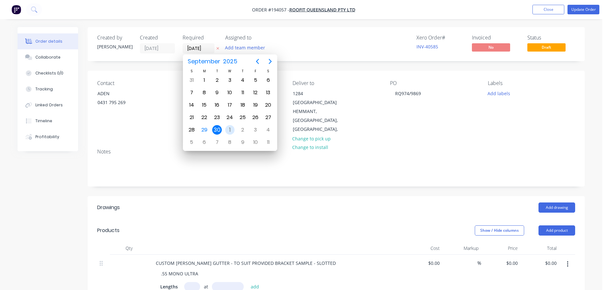
click at [232, 130] on div "1" at bounding box center [230, 130] width 10 height 10
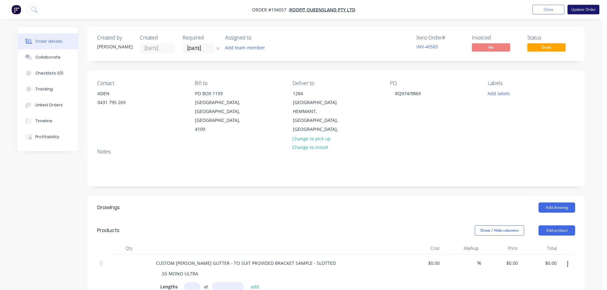
click at [575, 8] on button "Update Order" at bounding box center [584, 10] width 32 height 10
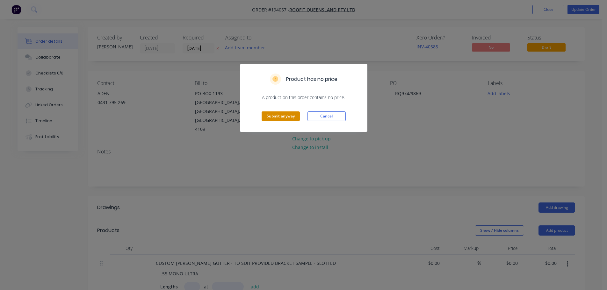
click at [289, 114] on button "Submit anyway" at bounding box center [281, 117] width 38 height 10
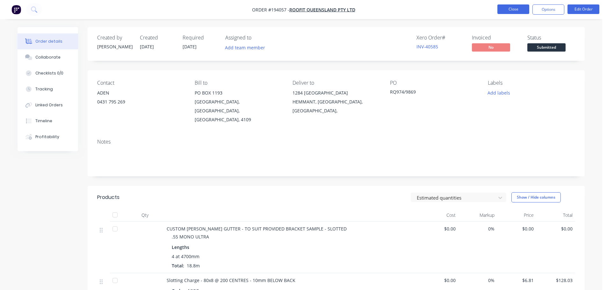
click at [516, 9] on button "Close" at bounding box center [513, 9] width 32 height 10
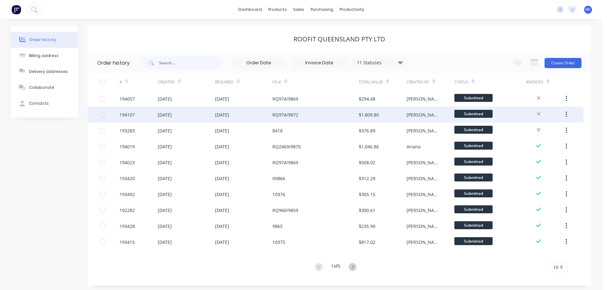
click at [318, 113] on div "RQ974/9872" at bounding box center [315, 115] width 86 height 16
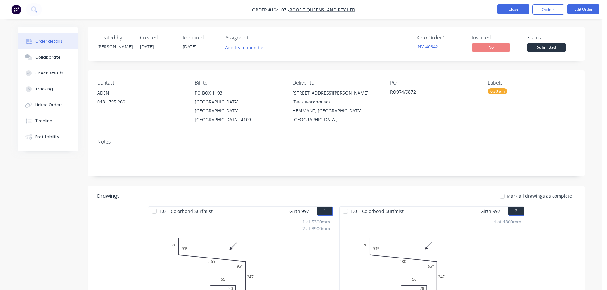
click at [514, 6] on button "Close" at bounding box center [513, 9] width 32 height 10
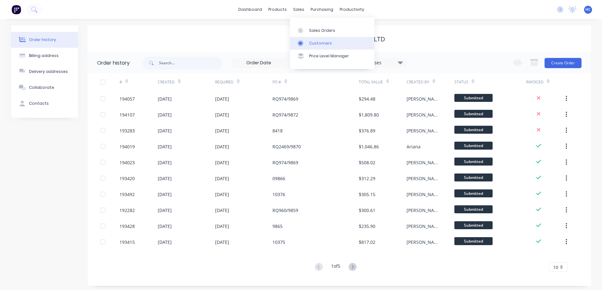
click at [313, 44] on div "Customers" at bounding box center [320, 43] width 23 height 6
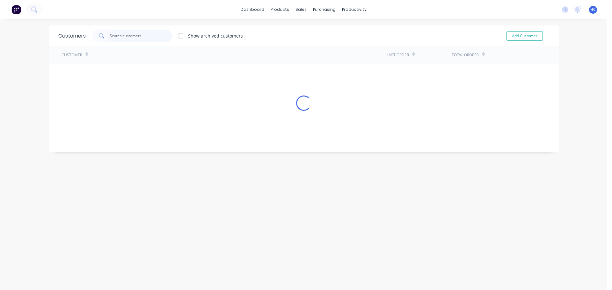
click at [151, 37] on input "text" at bounding box center [141, 36] width 62 height 13
click at [155, 80] on div "Customer Last Order Total Orders Apollo Home Improvement (QLD) Pty Ltd [STREET_…" at bounding box center [304, 73] width 510 height 55
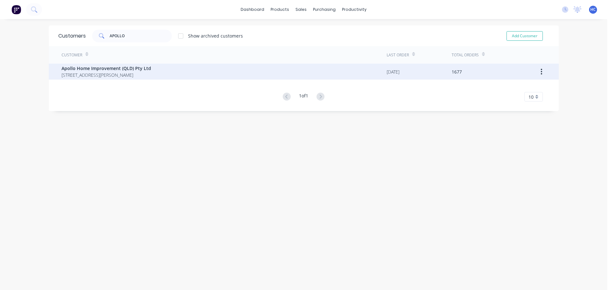
click at [159, 73] on div "Apollo Home Improvement (QLD) Pty Ltd [STREET_ADDRESS][PERSON_NAME]" at bounding box center [223, 72] width 325 height 16
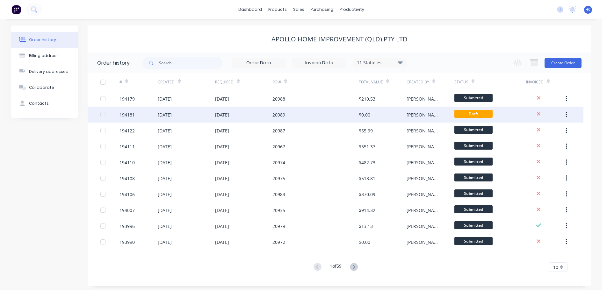
click at [421, 117] on div "[PERSON_NAME]" at bounding box center [424, 115] width 35 height 7
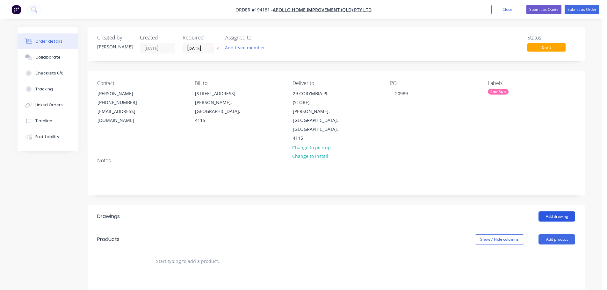
click at [556, 212] on button "Add drawing" at bounding box center [557, 217] width 37 height 10
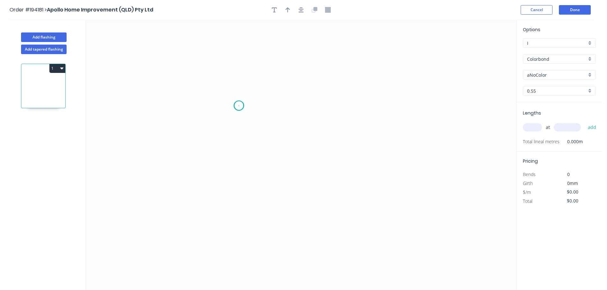
click at [239, 106] on circle at bounding box center [239, 106] width 10 height 10
click at [254, 124] on div "Crush & Fold" at bounding box center [271, 127] width 64 height 13
click at [240, 107] on circle at bounding box center [239, 106] width 10 height 10
click at [360, 122] on icon "0" at bounding box center [301, 155] width 430 height 271
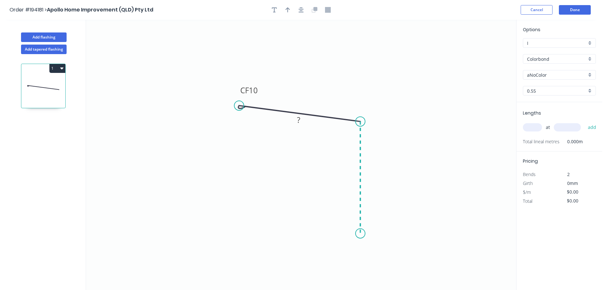
click at [356, 234] on icon "0 CF 10 ?" at bounding box center [301, 155] width 430 height 271
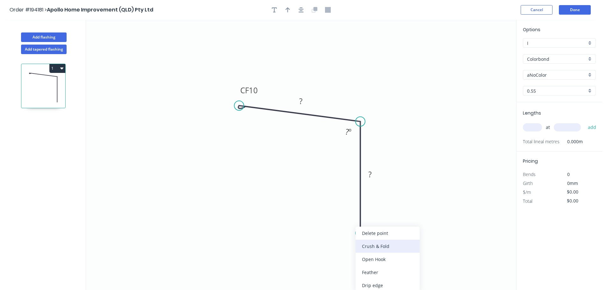
click at [373, 252] on div "Crush & Fold" at bounding box center [388, 246] width 64 height 13
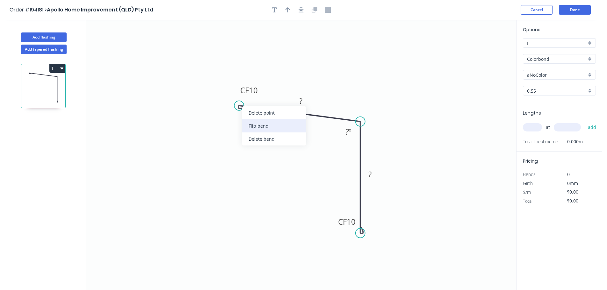
click at [260, 132] on div "Flip bend" at bounding box center [274, 125] width 64 height 13
click at [253, 119] on tspan "10" at bounding box center [249, 117] width 9 height 11
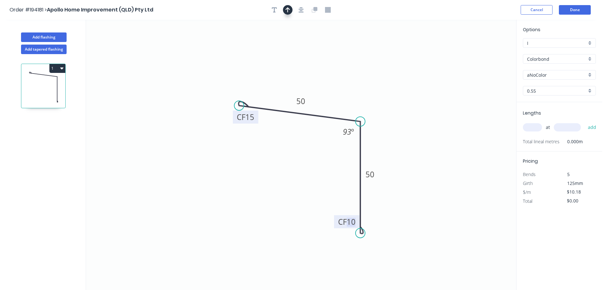
click at [284, 11] on button "button" at bounding box center [288, 10] width 10 height 10
drag, startPoint x: 483, startPoint y: 51, endPoint x: 305, endPoint y: 155, distance: 205.9
click at [333, 143] on icon at bounding box center [342, 134] width 18 height 18
click at [551, 79] on div "aNoColor" at bounding box center [559, 75] width 73 height 10
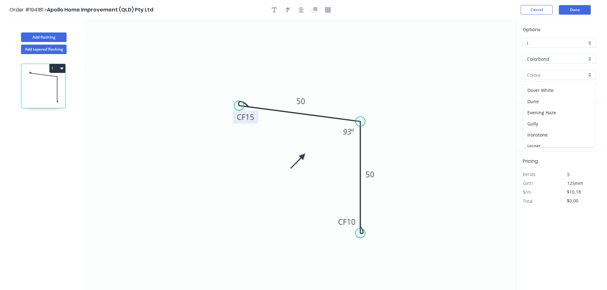
click at [543, 89] on div "Dover White" at bounding box center [559, 90] width 72 height 11
drag, startPoint x: 532, startPoint y: 129, endPoint x: 537, endPoint y: 125, distance: 6.8
click at [532, 129] on input "text" at bounding box center [532, 127] width 19 height 8
click at [585, 122] on button "add" at bounding box center [592, 127] width 15 height 11
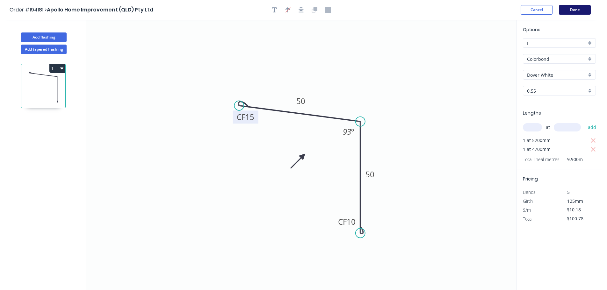
click at [581, 14] on button "Done" at bounding box center [575, 10] width 32 height 10
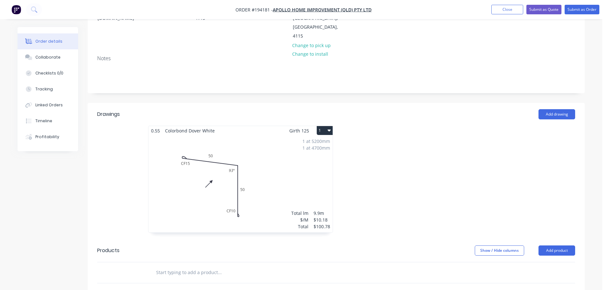
scroll to position [127, 0]
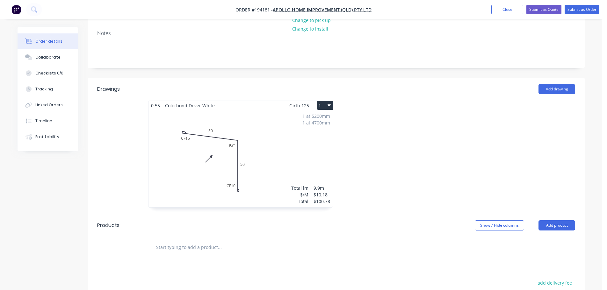
drag, startPoint x: 189, startPoint y: 227, endPoint x: 210, endPoint y: 222, distance: 22.0
click at [189, 241] on input "text" at bounding box center [219, 247] width 127 height 13
click at [243, 282] on div "A226 Z Flashing 2 (60 Girth) Product" at bounding box center [253, 295] width 191 height 27
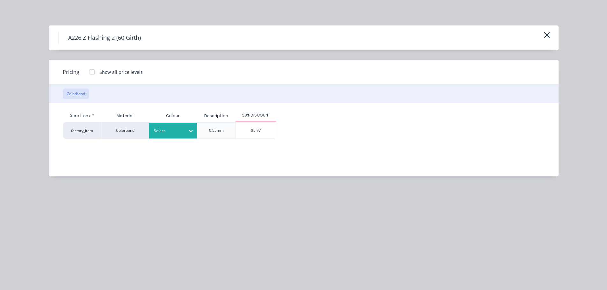
click at [174, 129] on div at bounding box center [168, 130] width 29 height 7
click at [550, 34] on icon "button" at bounding box center [547, 35] width 7 height 9
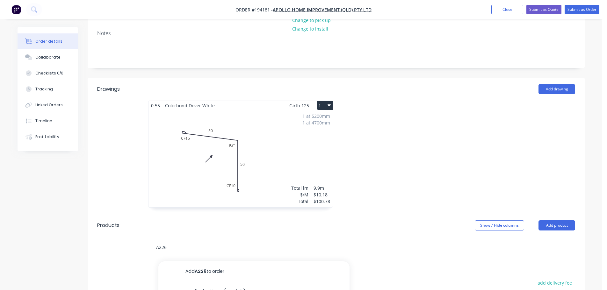
click at [164, 241] on input "A226" at bounding box center [219, 247] width 127 height 13
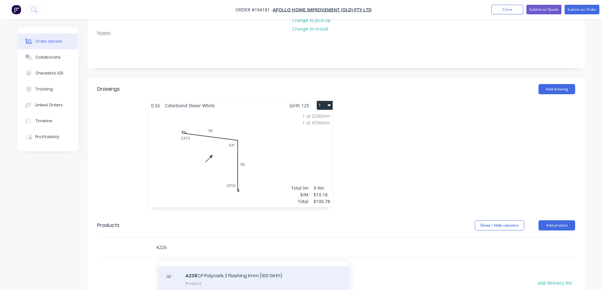
scroll to position [0, 0]
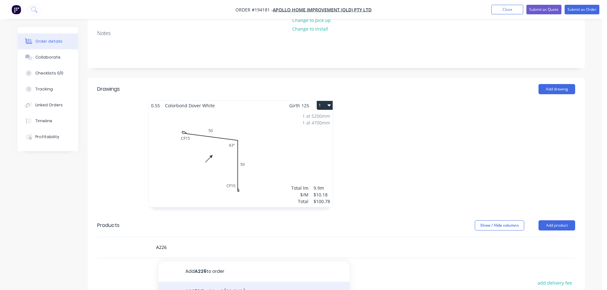
click at [213, 282] on div "A226 Z Flashing 2 (60 Girth) Product" at bounding box center [253, 295] width 191 height 27
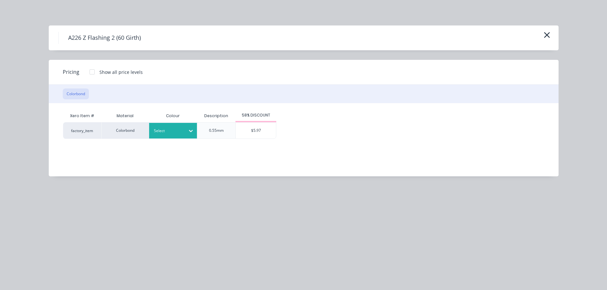
click at [189, 135] on div at bounding box center [190, 131] width 11 height 10
click at [80, 190] on div "Classic Cream" at bounding box center [40, 196] width 80 height 12
click at [251, 128] on div "$5.97" at bounding box center [256, 131] width 40 height 16
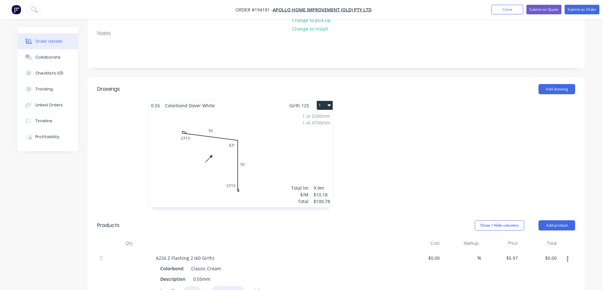
scroll to position [191, 0]
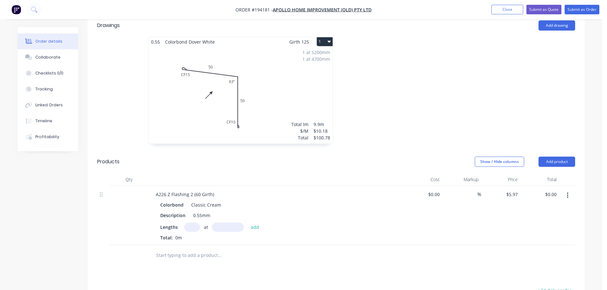
click at [191, 223] on input "text" at bounding box center [192, 227] width 16 height 9
click at [248, 223] on button "add" at bounding box center [255, 227] width 15 height 9
click at [171, 266] on div at bounding box center [262, 276] width 229 height 21
click at [182, 270] on input "text" at bounding box center [219, 276] width 127 height 13
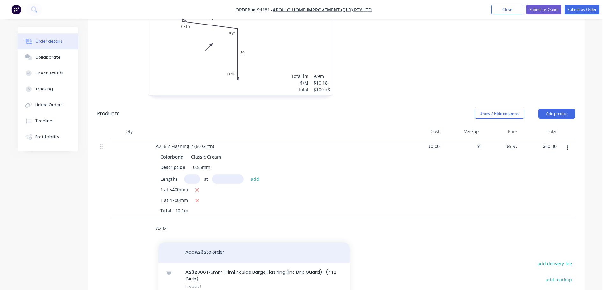
scroll to position [255, 0]
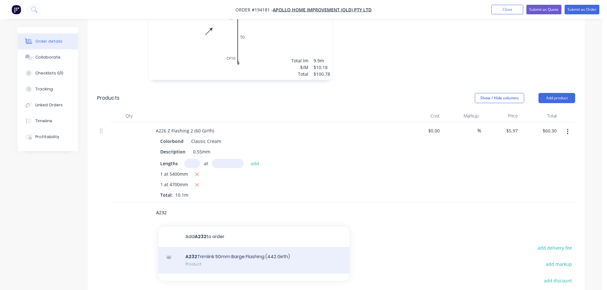
click at [220, 247] on div "A232 Trimlink 50mm Barge Flashing (442 Girth) Product" at bounding box center [253, 260] width 191 height 27
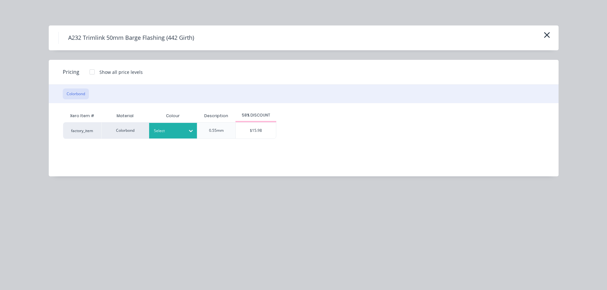
click at [173, 132] on div at bounding box center [168, 130] width 29 height 7
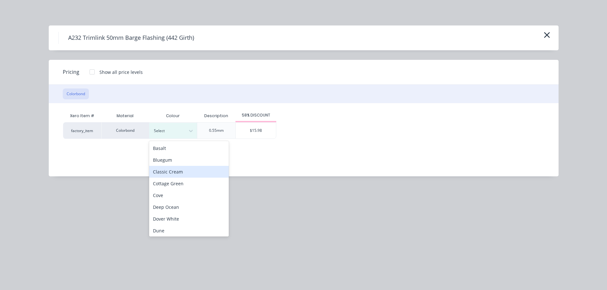
click at [166, 176] on div "Classic Cream" at bounding box center [189, 172] width 80 height 12
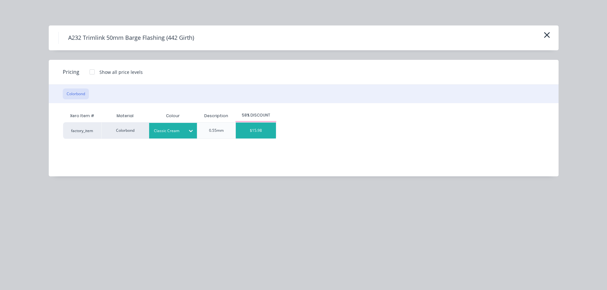
click at [259, 131] on div "$15.98" at bounding box center [256, 131] width 40 height 16
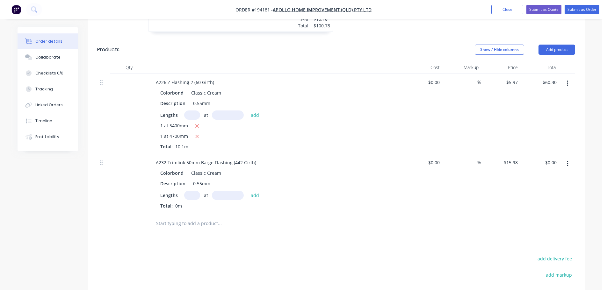
scroll to position [319, 0]
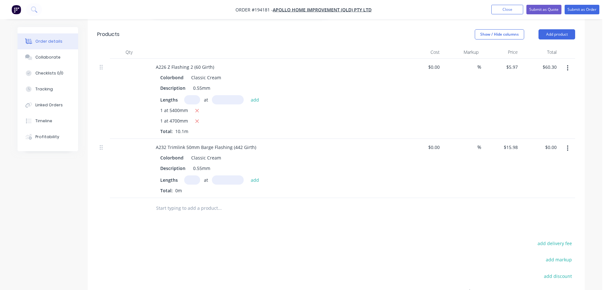
click at [196, 176] on input "text" at bounding box center [192, 180] width 16 height 9
click at [248, 176] on button "add" at bounding box center [255, 180] width 15 height 9
click at [180, 234] on input "text" at bounding box center [219, 240] width 127 height 13
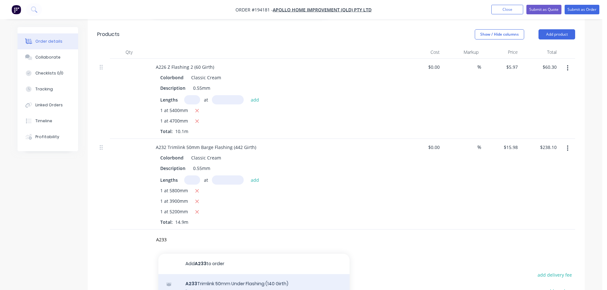
click at [221, 274] on div "A233 Trimlink 50mm Under Flashing (140 Girth) Product" at bounding box center [253, 287] width 191 height 27
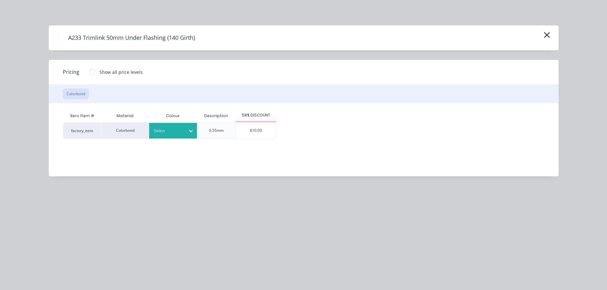
click at [167, 126] on div "Select" at bounding box center [173, 131] width 48 height 16
click at [80, 11] on div "Classic Cream" at bounding box center [40, 5] width 80 height 12
click at [250, 135] on div "$10.93" at bounding box center [256, 131] width 40 height 16
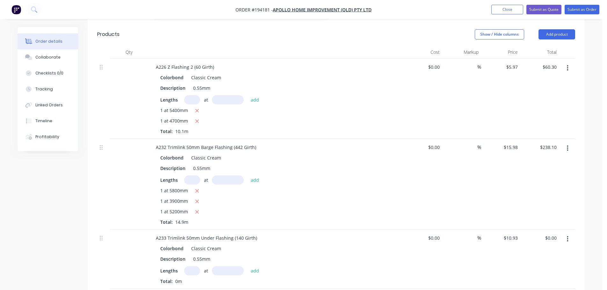
click at [194, 266] on input "text" at bounding box center [192, 270] width 16 height 9
click at [248, 266] on button "add" at bounding box center [255, 270] width 15 height 9
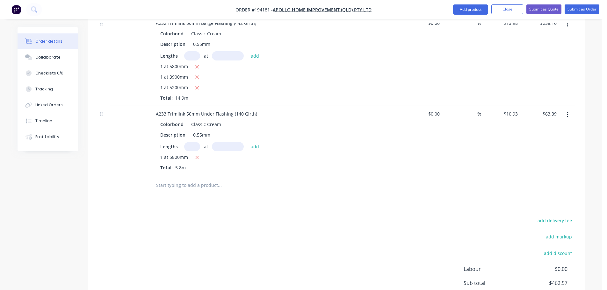
scroll to position [446, 0]
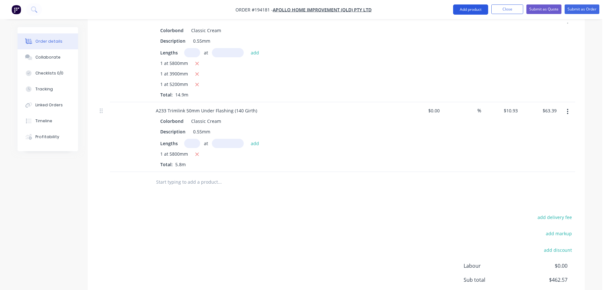
click at [475, 5] on button "Add product" at bounding box center [470, 9] width 35 height 10
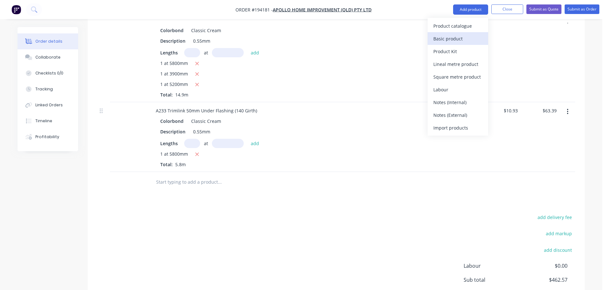
click at [459, 38] on div "Basic product" at bounding box center [457, 38] width 49 height 9
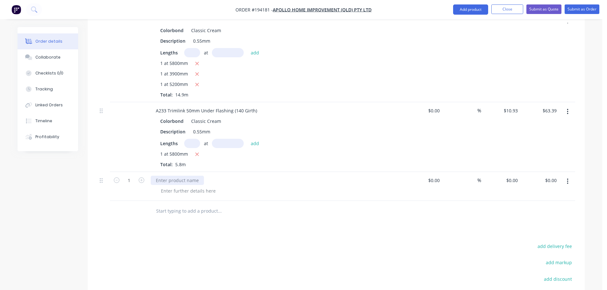
click at [184, 176] on div at bounding box center [177, 180] width 53 height 9
click at [184, 186] on div at bounding box center [188, 190] width 65 height 9
click at [142, 177] on icon "button" at bounding box center [142, 180] width 6 height 6
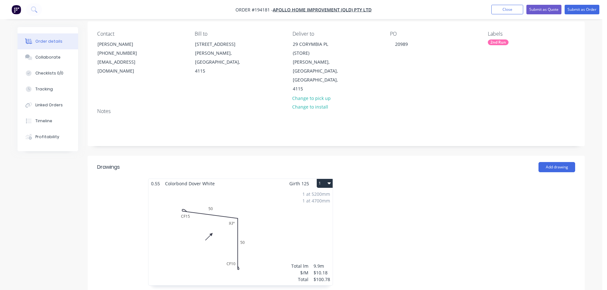
scroll to position [0, 0]
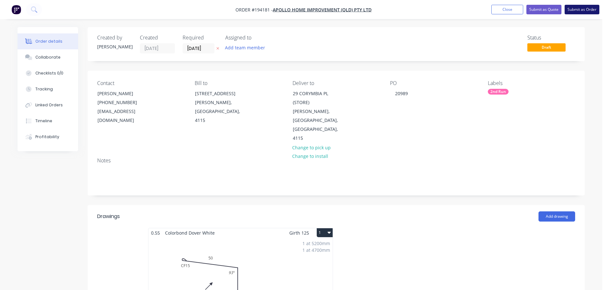
click at [592, 9] on button "Submit as Order" at bounding box center [582, 10] width 35 height 10
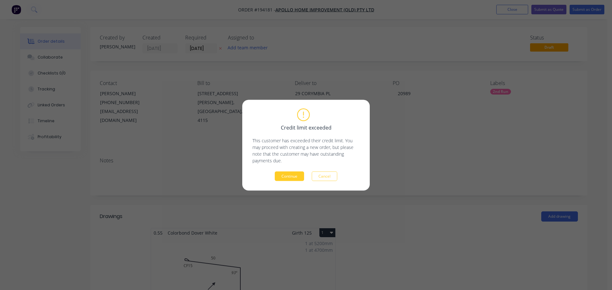
click at [279, 176] on button "Continue" at bounding box center [289, 176] width 29 height 10
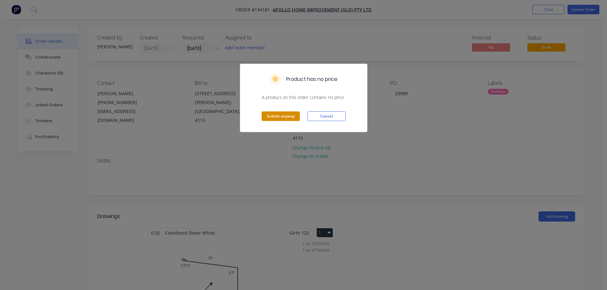
click at [289, 117] on button "Submit anyway" at bounding box center [281, 117] width 38 height 10
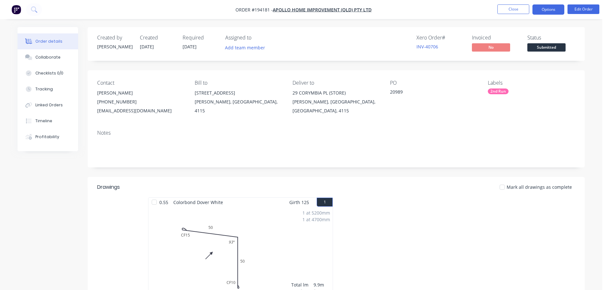
click at [560, 15] on nav "Order #194181 - Apollo Home Improvement (QLD) Pty Ltd Close Options Edit Order" at bounding box center [303, 9] width 607 height 19
click at [554, 11] on button "Options" at bounding box center [548, 9] width 32 height 10
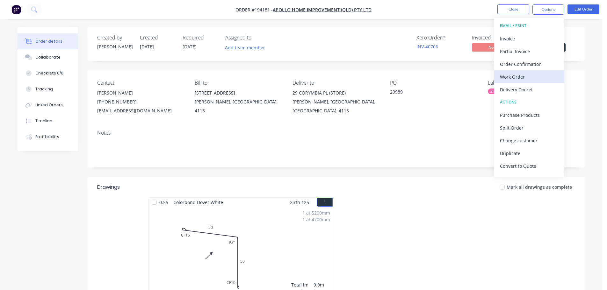
click at [532, 74] on div "Work Order" at bounding box center [529, 76] width 59 height 9
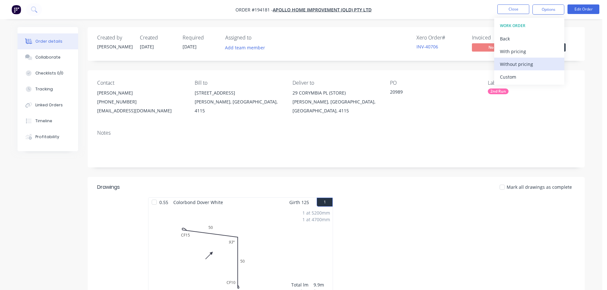
click at [525, 63] on div "Without pricing" at bounding box center [529, 64] width 59 height 9
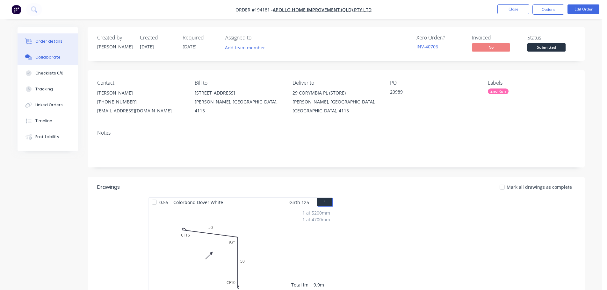
click at [53, 54] on button "Collaborate" at bounding box center [48, 57] width 61 height 16
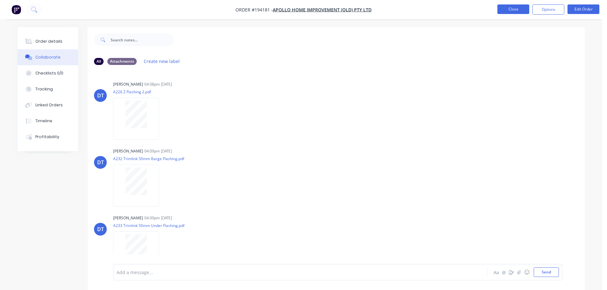
click at [519, 13] on button "Close" at bounding box center [513, 9] width 32 height 10
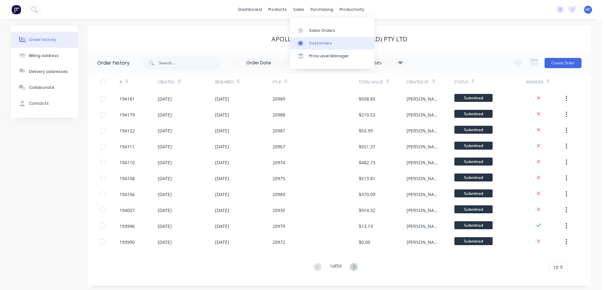
click at [310, 41] on div "Customers" at bounding box center [320, 43] width 23 height 6
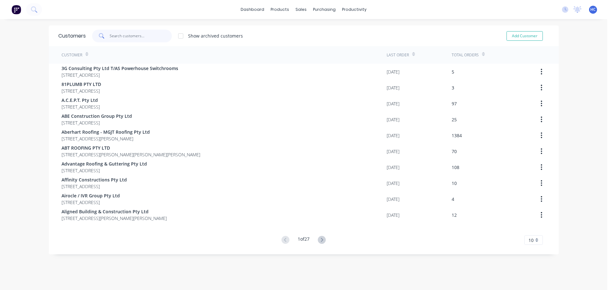
click at [123, 32] on input "text" at bounding box center [141, 36] width 62 height 13
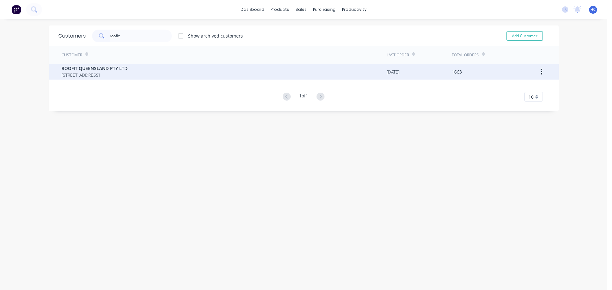
click at [127, 67] on span "ROOFIT QUEENSLAND PTY LTD" at bounding box center [94, 68] width 66 height 7
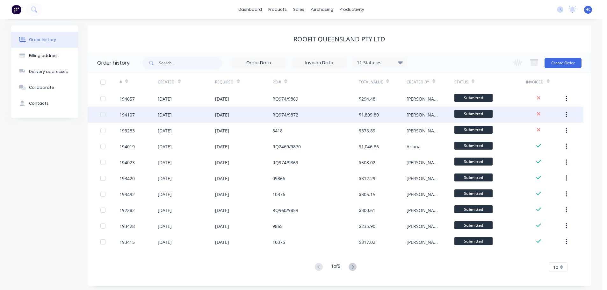
click at [355, 120] on div "RQ974/9872" at bounding box center [315, 115] width 86 height 16
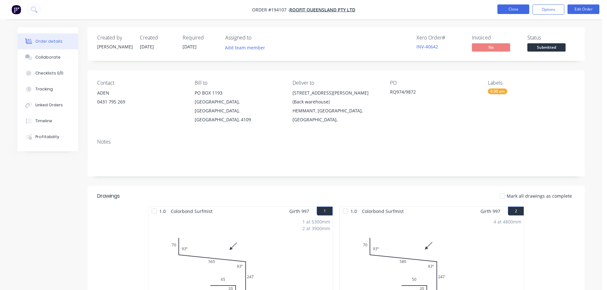
click at [507, 9] on button "Close" at bounding box center [513, 9] width 32 height 10
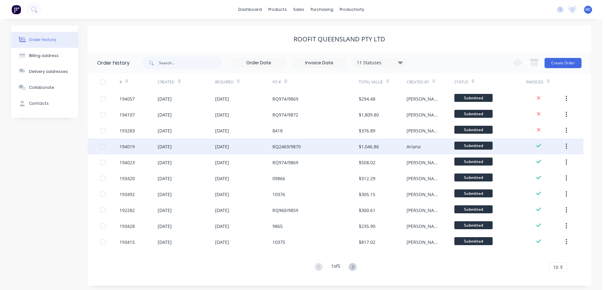
click at [324, 148] on div "RQ2469/9870" at bounding box center [315, 147] width 86 height 16
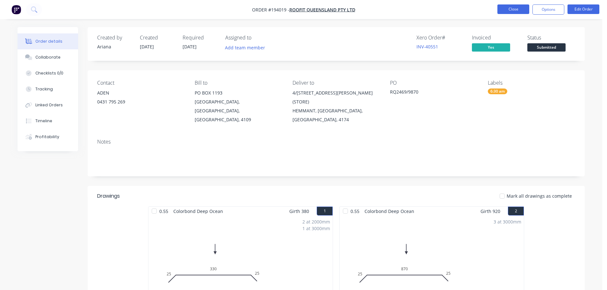
click at [510, 7] on button "Close" at bounding box center [513, 9] width 32 height 10
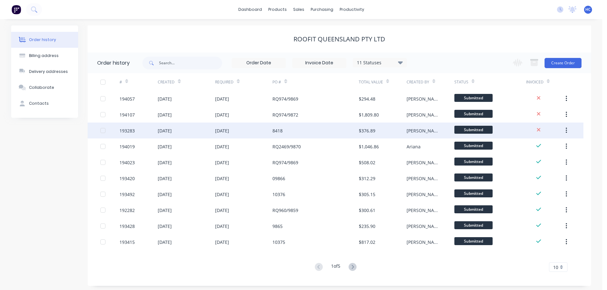
click at [392, 136] on div "$376.89" at bounding box center [383, 131] width 48 height 16
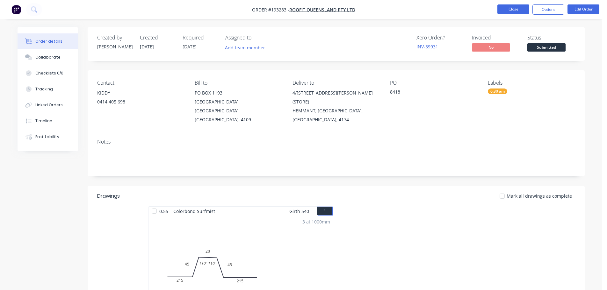
click at [523, 11] on button "Close" at bounding box center [513, 9] width 32 height 10
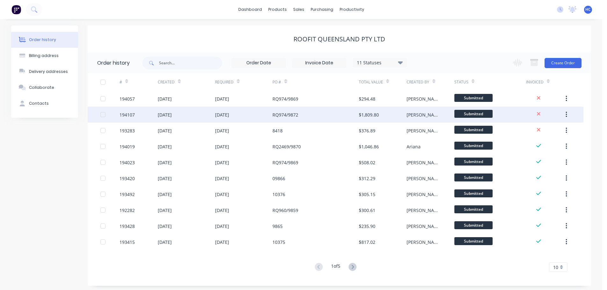
click at [363, 116] on div "$1,809.80" at bounding box center [369, 115] width 20 height 7
